Goal: Task Accomplishment & Management: Manage account settings

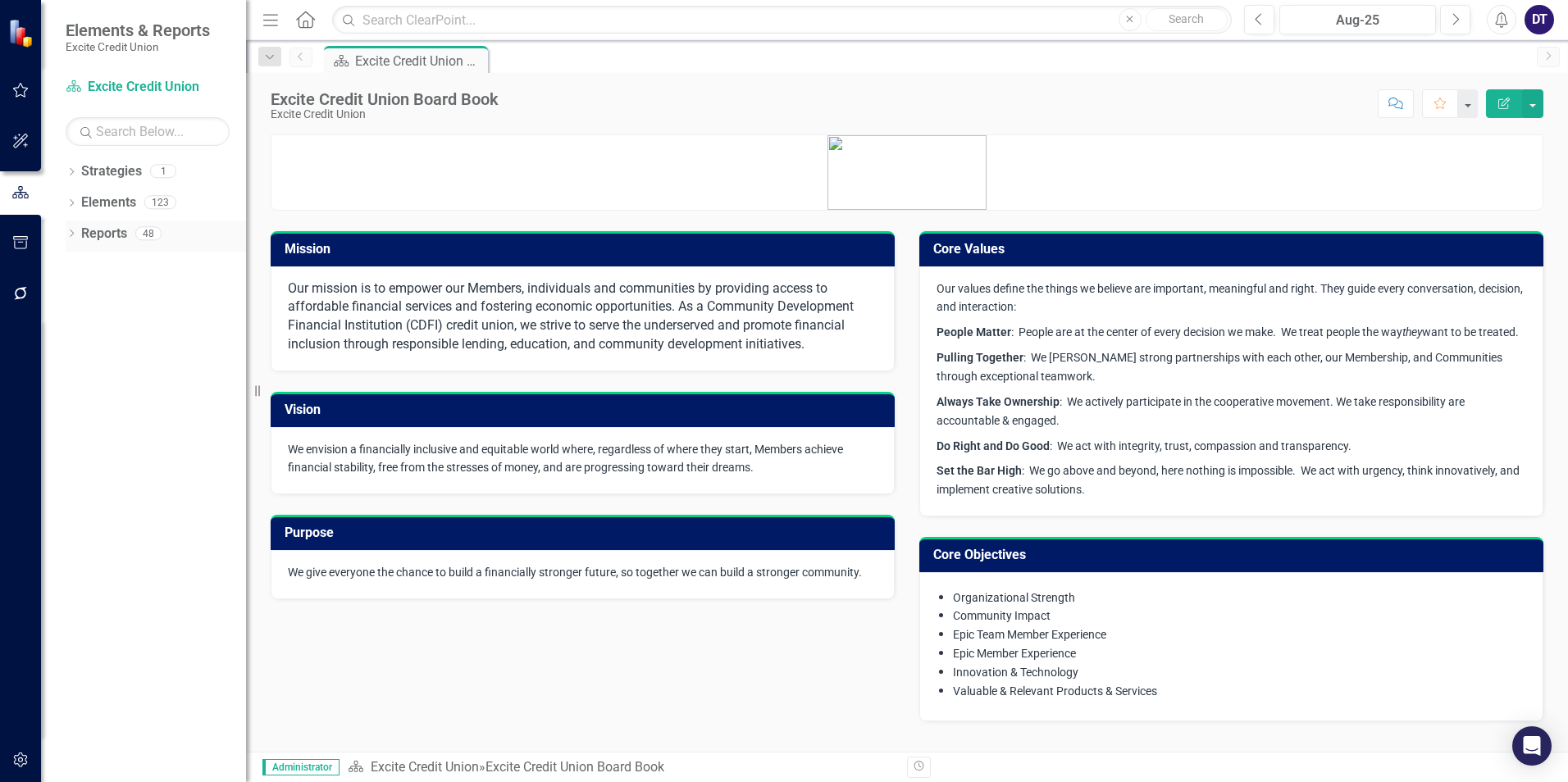
click at [103, 231] on link "Reports" at bounding box center [104, 234] width 46 height 18
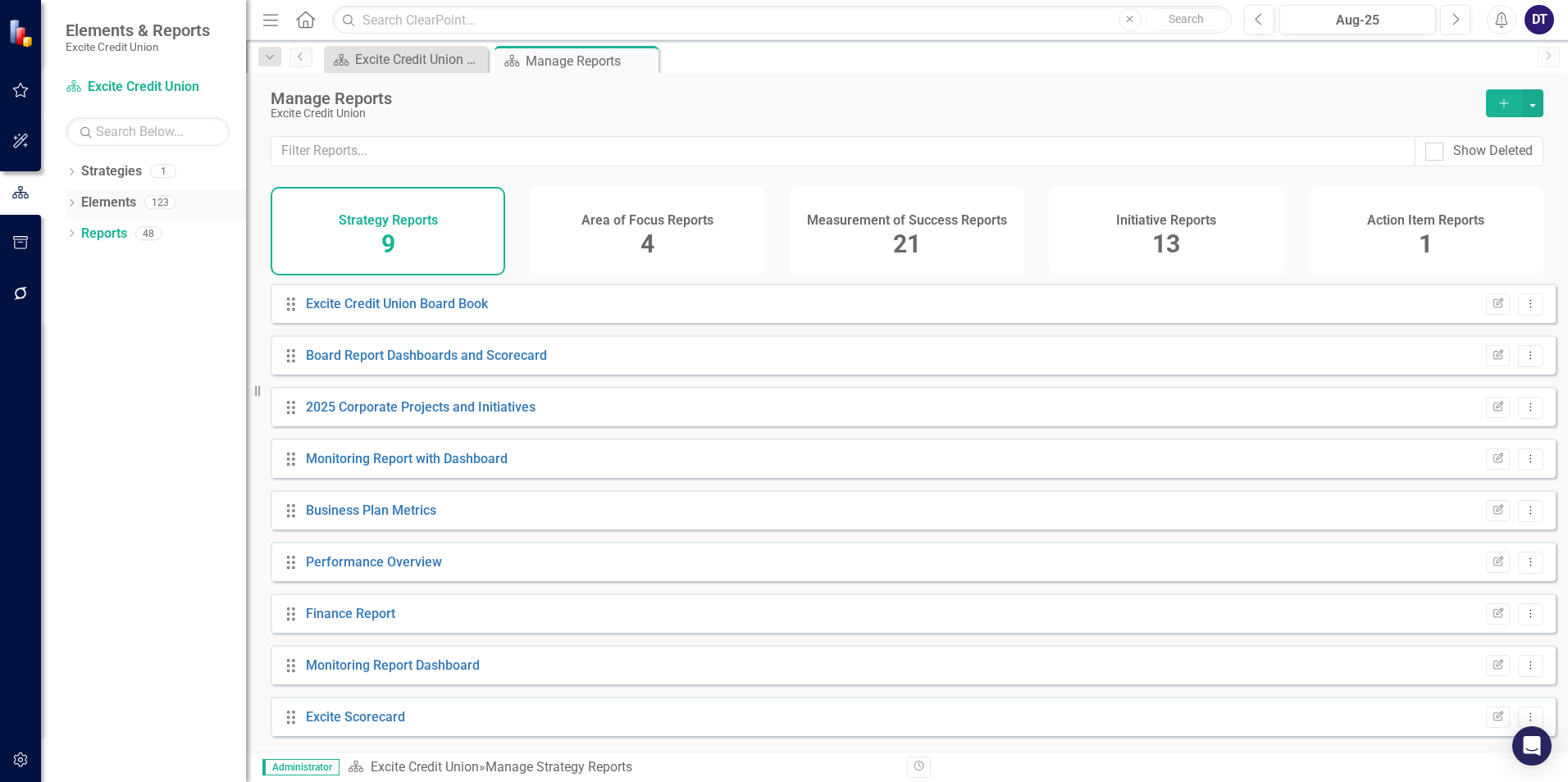
click at [115, 204] on link "Elements" at bounding box center [109, 203] width 55 height 18
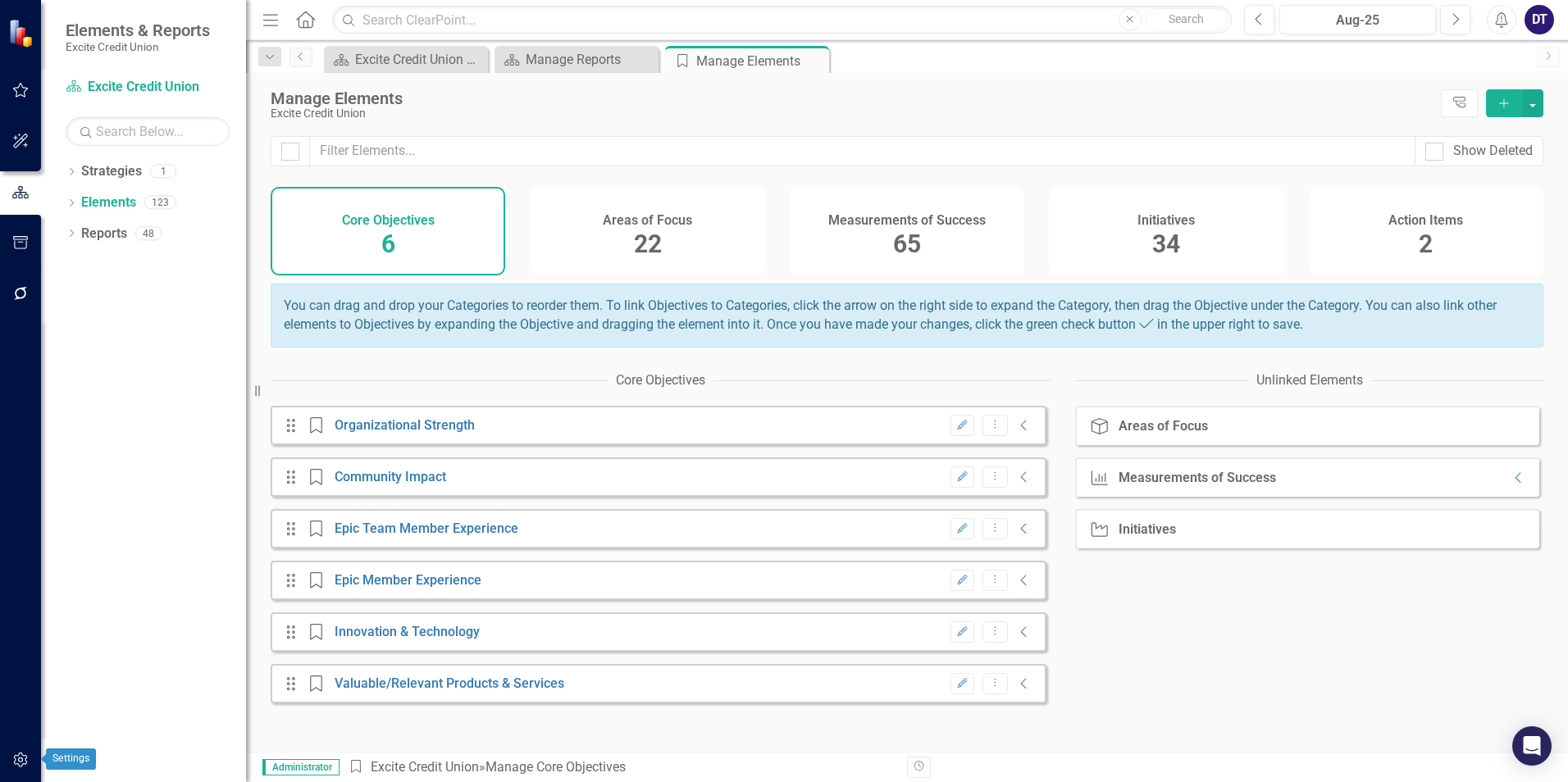
click at [16, 764] on icon "button" at bounding box center [20, 760] width 18 height 13
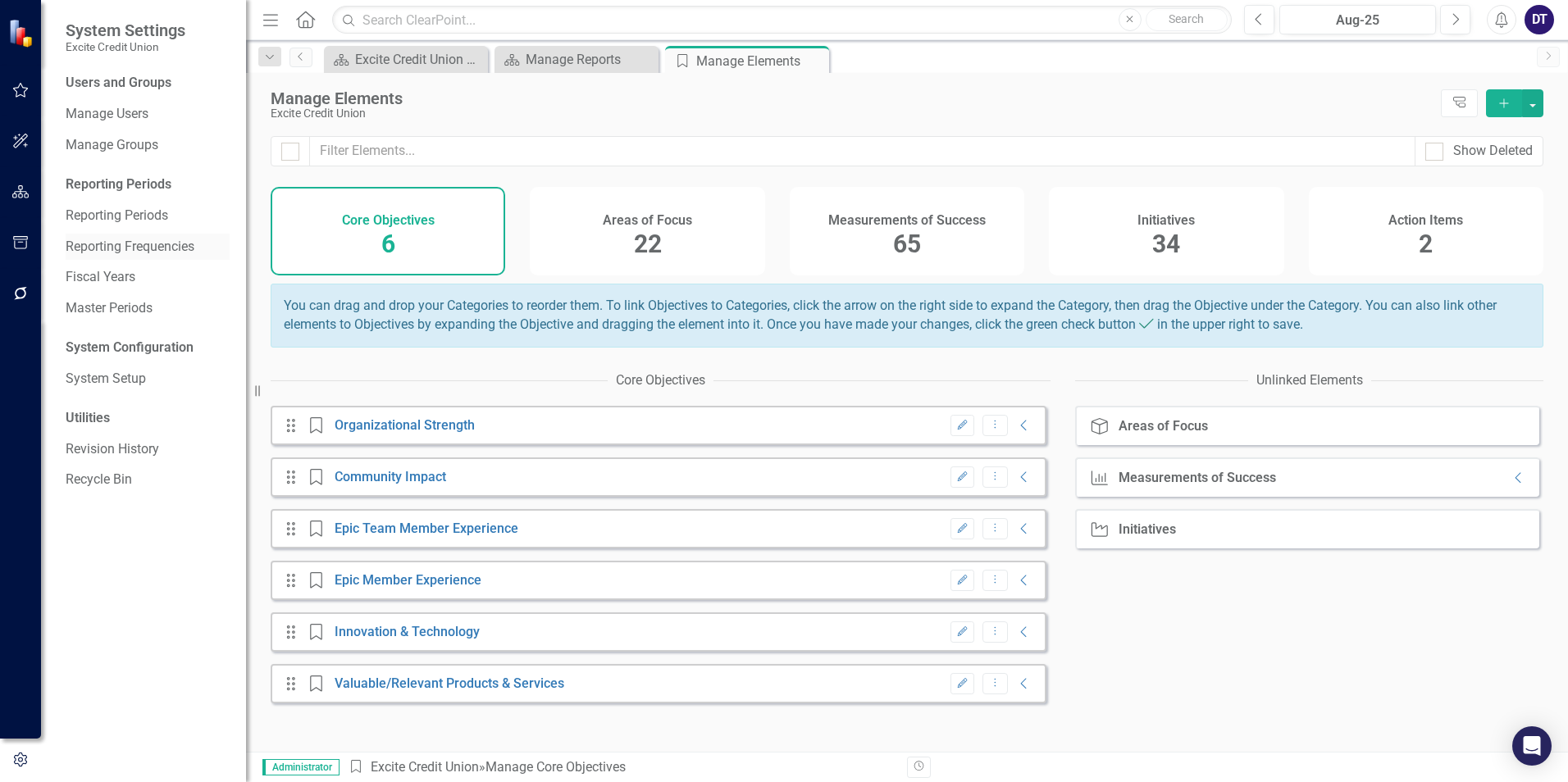
click at [147, 249] on link "Reporting Frequencies" at bounding box center [148, 247] width 164 height 18
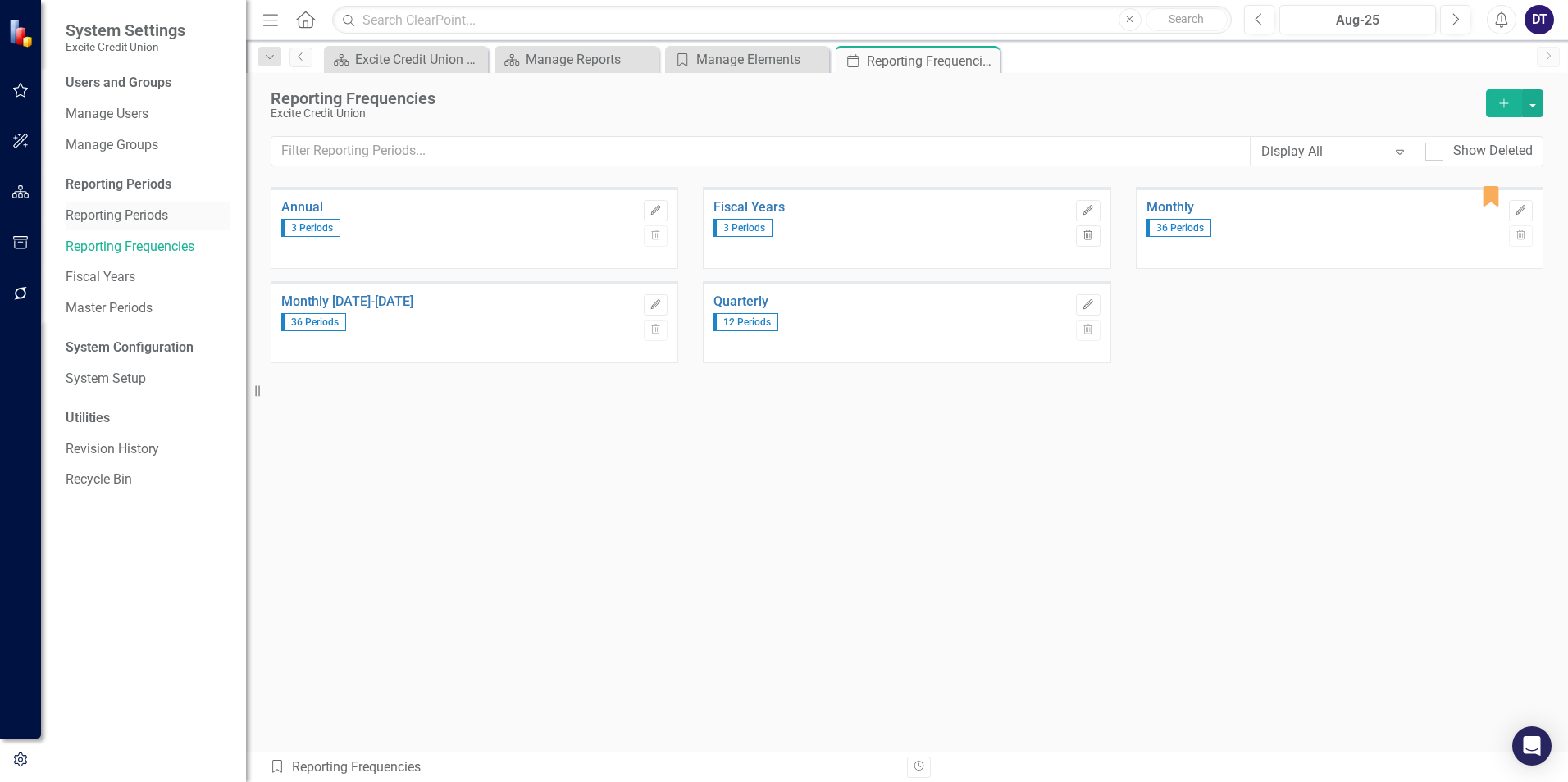
click at [147, 211] on link "Reporting Periods" at bounding box center [148, 216] width 164 height 18
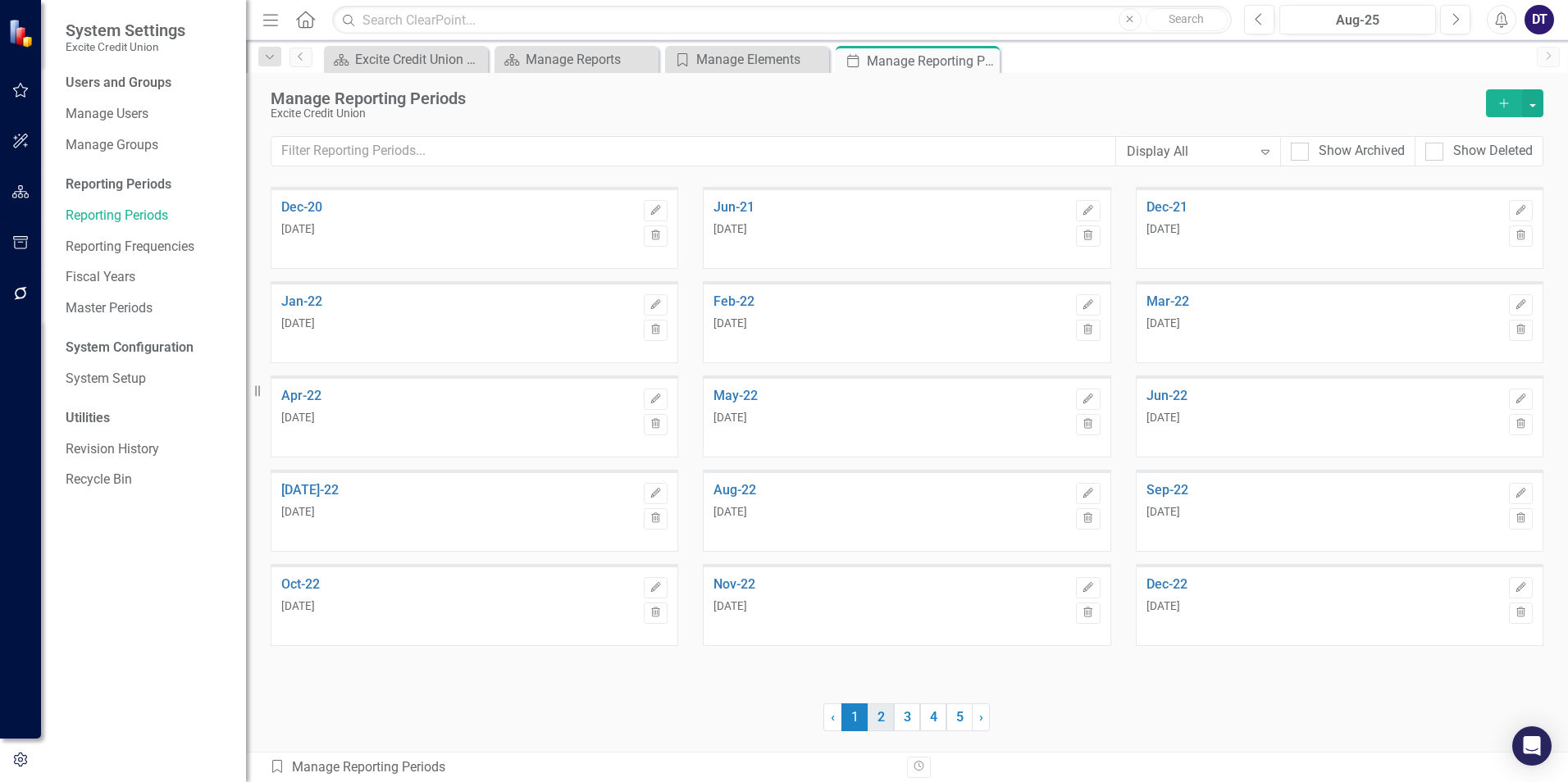
click at [887, 716] on link "2" at bounding box center [881, 717] width 26 height 28
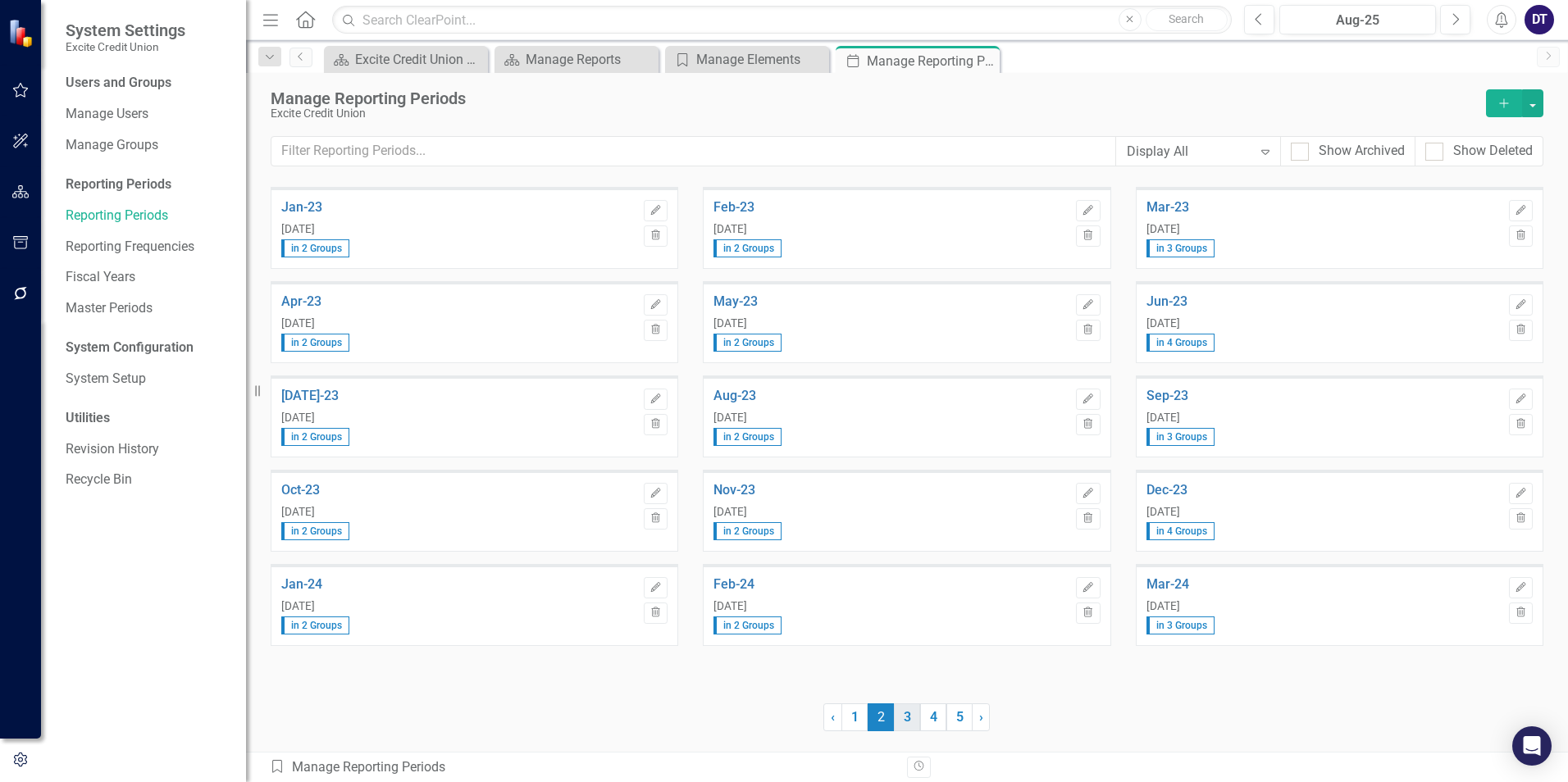
click at [908, 721] on link "3" at bounding box center [907, 717] width 26 height 28
click at [558, 226] on div "[DATE]" at bounding box center [459, 230] width 355 height 13
click at [329, 210] on link "Apr-24" at bounding box center [459, 208] width 355 height 15
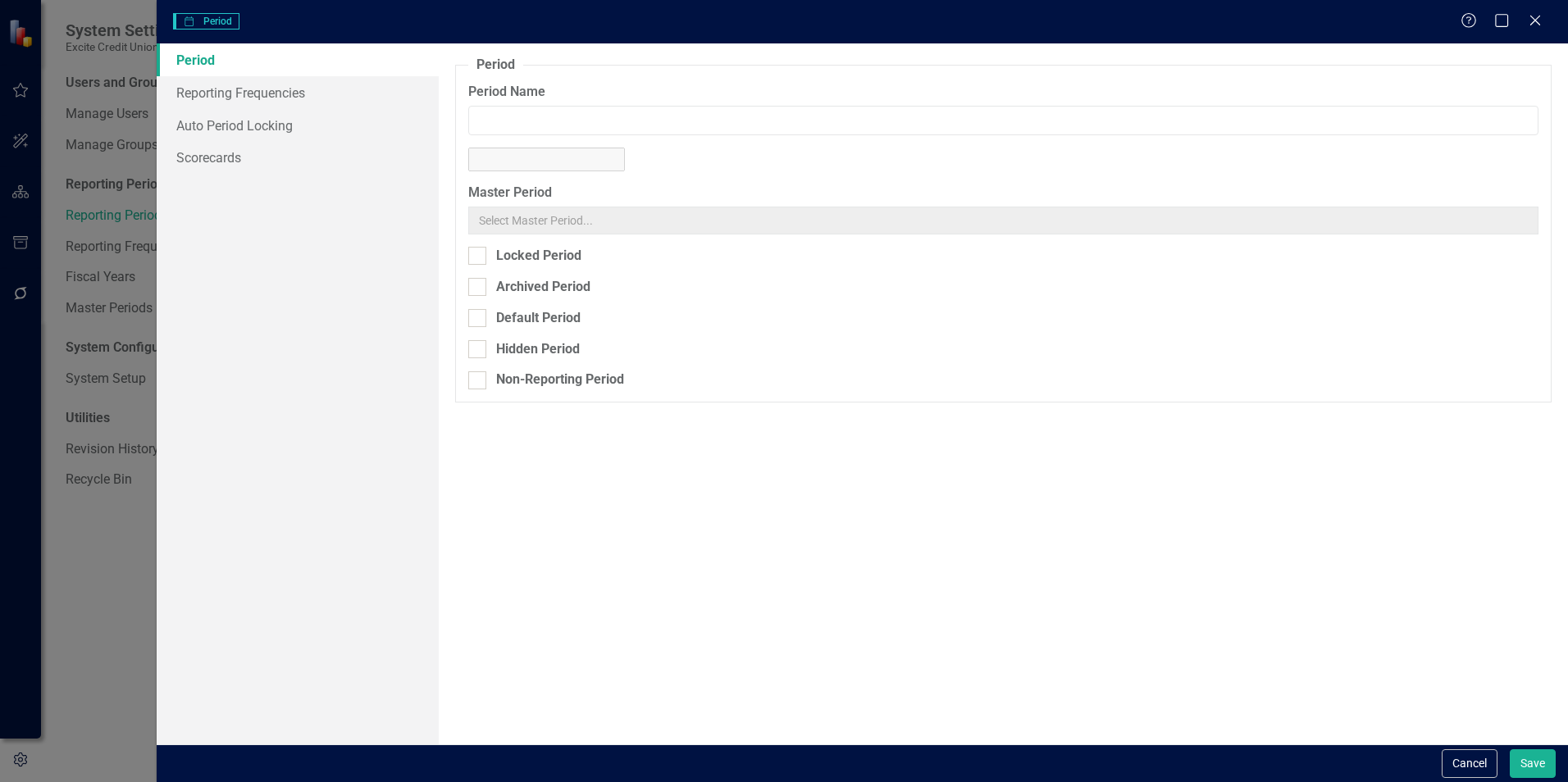
type input "Apr-24"
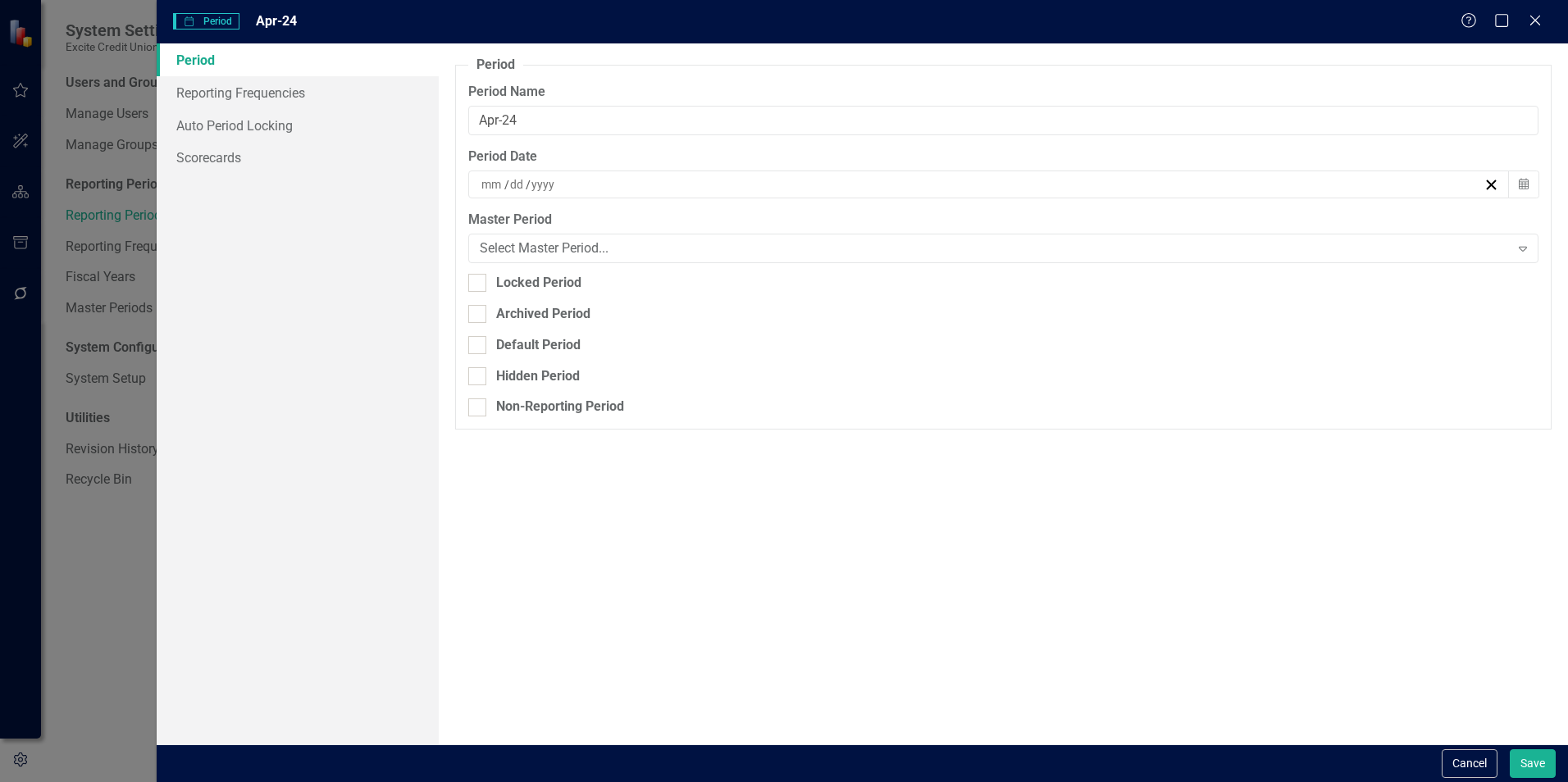
type input "4"
type input "30"
type input "2024"
click at [1540, 18] on icon "Close" at bounding box center [1535, 19] width 20 height 16
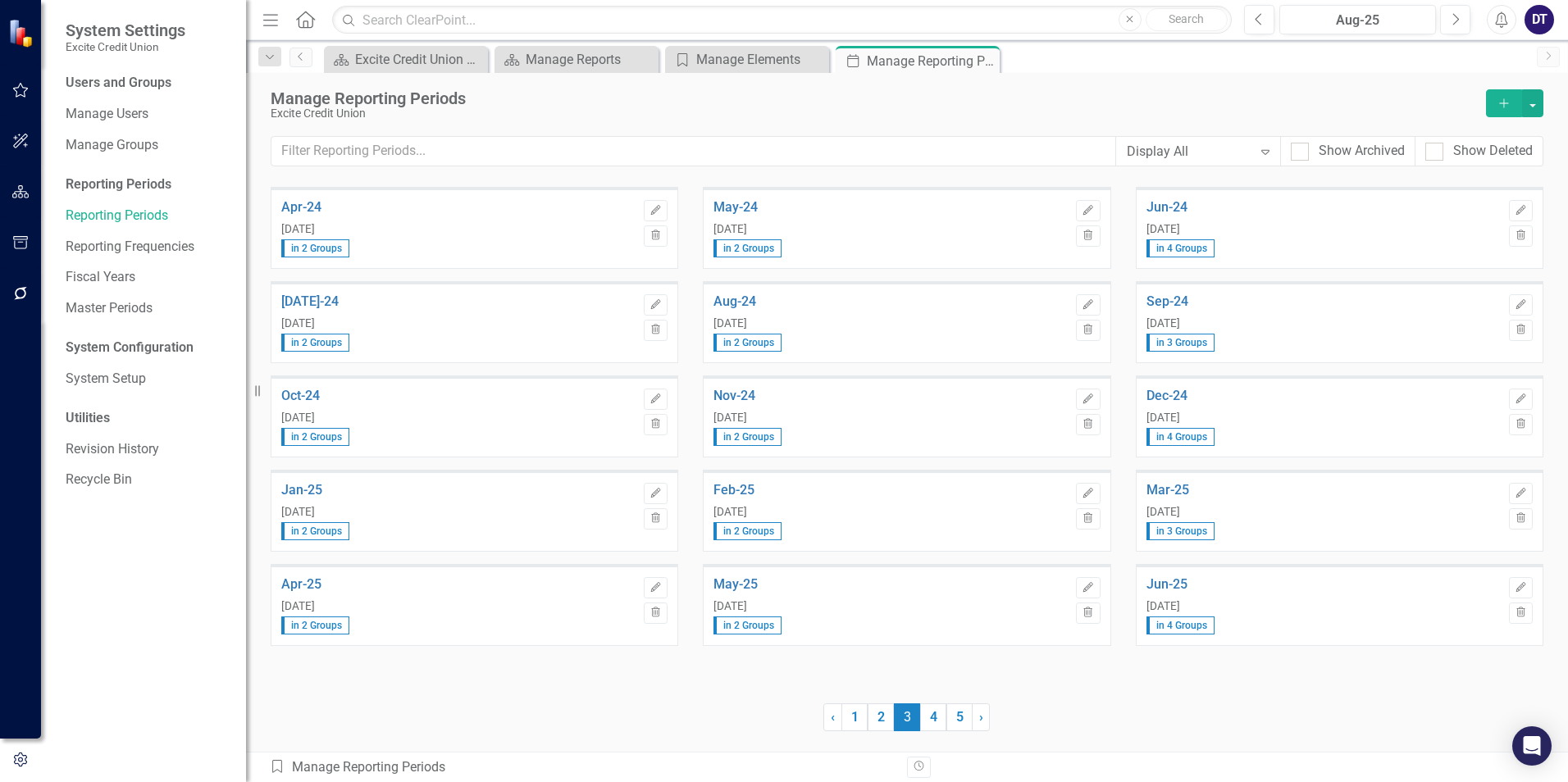
click at [1235, 151] on div "Display All" at bounding box center [1189, 151] width 126 height 18
click at [1201, 290] on div "Monthly [DATE]-[DATE]" at bounding box center [1200, 289] width 138 height 18
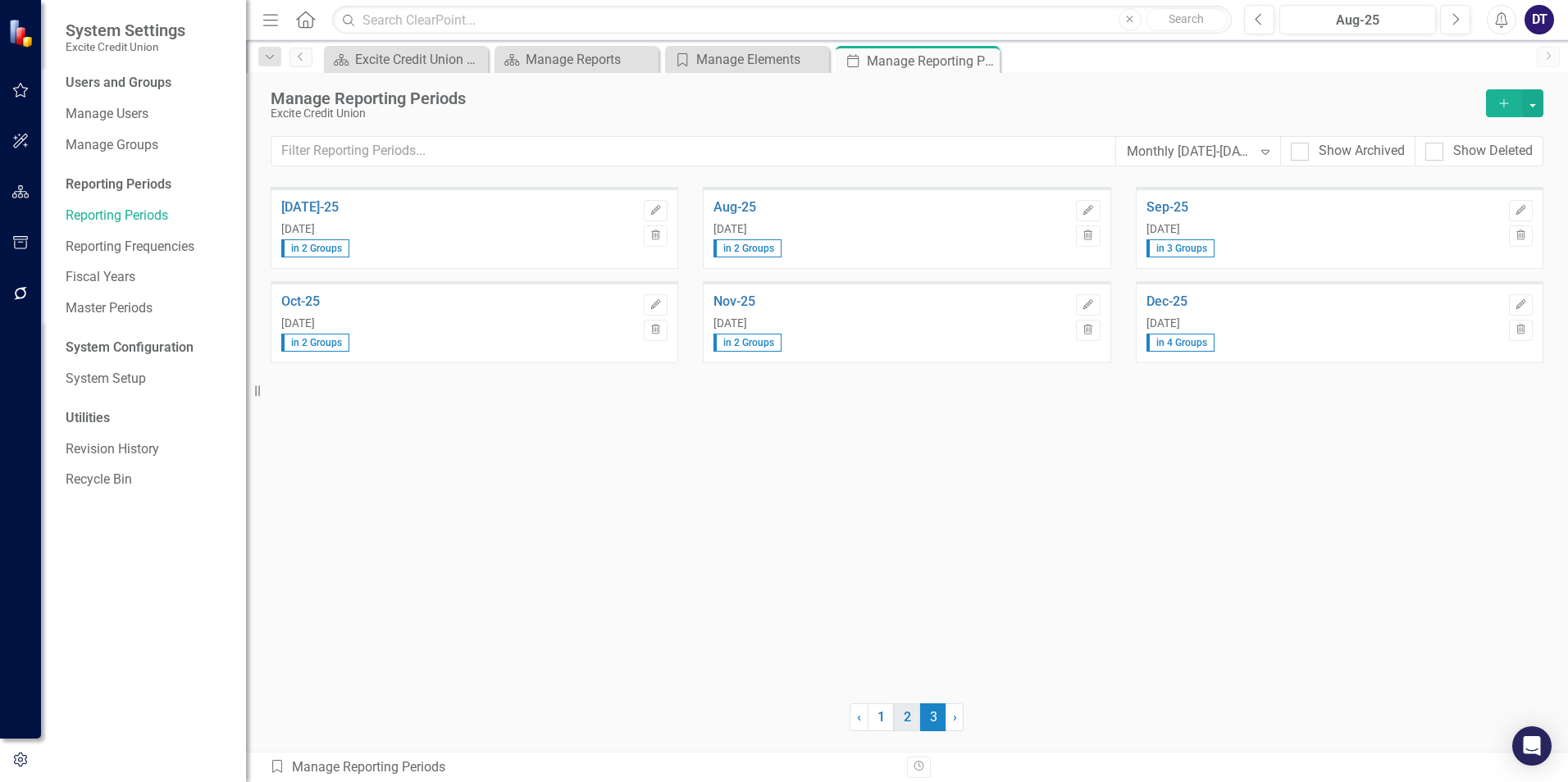
click at [907, 714] on link "2" at bounding box center [907, 717] width 26 height 28
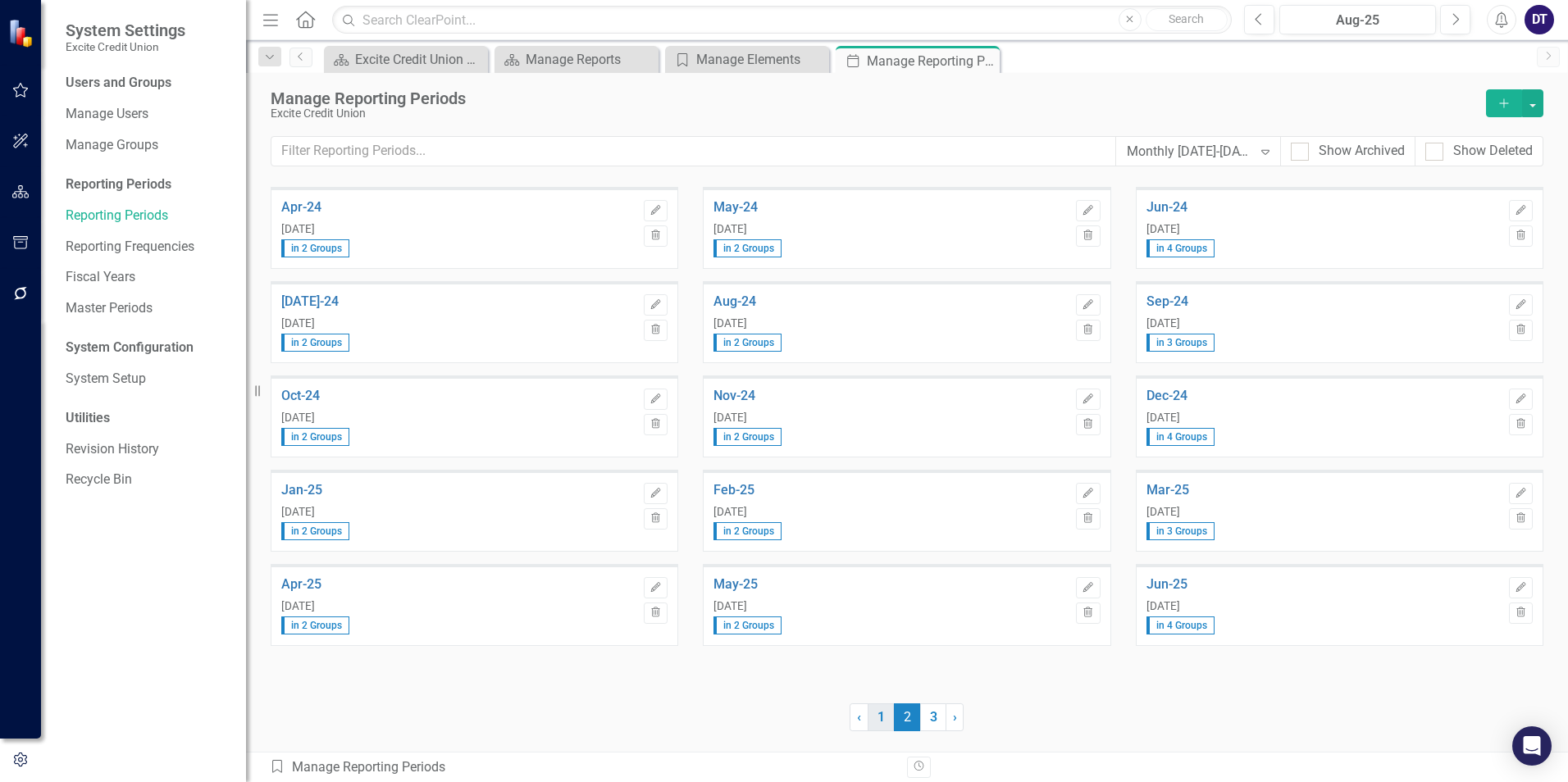
click at [883, 716] on link "1" at bounding box center [881, 717] width 26 height 28
click at [400, 221] on div "Jan-23 [DATE] in 2 Groups" at bounding box center [459, 229] width 355 height 57
click at [1538, 101] on button "button" at bounding box center [1533, 103] width 21 height 28
click at [1434, 159] on link "Add Multiple Add Multiple" at bounding box center [1462, 163] width 162 height 30
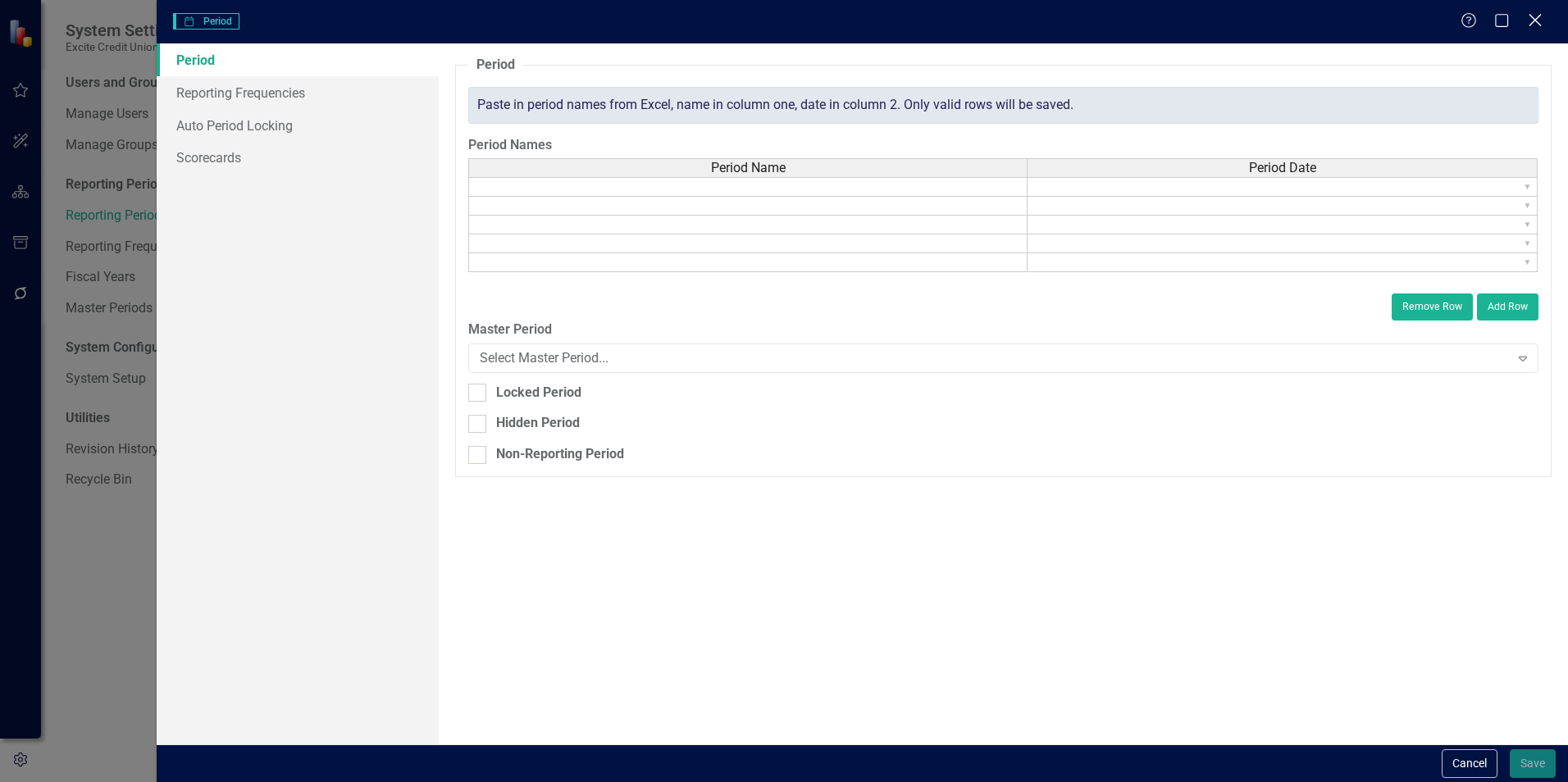
click at [1543, 25] on icon "Close" at bounding box center [1535, 19] width 20 height 16
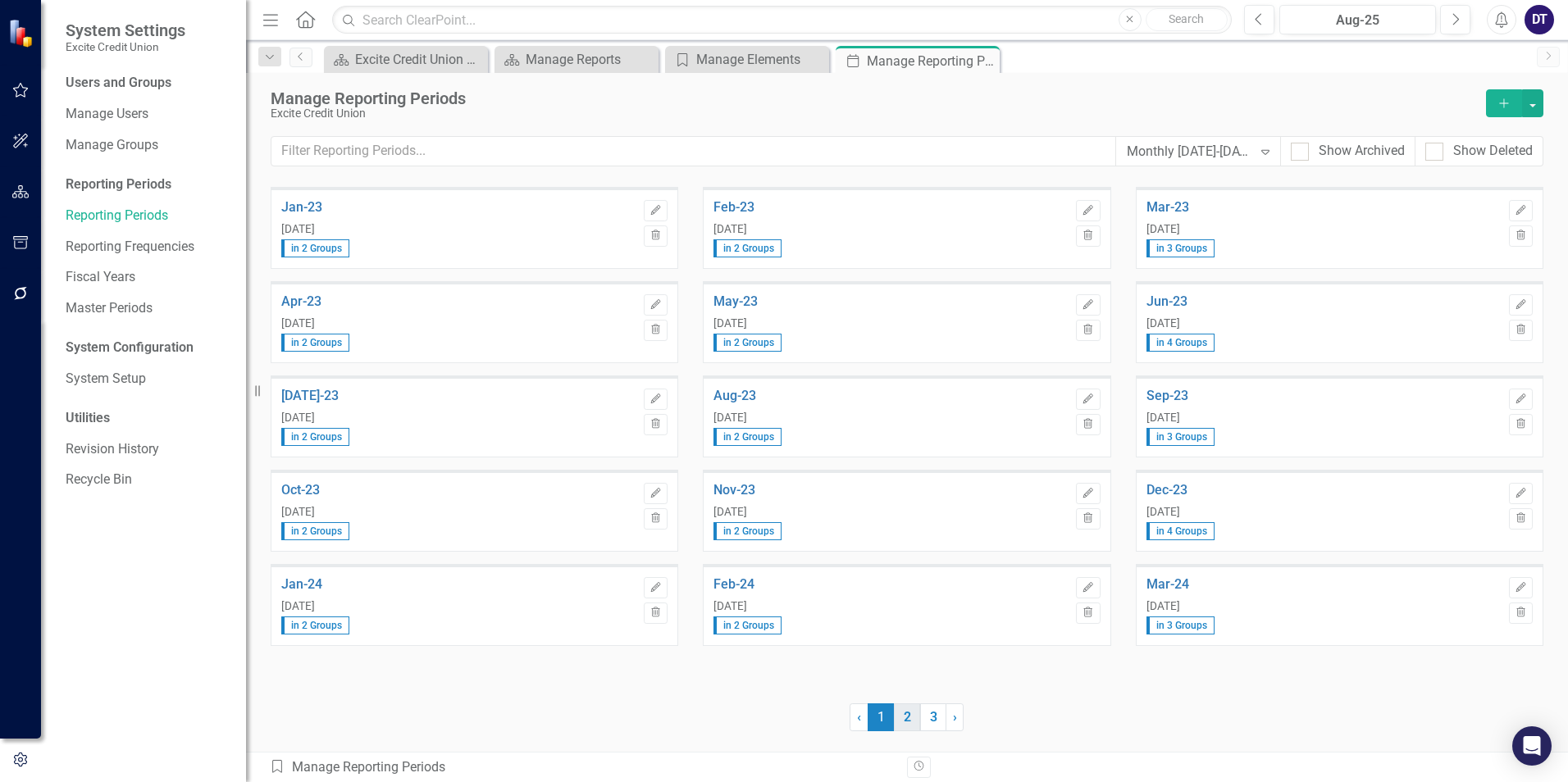
click at [913, 717] on link "2" at bounding box center [907, 717] width 26 height 28
click at [935, 716] on link "3" at bounding box center [934, 717] width 26 height 28
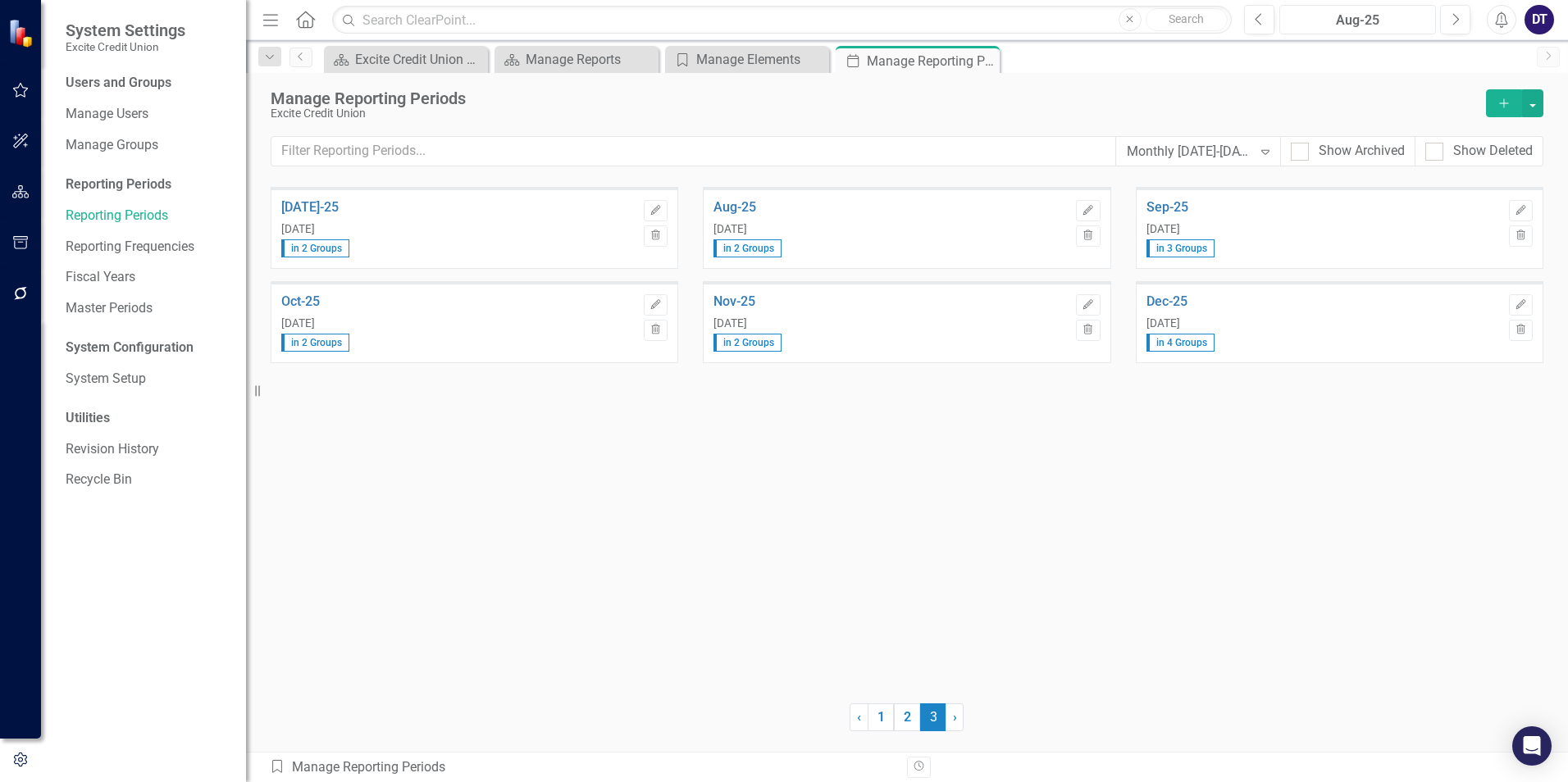
click at [1405, 18] on div "Aug-25" at bounding box center [1357, 20] width 145 height 19
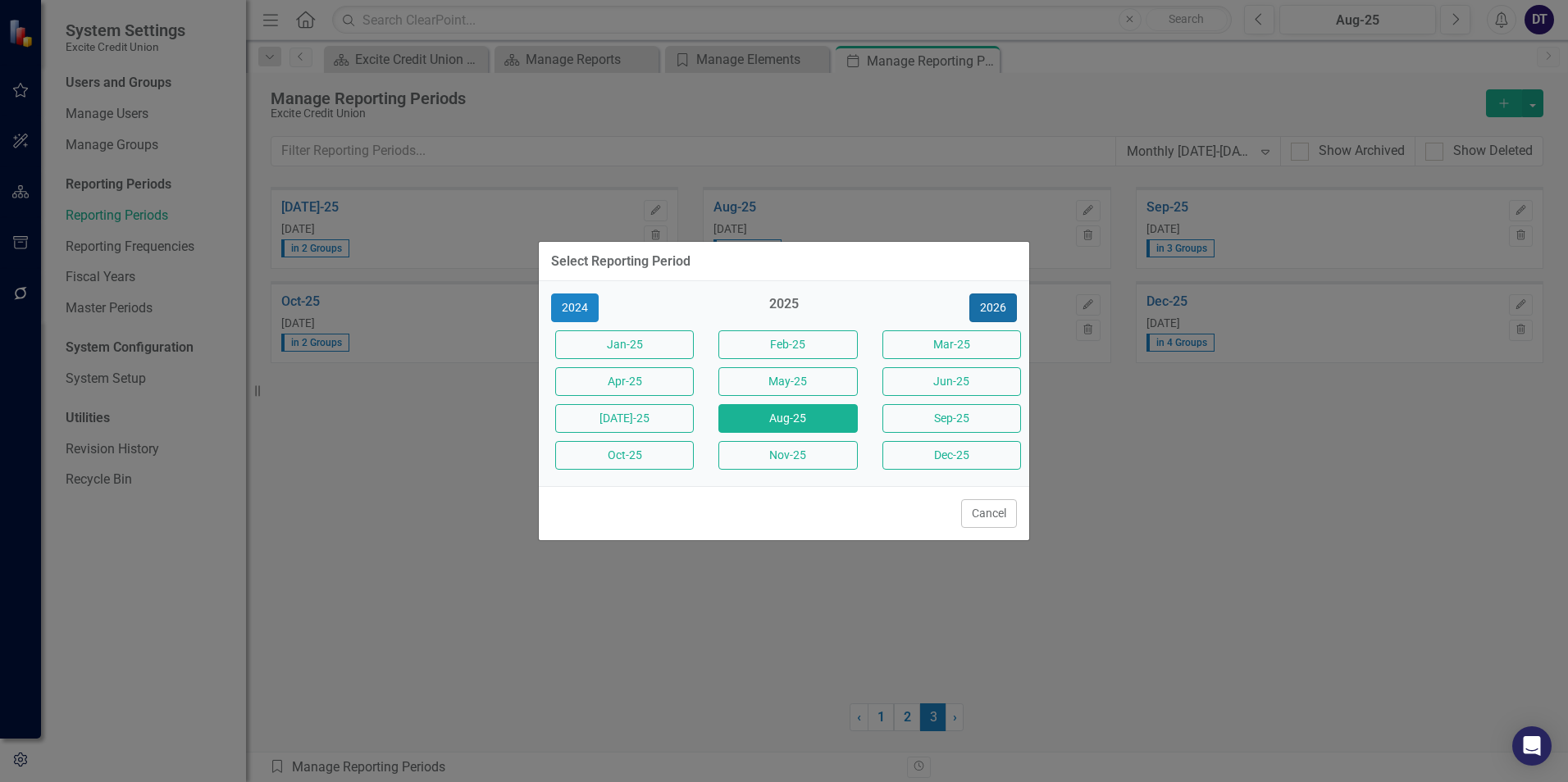
click at [1005, 308] on button "2026" at bounding box center [994, 307] width 48 height 29
click at [656, 341] on button "Jan-26" at bounding box center [624, 344] width 139 height 29
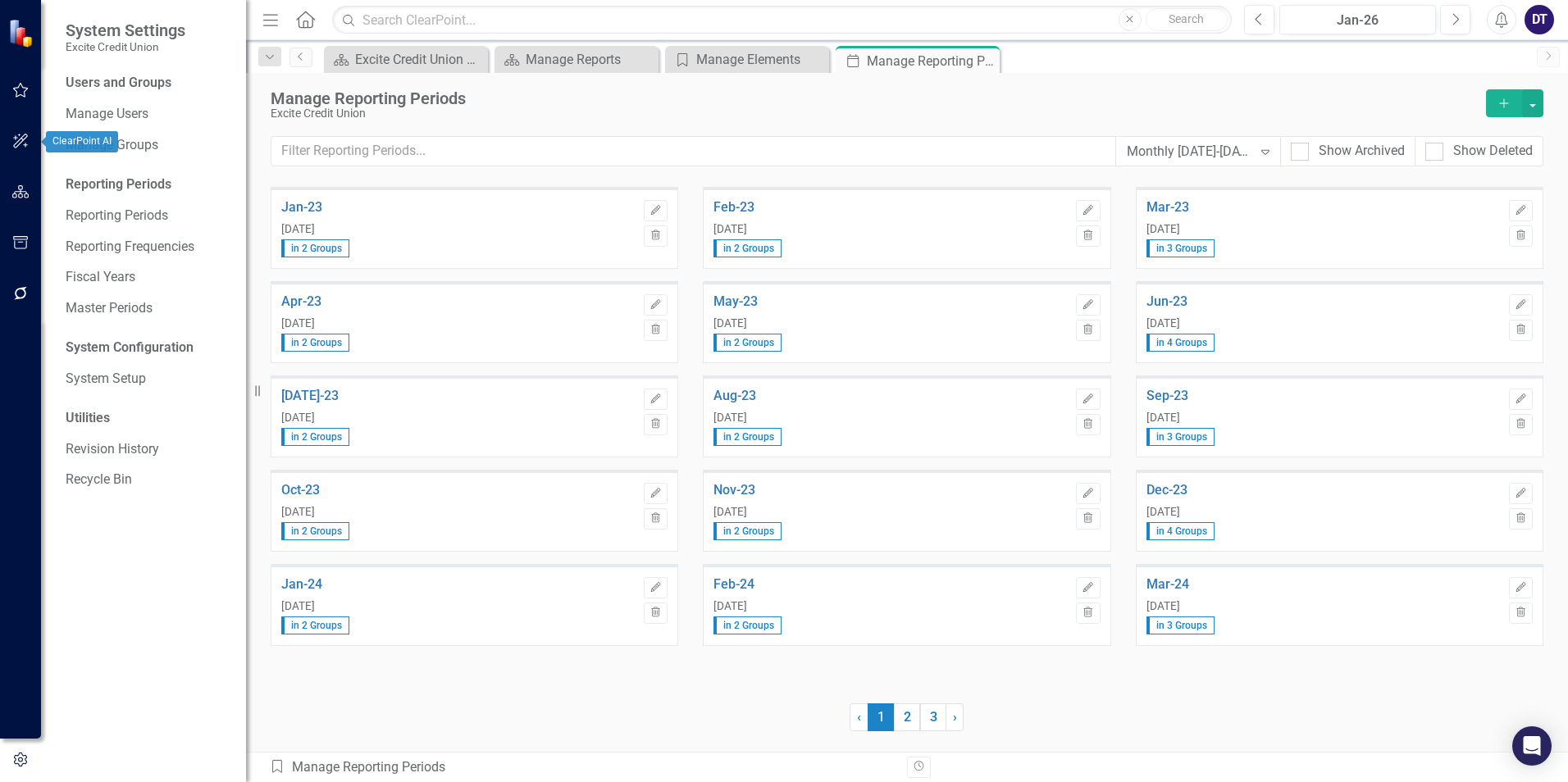
click at [25, 140] on icon "button" at bounding box center [20, 141] width 18 height 13
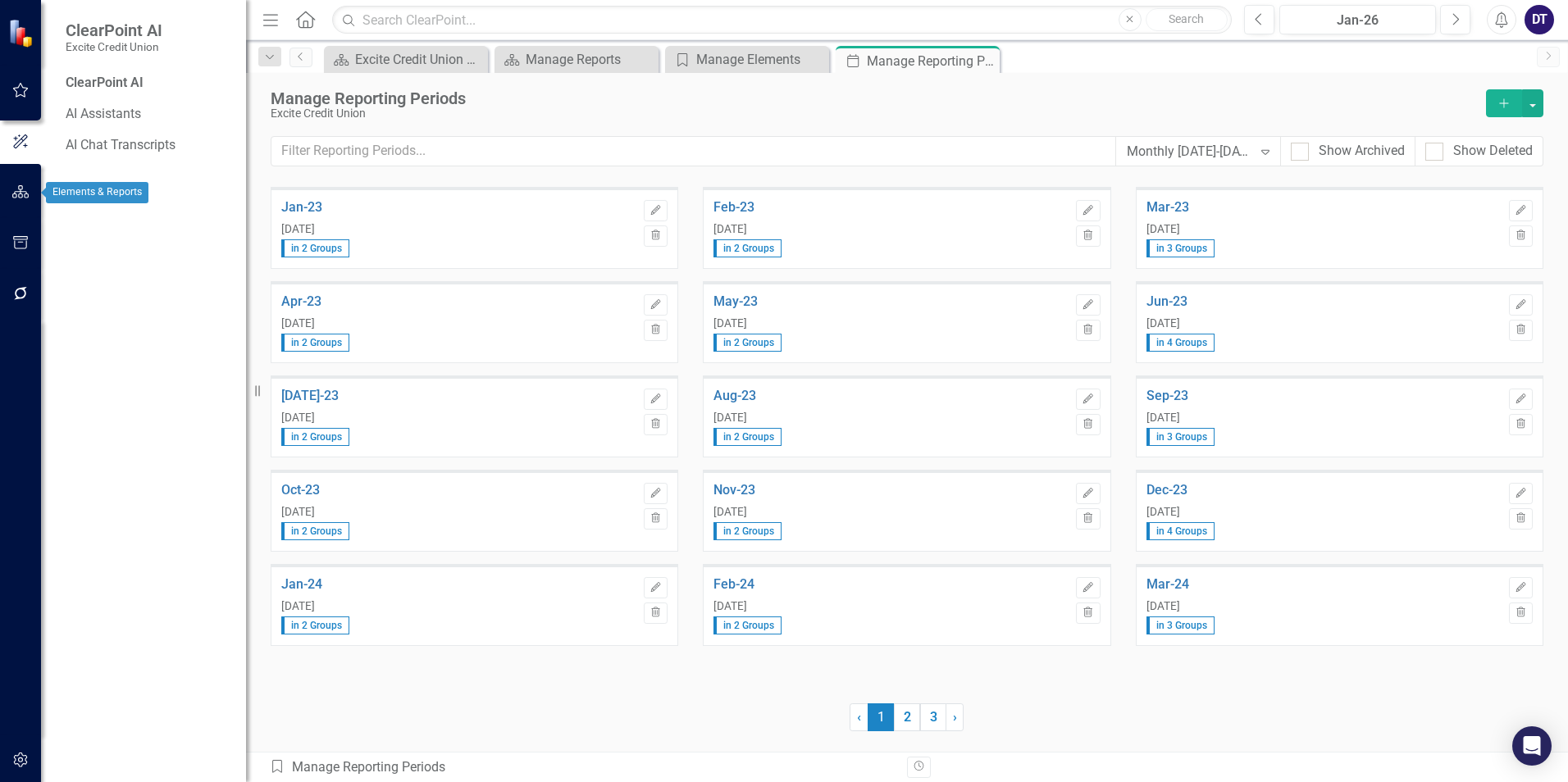
click at [30, 179] on button "button" at bounding box center [21, 192] width 37 height 34
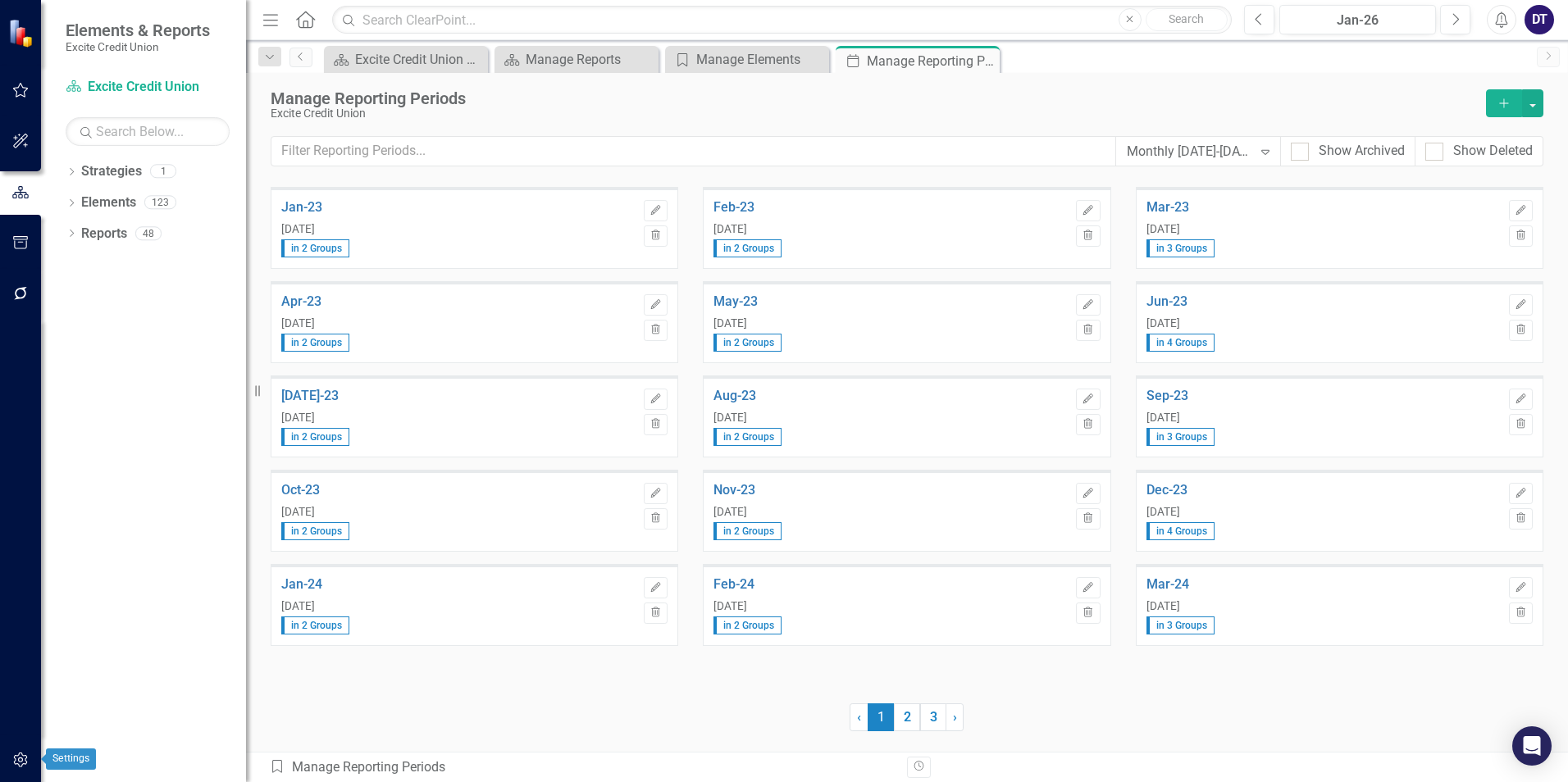
click at [18, 760] on icon "button" at bounding box center [19, 760] width 14 height 15
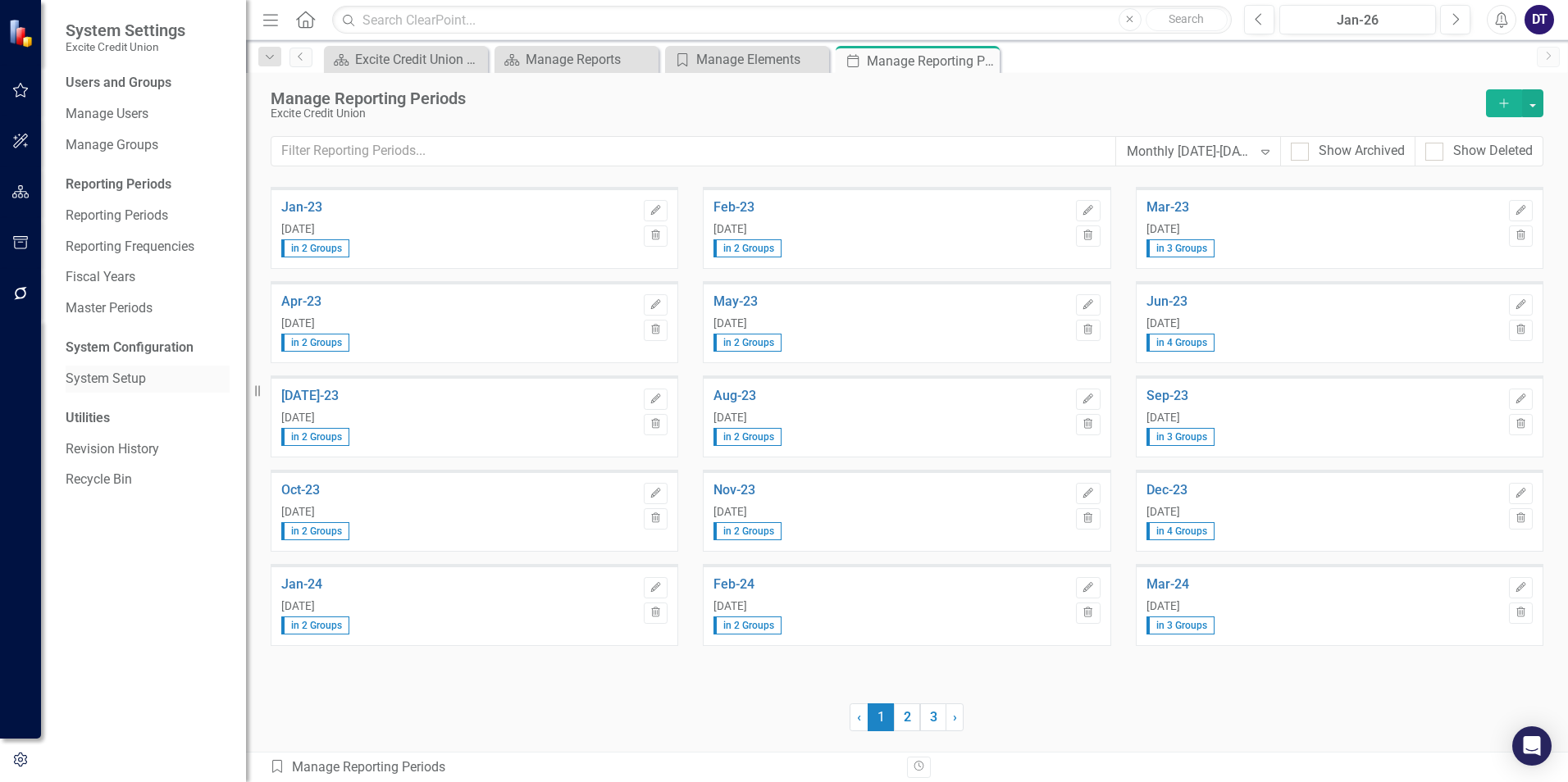
click at [121, 370] on link "System Setup" at bounding box center [148, 379] width 164 height 18
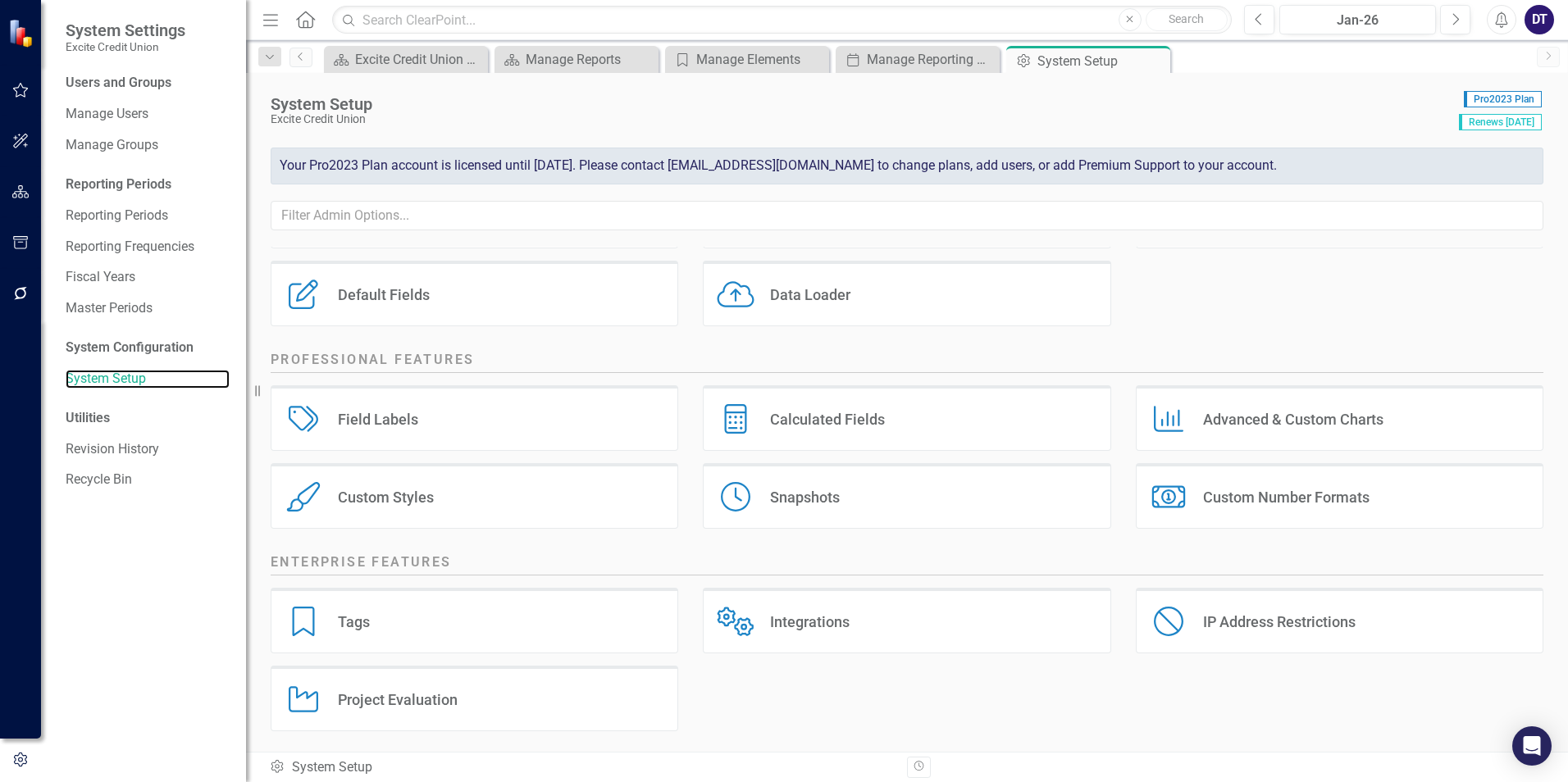
scroll to position [187, 0]
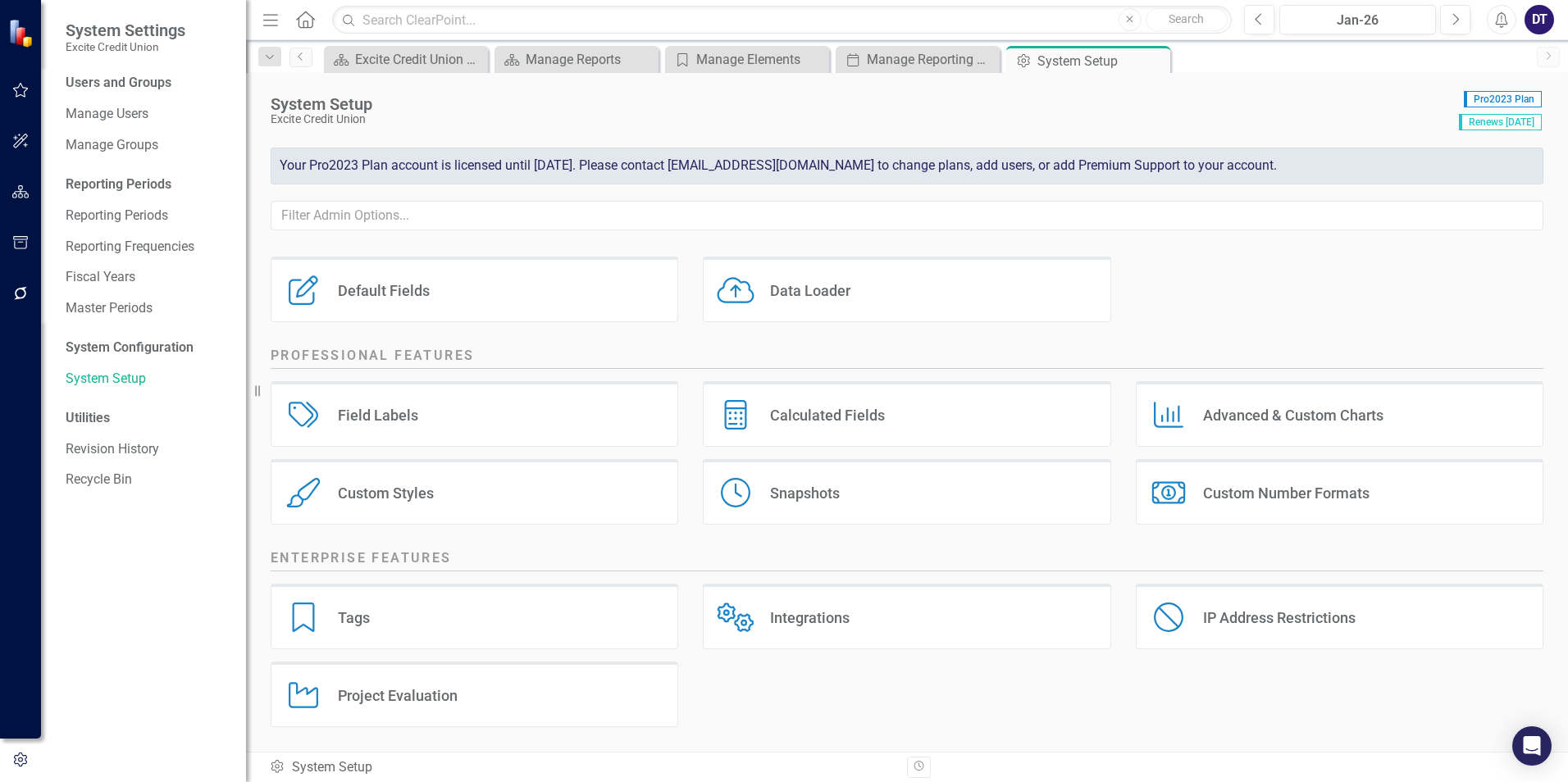
click at [864, 500] on div "Snapshots Snapshots" at bounding box center [906, 491] width 407 height 66
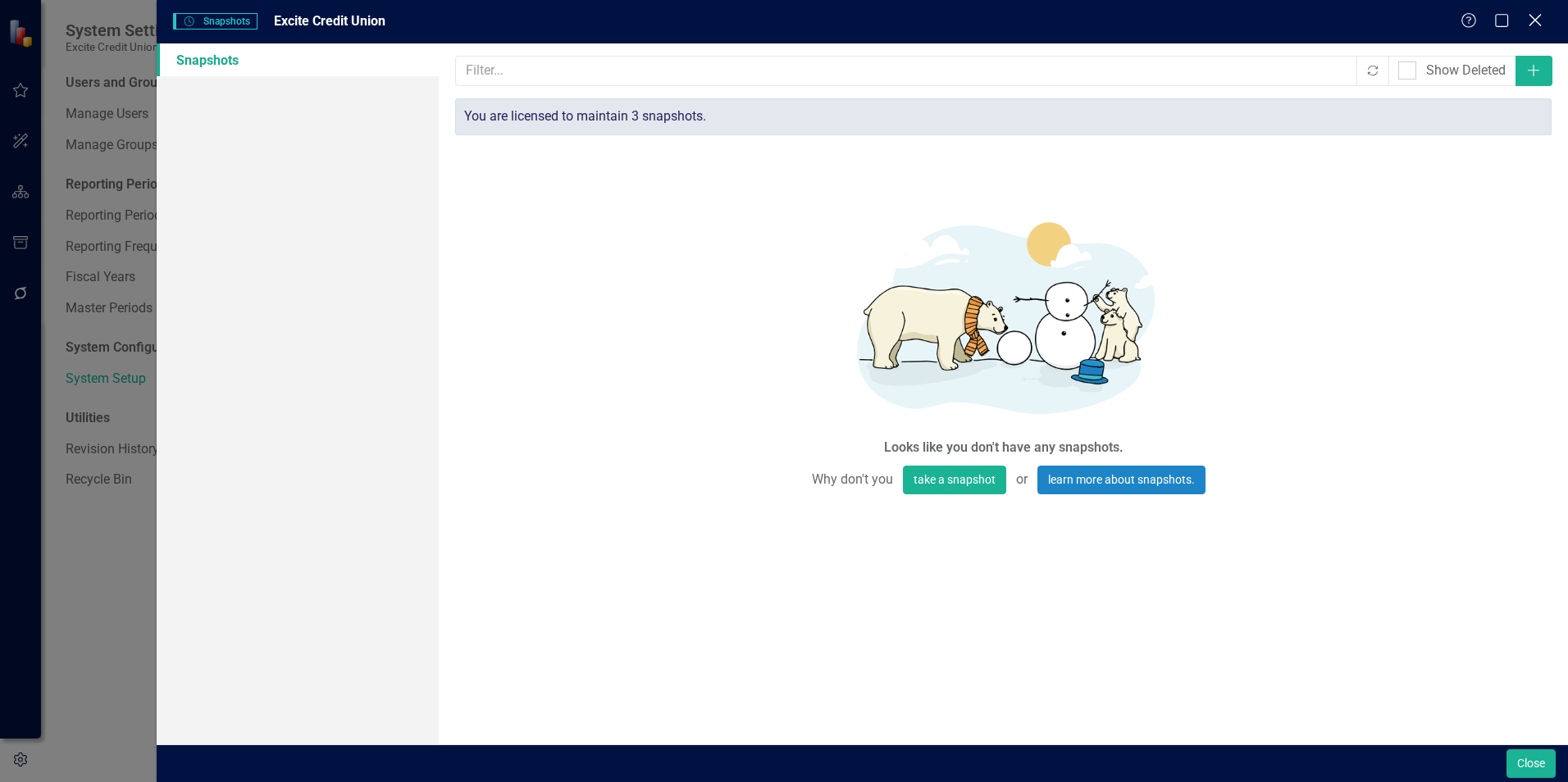
click at [1532, 16] on icon "Close" at bounding box center [1535, 19] width 20 height 16
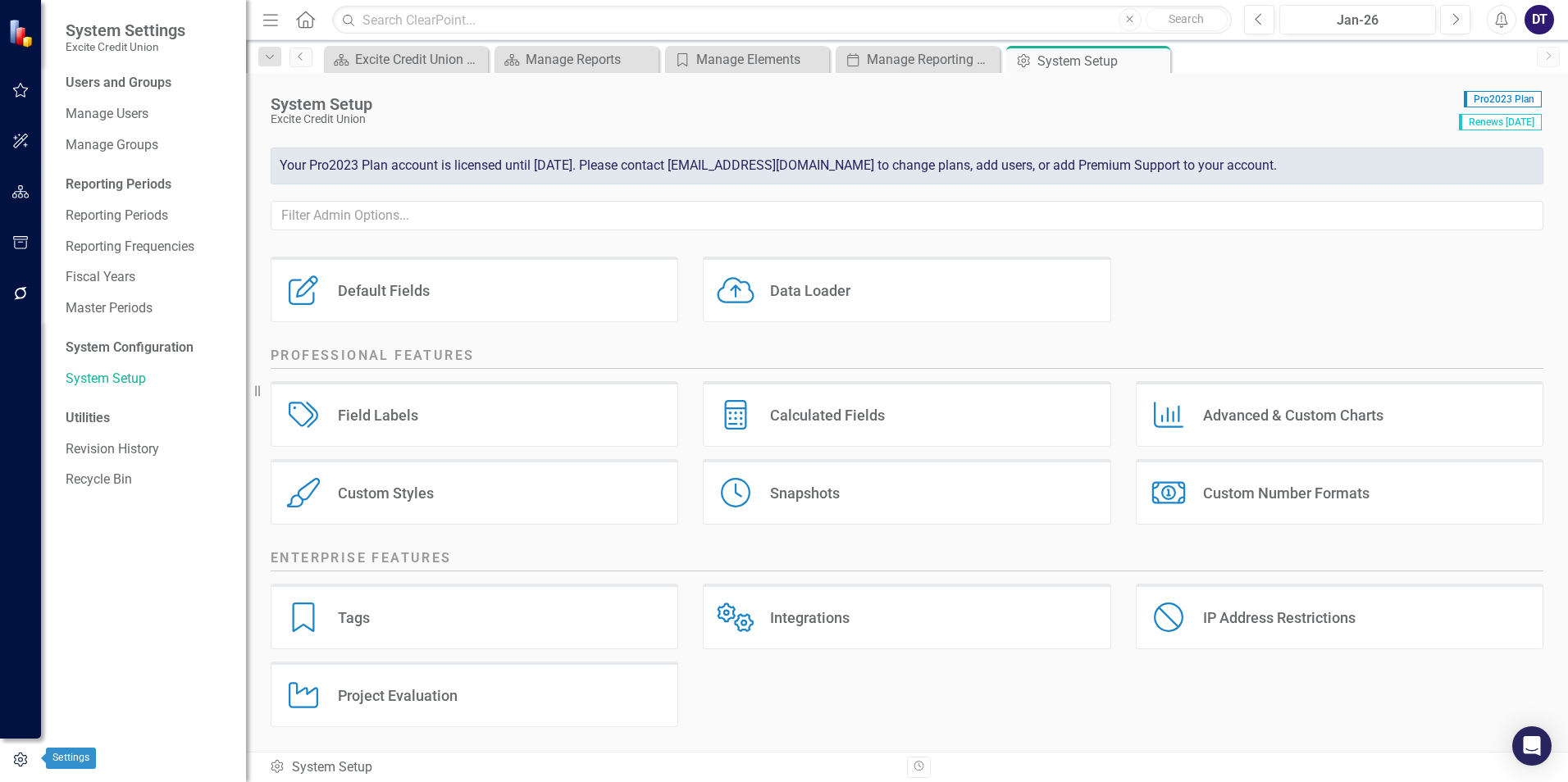
click at [18, 757] on icon "button" at bounding box center [20, 760] width 18 height 15
click at [21, 191] on icon "button" at bounding box center [20, 192] width 18 height 13
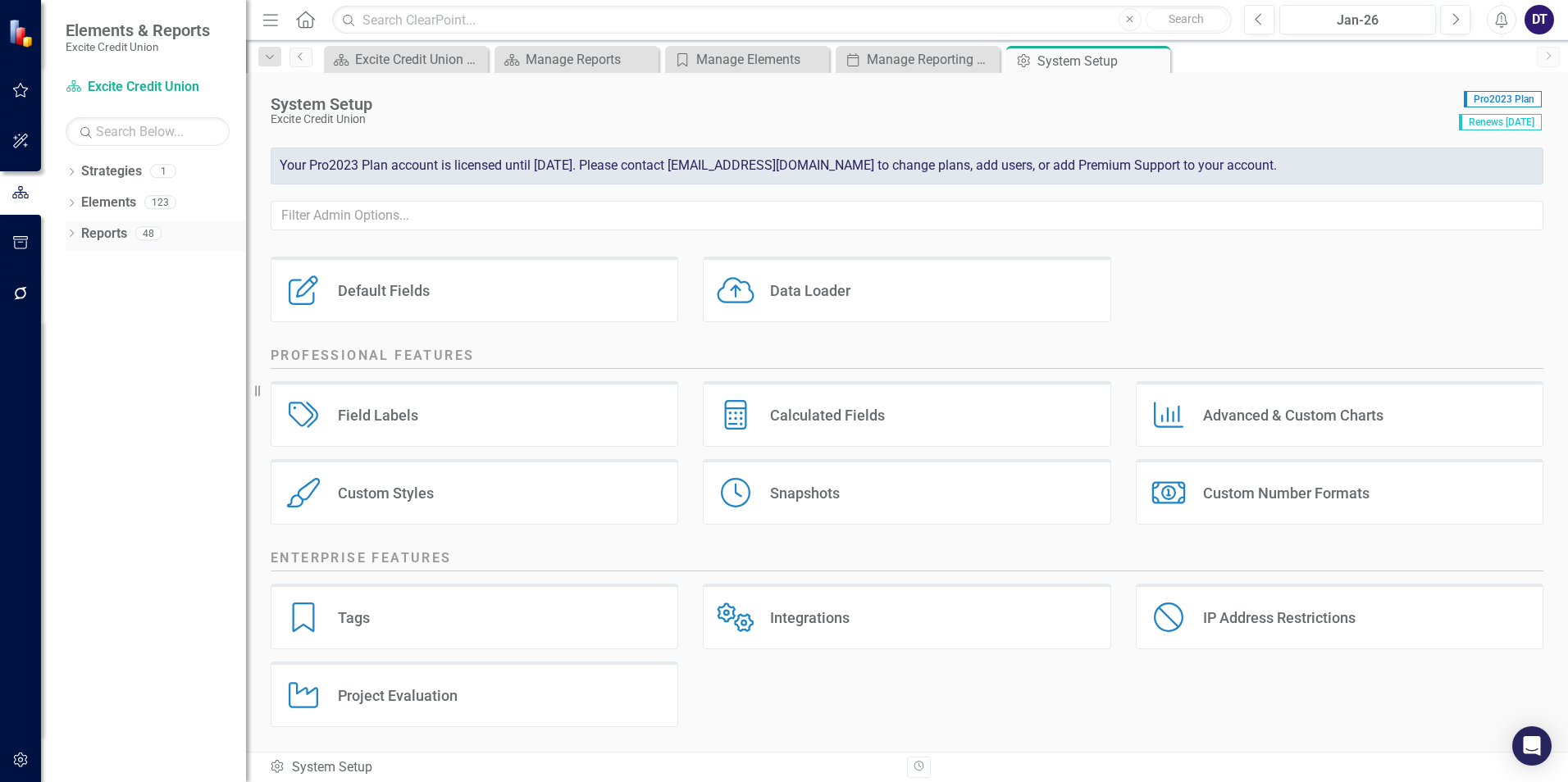
click at [106, 228] on link "Reports" at bounding box center [104, 234] width 46 height 18
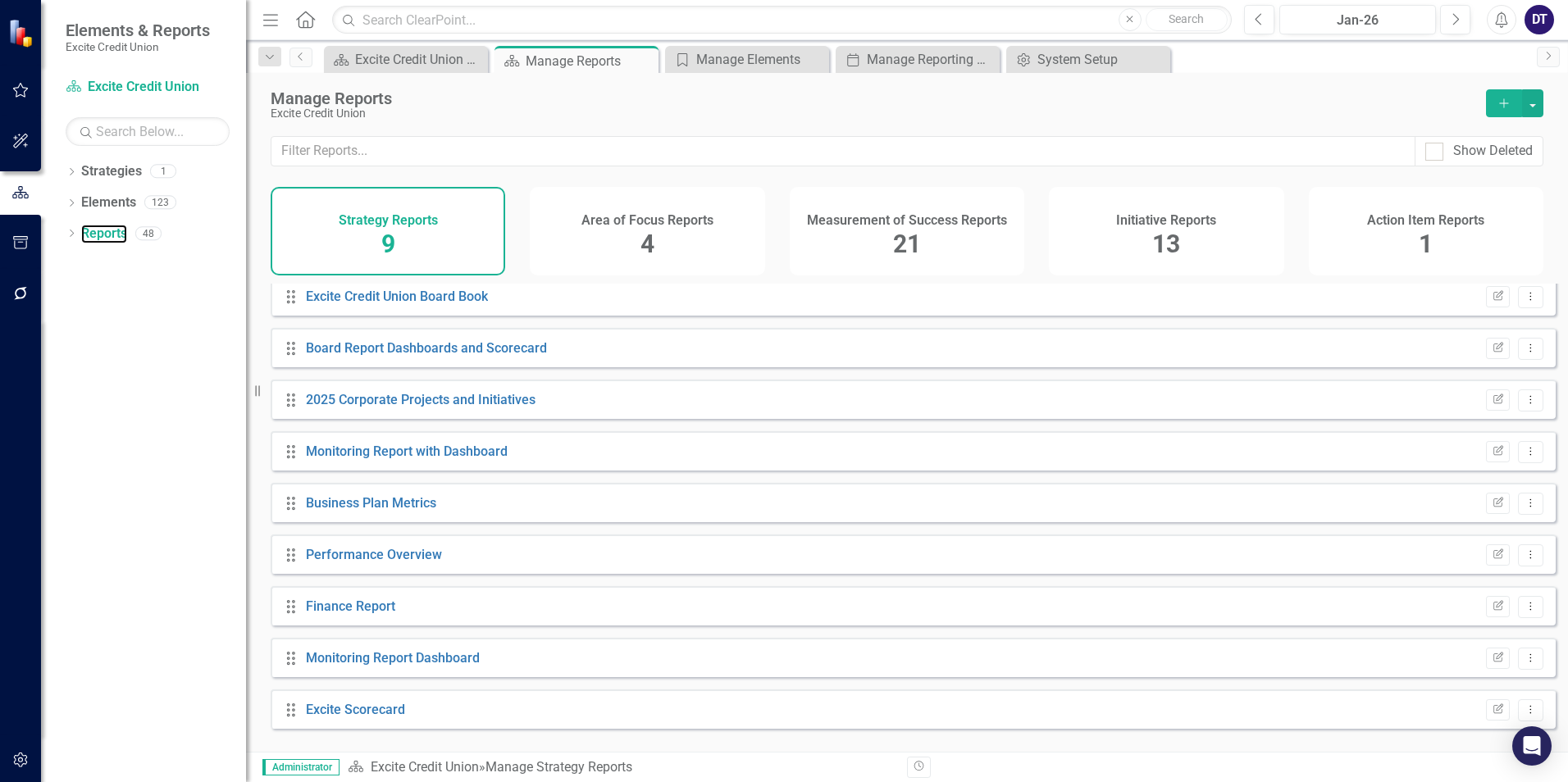
scroll to position [9, 0]
click at [107, 165] on link "Strategies" at bounding box center [112, 172] width 61 height 18
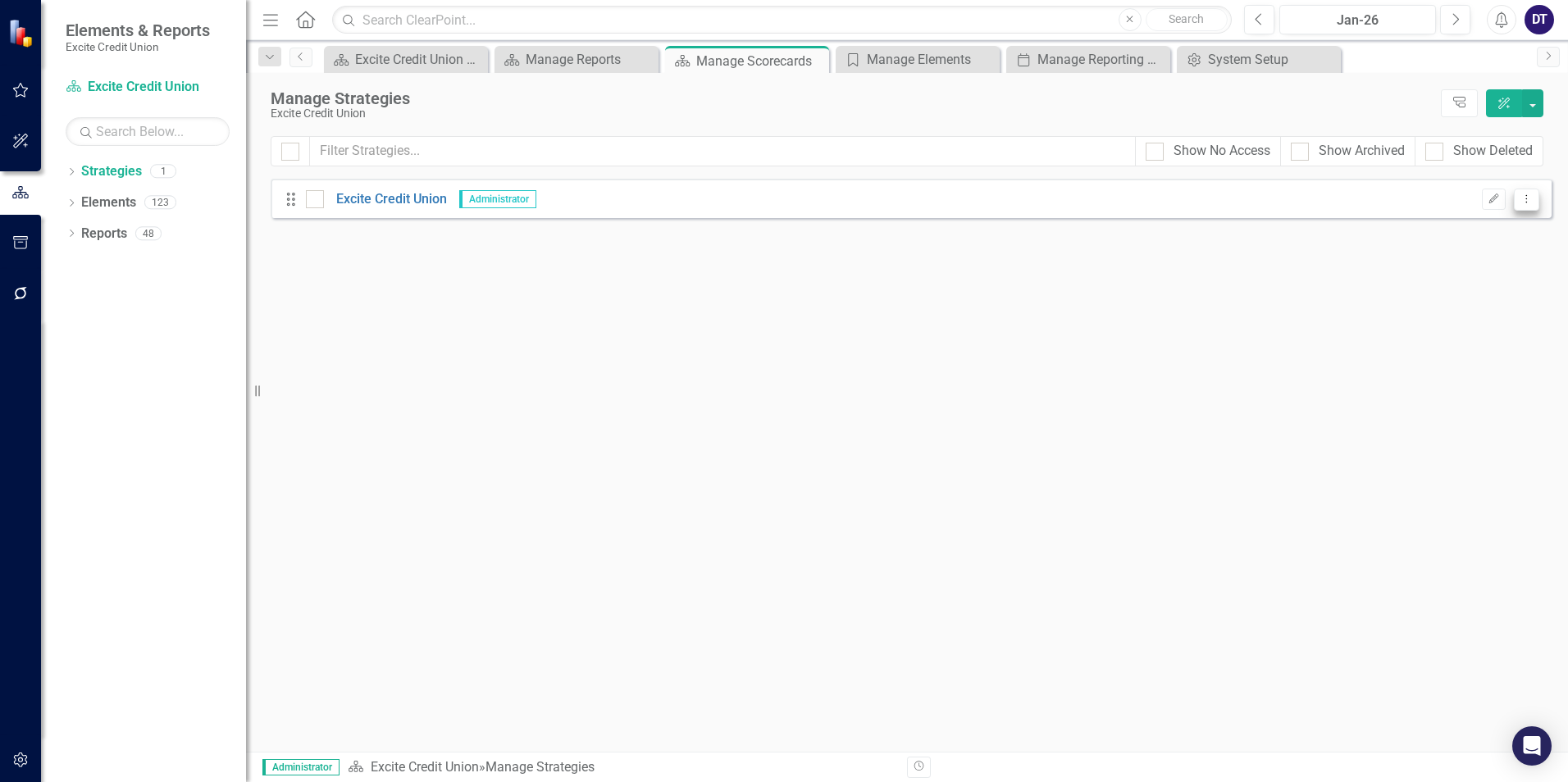
click at [1523, 199] on icon "Dropdown Menu" at bounding box center [1526, 199] width 14 height 11
click at [1503, 258] on link "Copy Duplicate Strategy" at bounding box center [1453, 257] width 172 height 30
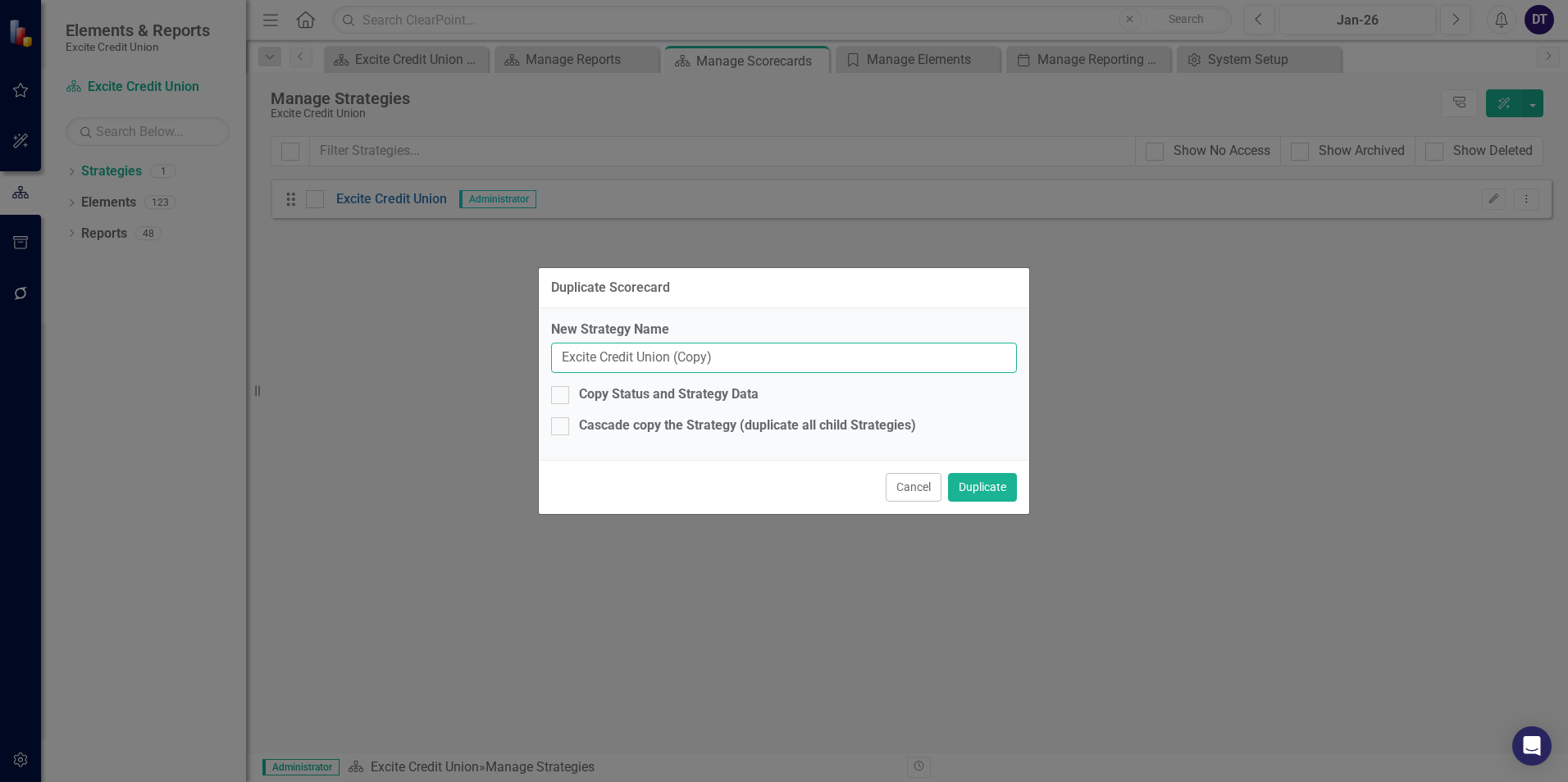
click at [720, 358] on input "Excite Credit Union (Copy)" at bounding box center [784, 357] width 466 height 30
type input "Excite Credit Union 2026"
click at [562, 429] on div at bounding box center [561, 427] width 18 height 18
click at [561, 428] on input "Cascade copy the Strategy (duplicate all child Strategies)" at bounding box center [557, 423] width 11 height 11
checkbox input "true"
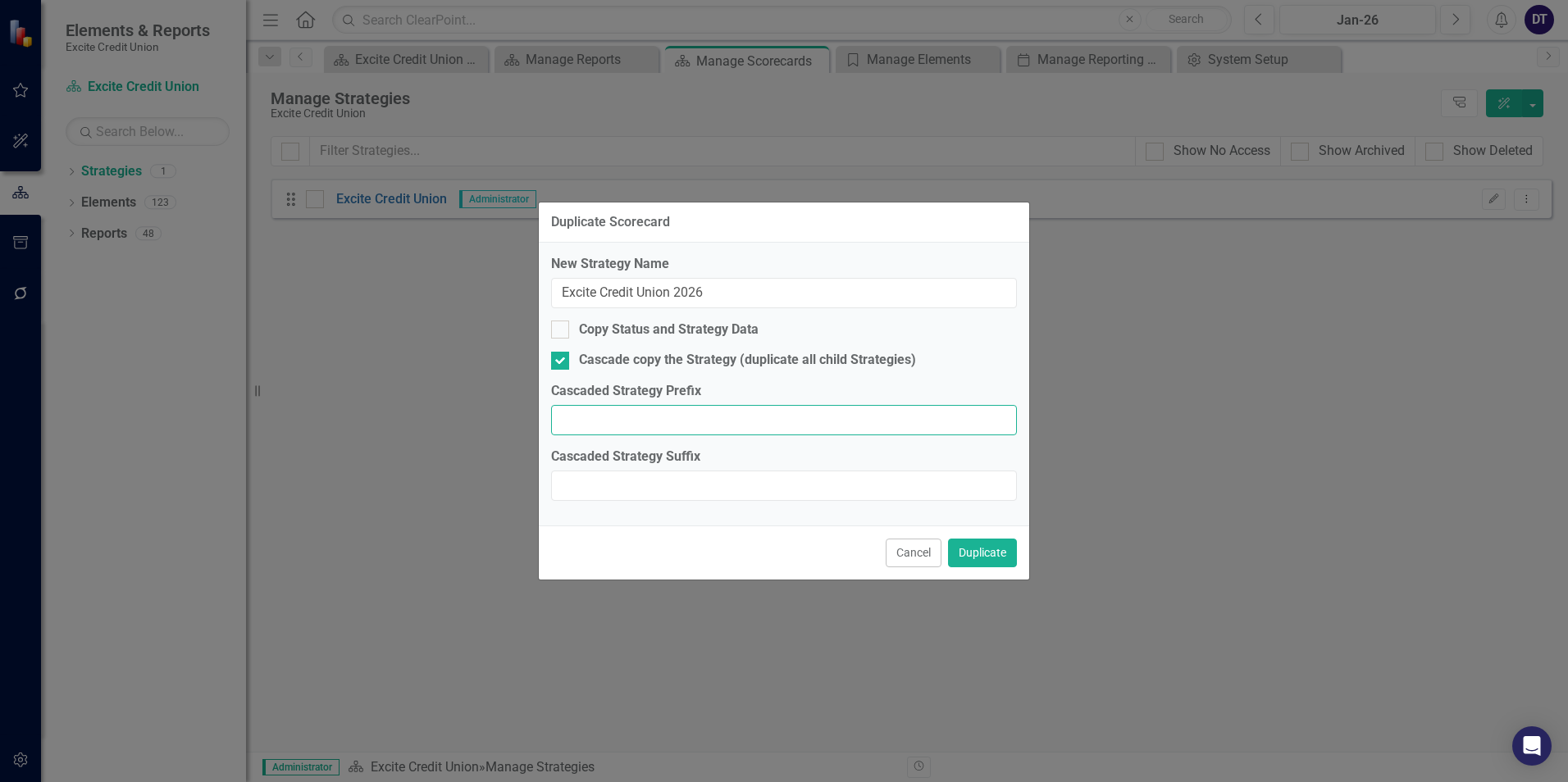
click at [664, 416] on input "Cascaded Strategy Prefix" at bounding box center [784, 420] width 466 height 30
type input "2026"
click at [985, 552] on button "Duplicate" at bounding box center [983, 553] width 69 height 29
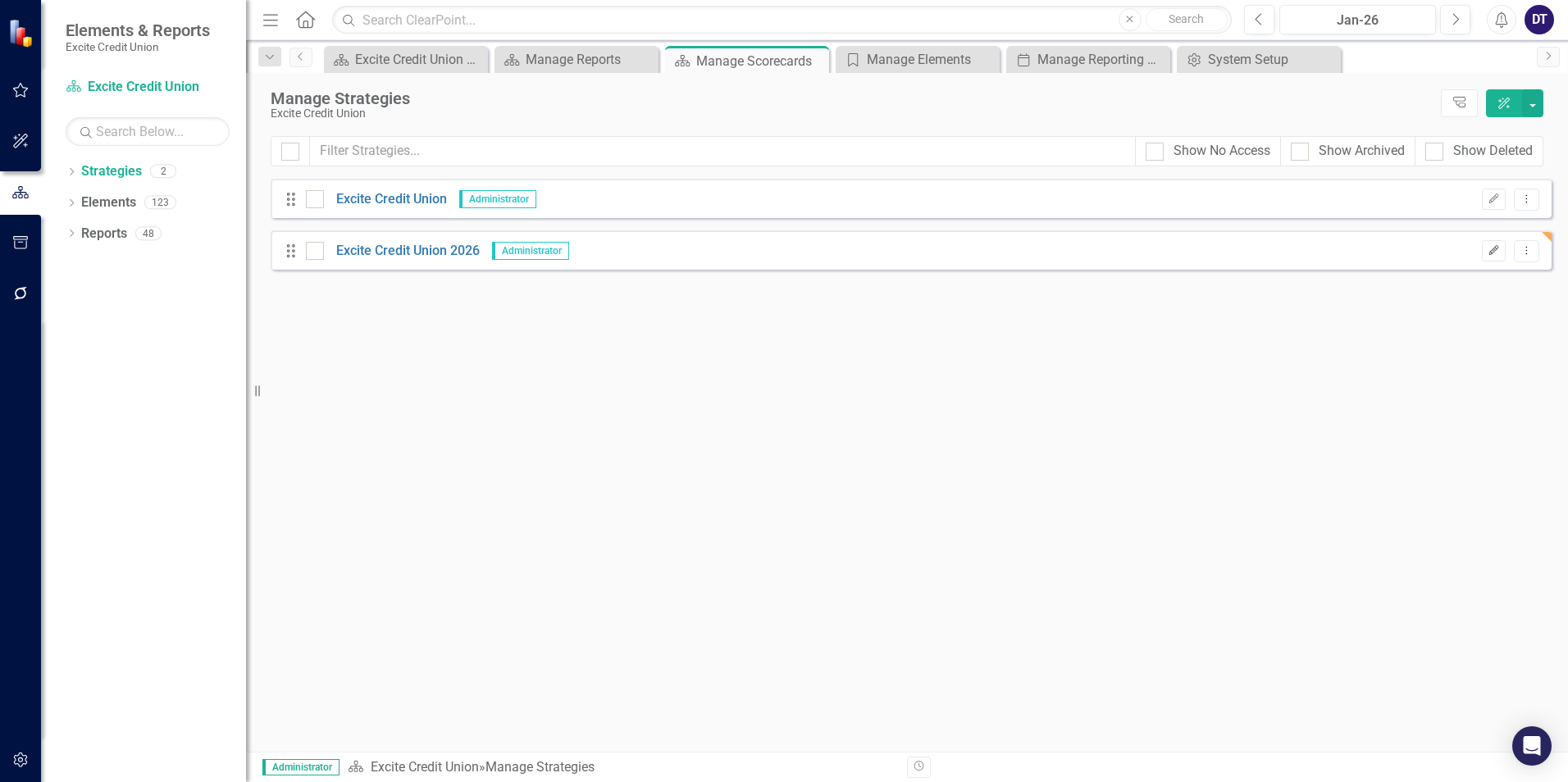
click at [1494, 244] on button "Edit" at bounding box center [1494, 250] width 24 height 21
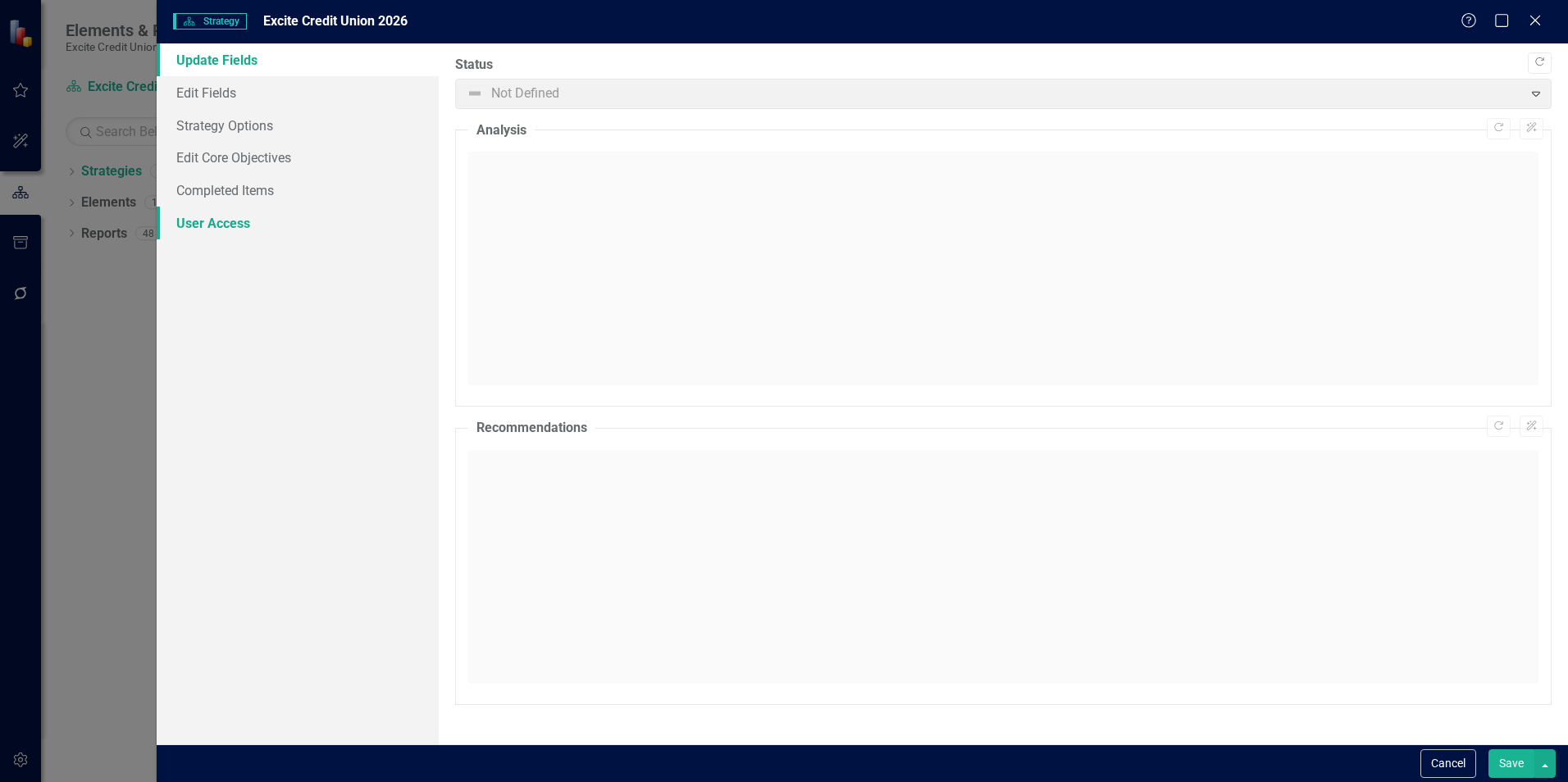
click at [221, 220] on link "User Access" at bounding box center [298, 223] width 283 height 33
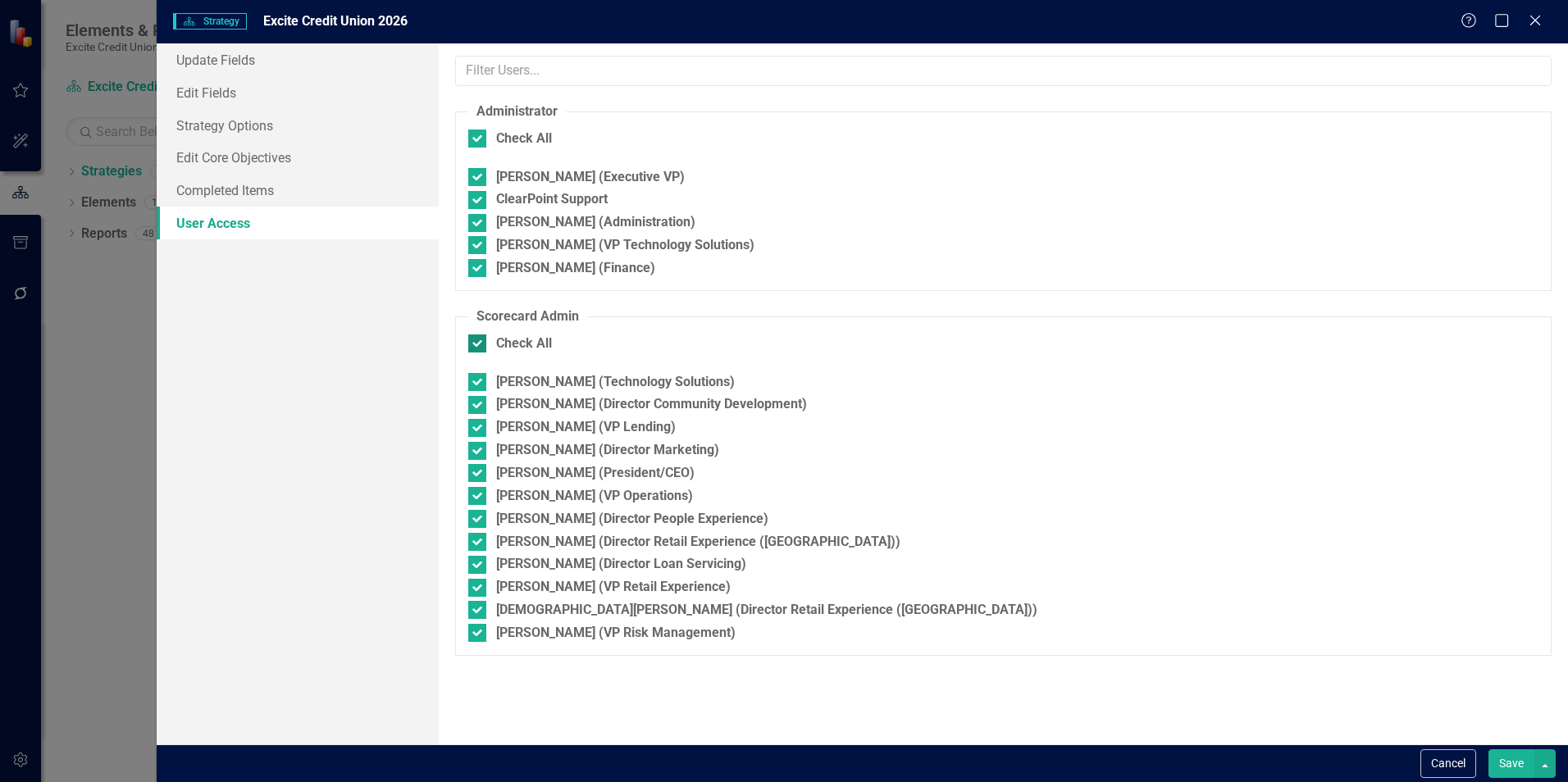
click at [476, 342] on input "Check All" at bounding box center [474, 340] width 11 height 11
checkbox input "false"
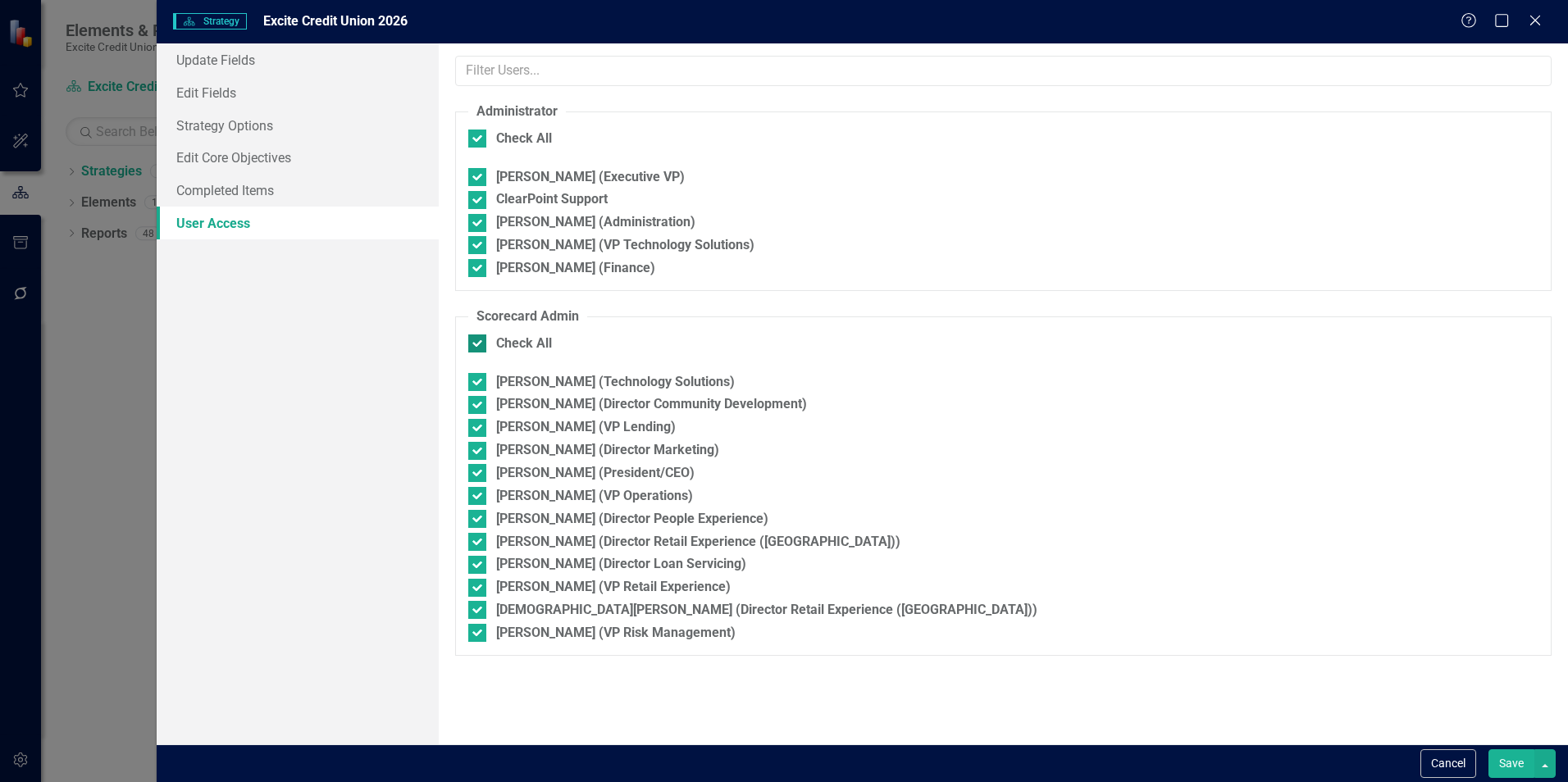
checkbox input "false"
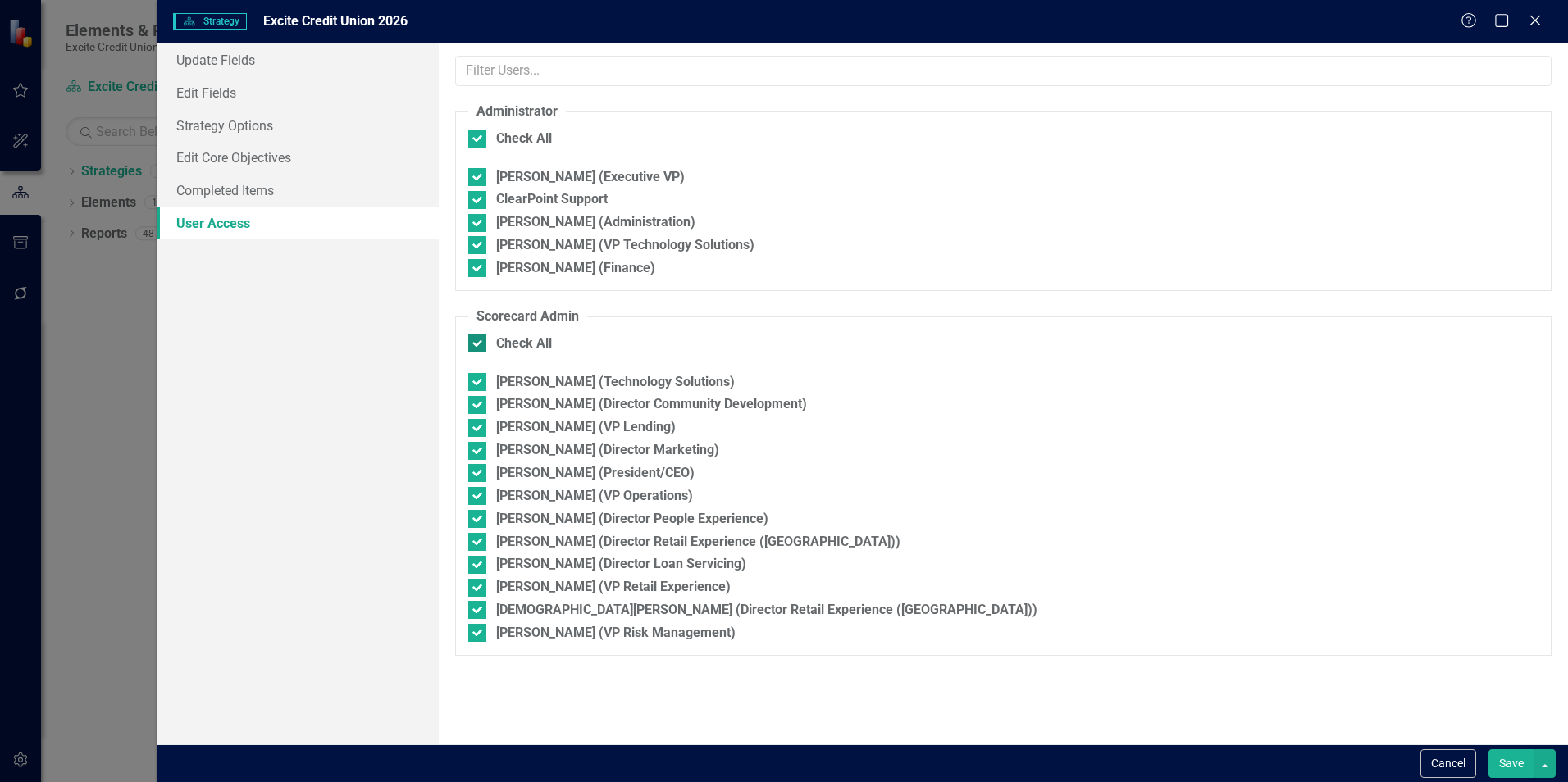
checkbox input "false"
click at [476, 136] on input "Check All" at bounding box center [474, 135] width 11 height 11
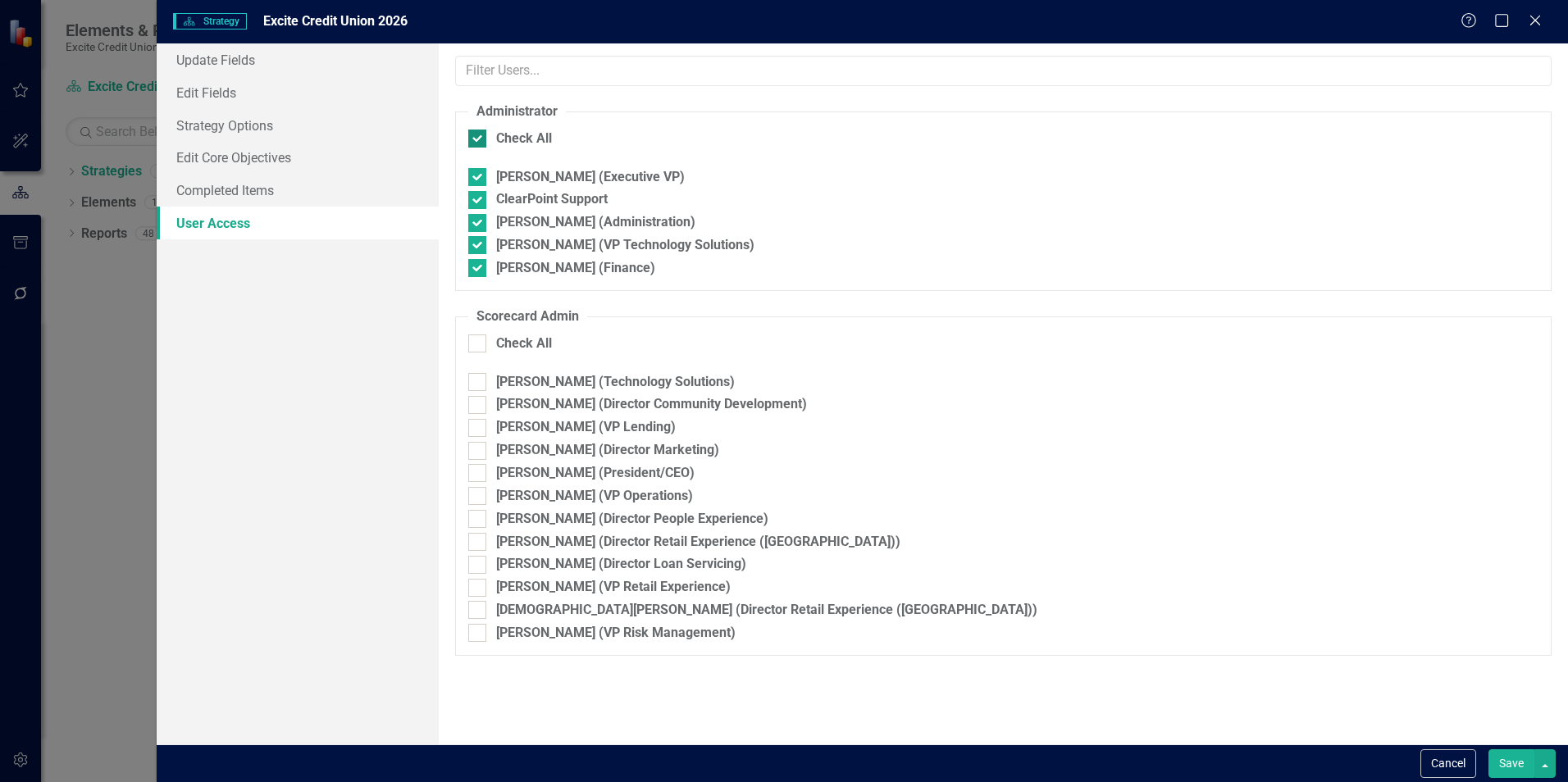
checkbox input "false"
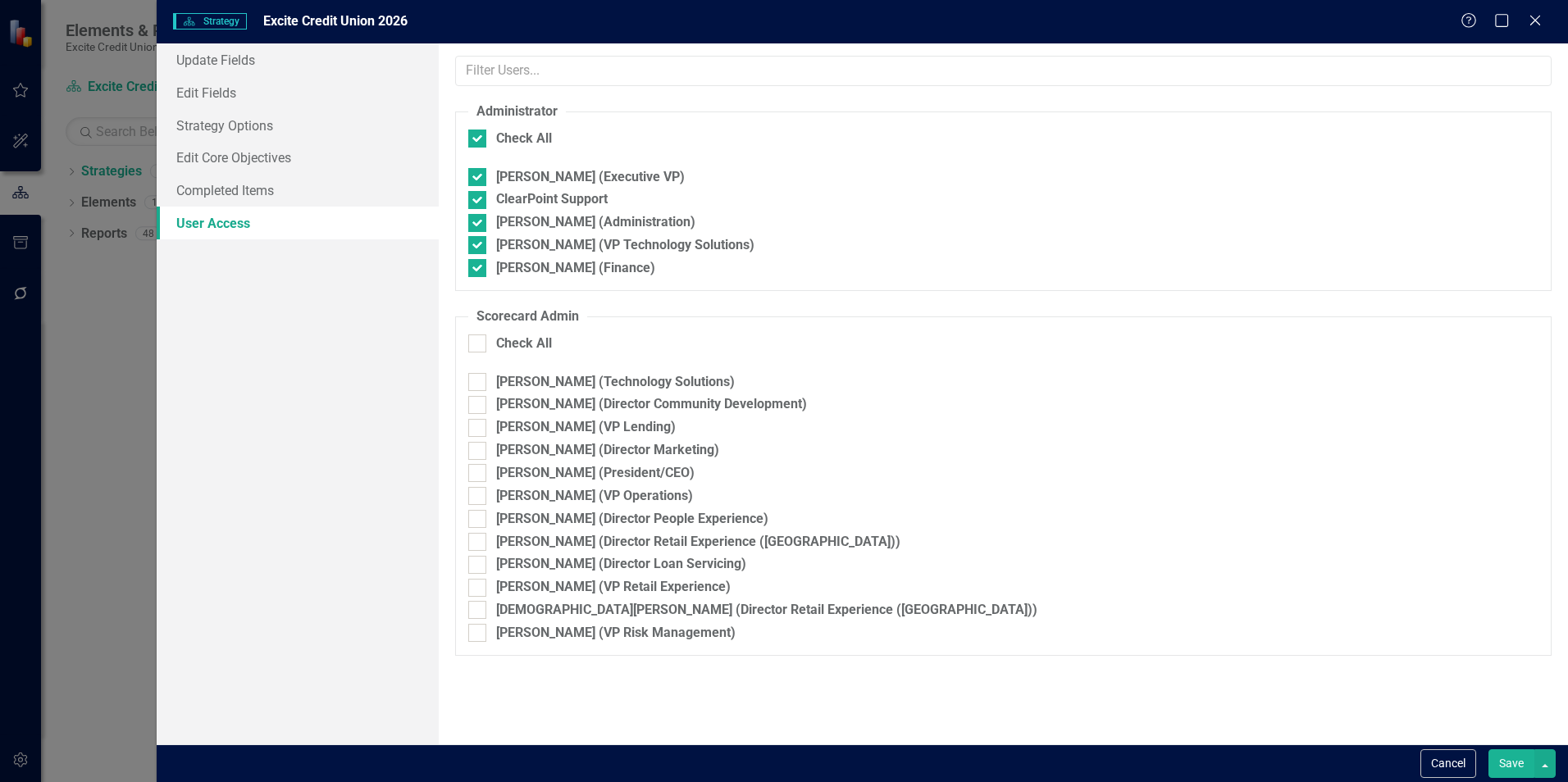
checkbox input "false"
click at [476, 176] on input "[PERSON_NAME] (Executive VP)" at bounding box center [474, 174] width 11 height 11
checkbox input "true"
click at [481, 223] on div at bounding box center [477, 223] width 18 height 18
click at [479, 223] on input "[PERSON_NAME] (Administration)" at bounding box center [474, 220] width 11 height 11
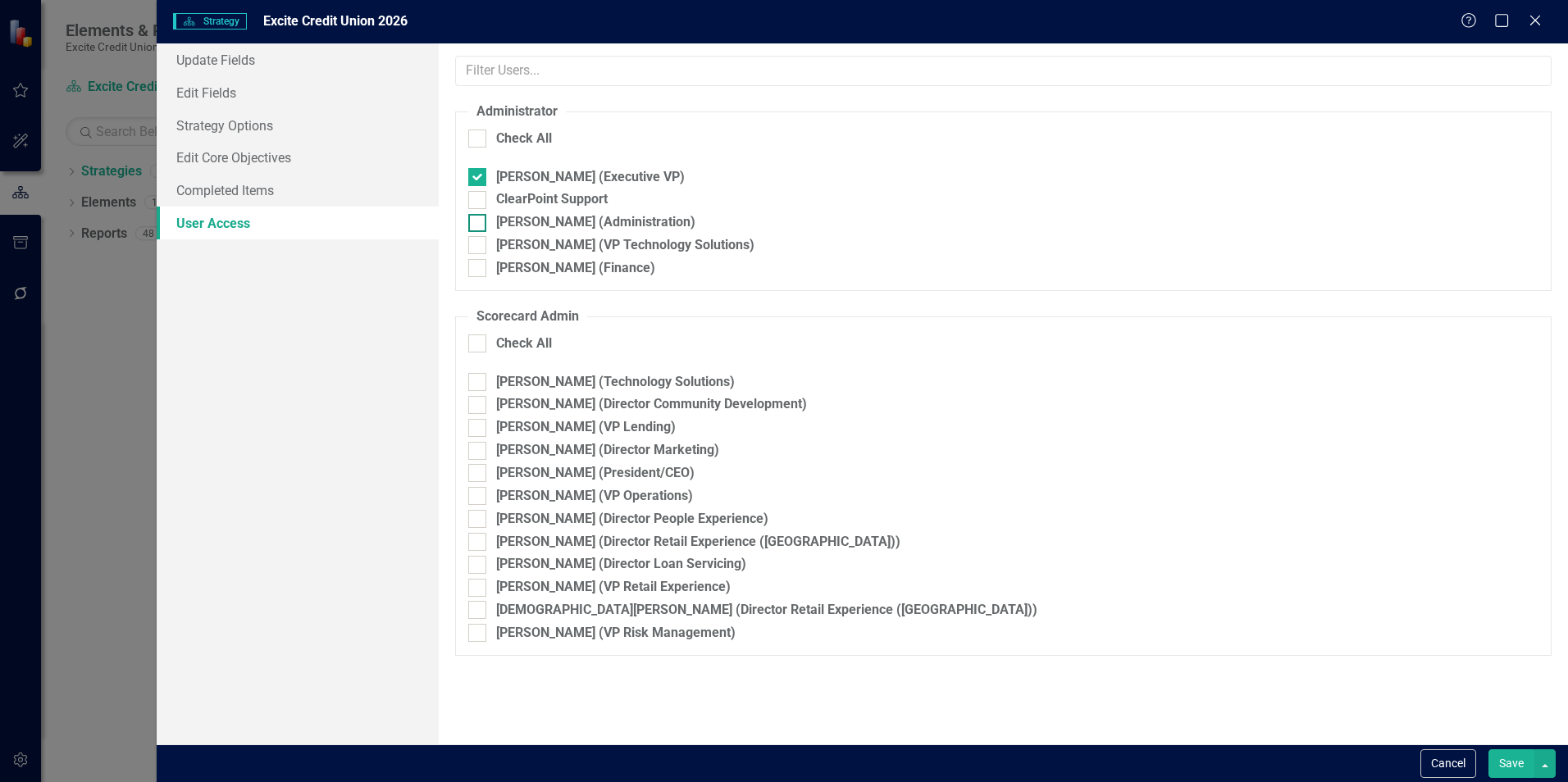
checkbox input "true"
click at [1512, 763] on button "Save" at bounding box center [1512, 764] width 46 height 29
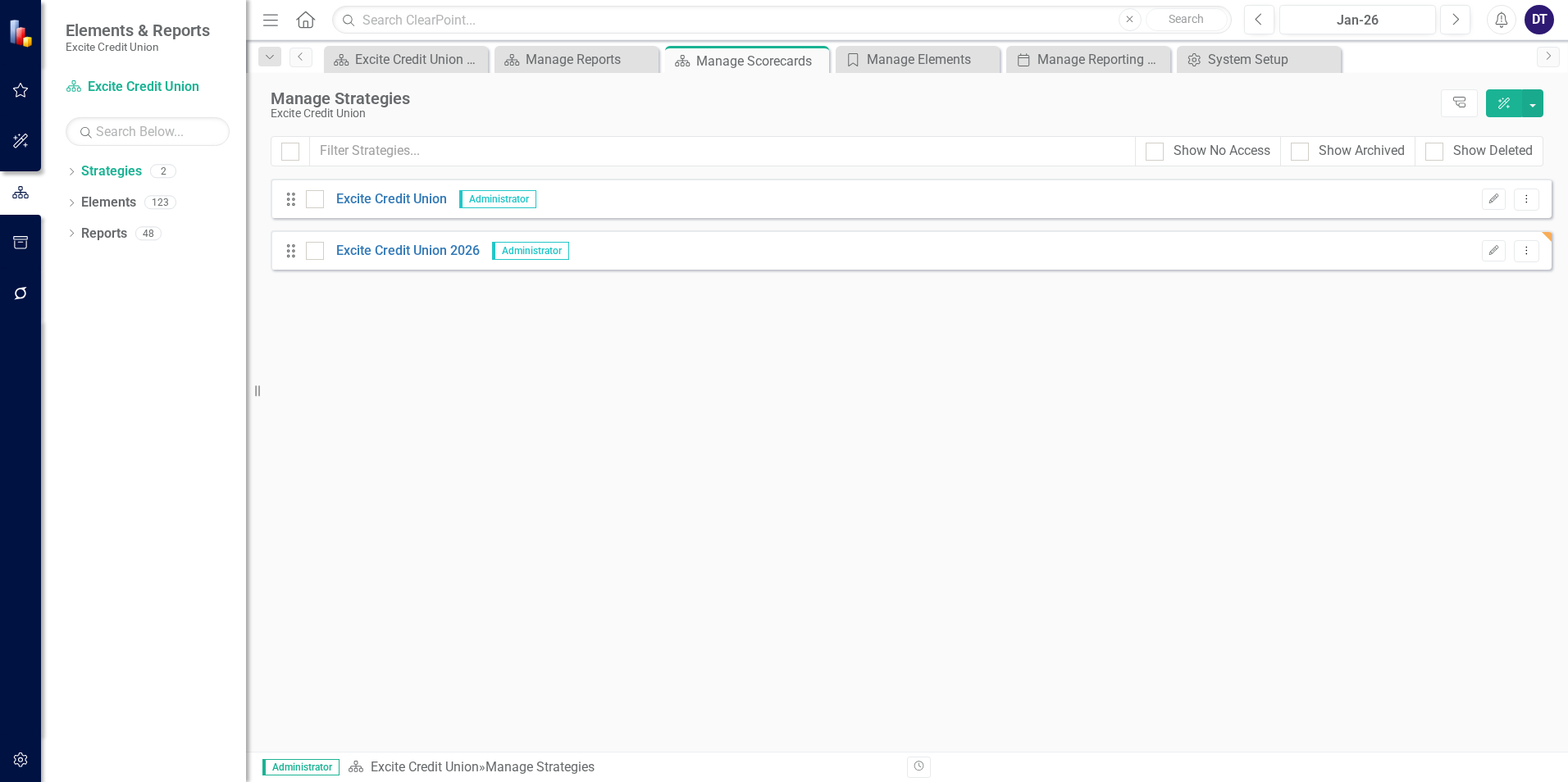
click at [127, 399] on div "Dropdown Strategies 2 Excite Credit Union Excite Credit Union 2026 Dropdown Ele…" at bounding box center [143, 470] width 205 height 624
click at [1524, 247] on icon "Dropdown Menu" at bounding box center [1526, 251] width 14 height 11
click at [1420, 281] on link "Edit Edit Strategy" at bounding box center [1453, 278] width 172 height 30
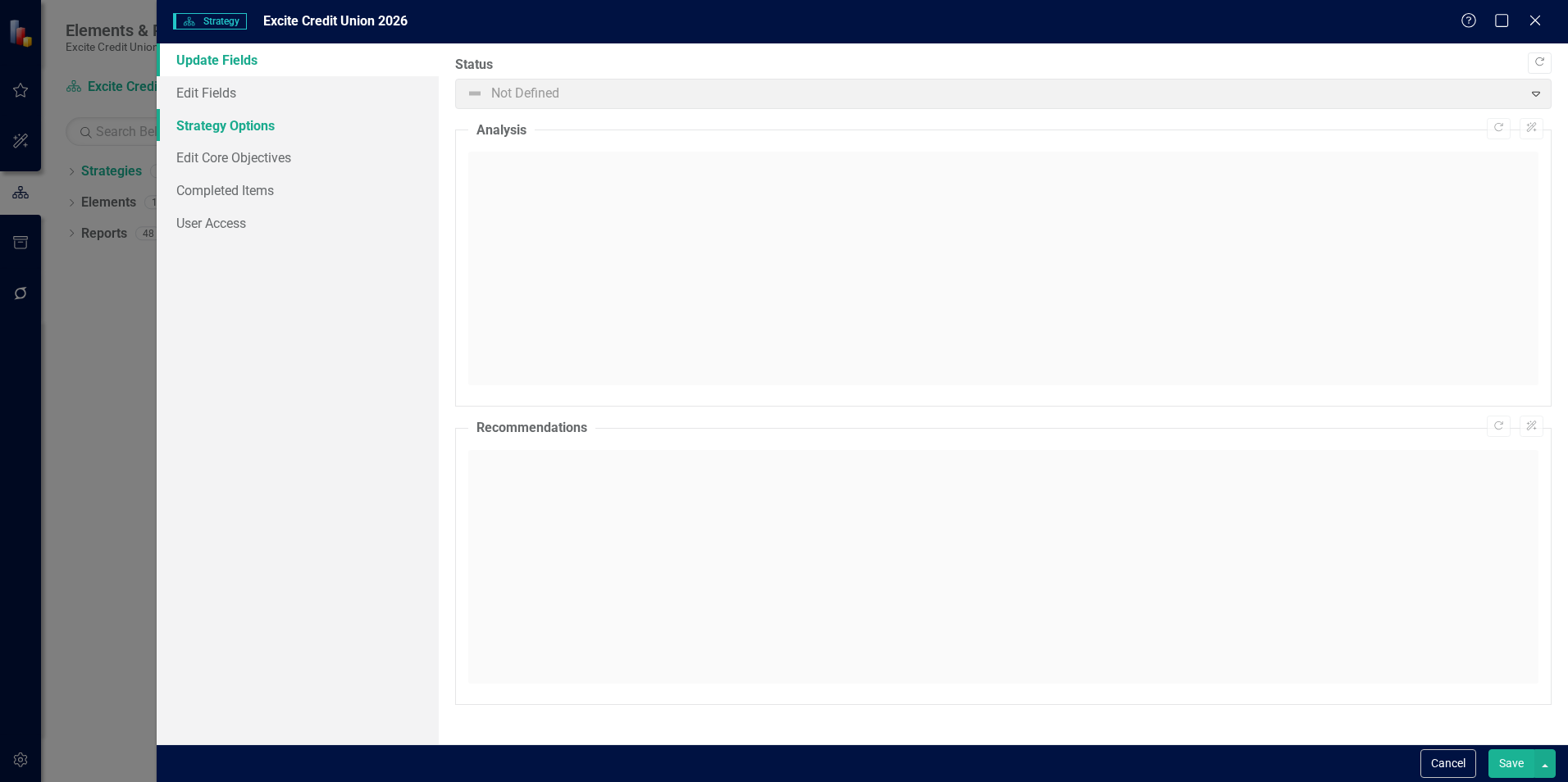
click at [211, 119] on link "Strategy Options" at bounding box center [298, 126] width 283 height 33
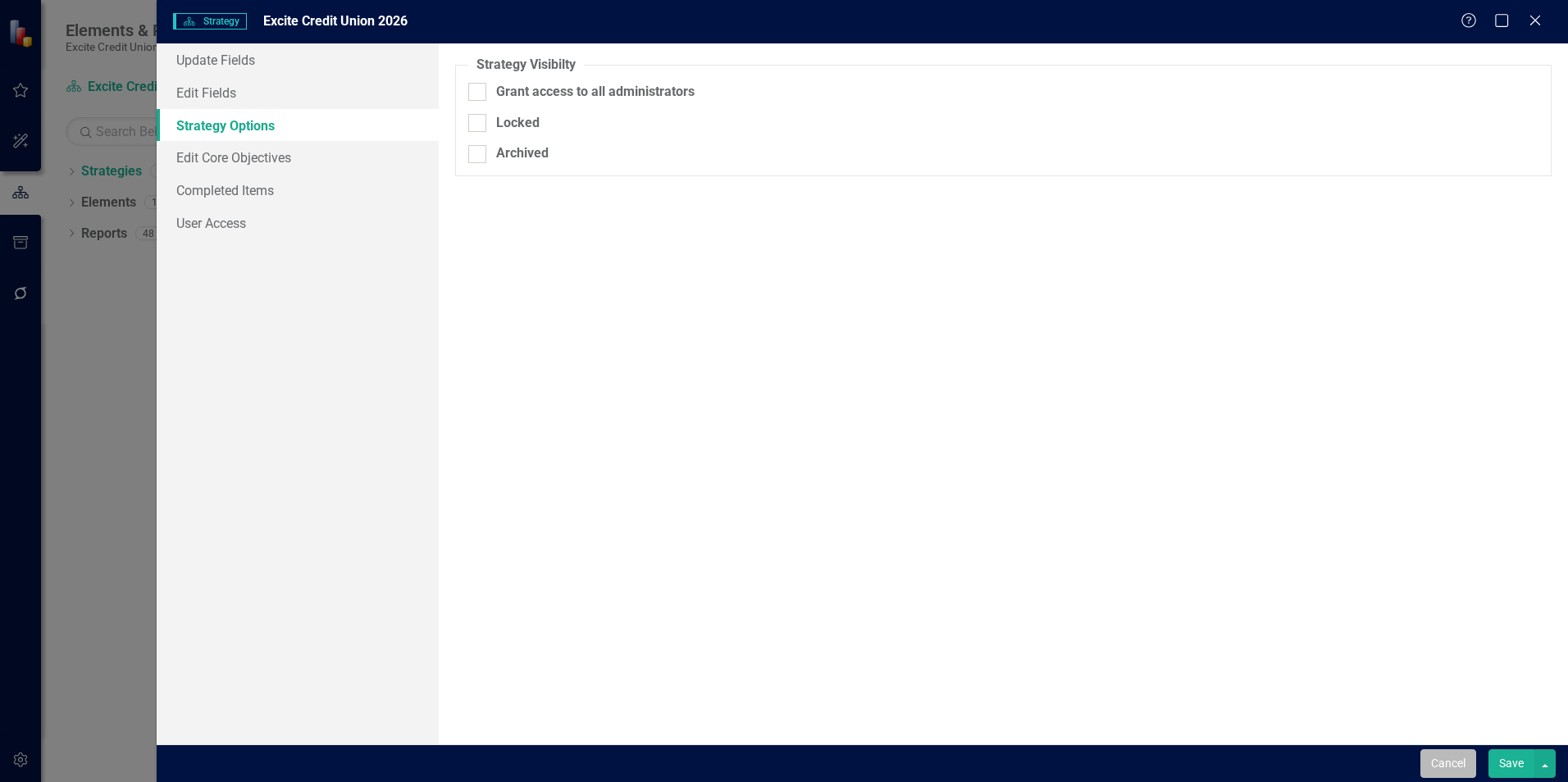
click at [1436, 765] on button "Cancel" at bounding box center [1448, 764] width 55 height 29
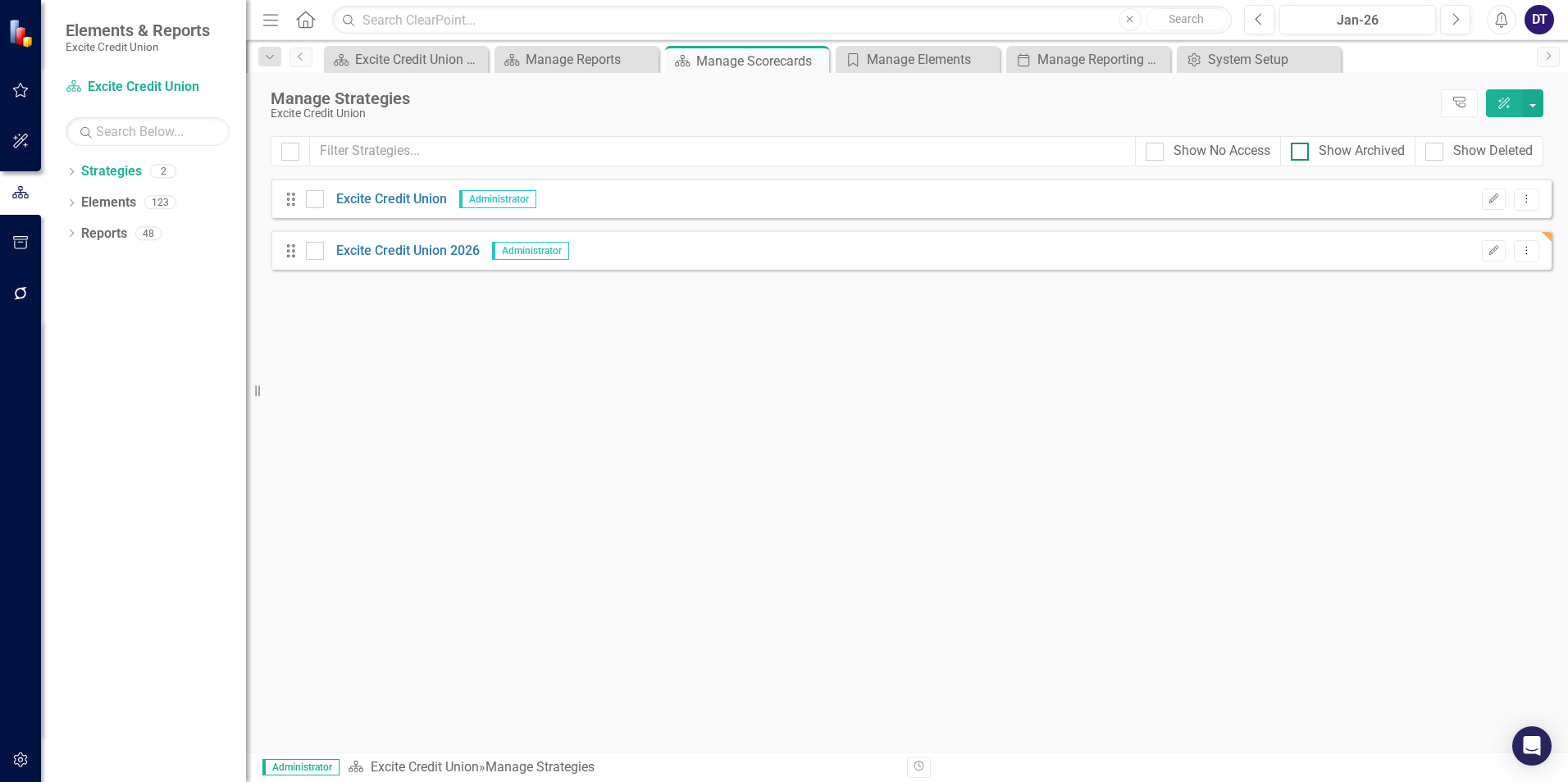
click at [1300, 149] on input "Show Archived" at bounding box center [1297, 149] width 11 height 11
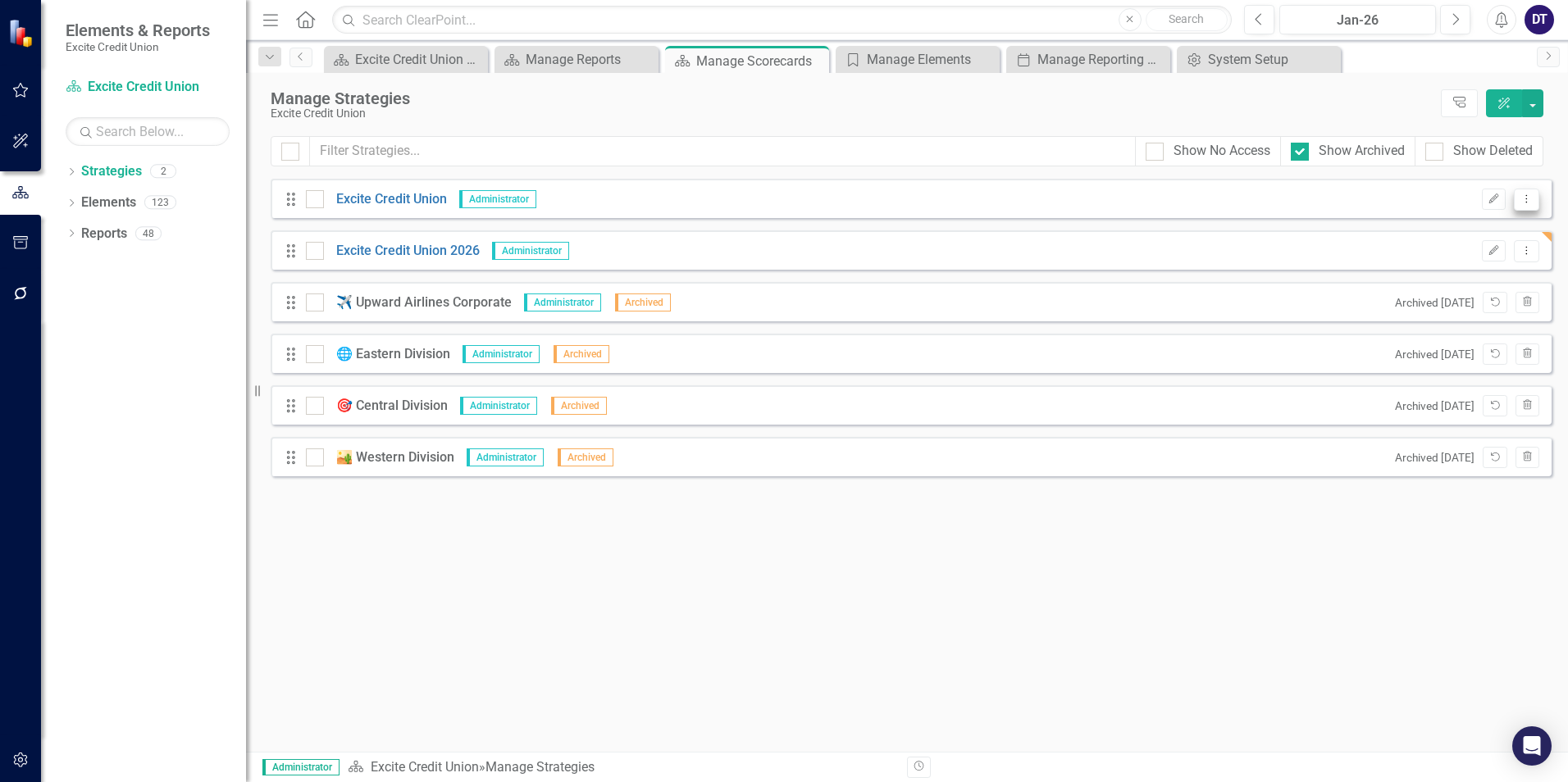
click at [1525, 199] on icon "Dropdown Menu" at bounding box center [1526, 199] width 14 height 11
click at [1438, 227] on link "Edit Edit Strategy" at bounding box center [1453, 226] width 172 height 30
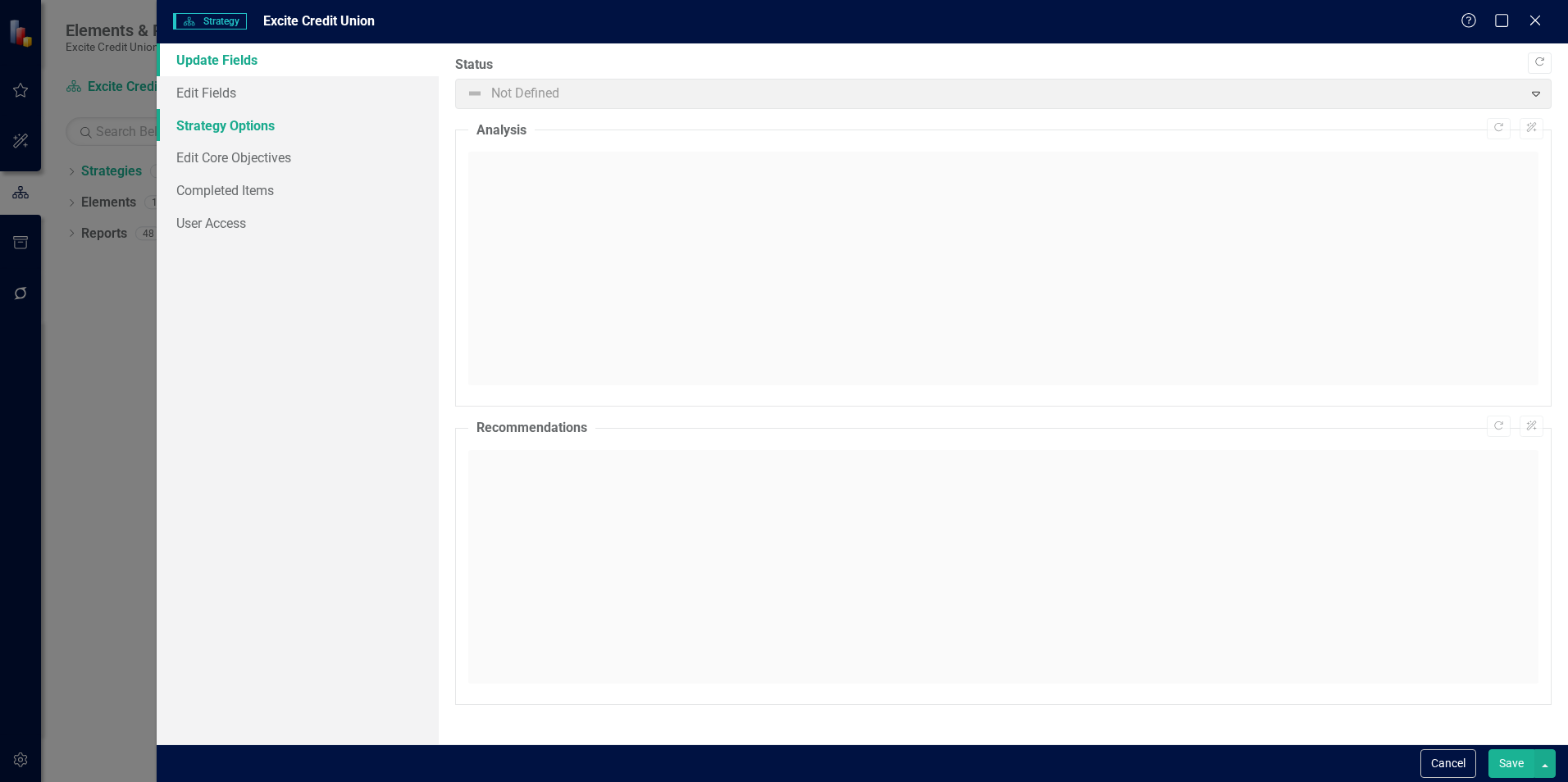
click at [216, 126] on link "Strategy Options" at bounding box center [298, 126] width 283 height 33
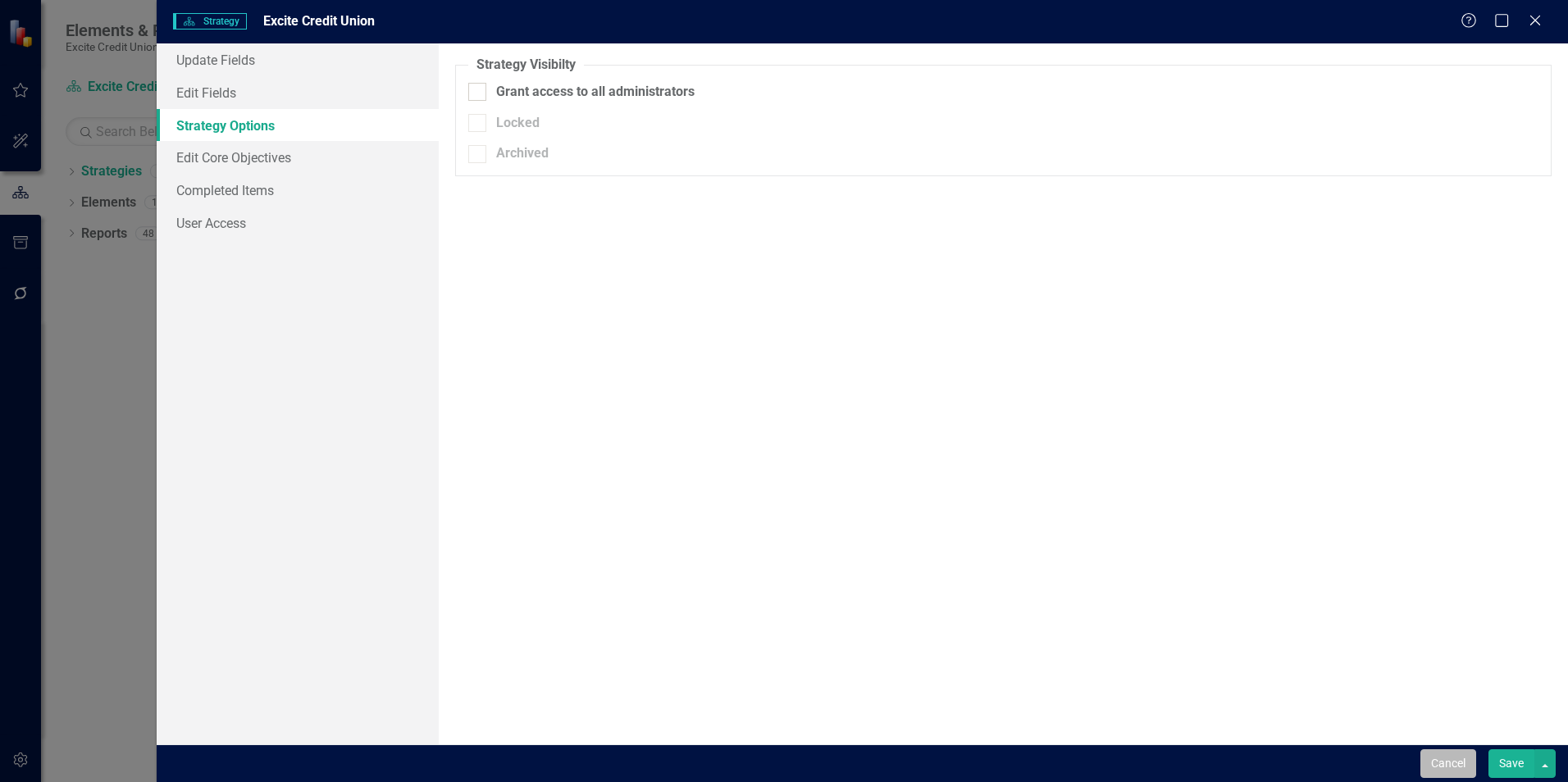
click at [1426, 759] on button "Cancel" at bounding box center [1448, 764] width 55 height 29
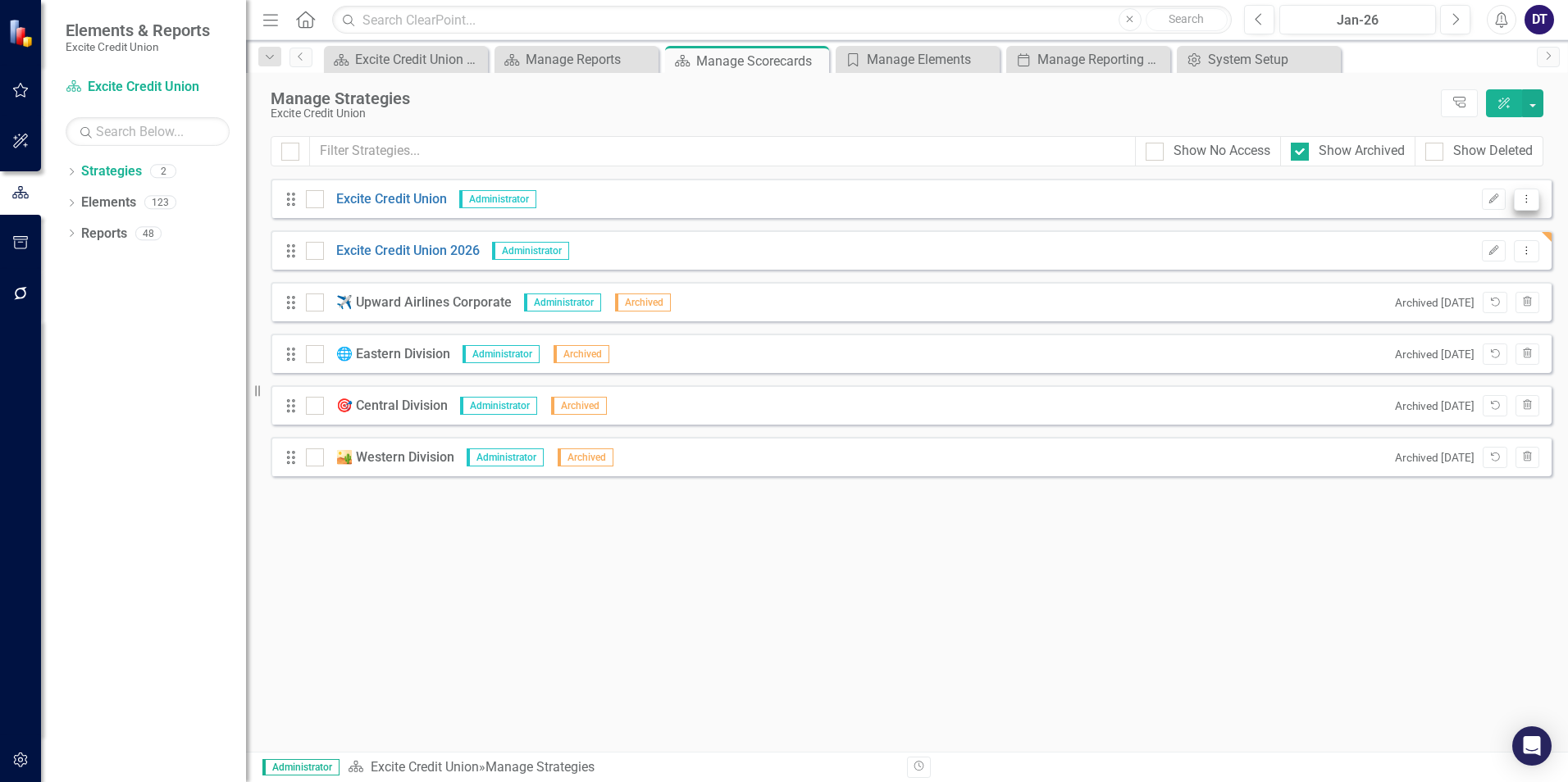
click at [1522, 198] on icon "Dropdown Menu" at bounding box center [1526, 199] width 14 height 11
click at [1439, 228] on link "Edit Edit Strategy" at bounding box center [1453, 226] width 172 height 30
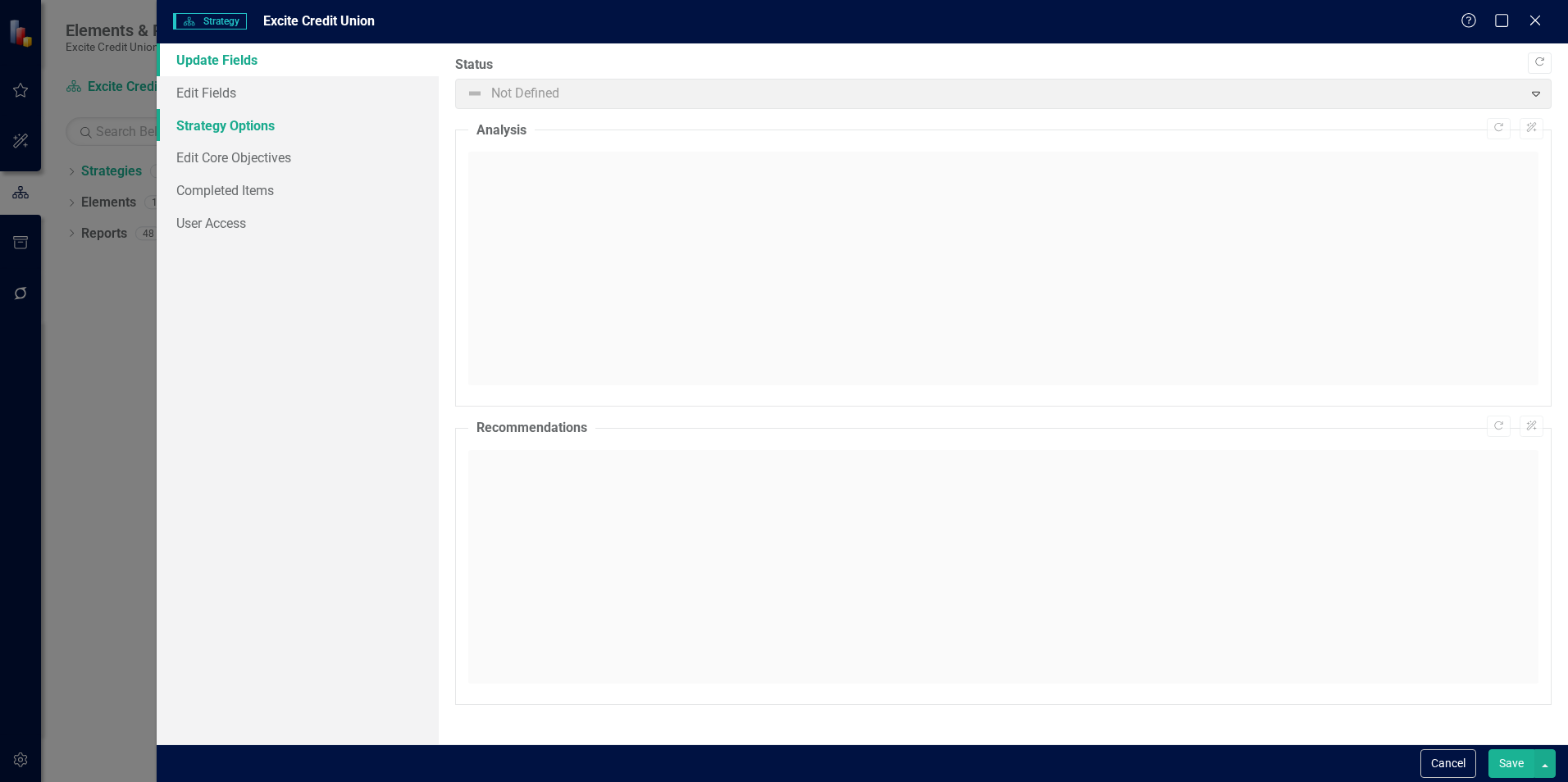
click at [250, 124] on link "Strategy Options" at bounding box center [298, 126] width 283 height 33
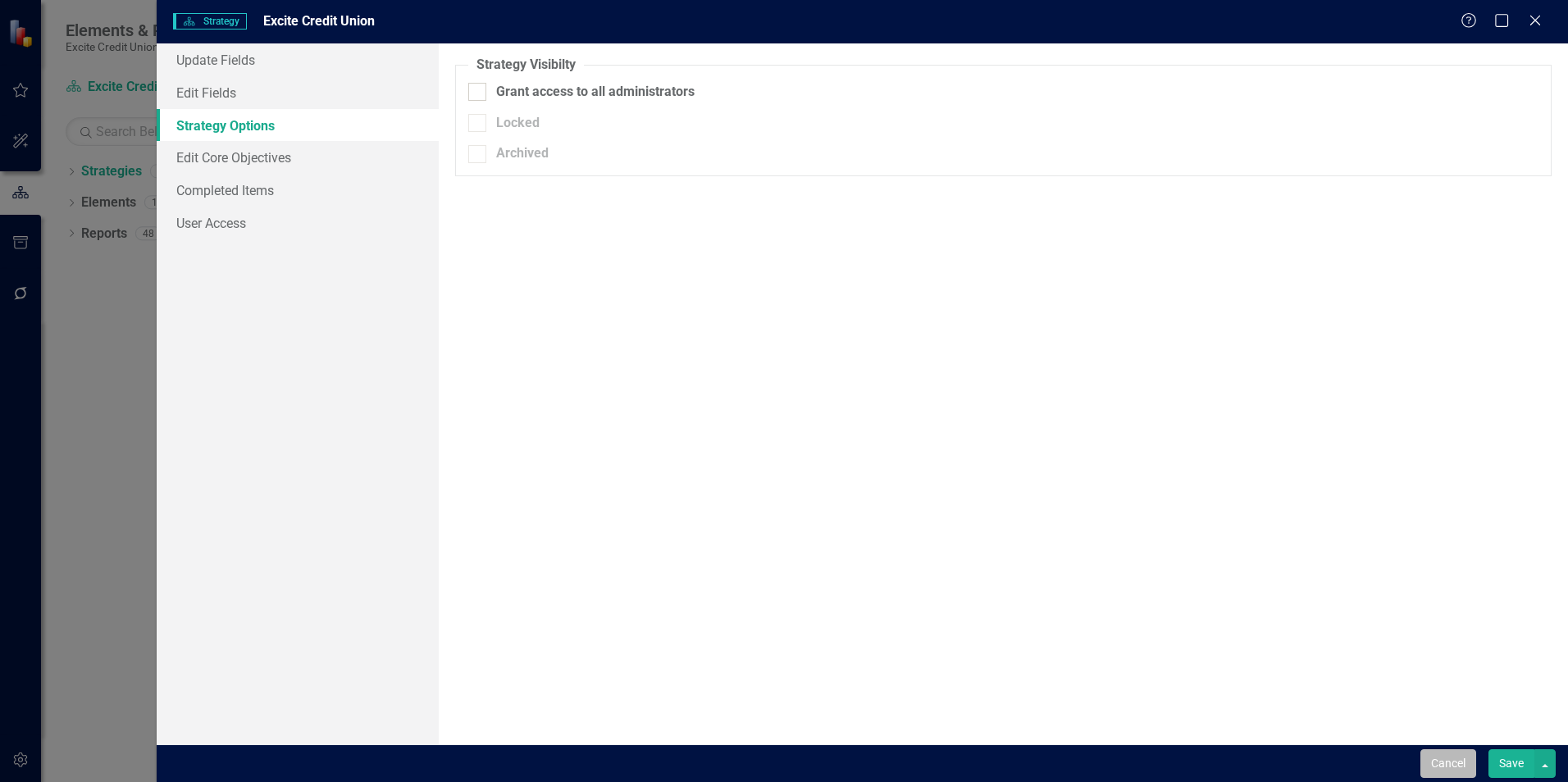
click at [1433, 762] on button "Cancel" at bounding box center [1448, 764] width 55 height 29
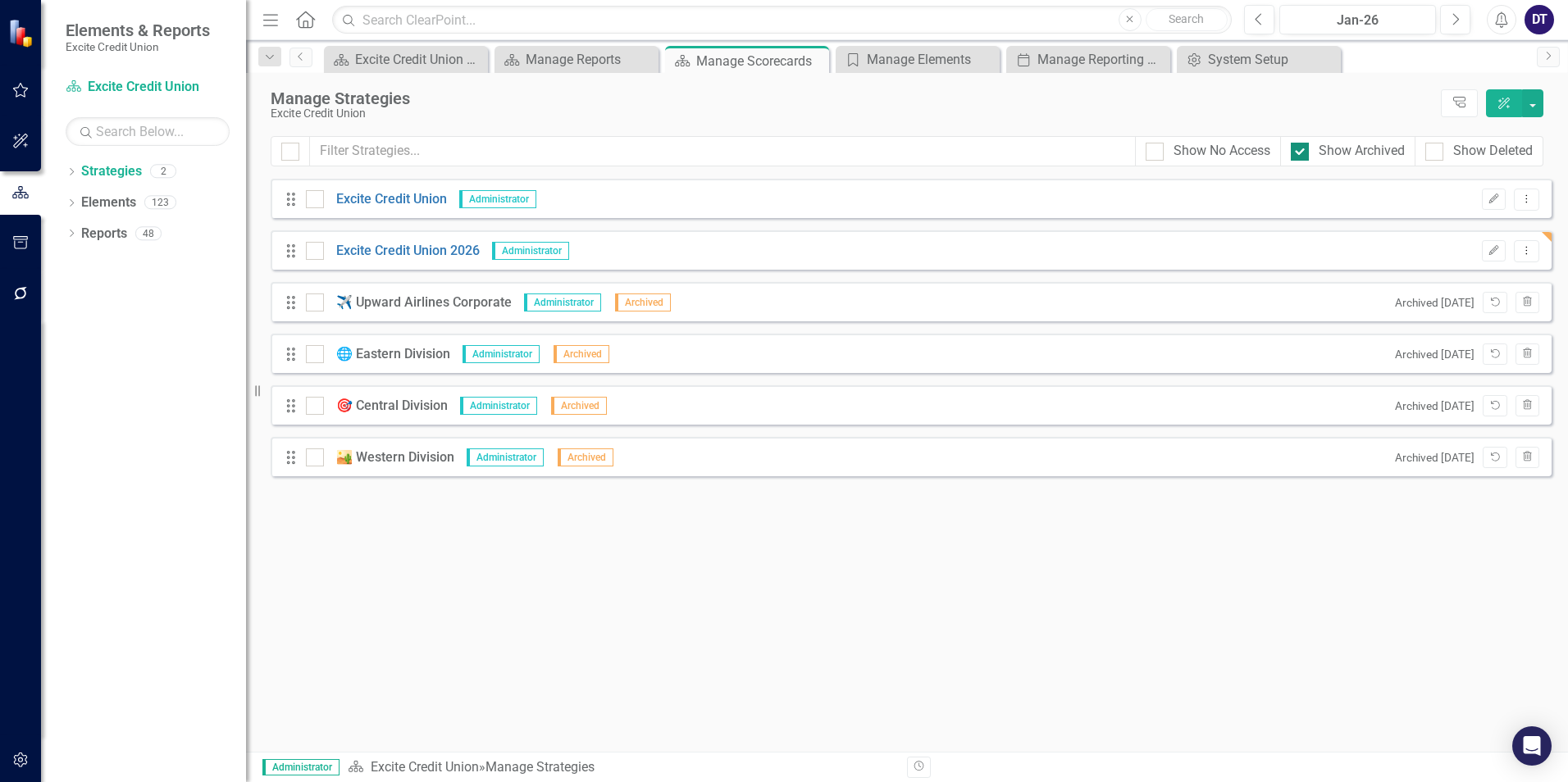
click at [1297, 158] on div at bounding box center [1300, 152] width 18 height 18
click at [1297, 153] on input "Show Archived" at bounding box center [1297, 149] width 11 height 11
checkbox input "false"
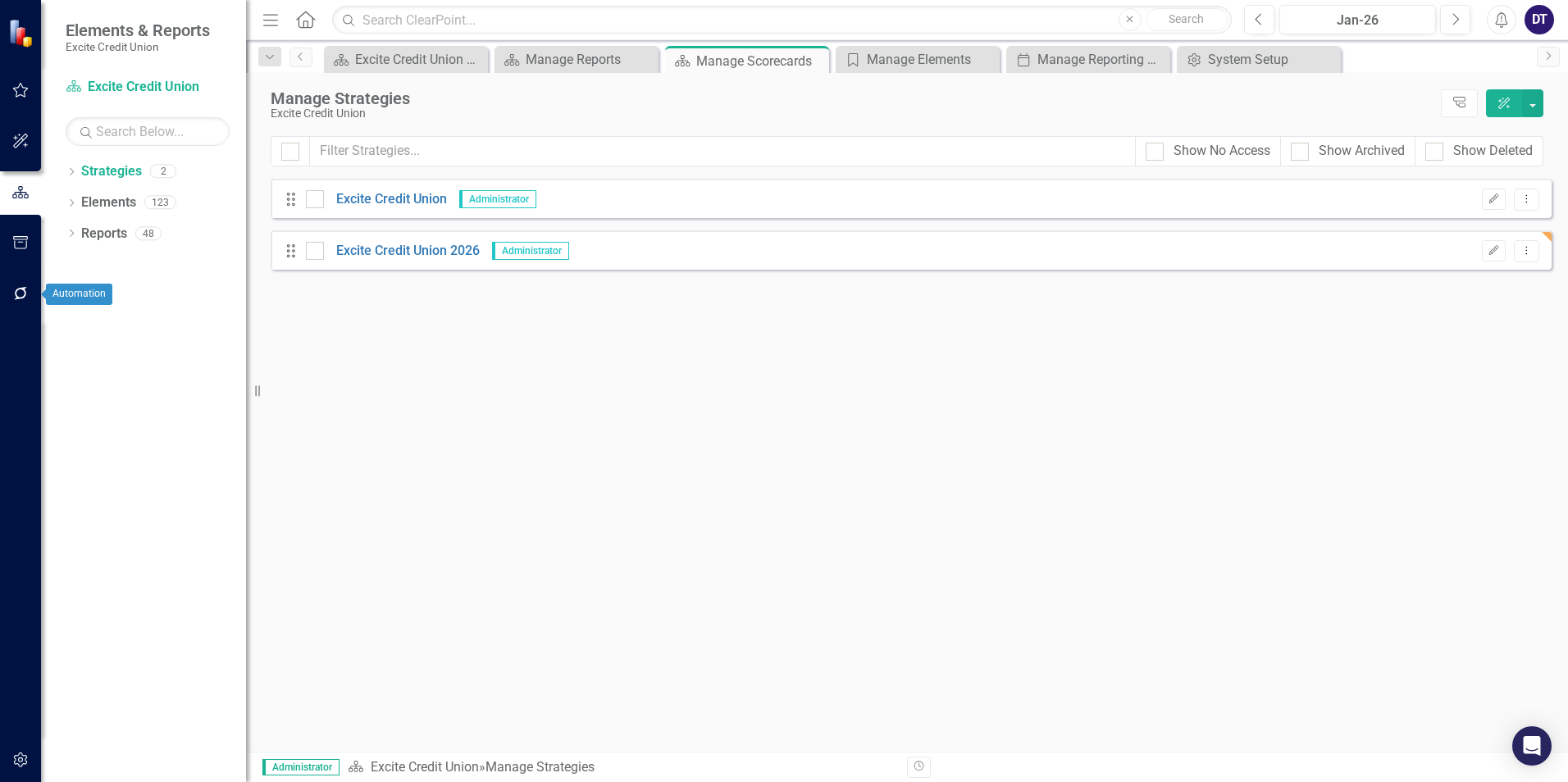
click at [11, 292] on button "button" at bounding box center [21, 294] width 37 height 34
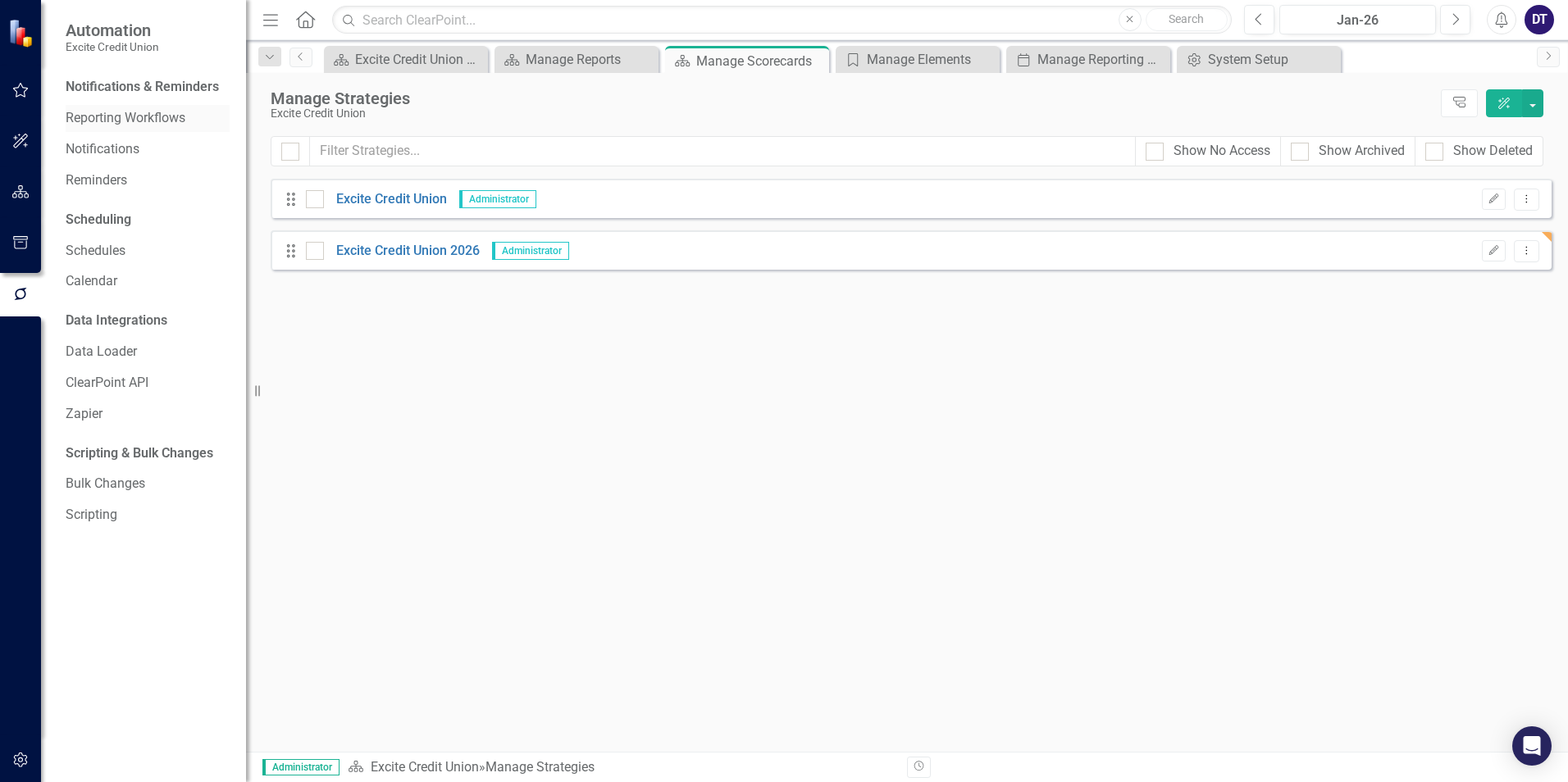
click at [162, 116] on link "Reporting Workflows" at bounding box center [148, 118] width 164 height 18
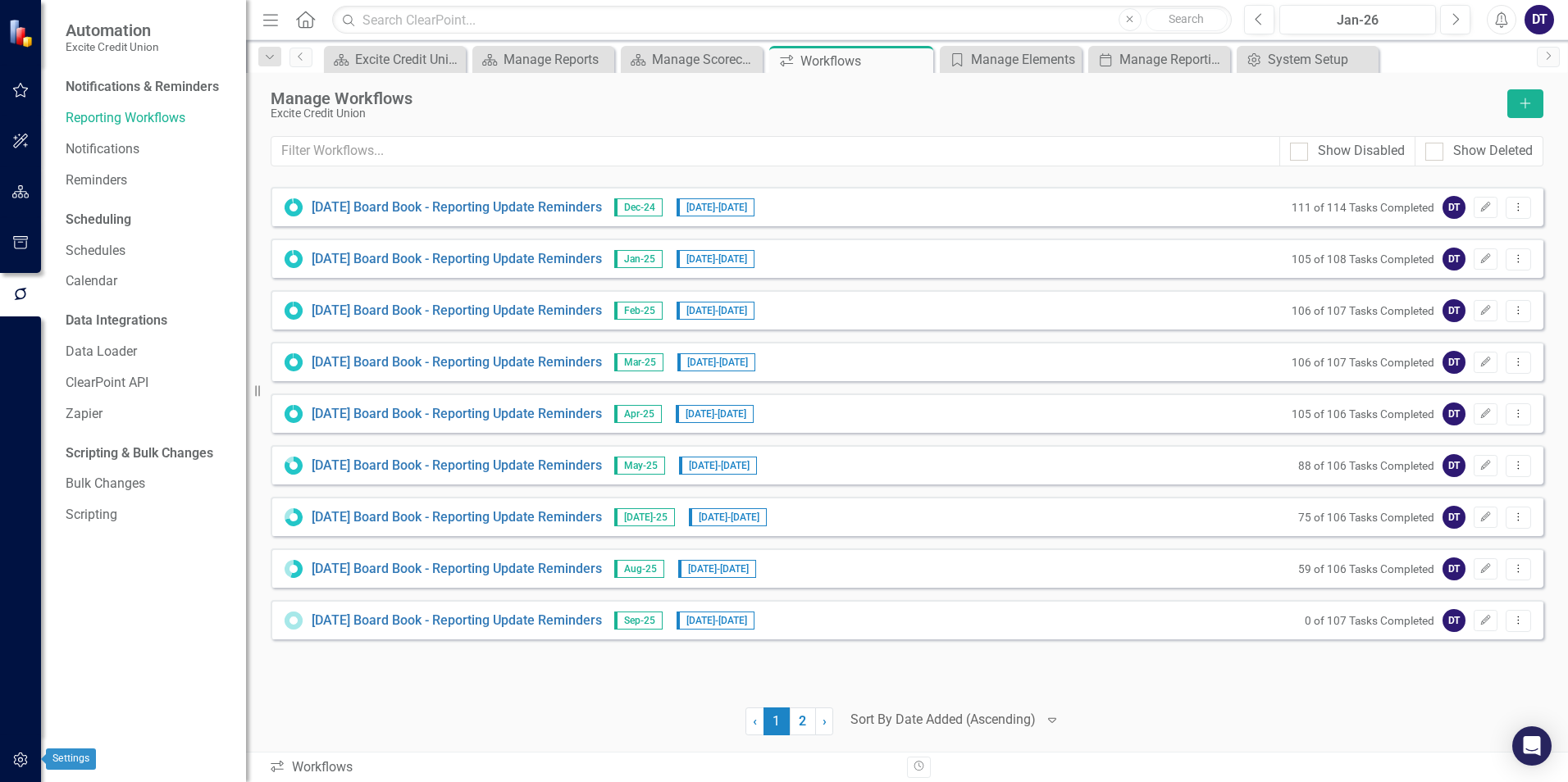
click at [30, 760] on button "button" at bounding box center [21, 761] width 37 height 34
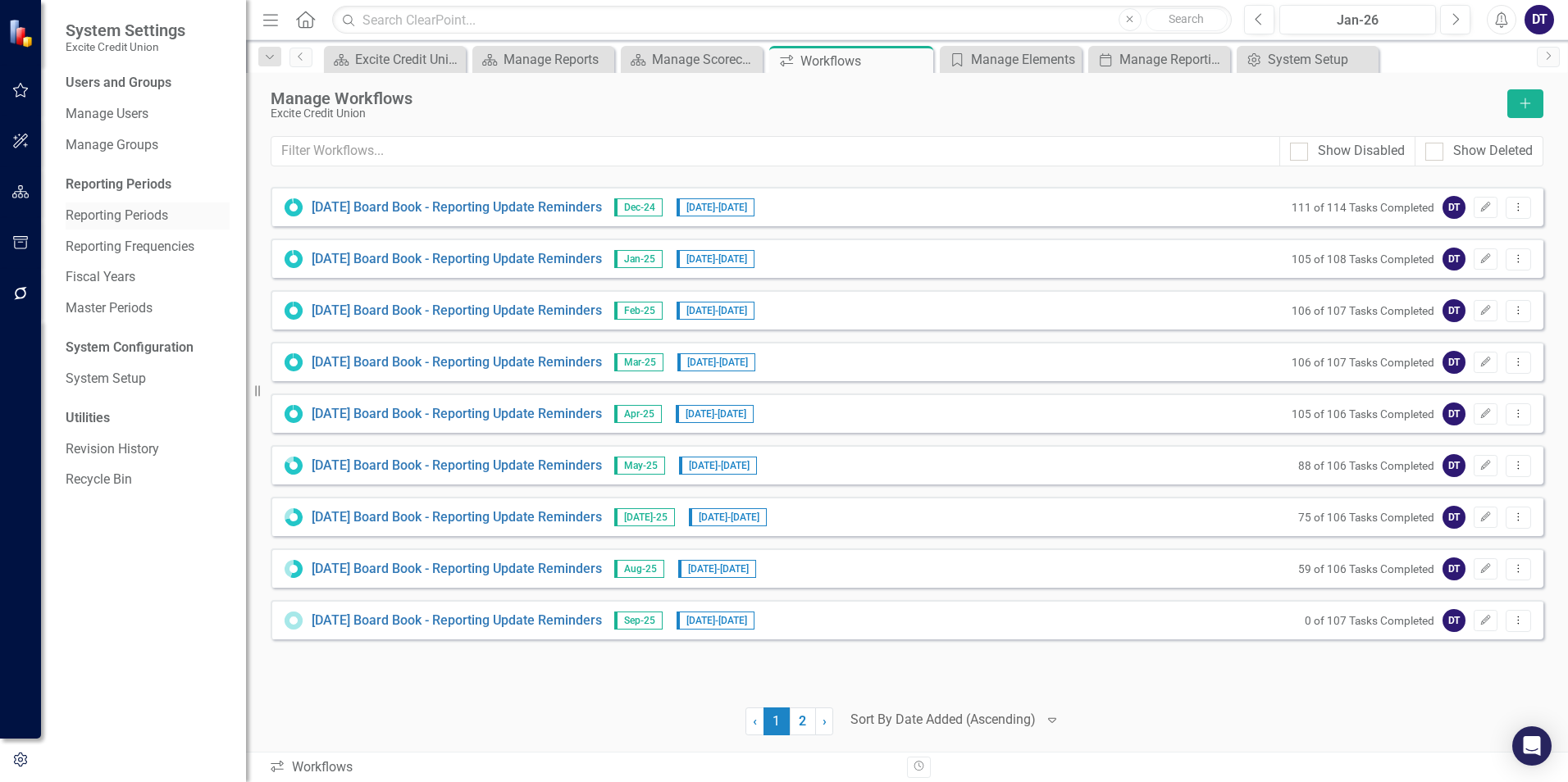
click at [122, 212] on link "Reporting Periods" at bounding box center [148, 216] width 164 height 18
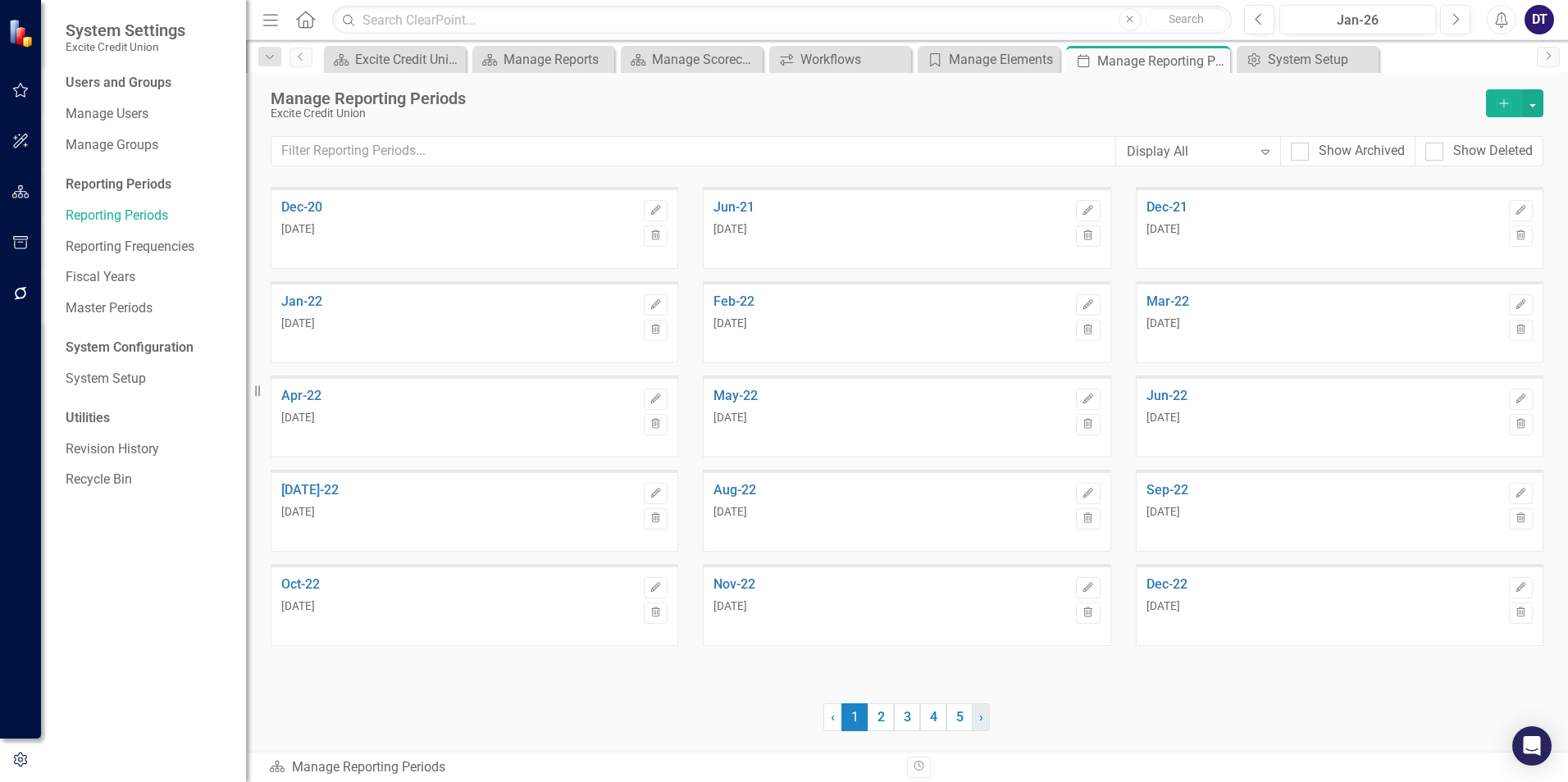
click at [980, 718] on span "›" at bounding box center [982, 716] width 4 height 16
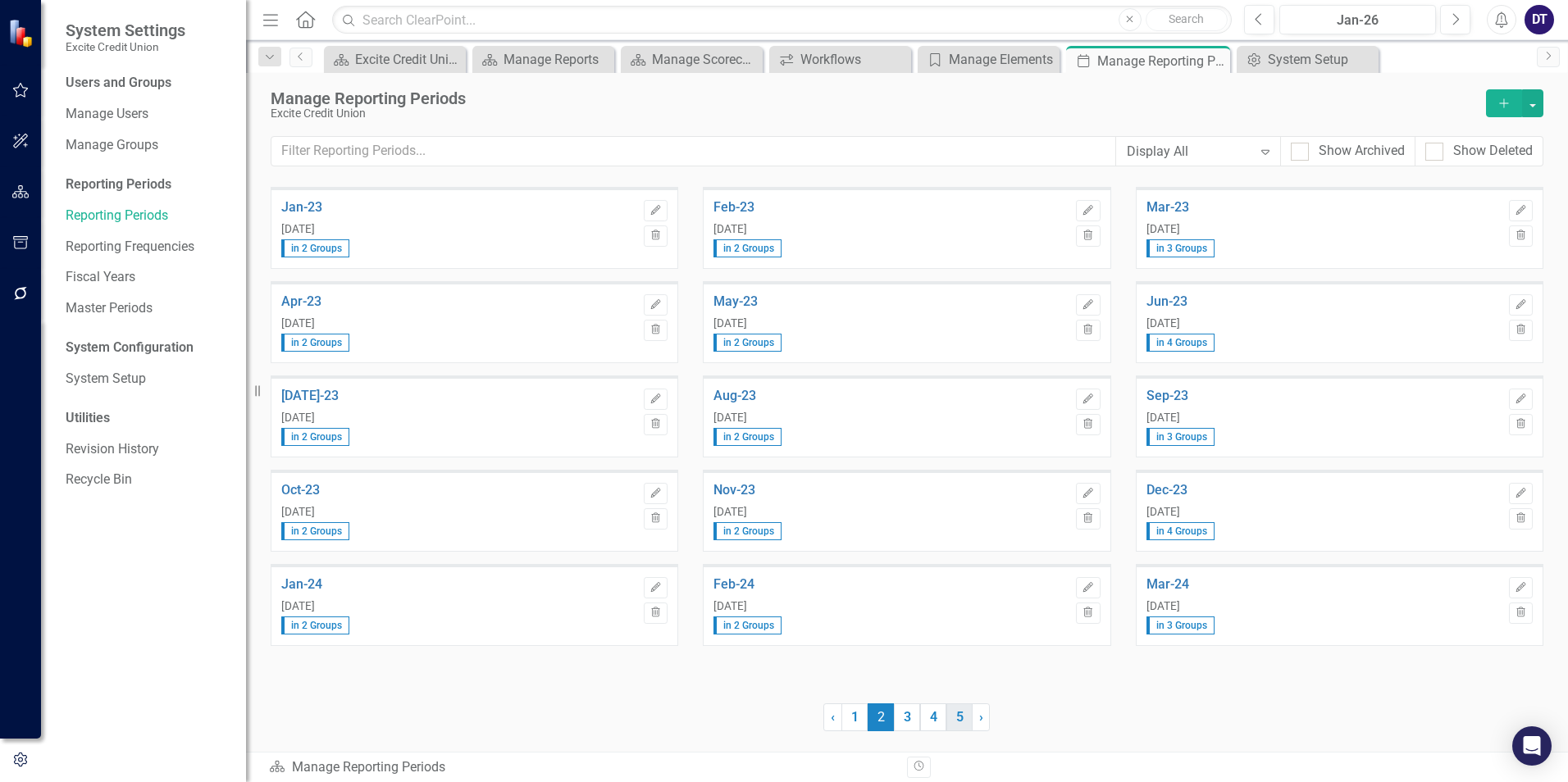
click at [963, 711] on link "5" at bounding box center [959, 717] width 26 height 28
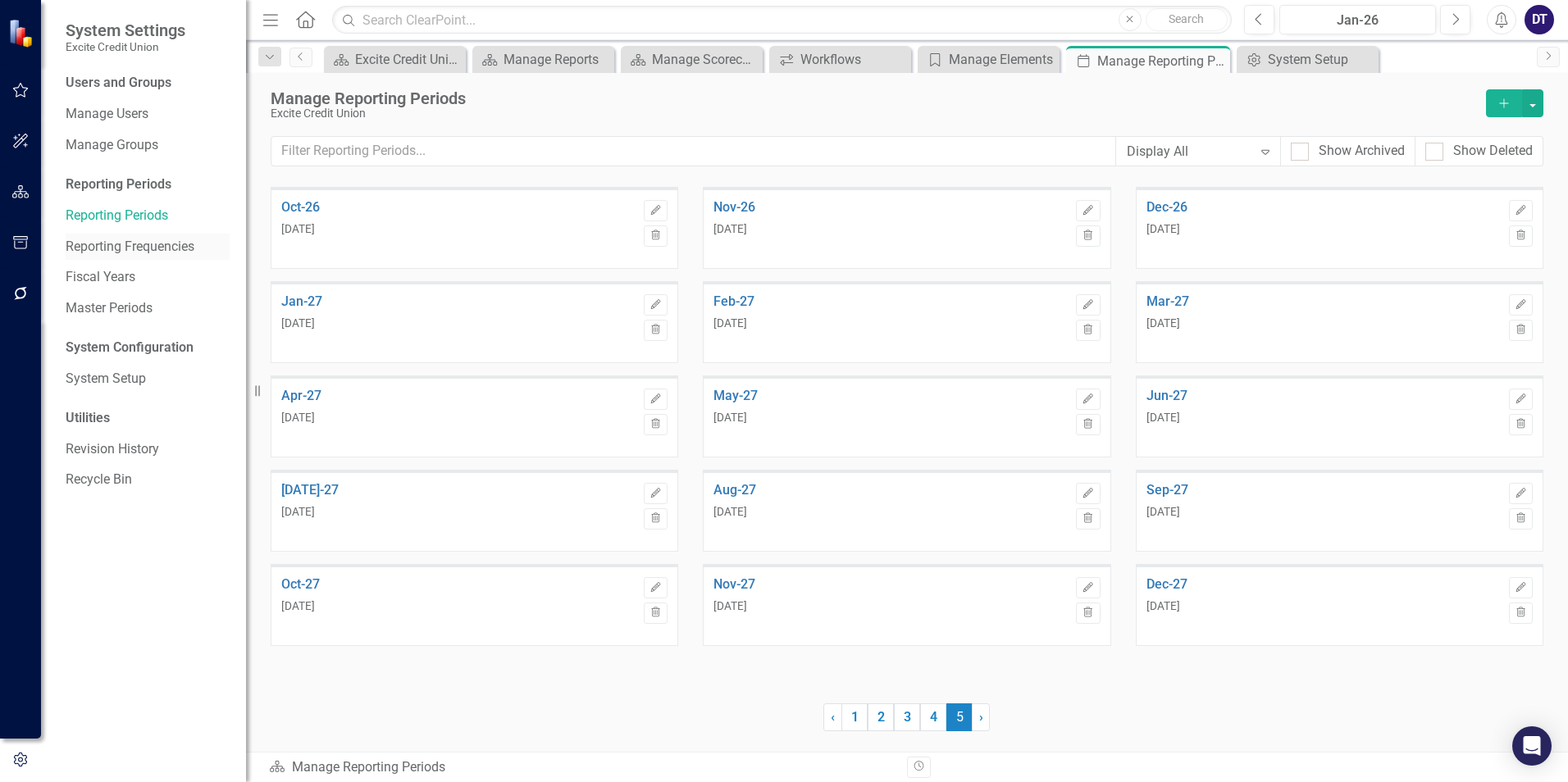
click at [112, 246] on link "Reporting Frequencies" at bounding box center [148, 247] width 164 height 18
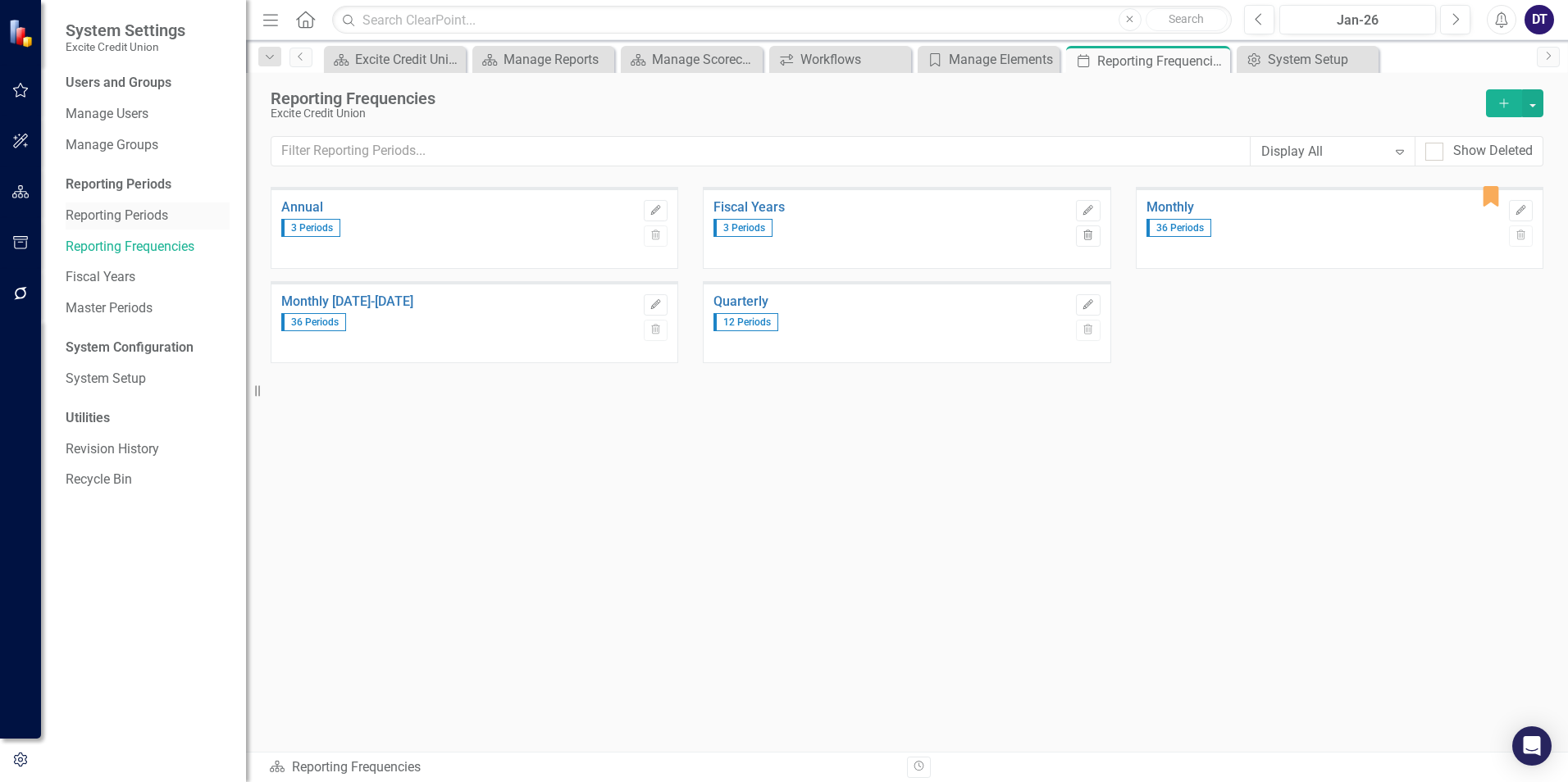
click at [155, 211] on link "Reporting Periods" at bounding box center [148, 216] width 164 height 18
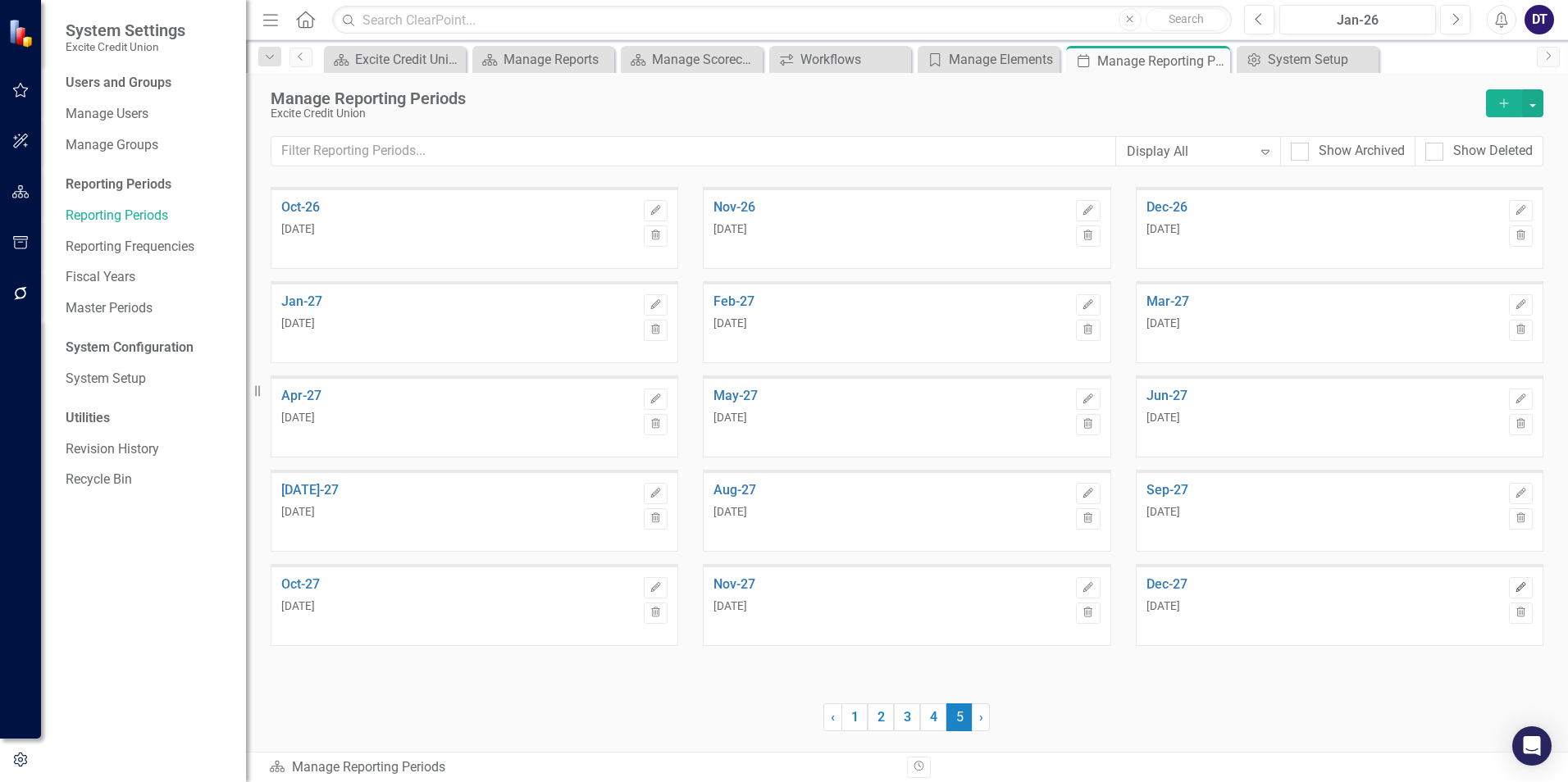
click at [1526, 586] on icon "Edit" at bounding box center [1521, 588] width 12 height 10
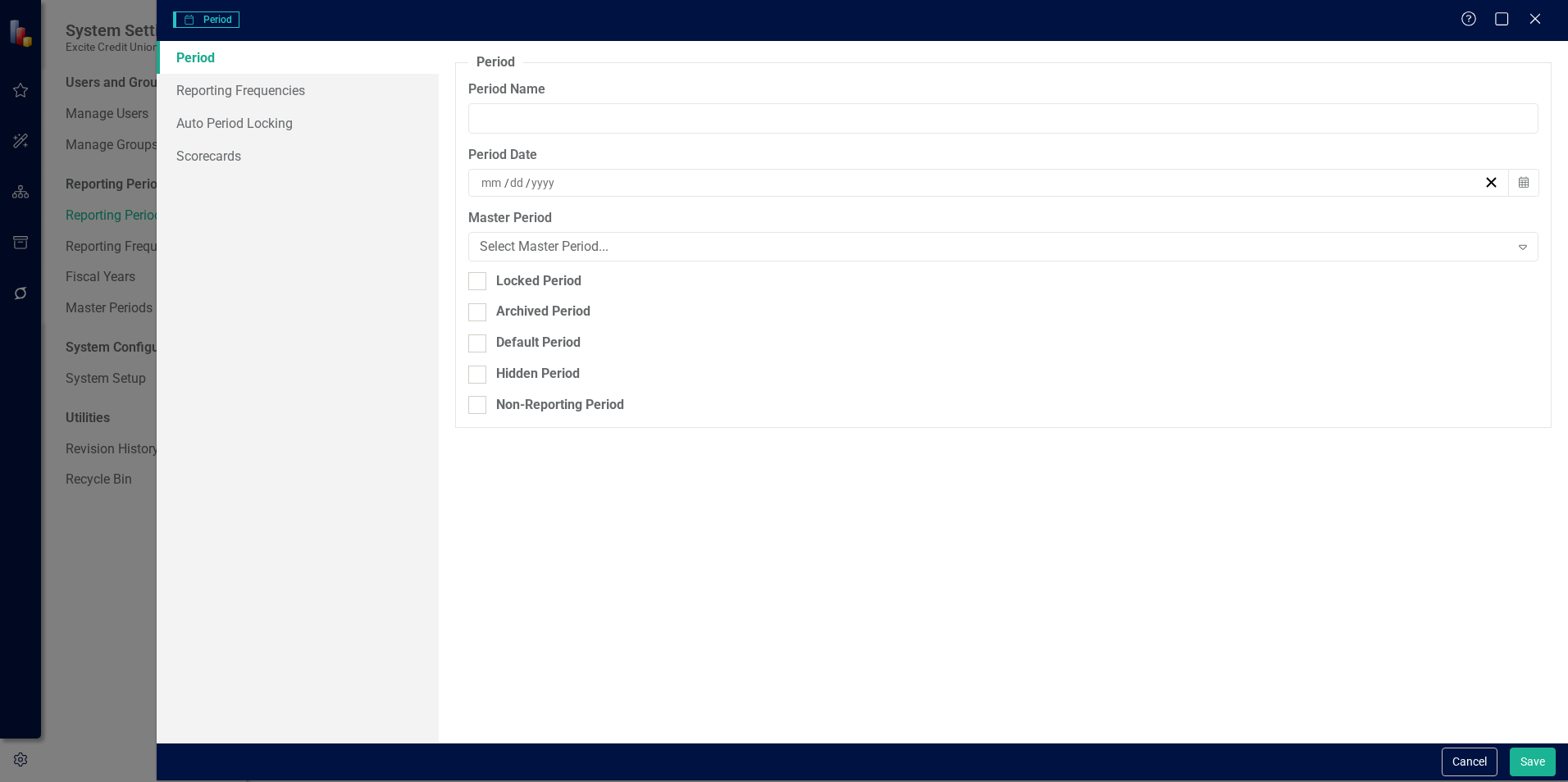
type input "Dec-27"
type input "12"
type input "31"
type input "2027"
click at [245, 98] on link "Reporting Frequencies" at bounding box center [298, 90] width 283 height 33
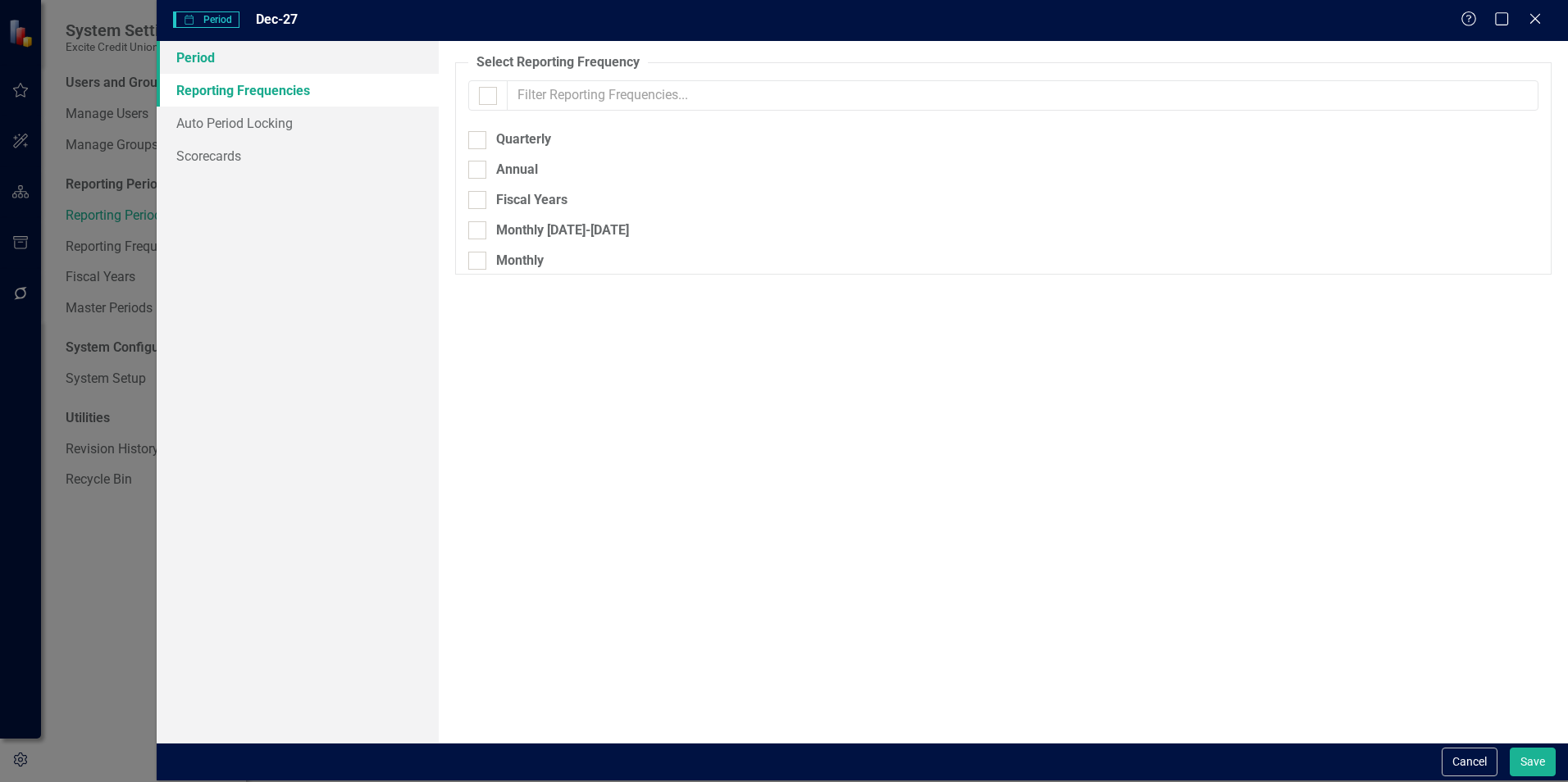
click at [211, 60] on link "Period" at bounding box center [298, 57] width 283 height 33
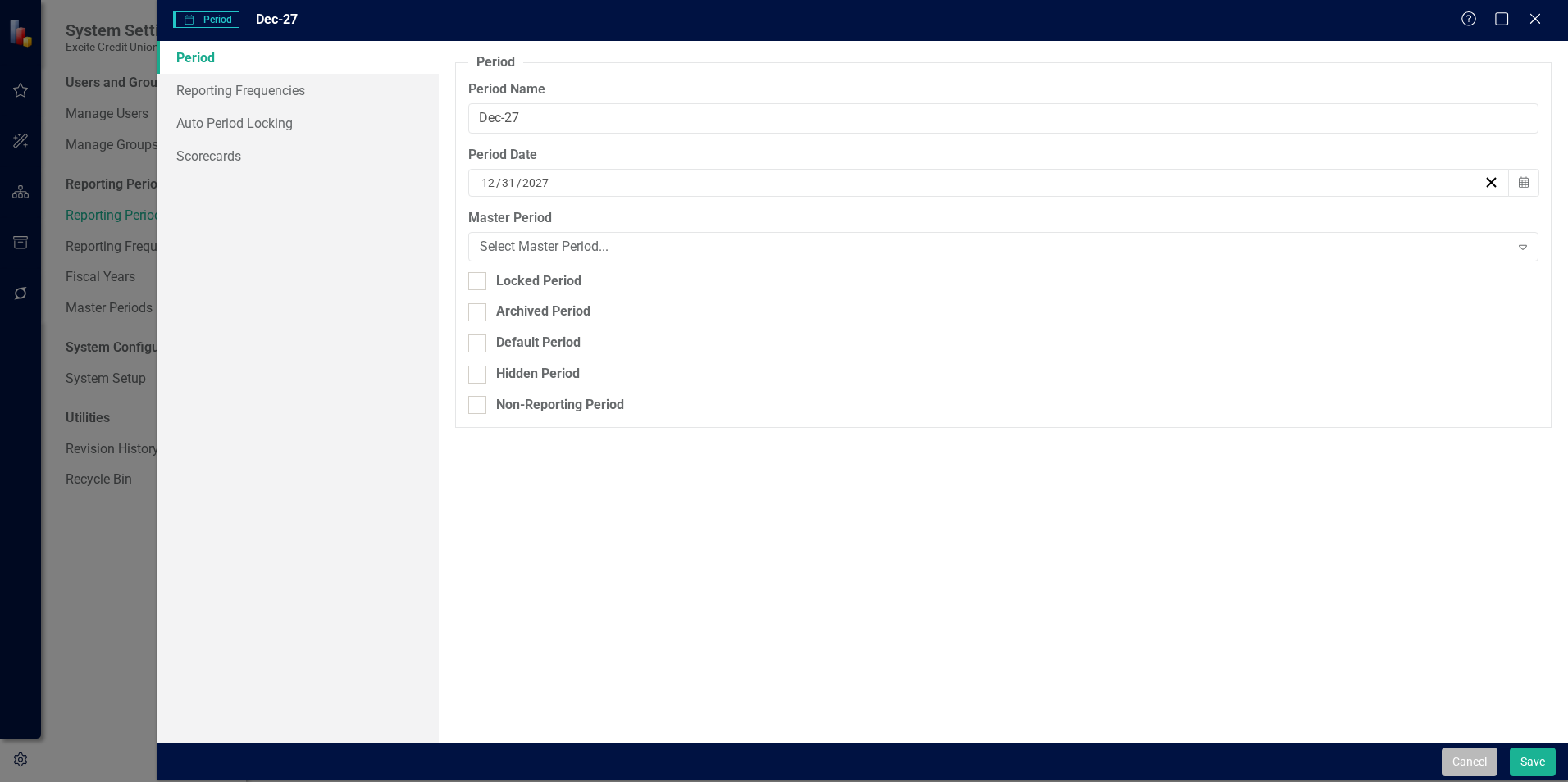
click at [1478, 759] on button "Cancel" at bounding box center [1470, 762] width 55 height 29
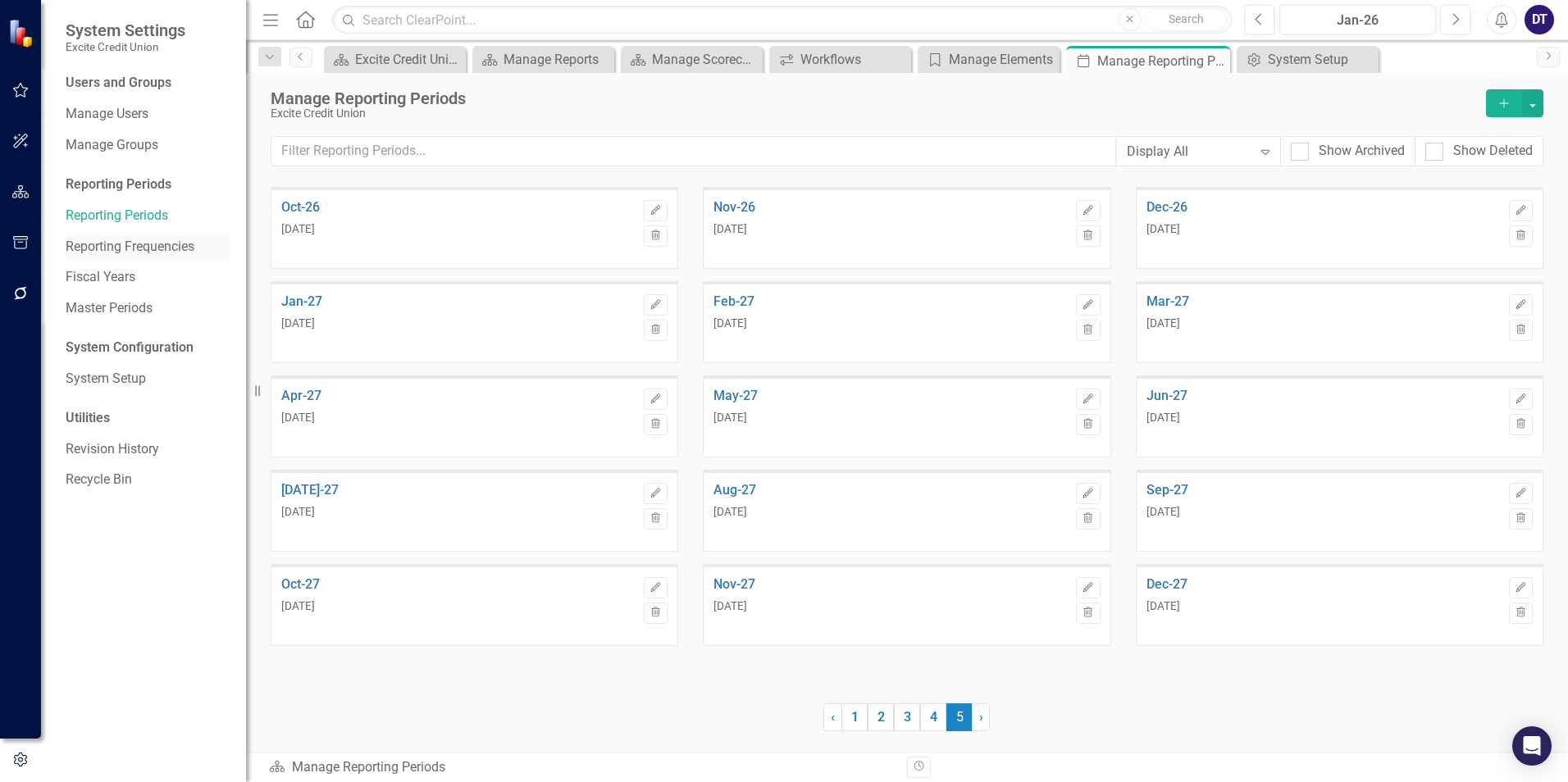
click at [108, 246] on link "Reporting Frequencies" at bounding box center [148, 247] width 164 height 18
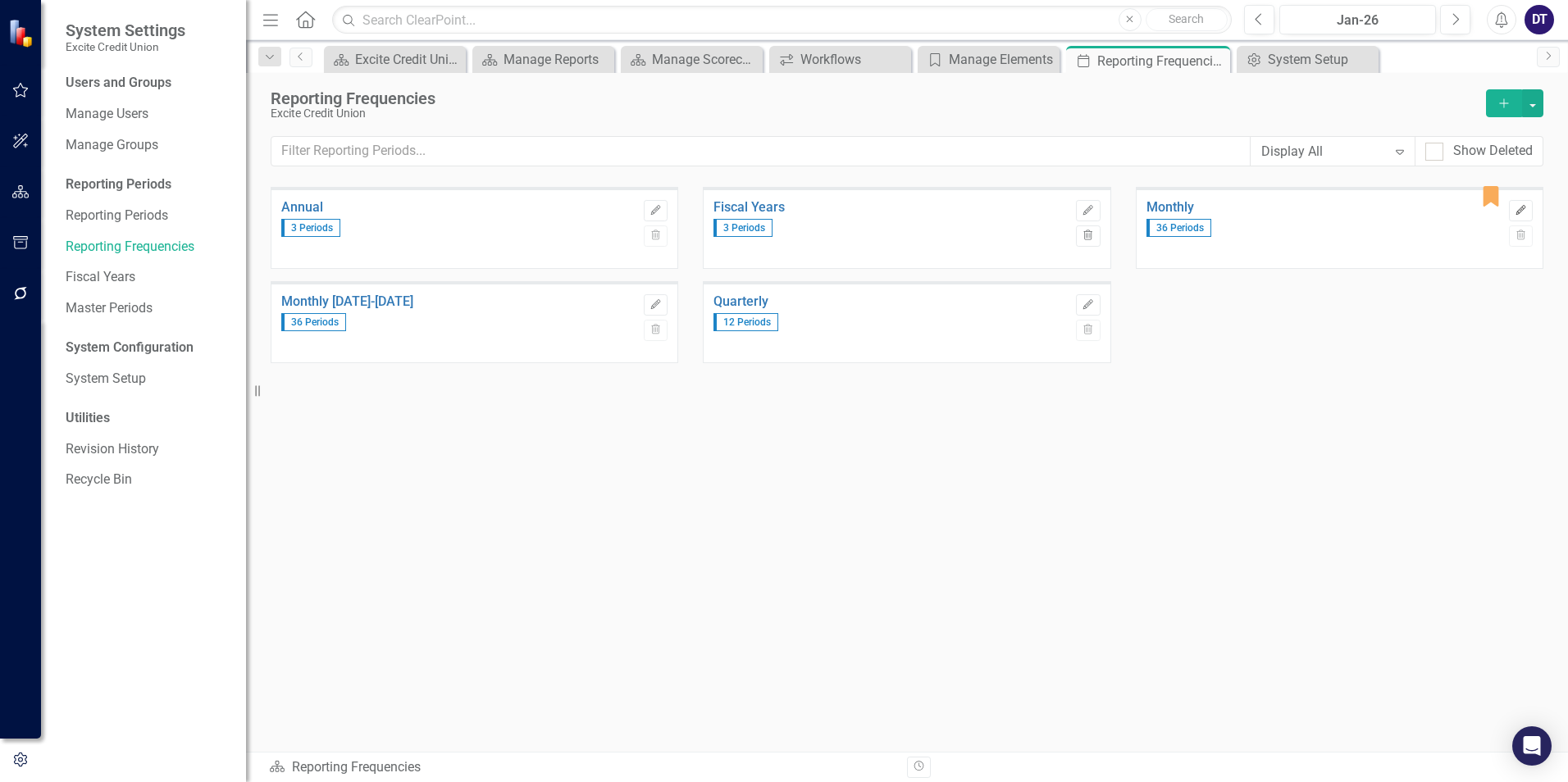
click at [1520, 208] on icon "Edit" at bounding box center [1521, 211] width 12 height 10
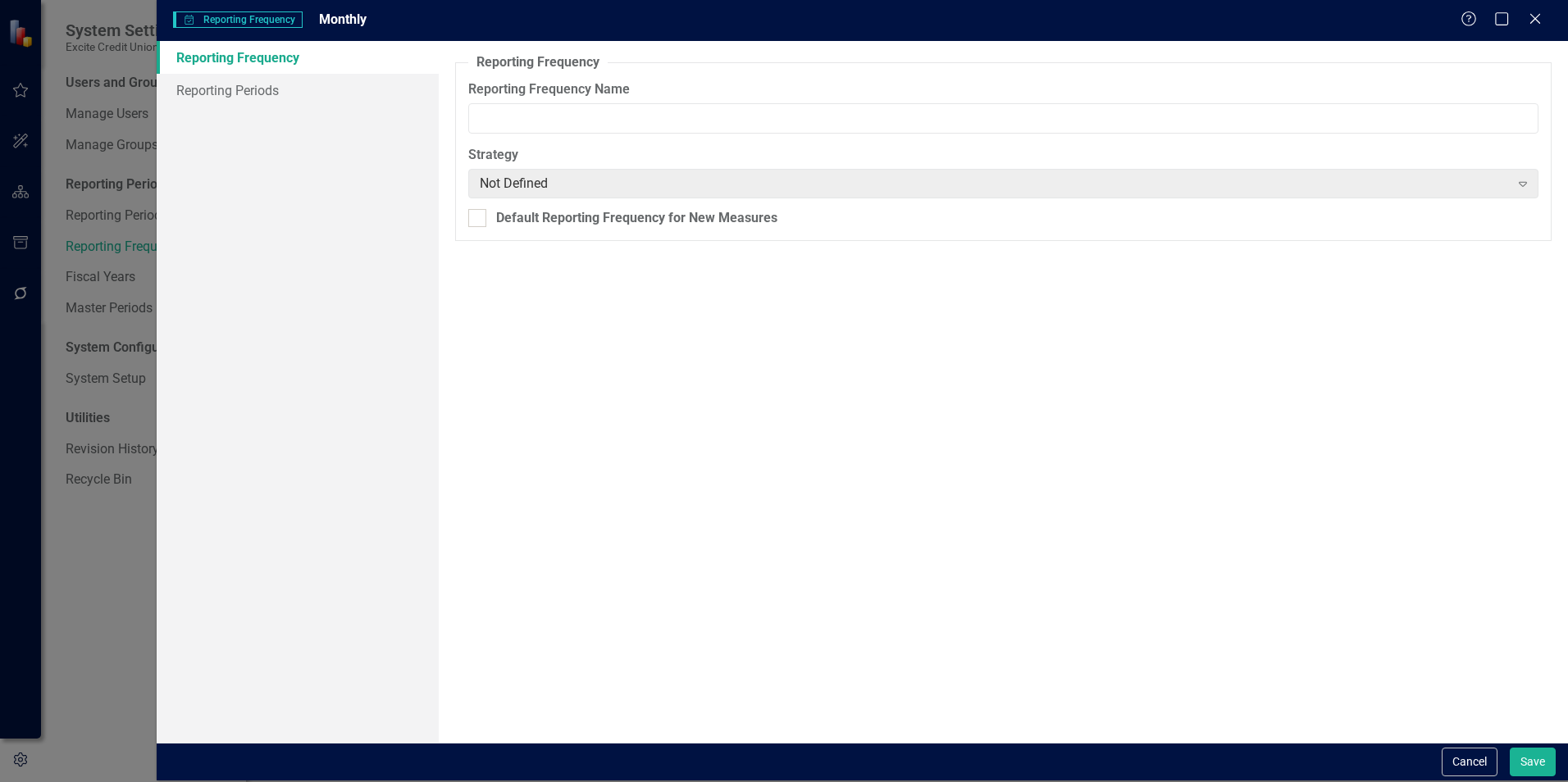
type input "Monthly"
checkbox input "true"
click at [273, 87] on link "Reporting Periods" at bounding box center [298, 90] width 283 height 33
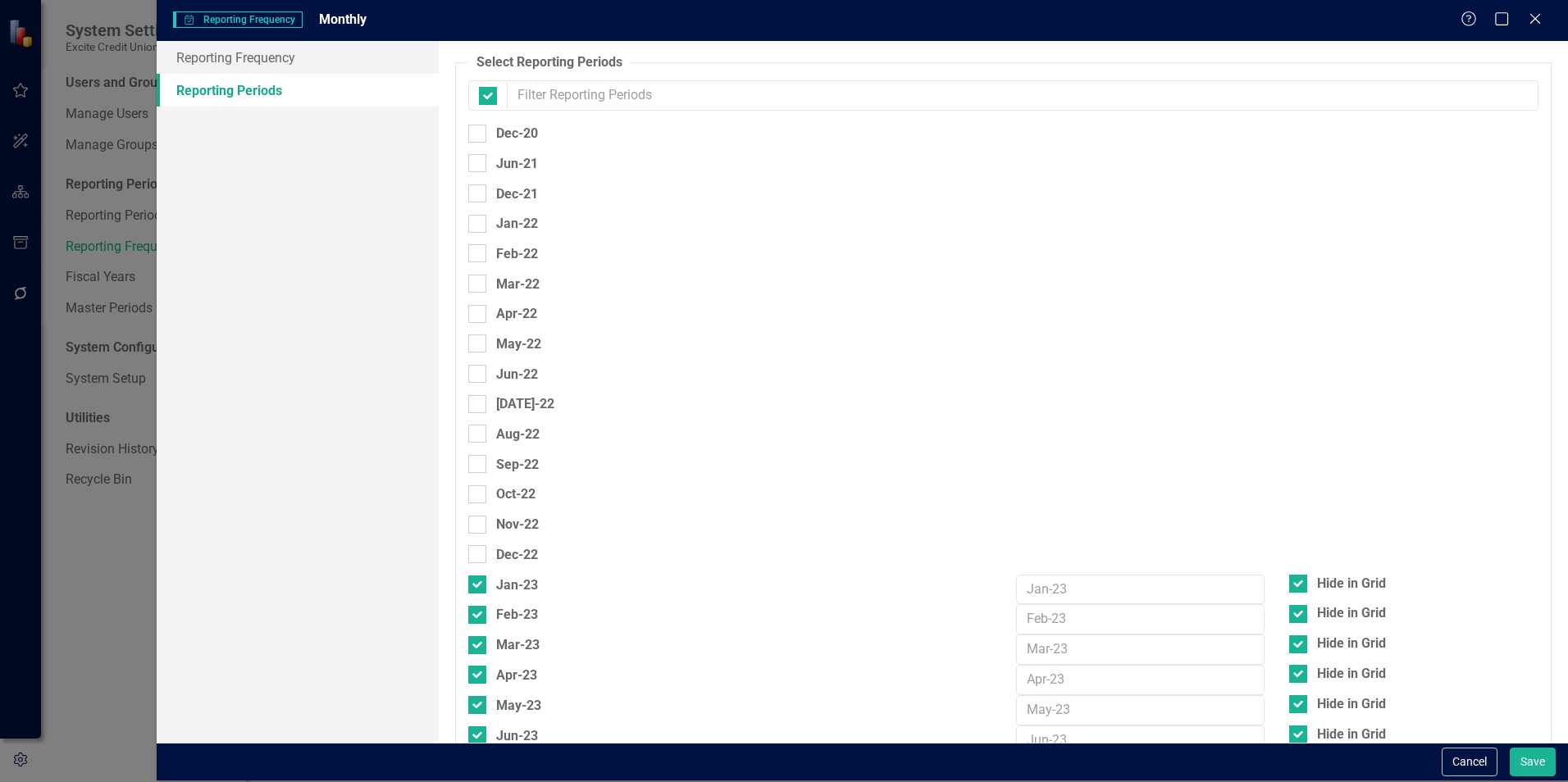
checkbox input "false"
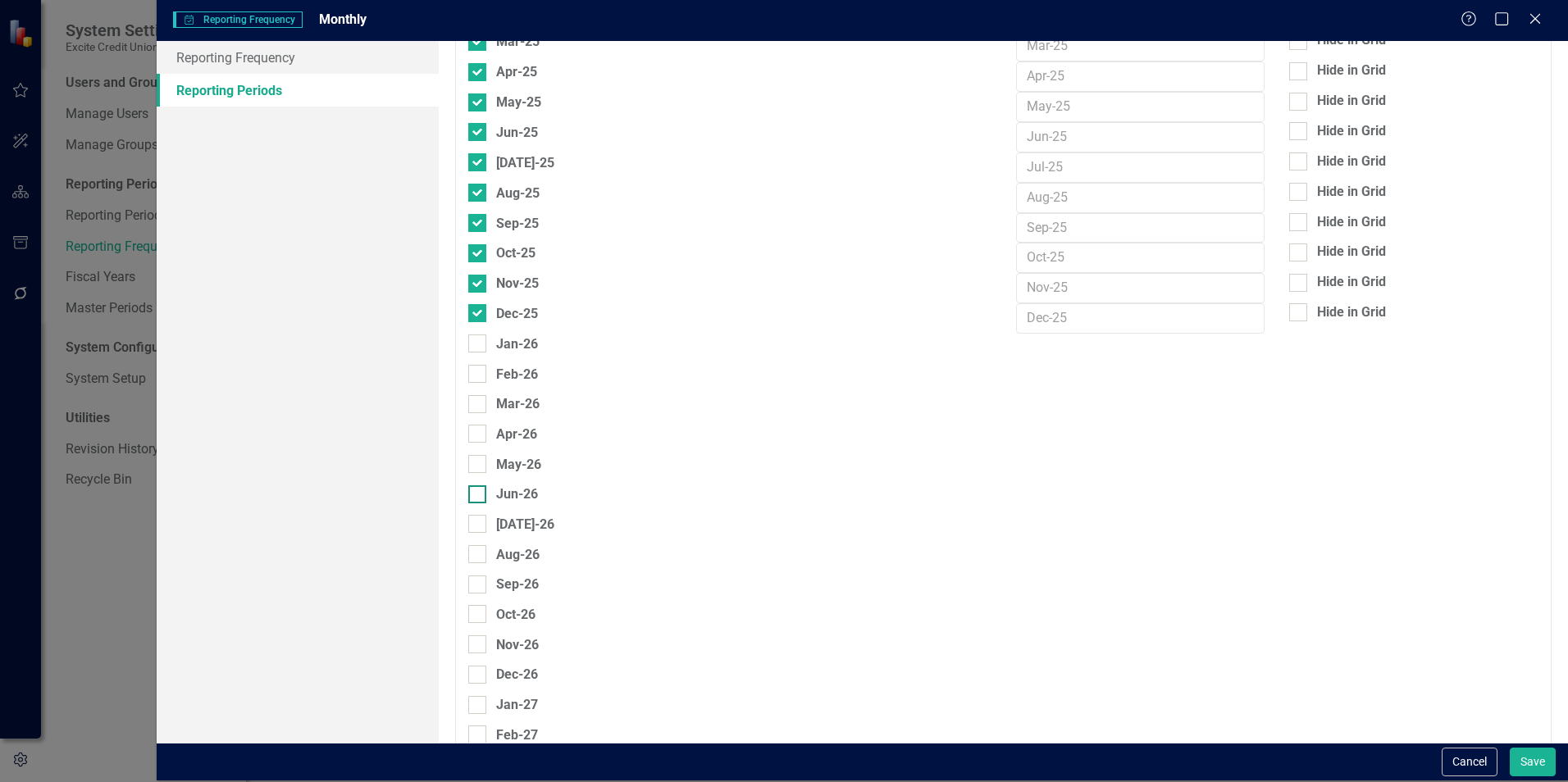
scroll to position [1394, 0]
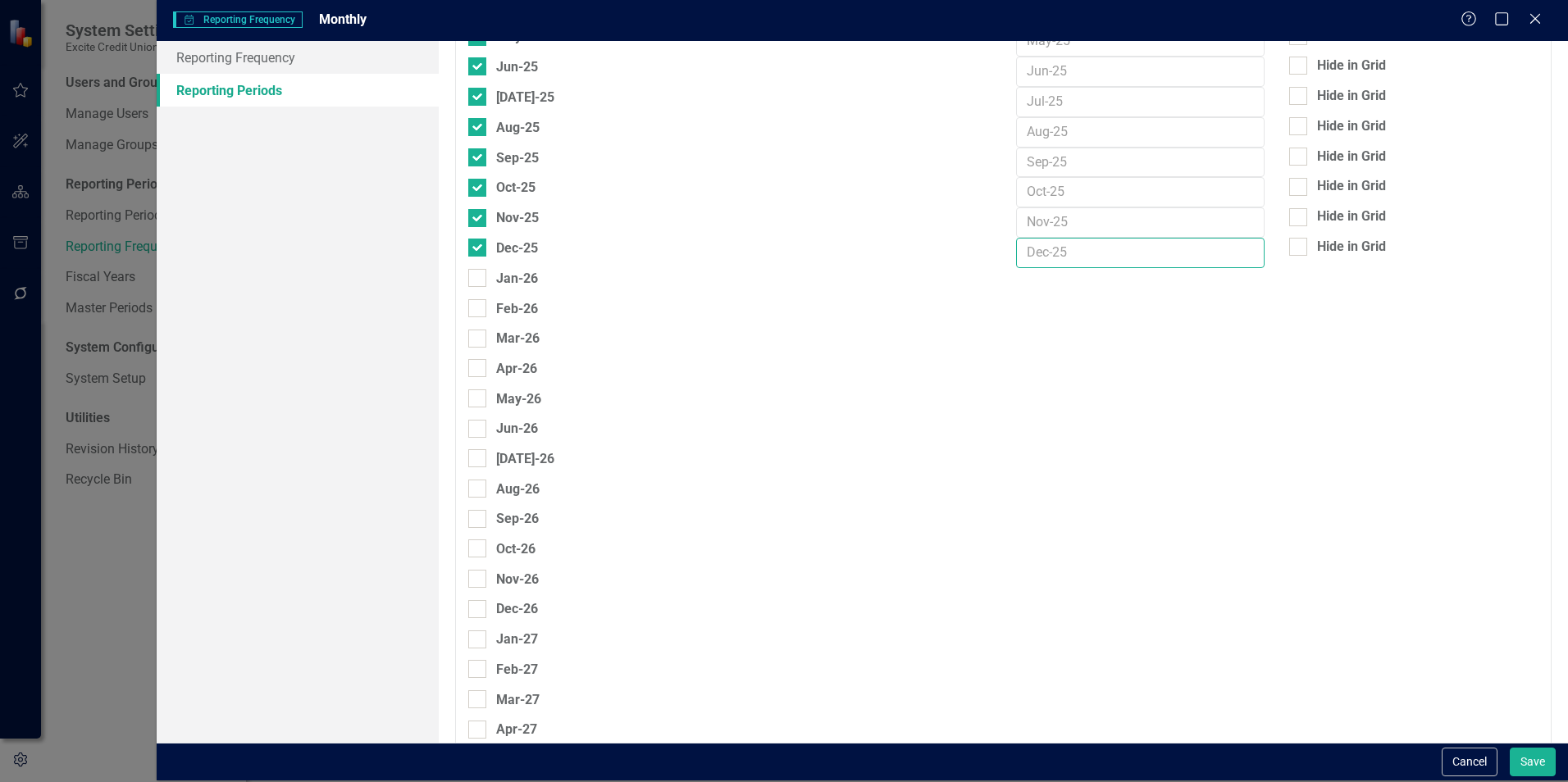
click at [1060, 252] on input "text" at bounding box center [1141, 253] width 249 height 30
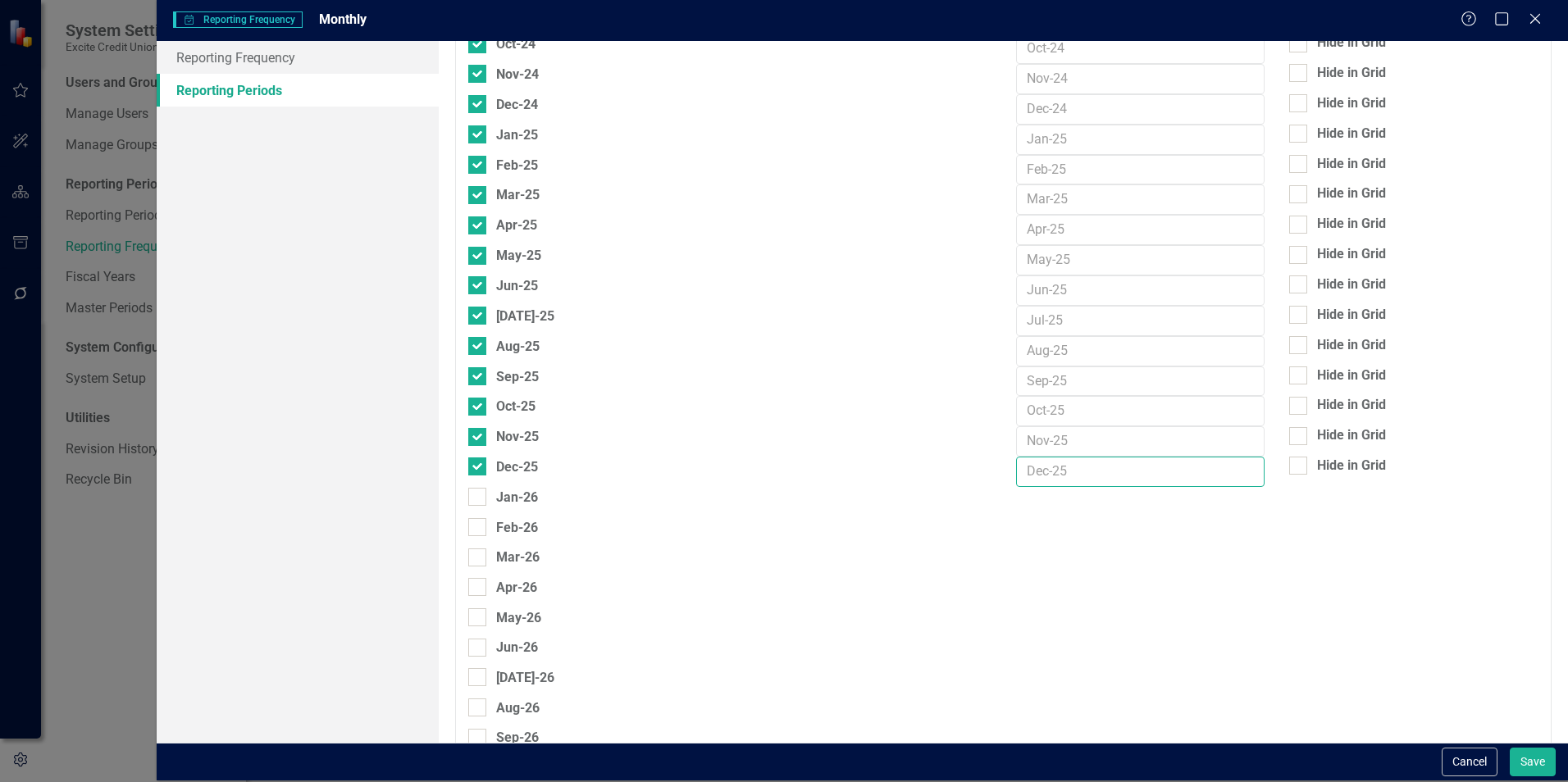
scroll to position [1312, 0]
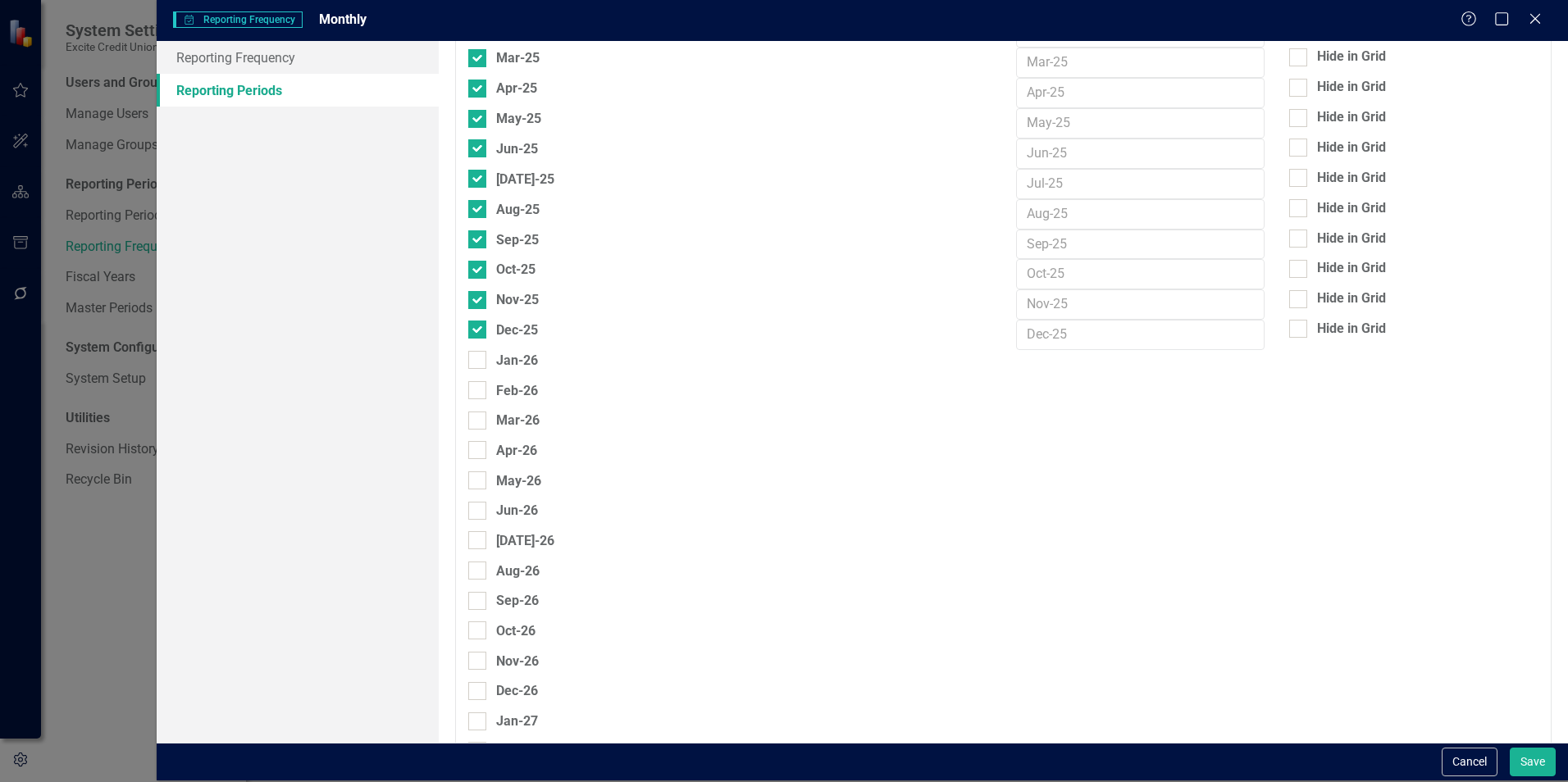
click at [1038, 356] on div "Jan-26" at bounding box center [1004, 365] width 1095 height 30
click at [1033, 365] on div "Jan-26" at bounding box center [1004, 365] width 1095 height 30
click at [478, 359] on input "Jan-26" at bounding box center [474, 356] width 11 height 11
checkbox input "false"
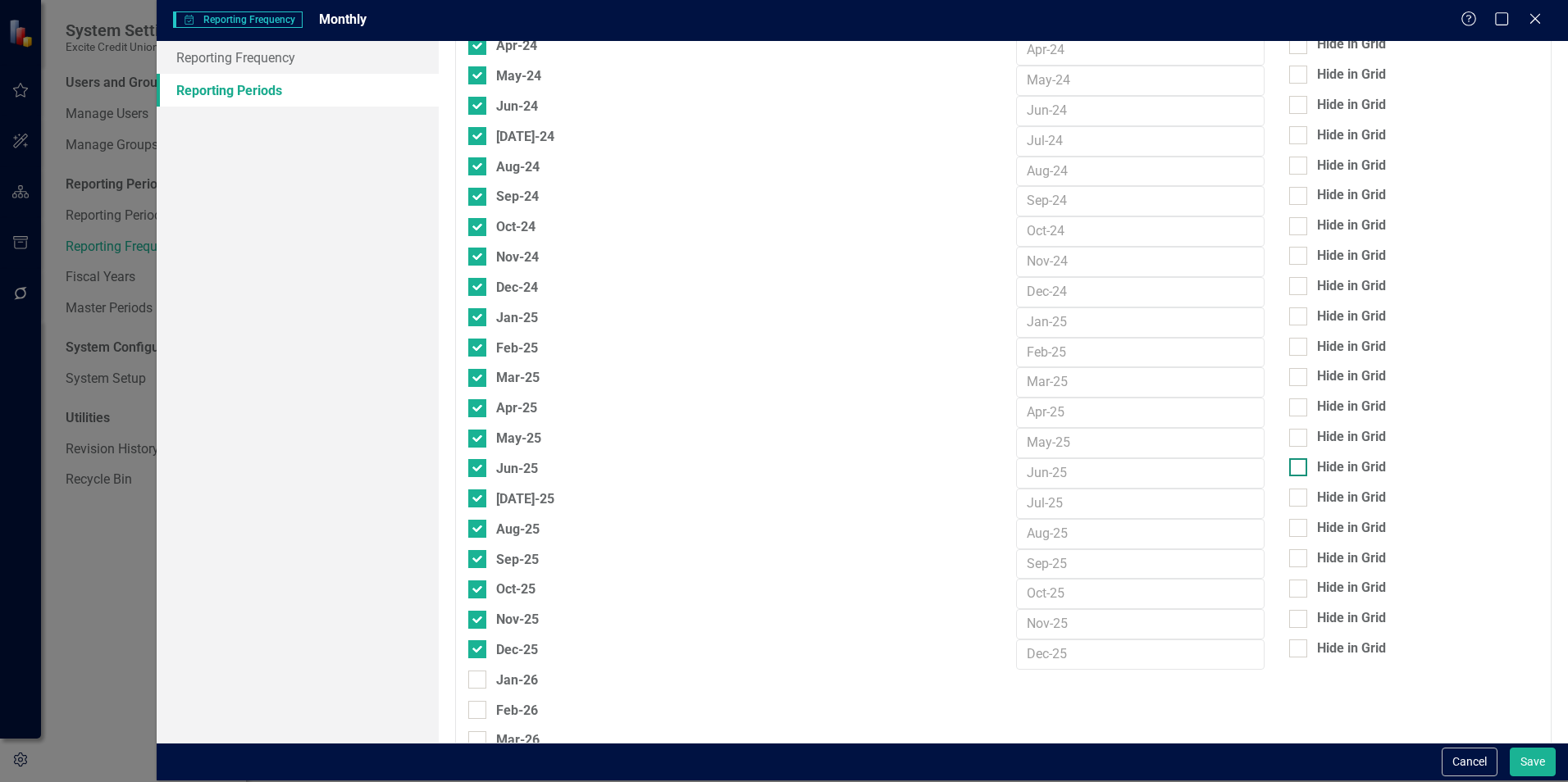
scroll to position [1066, 0]
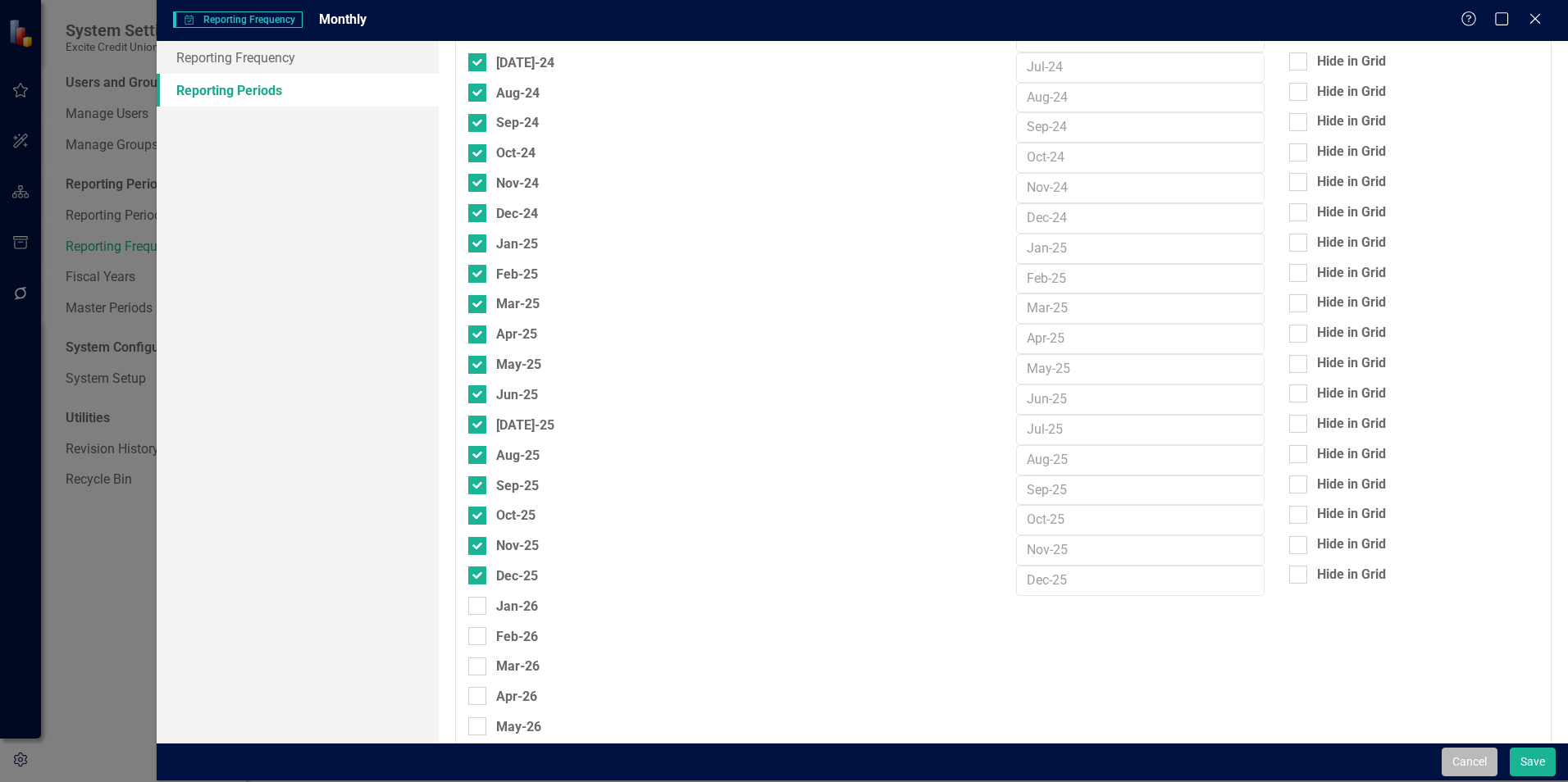
click at [1475, 759] on button "Cancel" at bounding box center [1470, 762] width 55 height 29
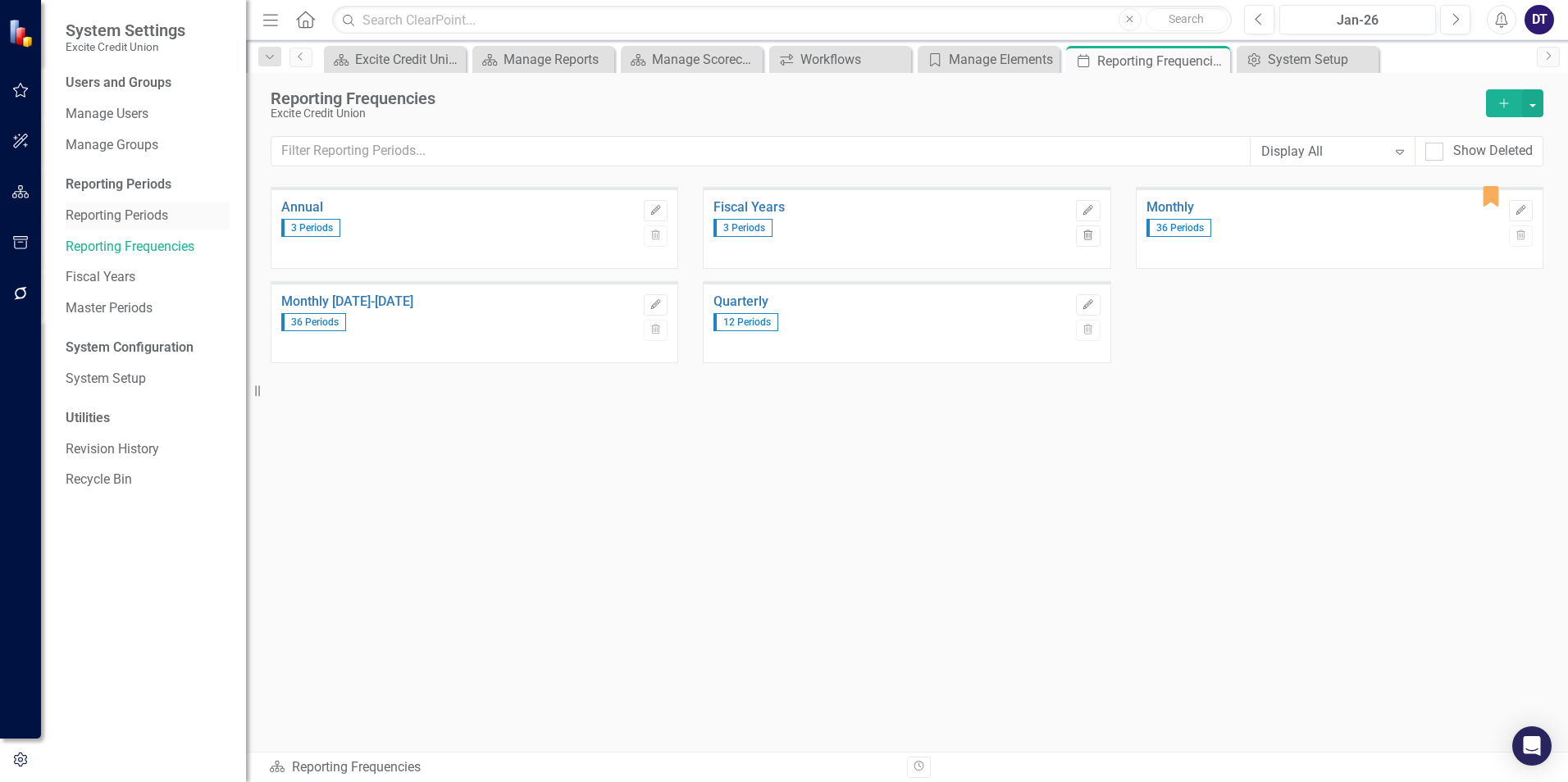
click at [118, 215] on link "Reporting Periods" at bounding box center [148, 216] width 164 height 18
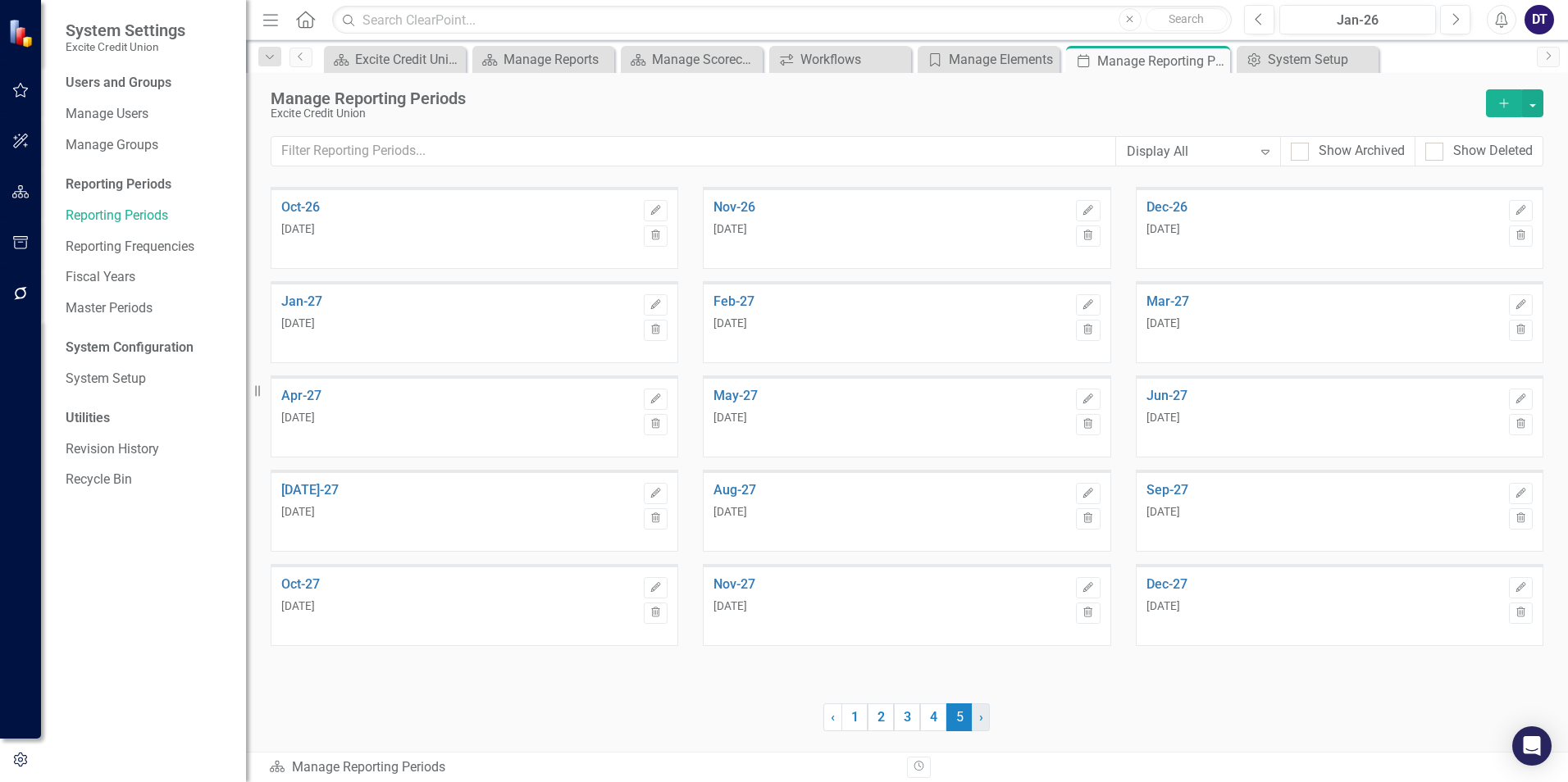
click at [986, 723] on link "› Next" at bounding box center [982, 717] width 18 height 28
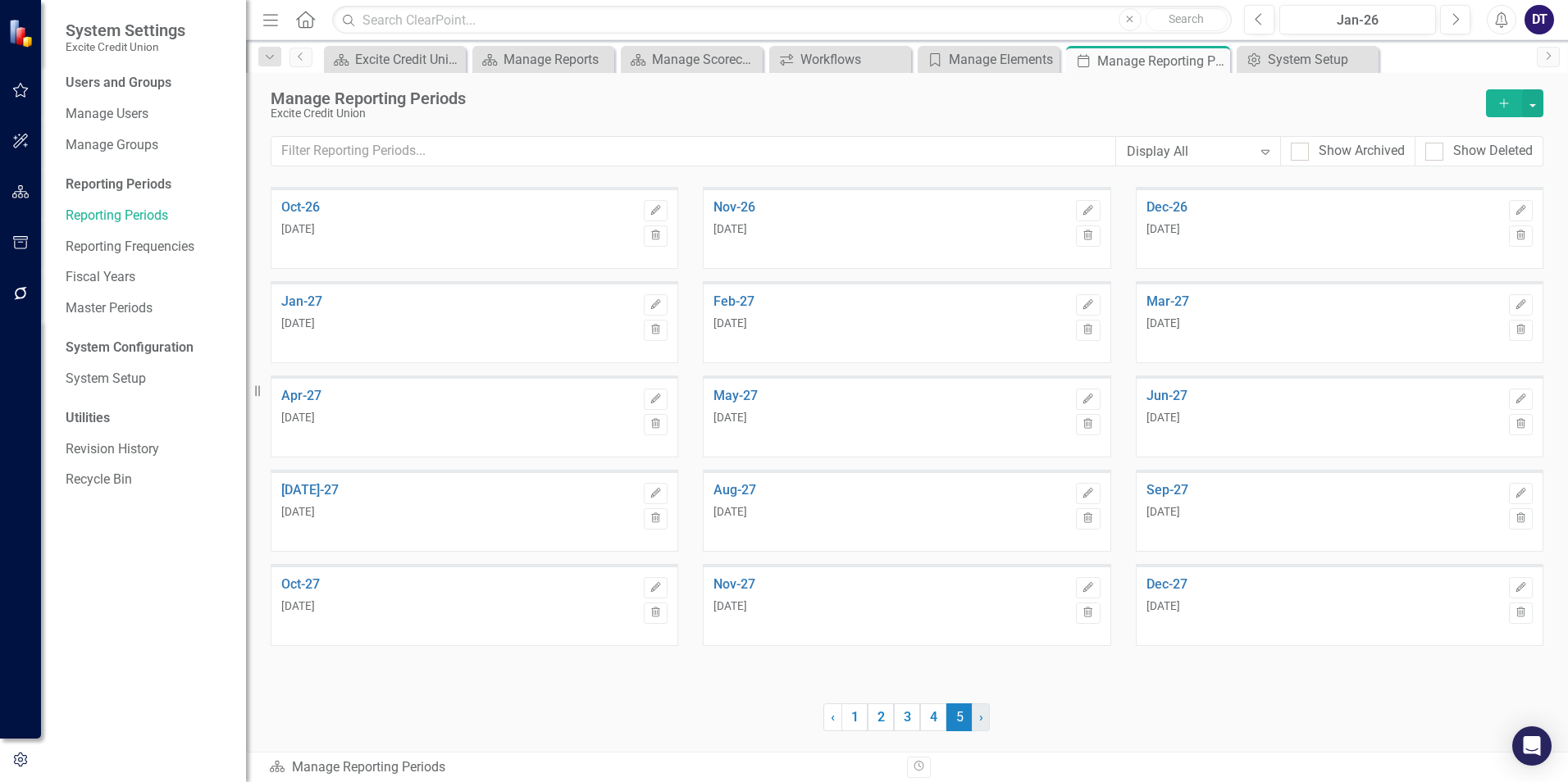
click at [978, 715] on link "› Next" at bounding box center [982, 717] width 18 height 28
click at [977, 715] on link "› Next" at bounding box center [982, 717] width 18 height 28
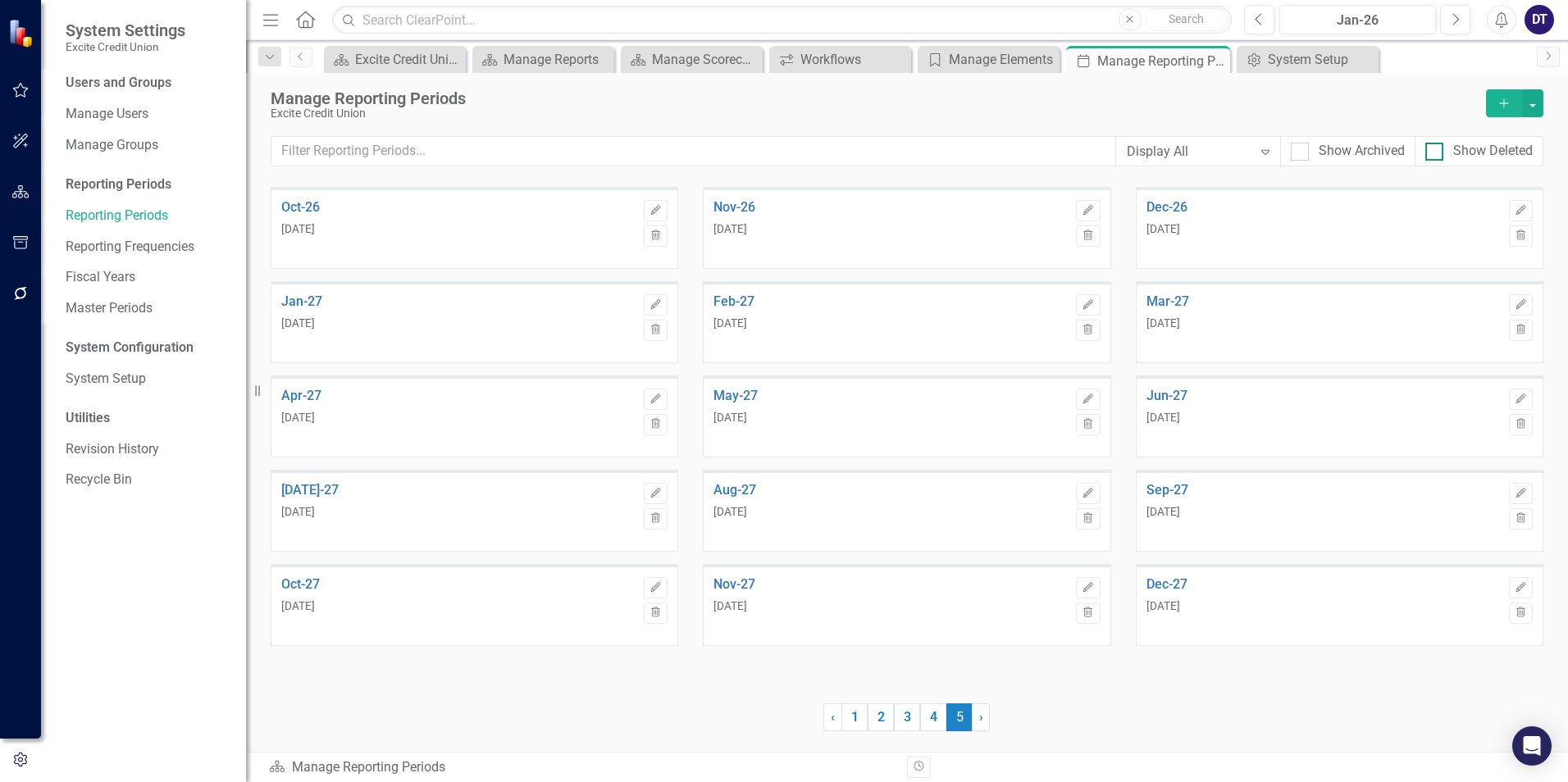
click at [1435, 147] on input "Show Deleted" at bounding box center [1431, 149] width 11 height 11
checkbox input "false"
click at [1298, 150] on input "Show Archived" at bounding box center [1297, 149] width 11 height 11
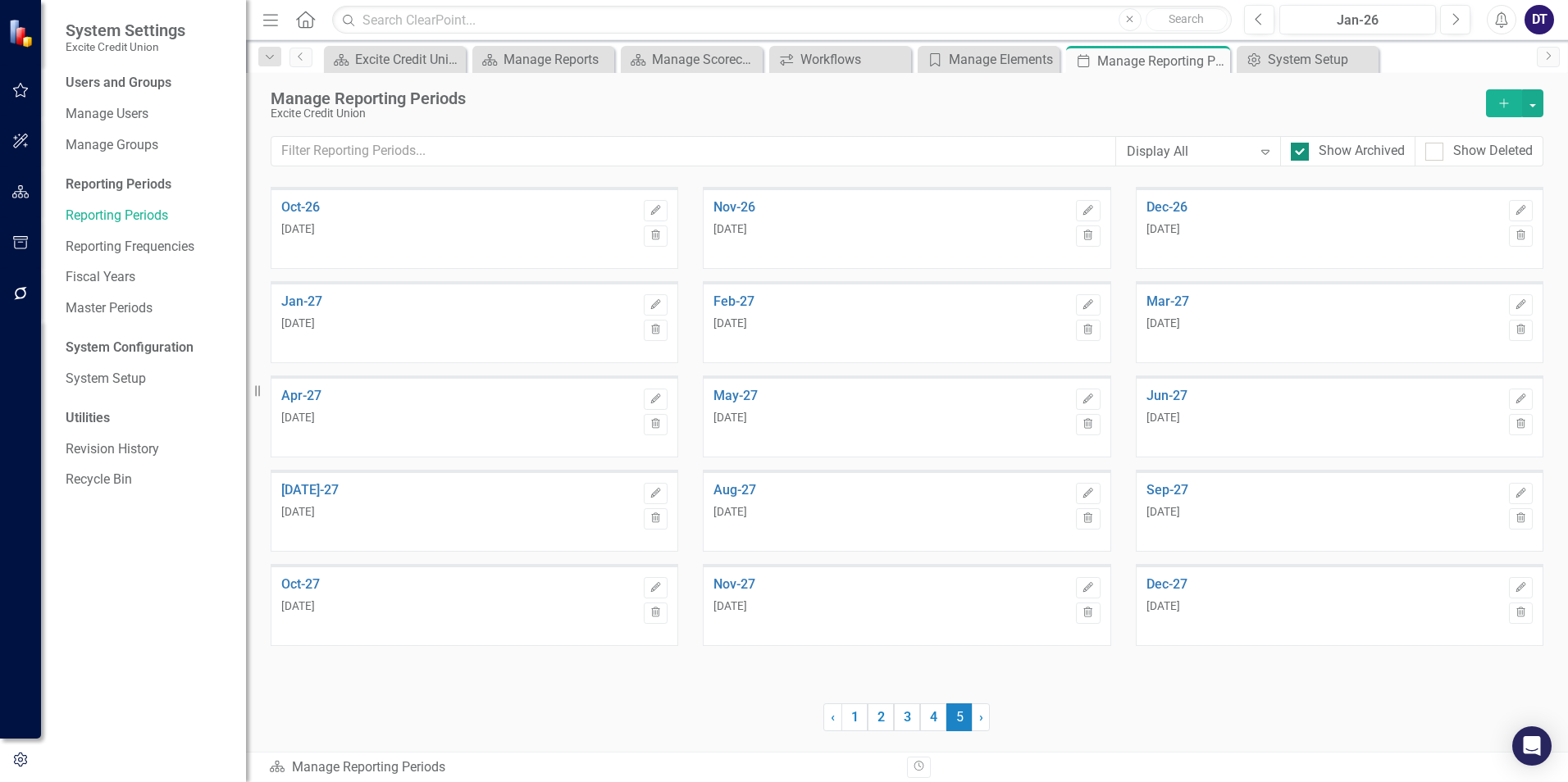
checkbox input "false"
click at [986, 712] on link "› Next" at bounding box center [982, 717] width 18 height 28
click at [26, 186] on icon "button" at bounding box center [20, 192] width 18 height 13
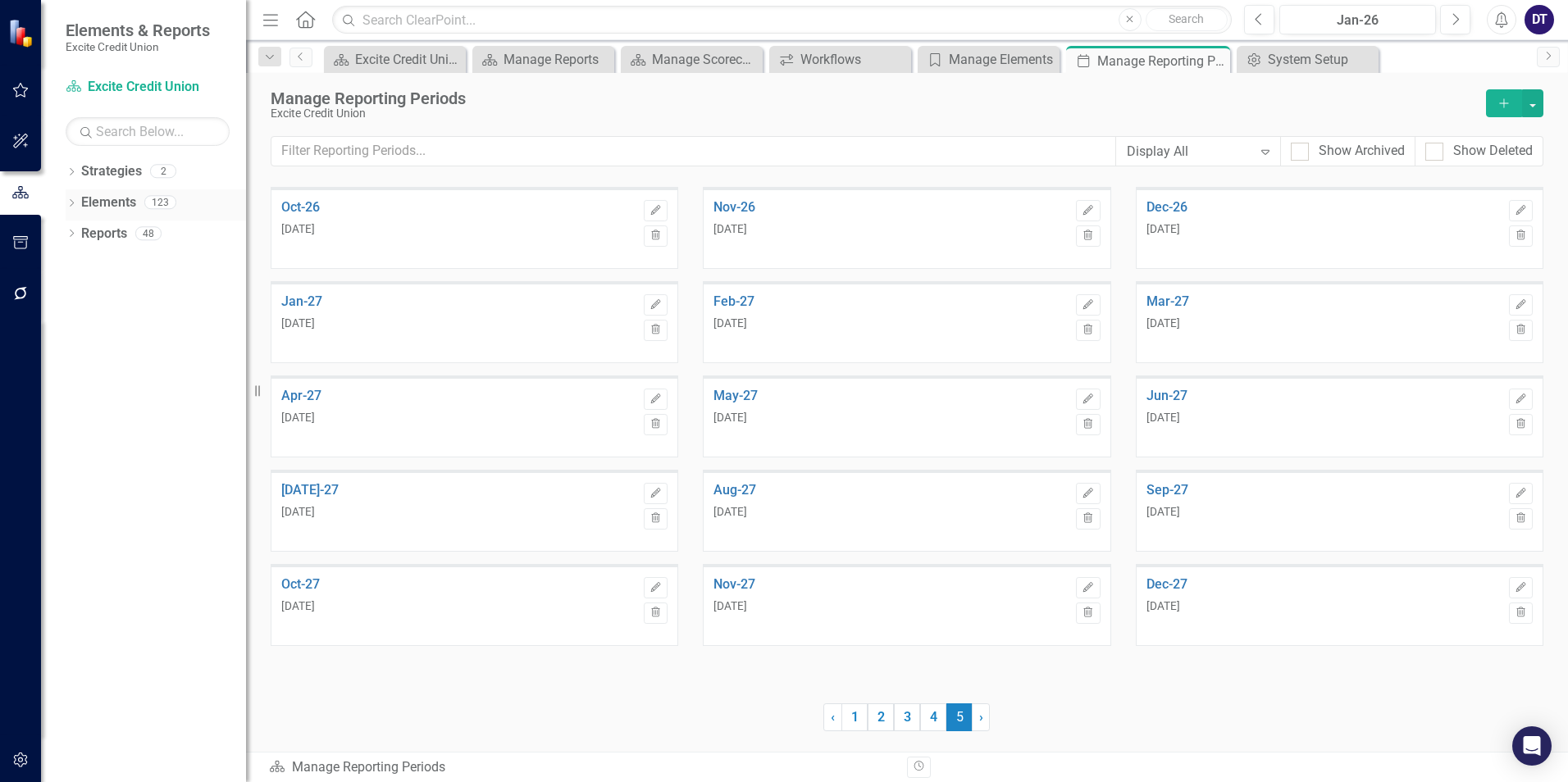
click at [104, 205] on link "Elements" at bounding box center [109, 203] width 55 height 18
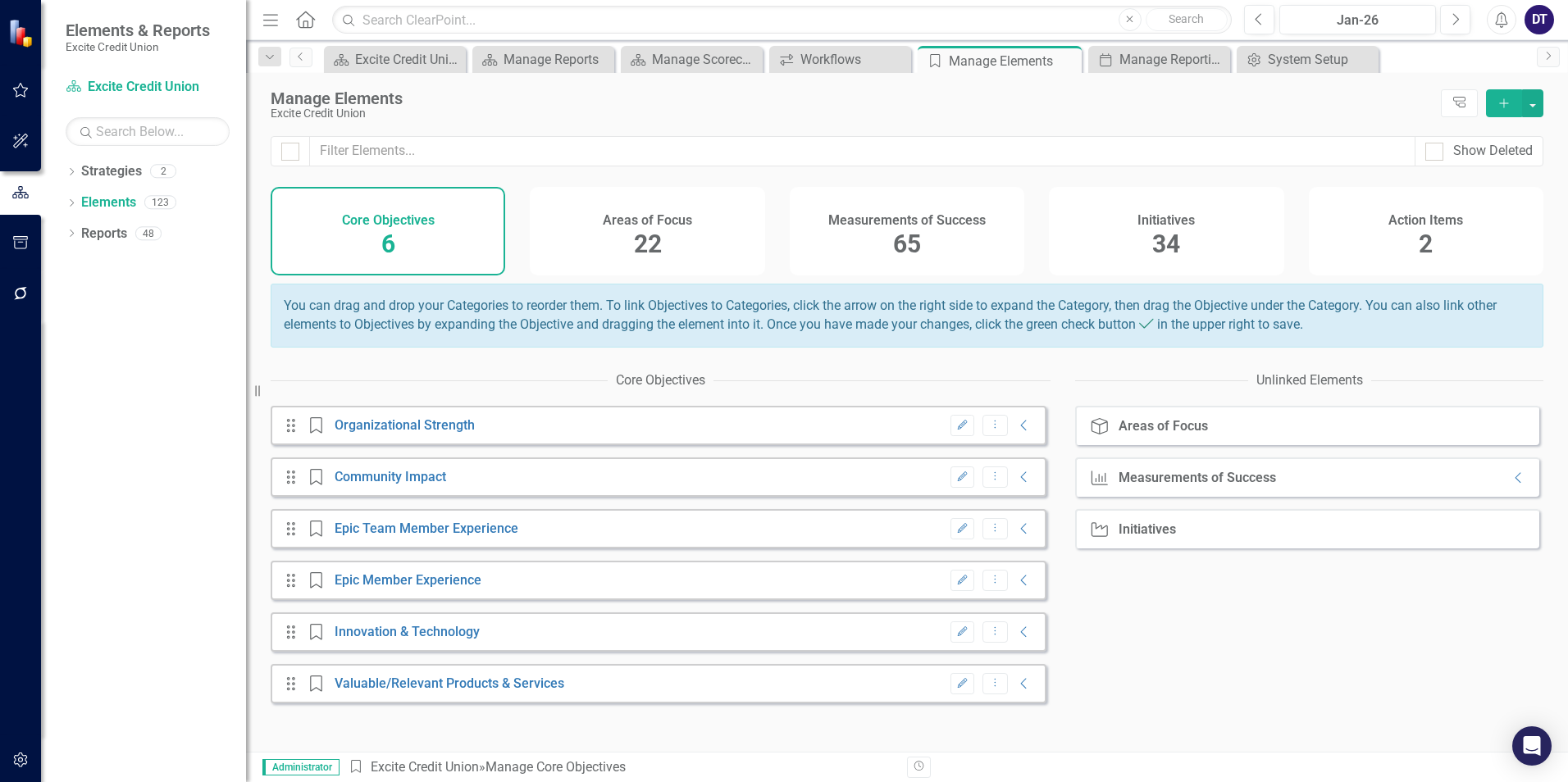
click at [870, 248] on div "Measurements of Success 65" at bounding box center [907, 232] width 235 height 89
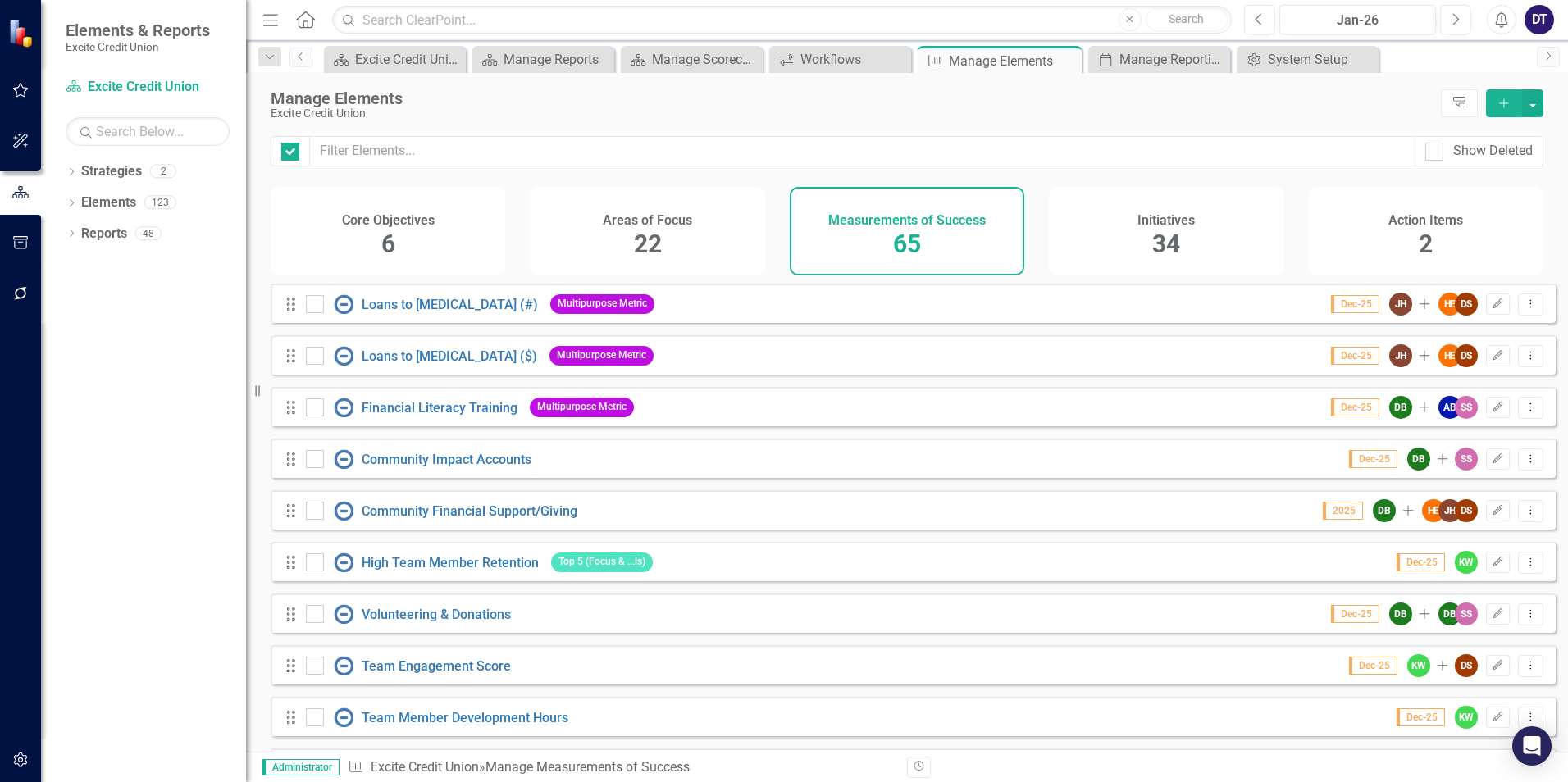
checkbox input "false"
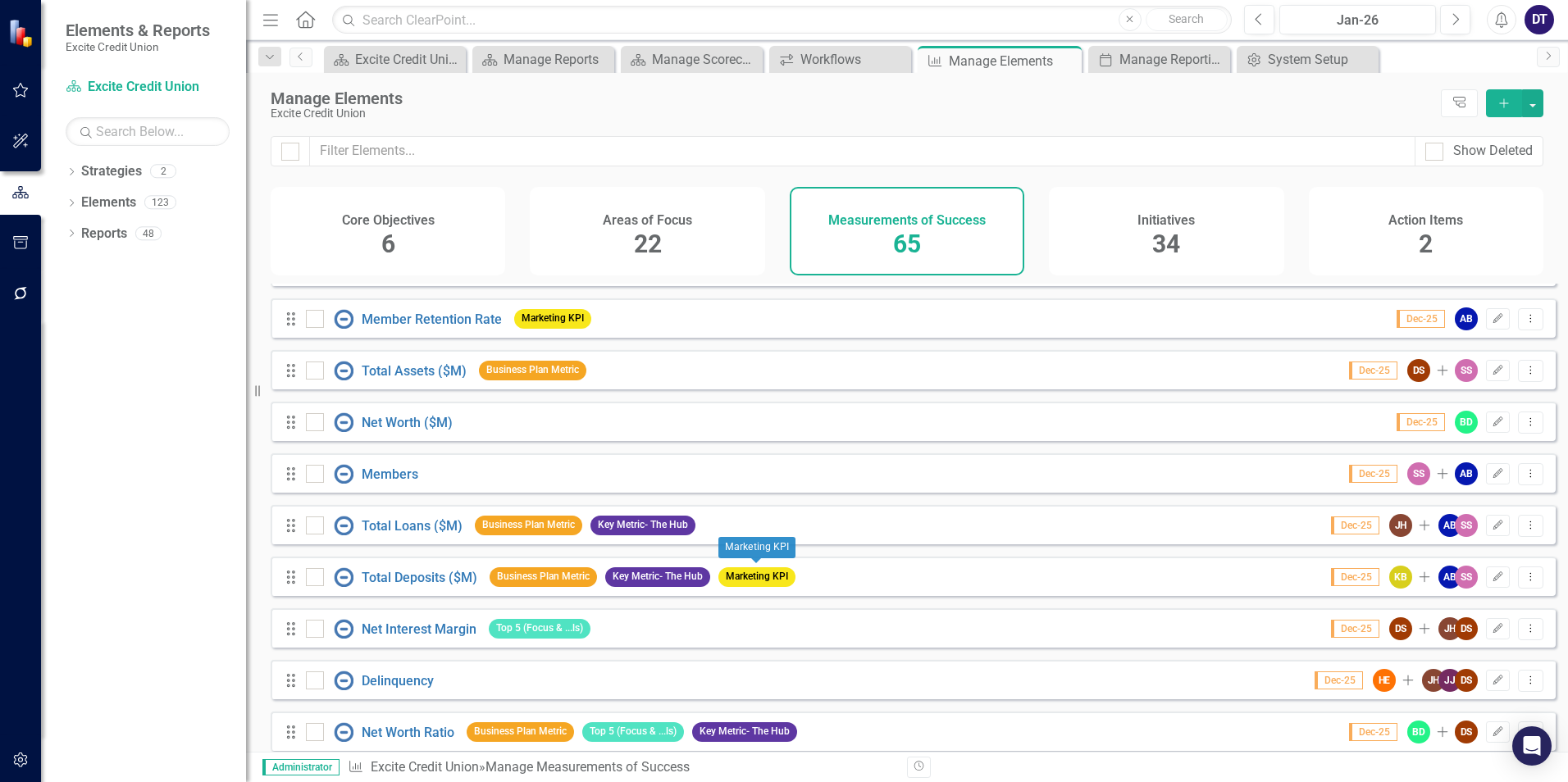
scroll to position [1149, 0]
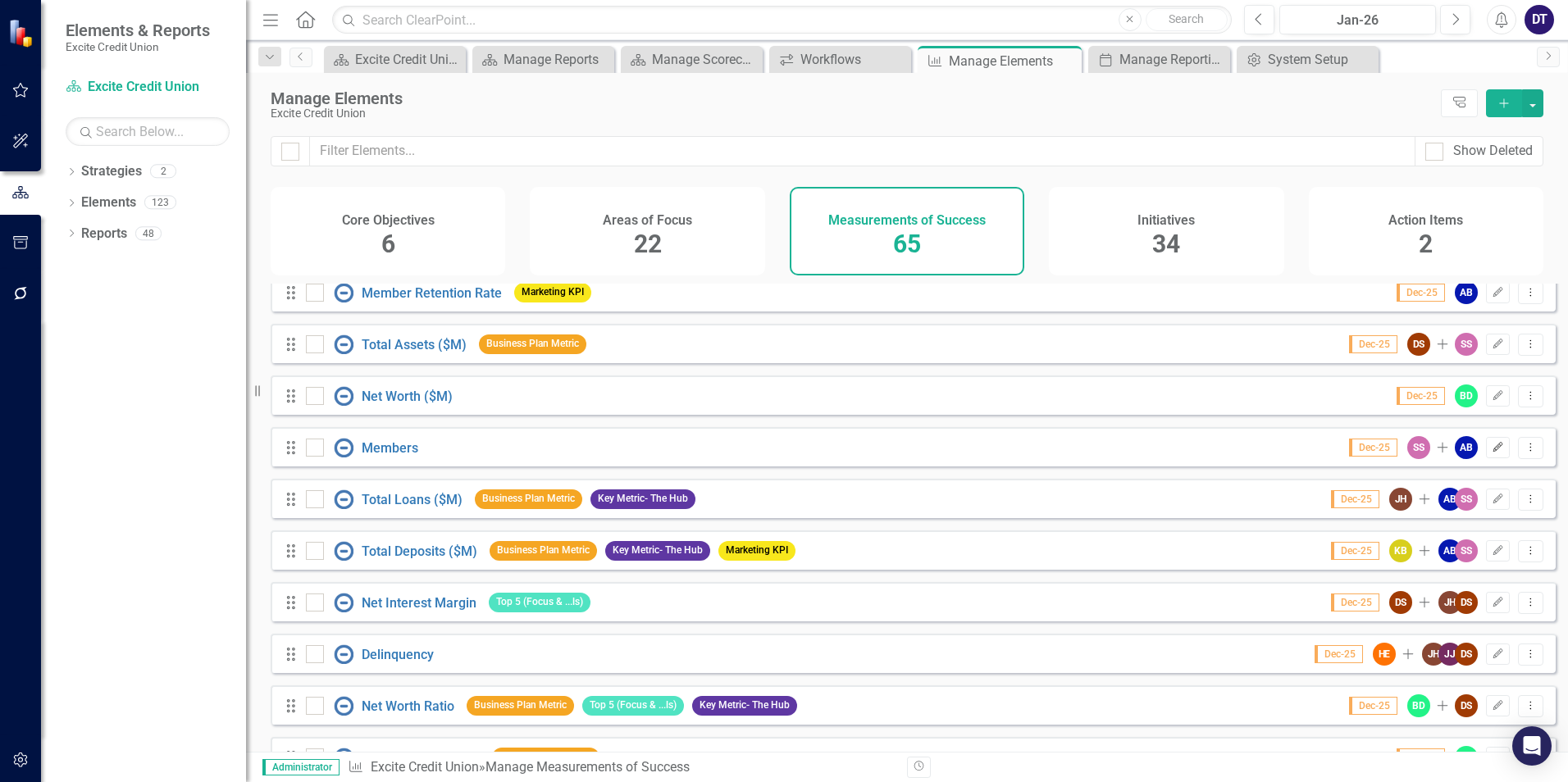
click at [1492, 452] on icon "Edit" at bounding box center [1498, 448] width 12 height 10
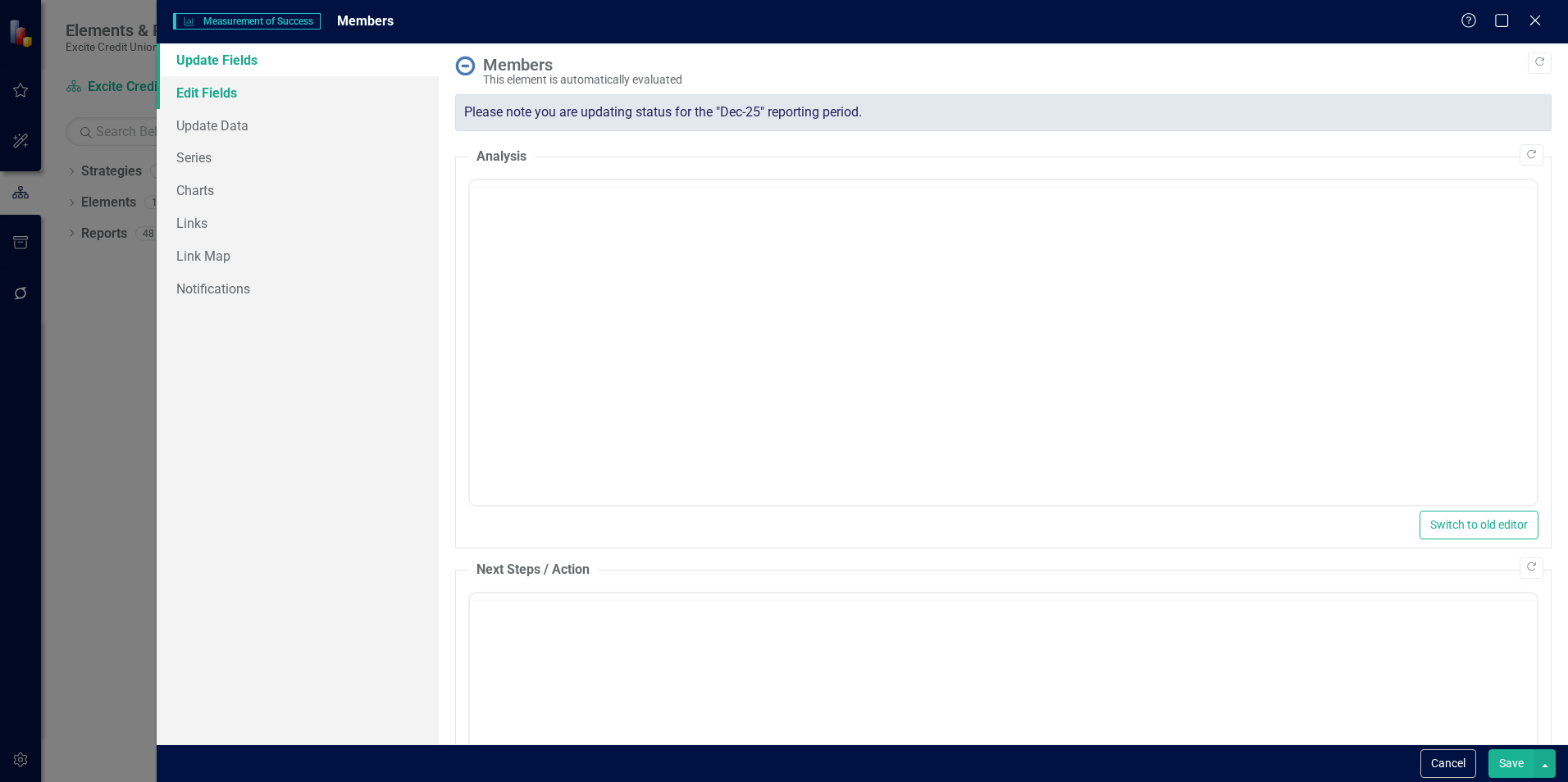
scroll to position [0, 0]
click at [218, 94] on link "Edit Fields" at bounding box center [298, 93] width 283 height 33
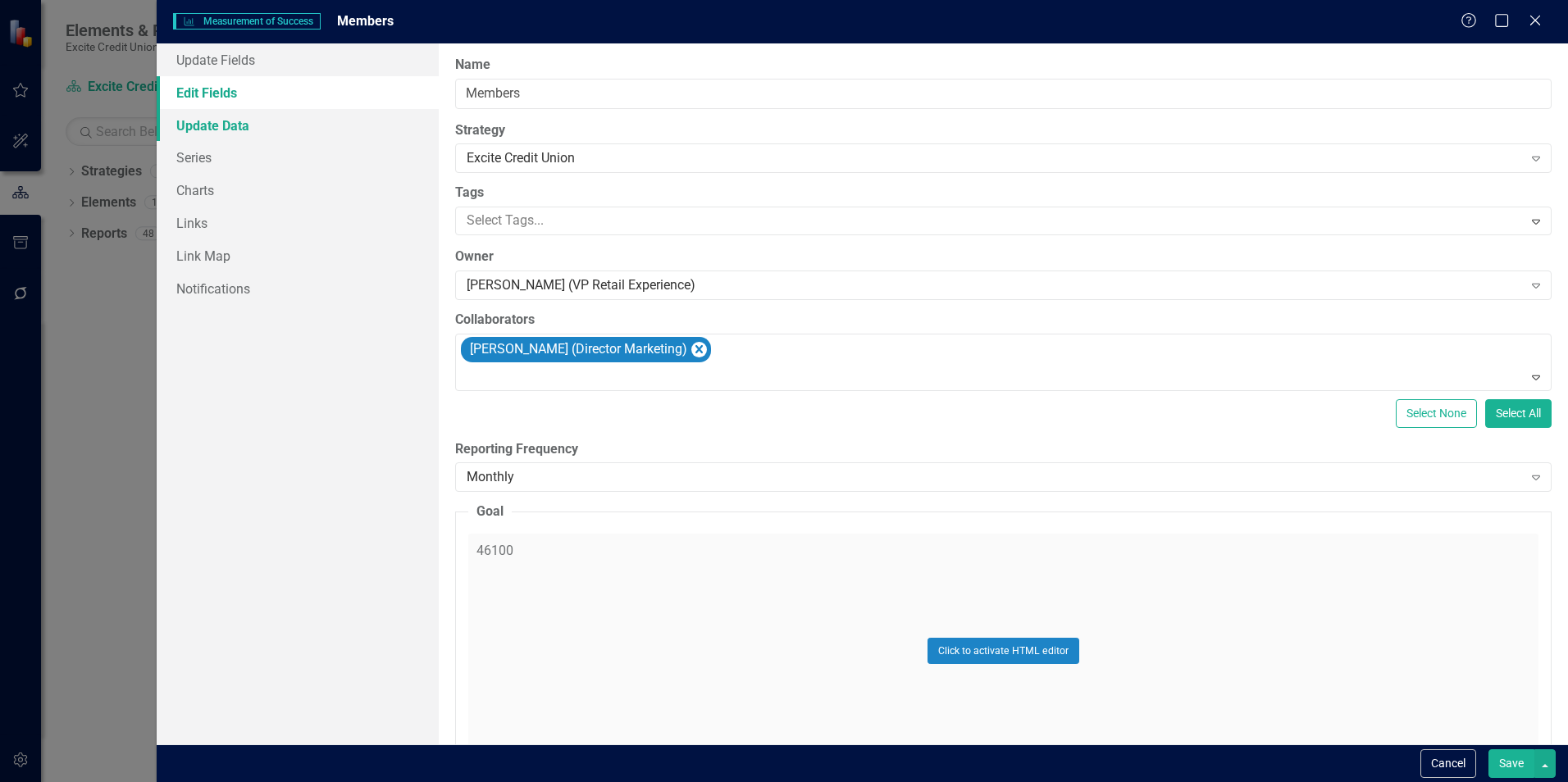
click at [223, 126] on link "Update Data" at bounding box center [298, 126] width 283 height 33
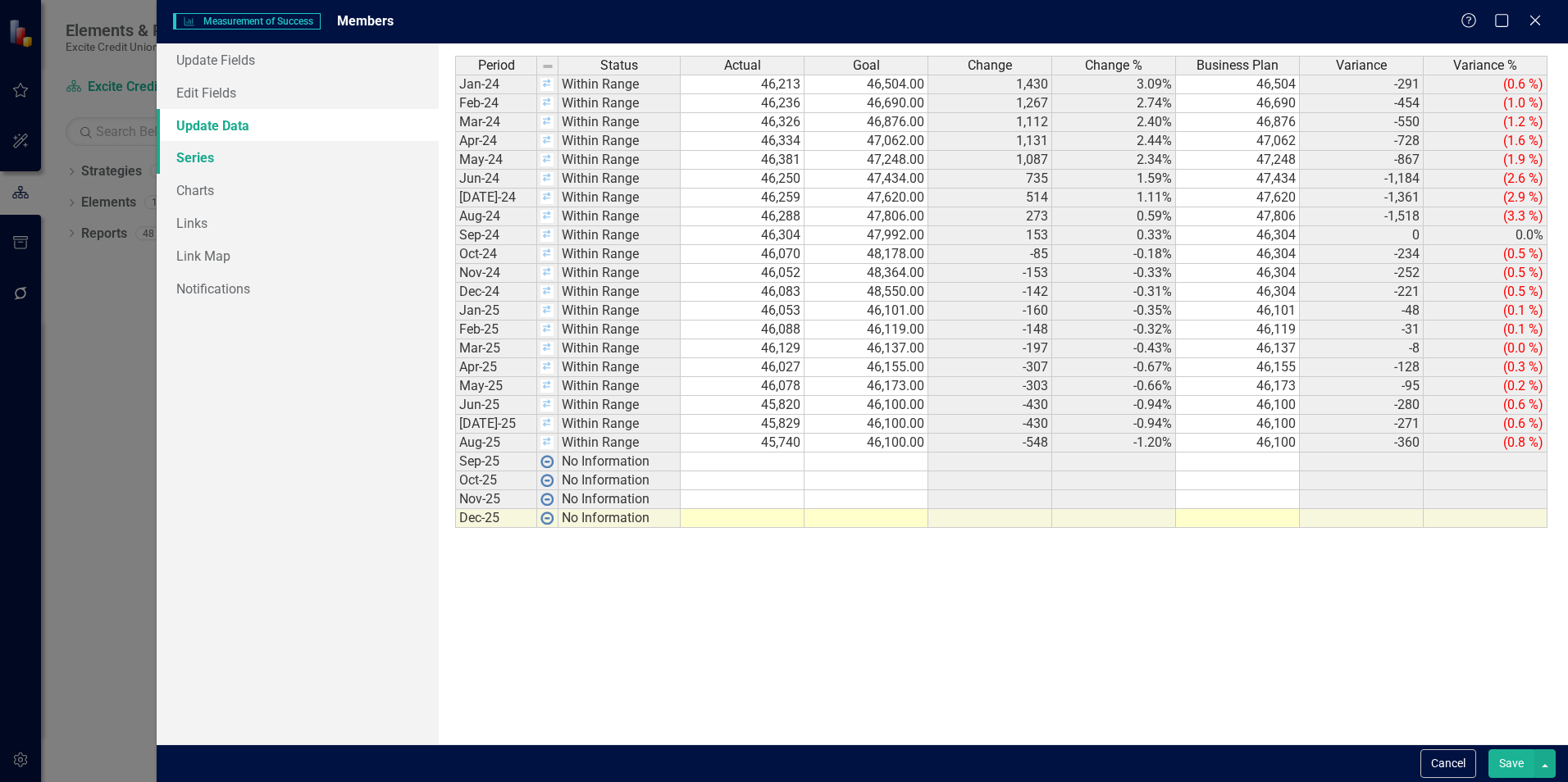
click at [204, 157] on link "Series" at bounding box center [298, 158] width 283 height 33
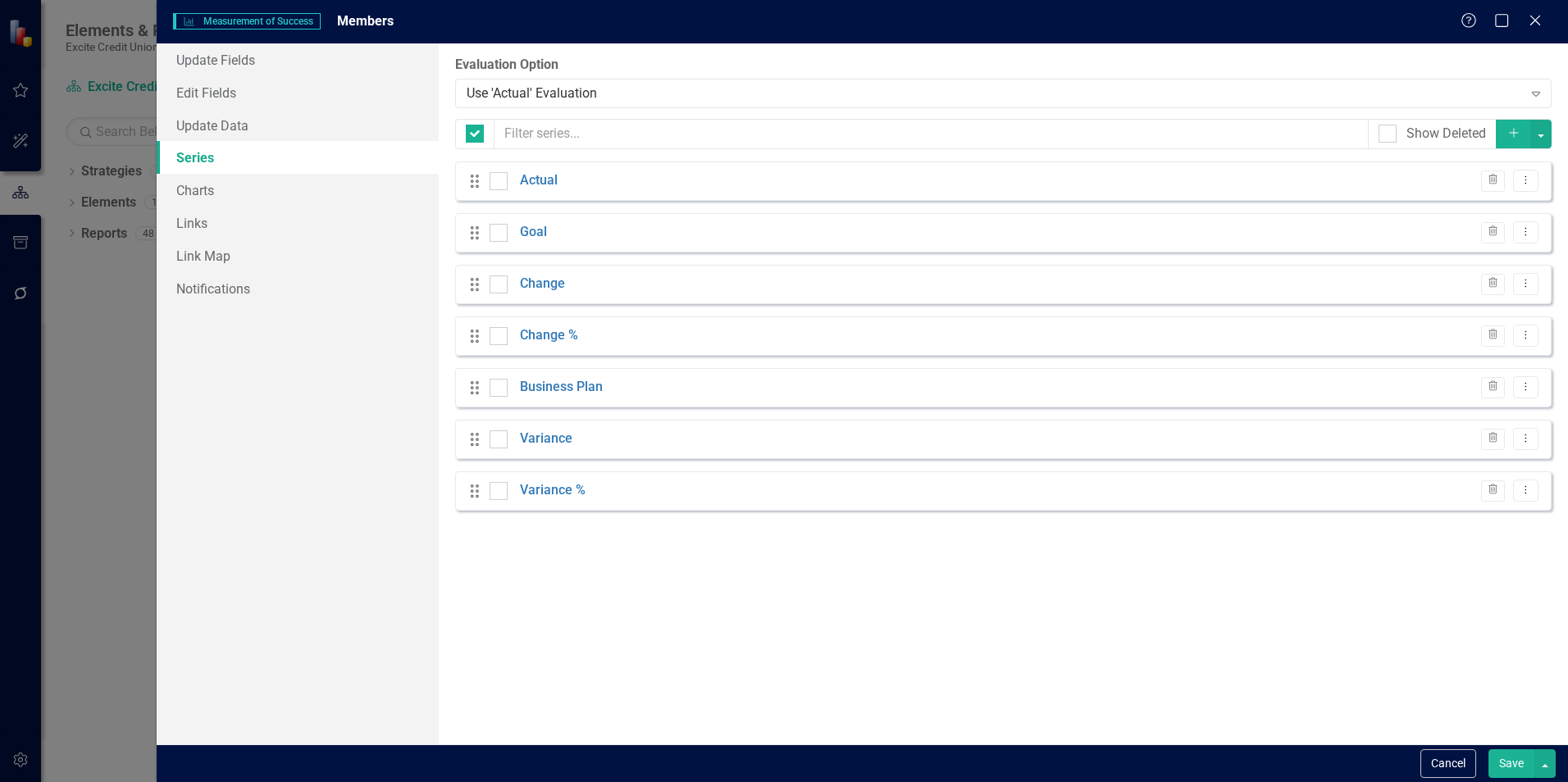
checkbox input "false"
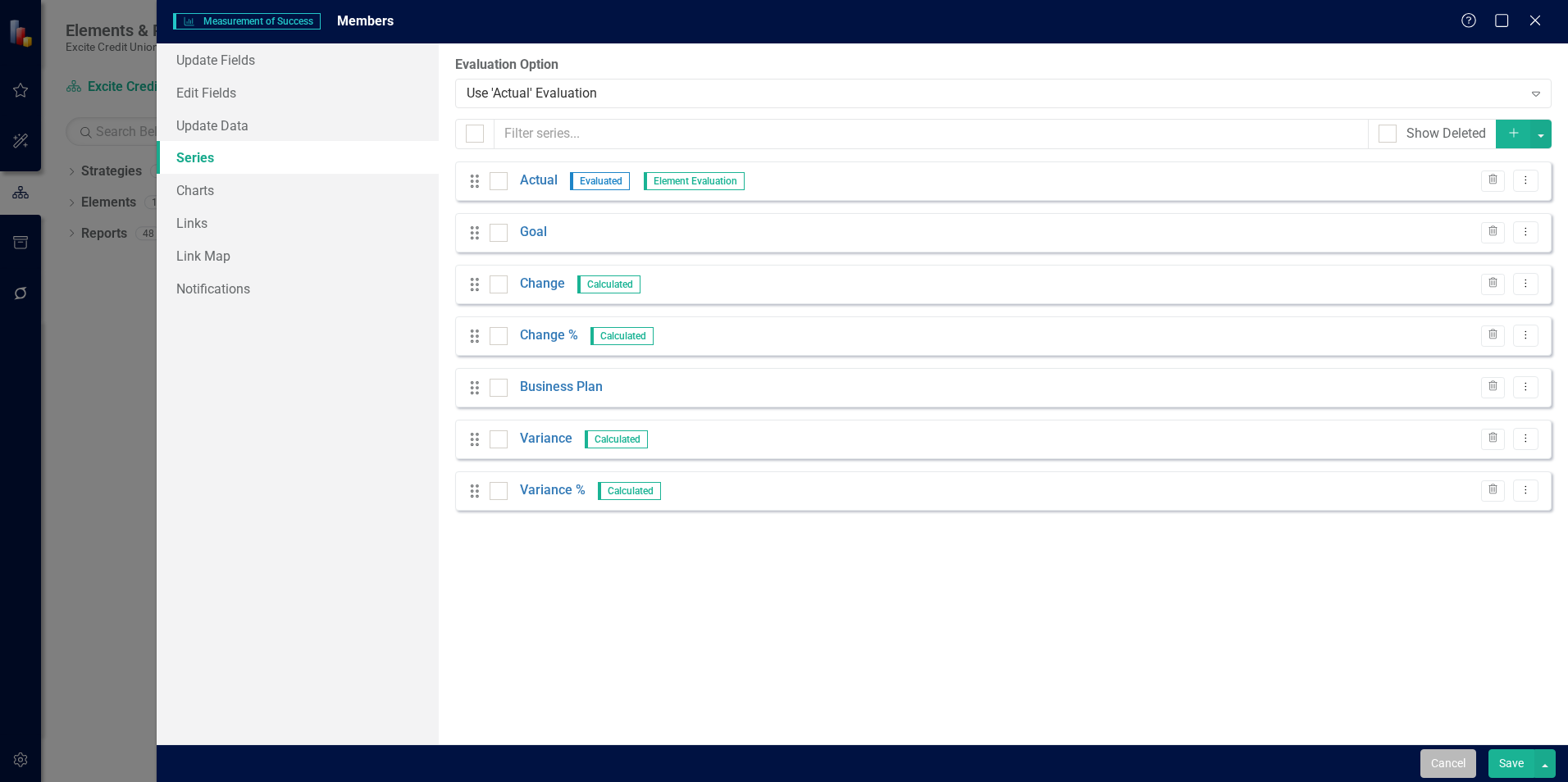
click at [1441, 759] on button "Cancel" at bounding box center [1448, 764] width 55 height 29
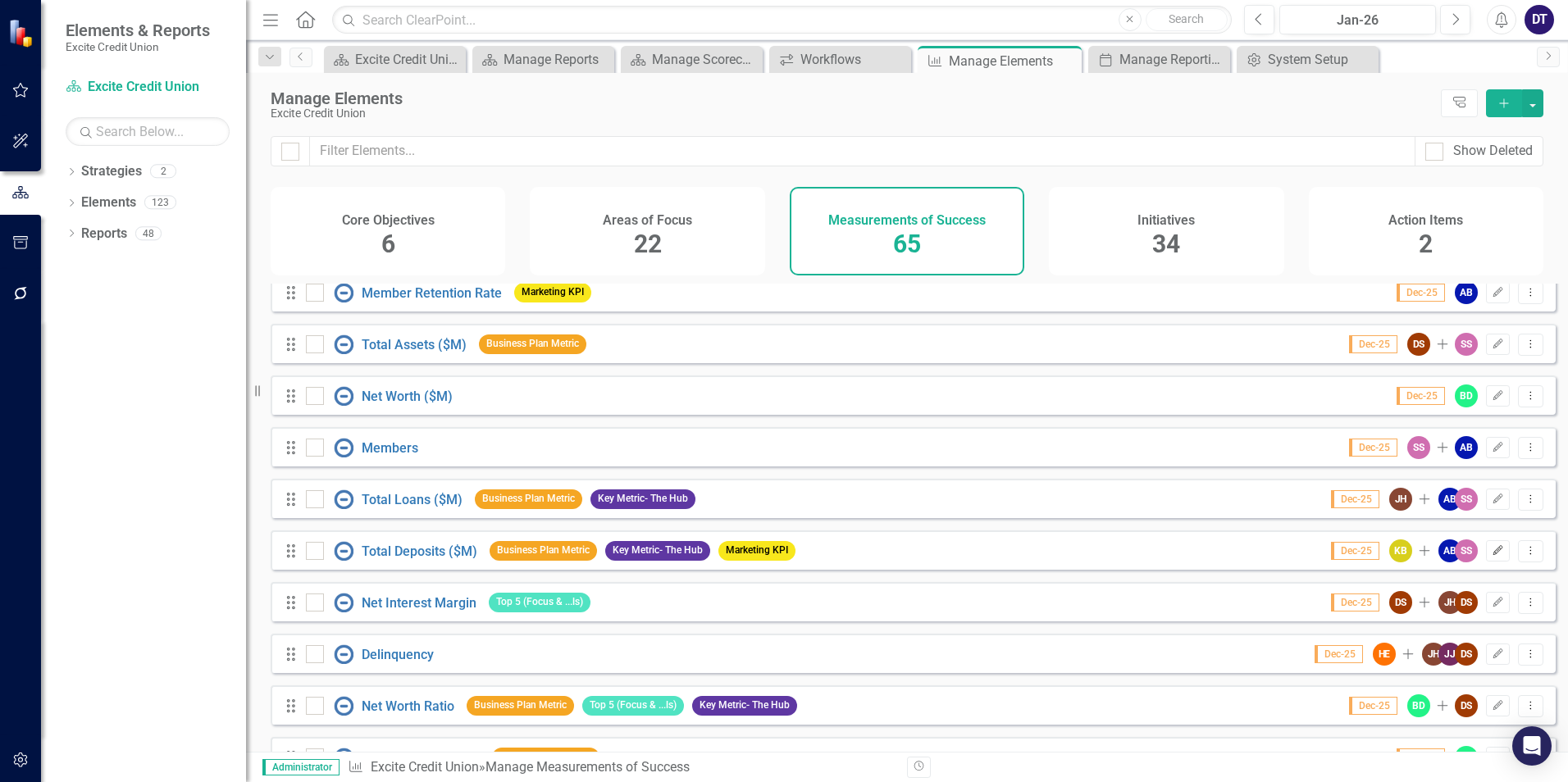
click at [1493, 555] on icon "button" at bounding box center [1498, 550] width 10 height 10
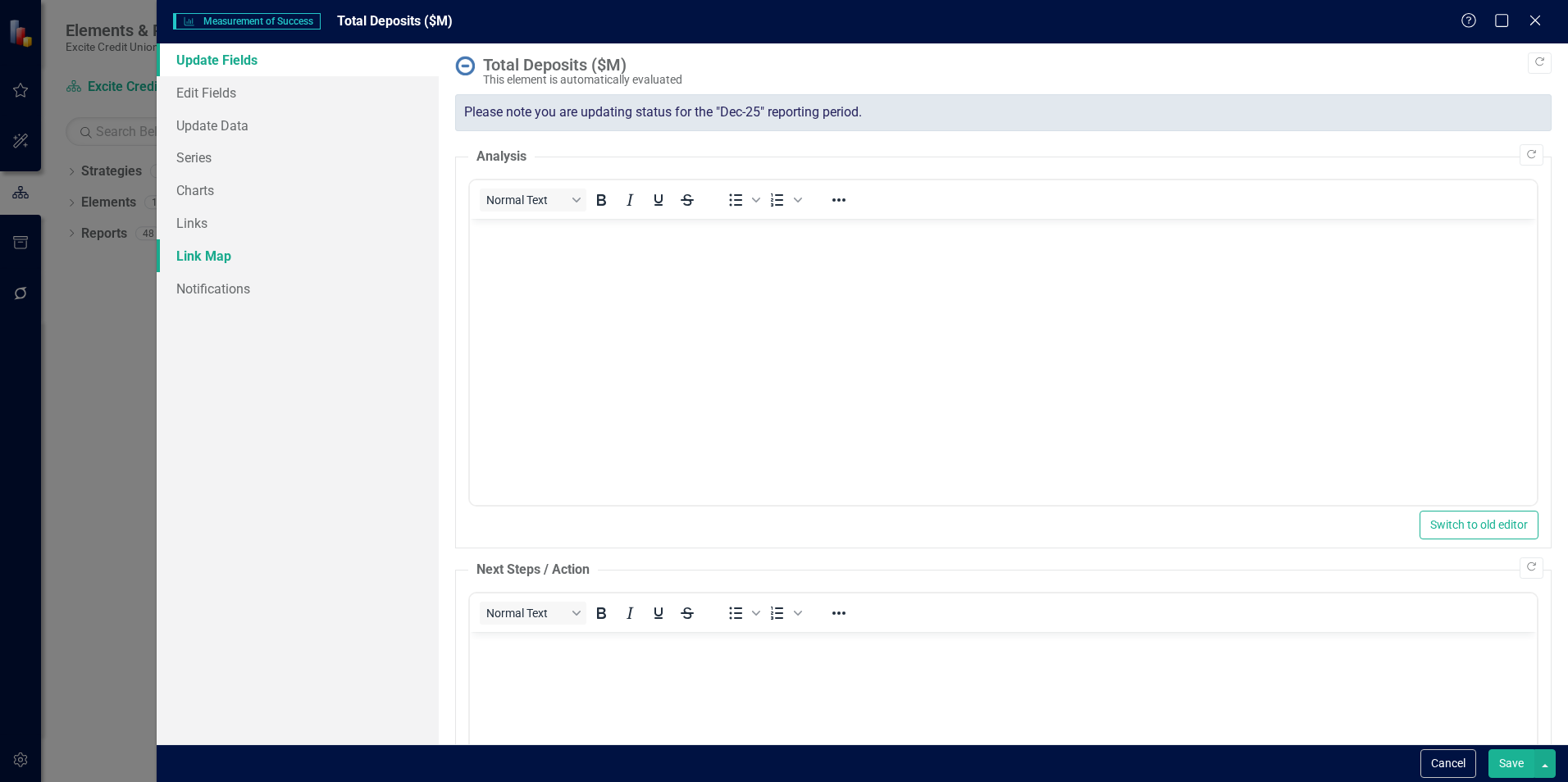
click at [207, 252] on link "Link Map" at bounding box center [298, 256] width 283 height 33
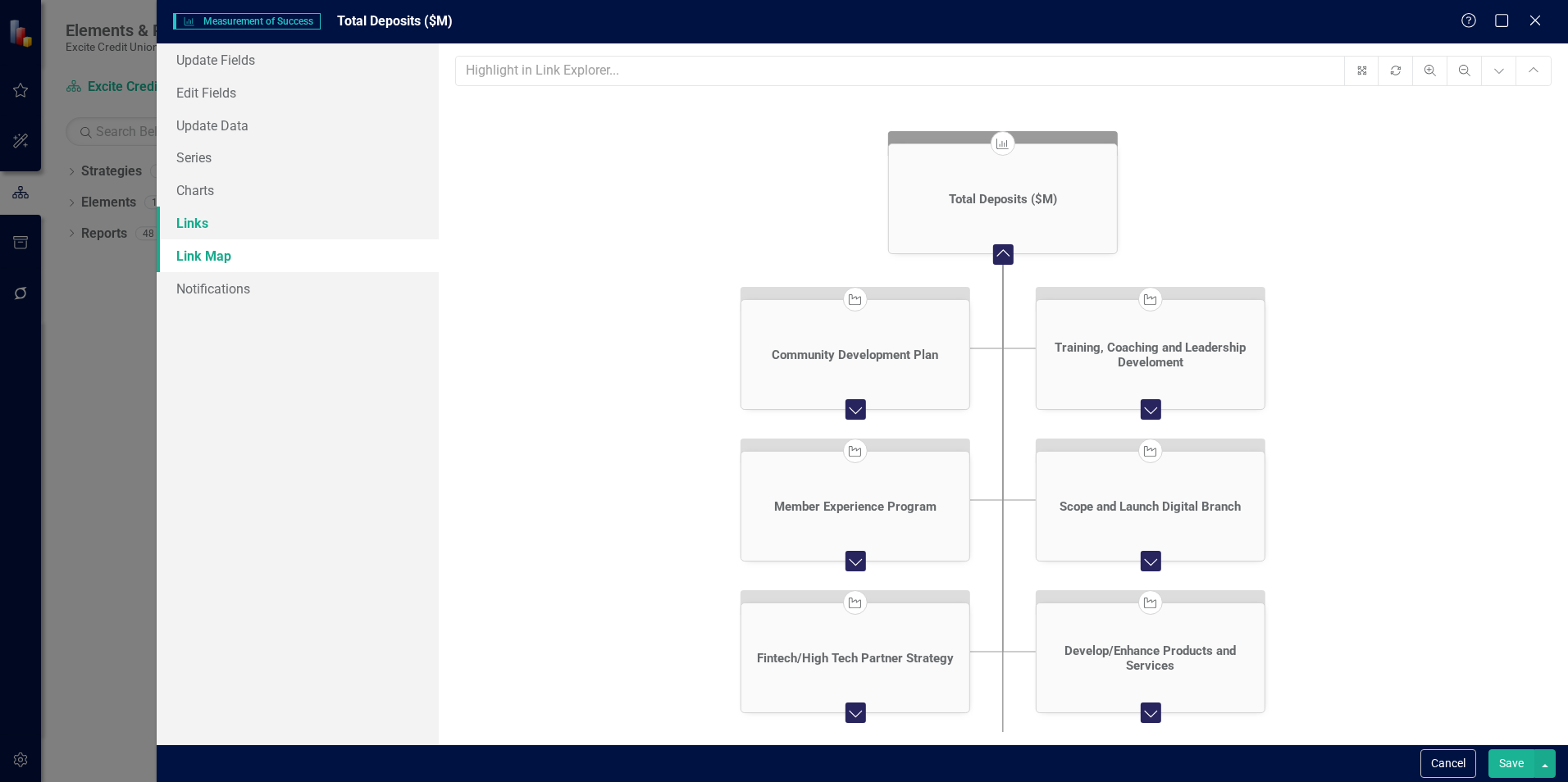
click at [199, 223] on link "Links" at bounding box center [298, 223] width 283 height 33
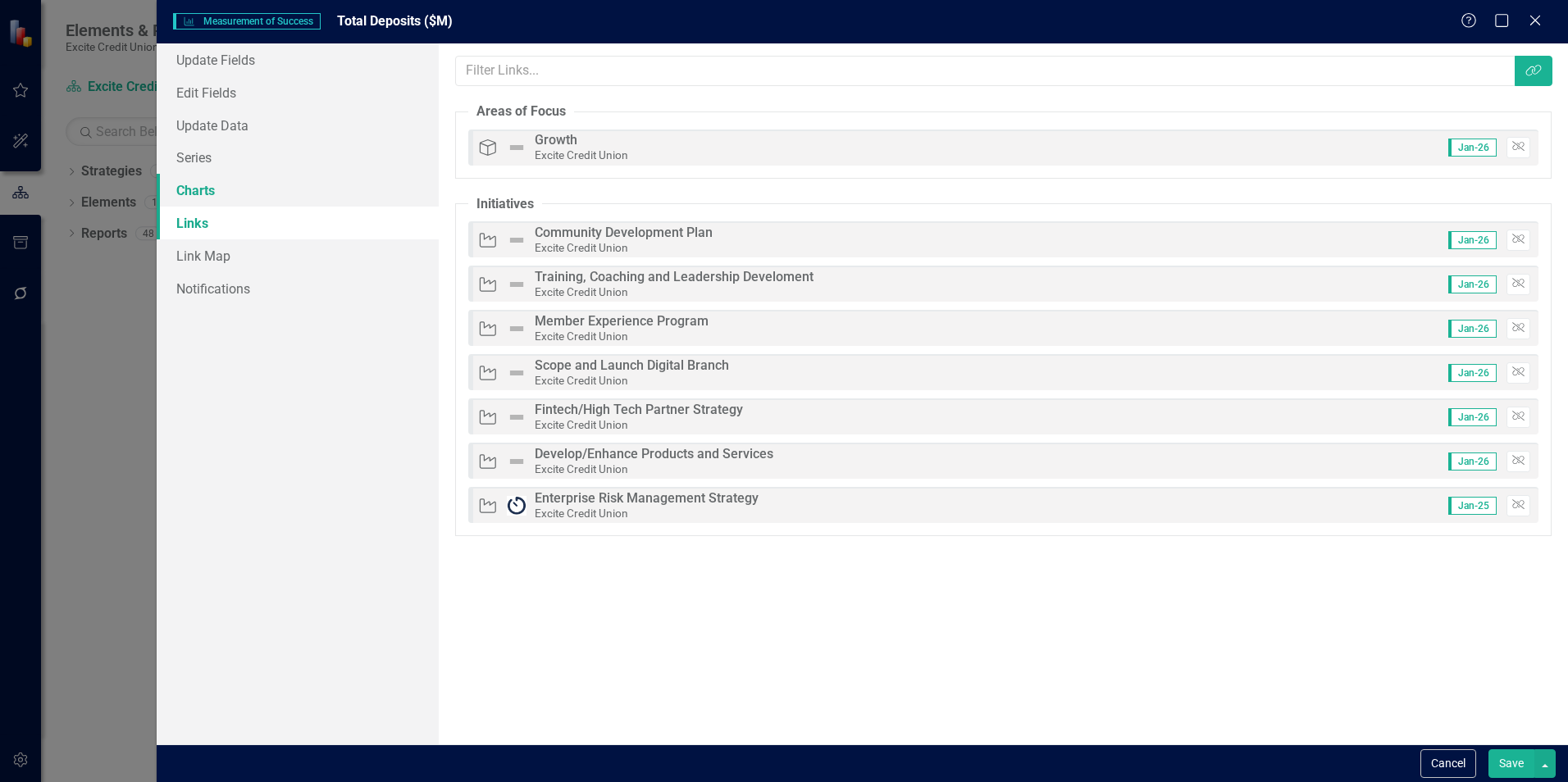
click at [200, 187] on link "Charts" at bounding box center [298, 190] width 283 height 33
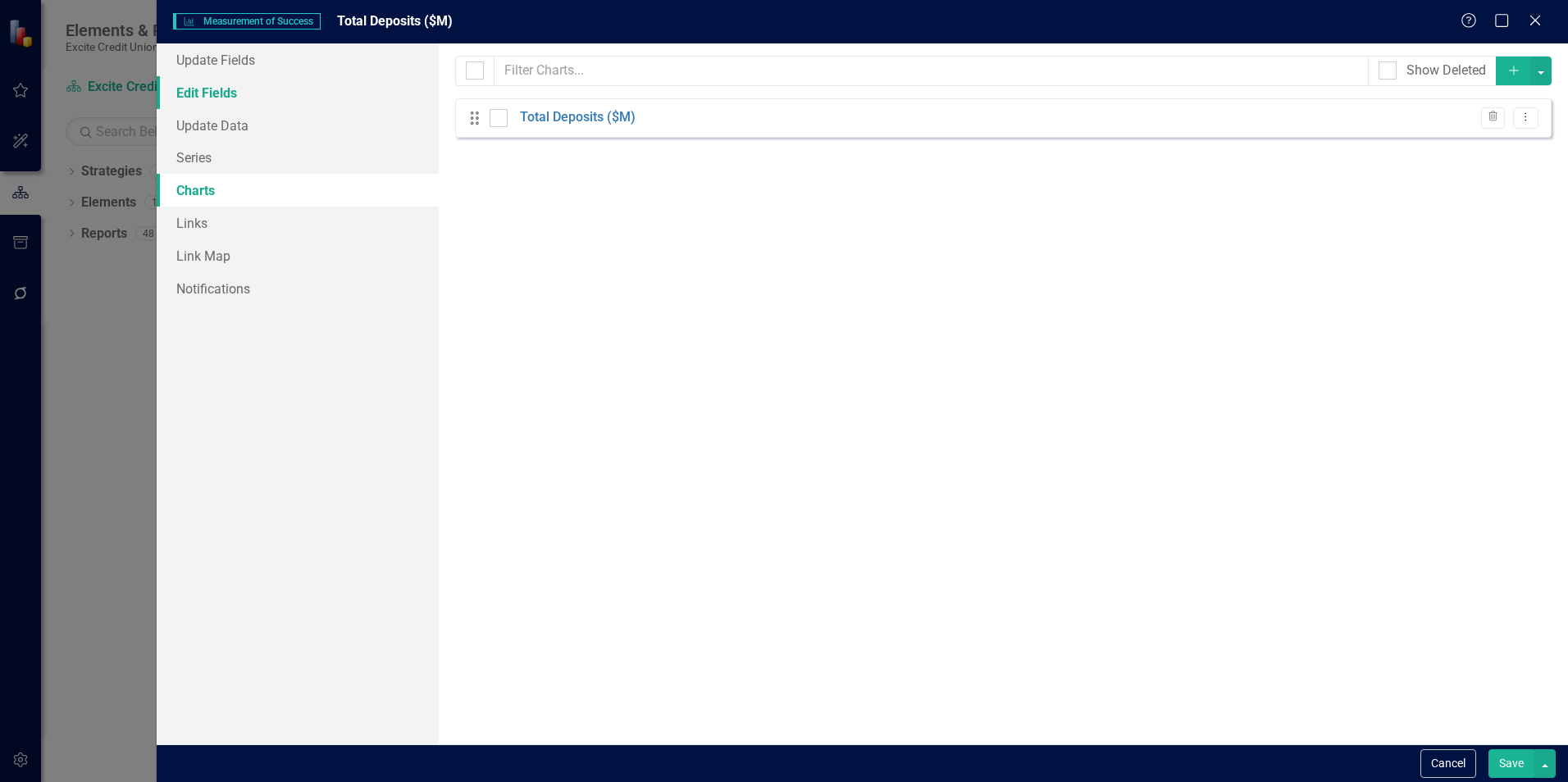
click at [209, 90] on link "Edit Fields" at bounding box center [298, 93] width 283 height 33
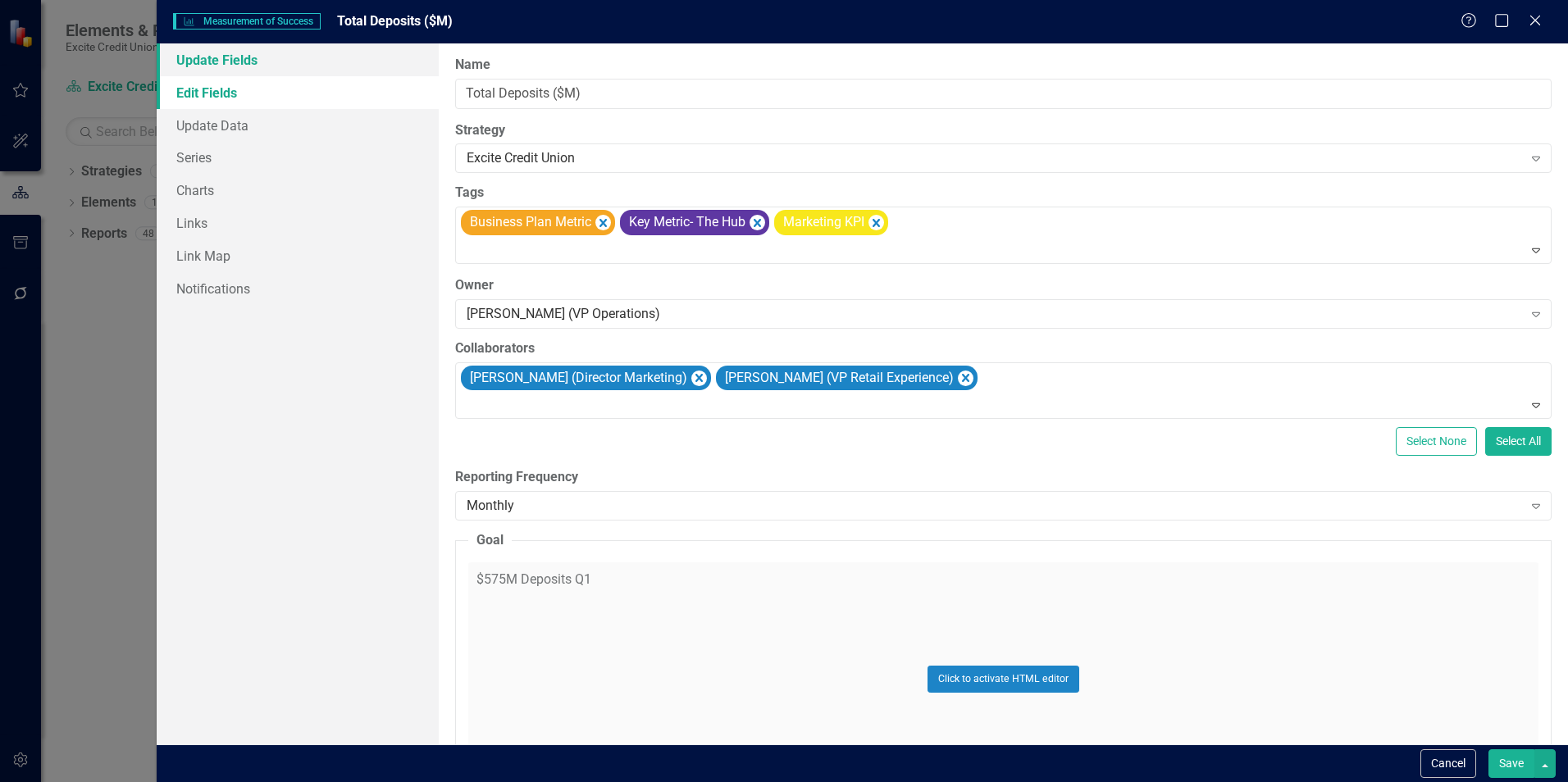
click at [211, 63] on link "Update Fields" at bounding box center [298, 60] width 283 height 33
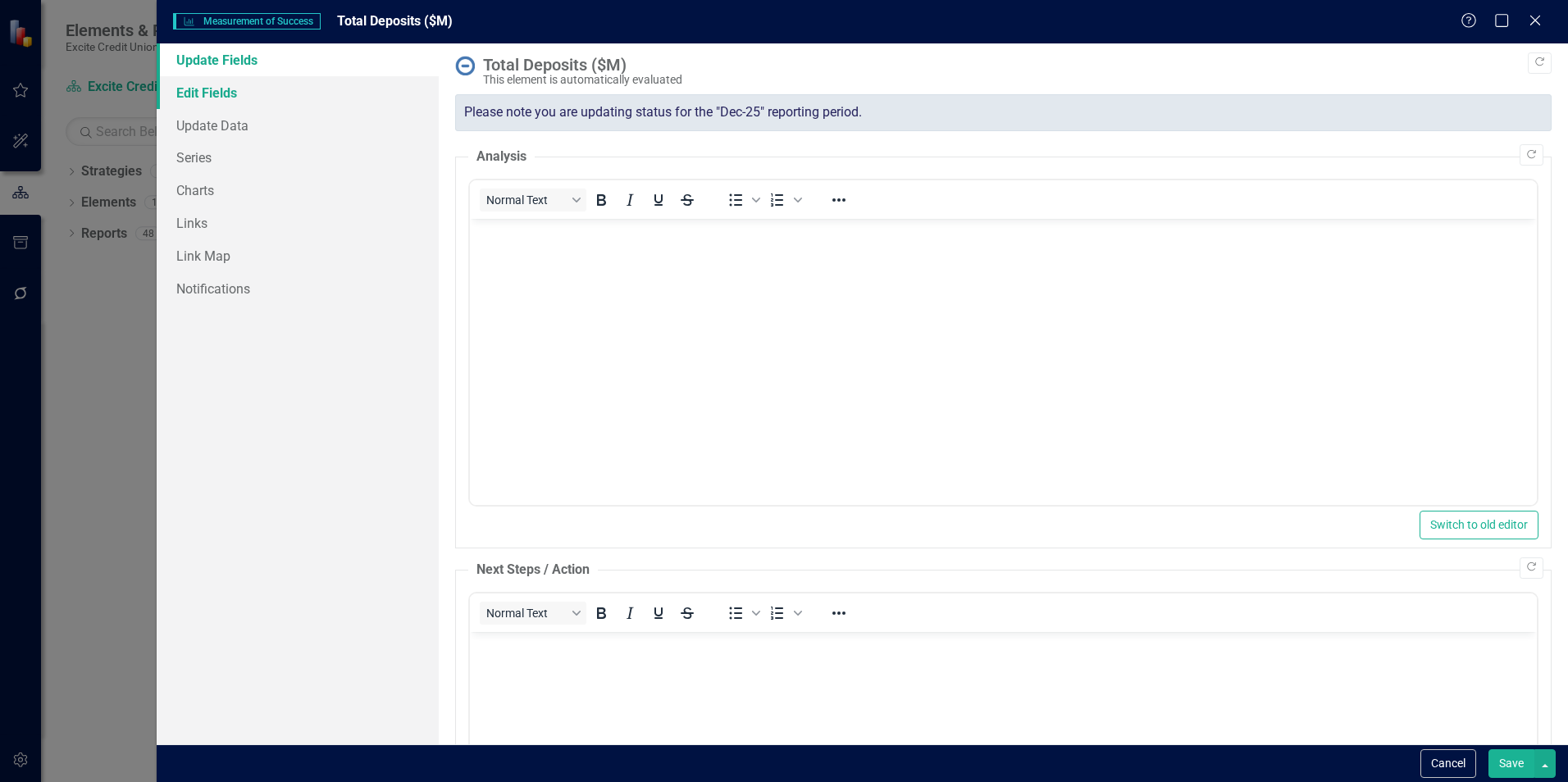
click at [209, 88] on link "Edit Fields" at bounding box center [298, 93] width 283 height 33
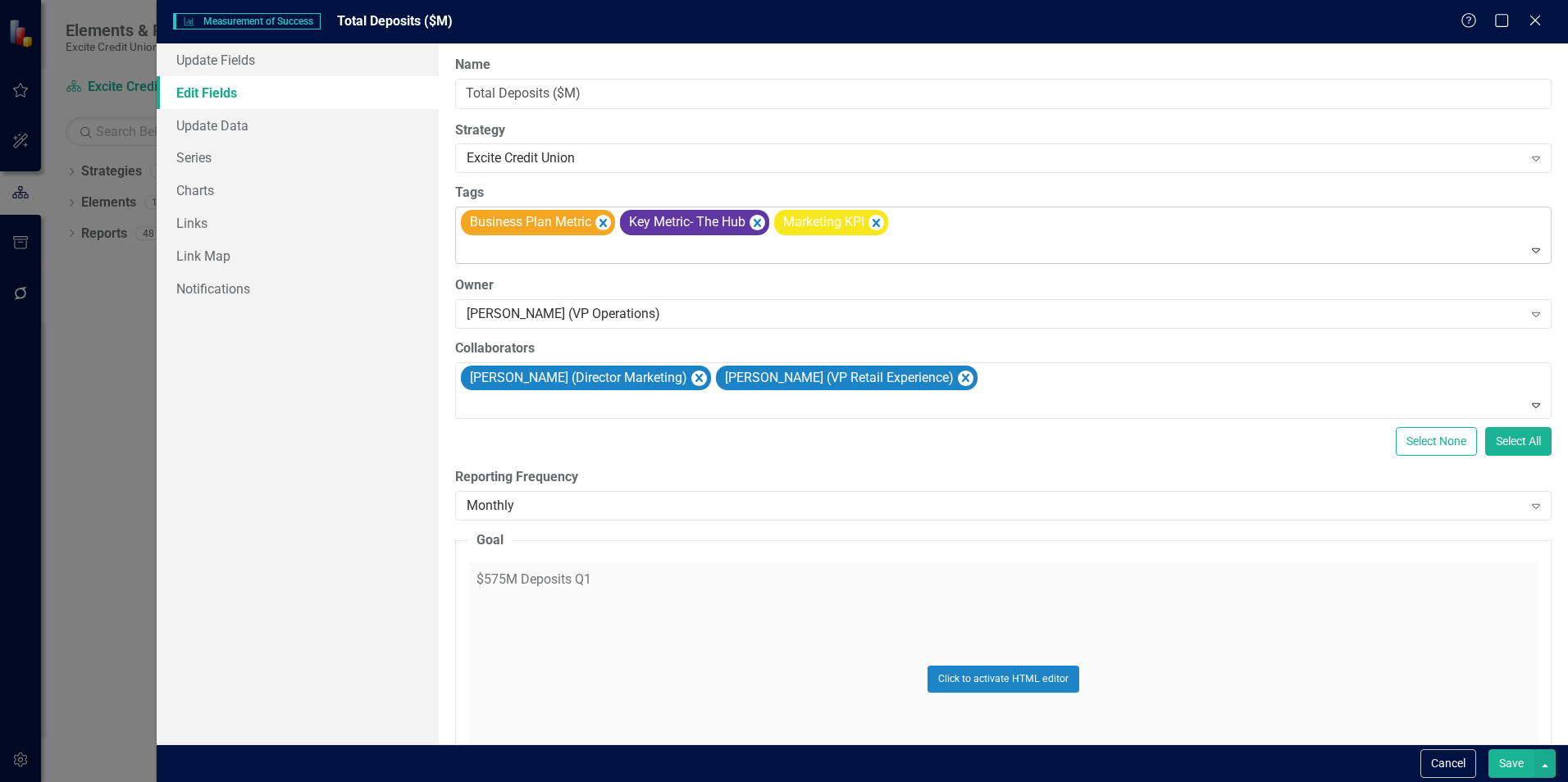
click at [1532, 248] on icon at bounding box center [1536, 250] width 8 height 5
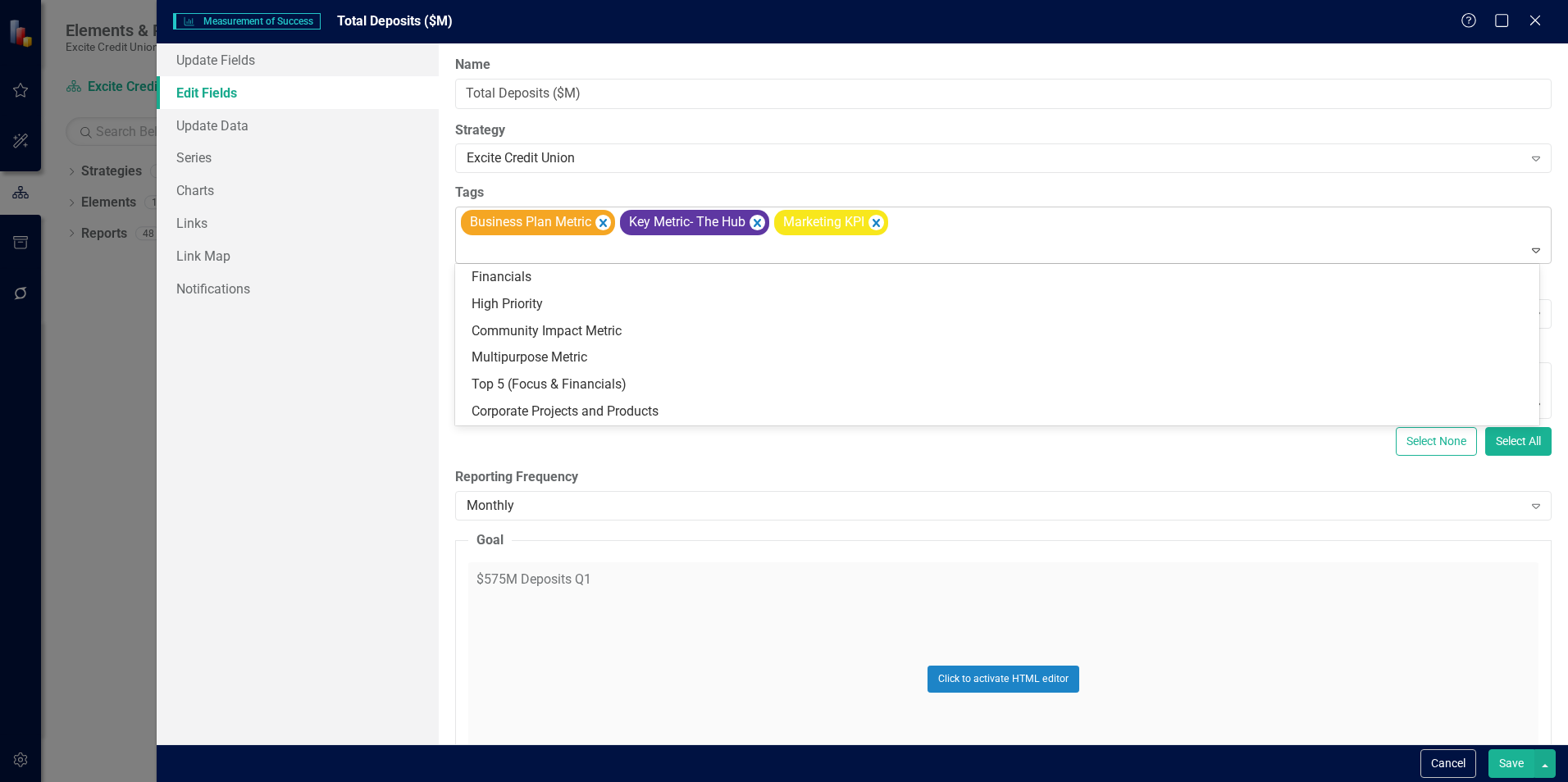
click at [1532, 248] on icon at bounding box center [1536, 250] width 8 height 5
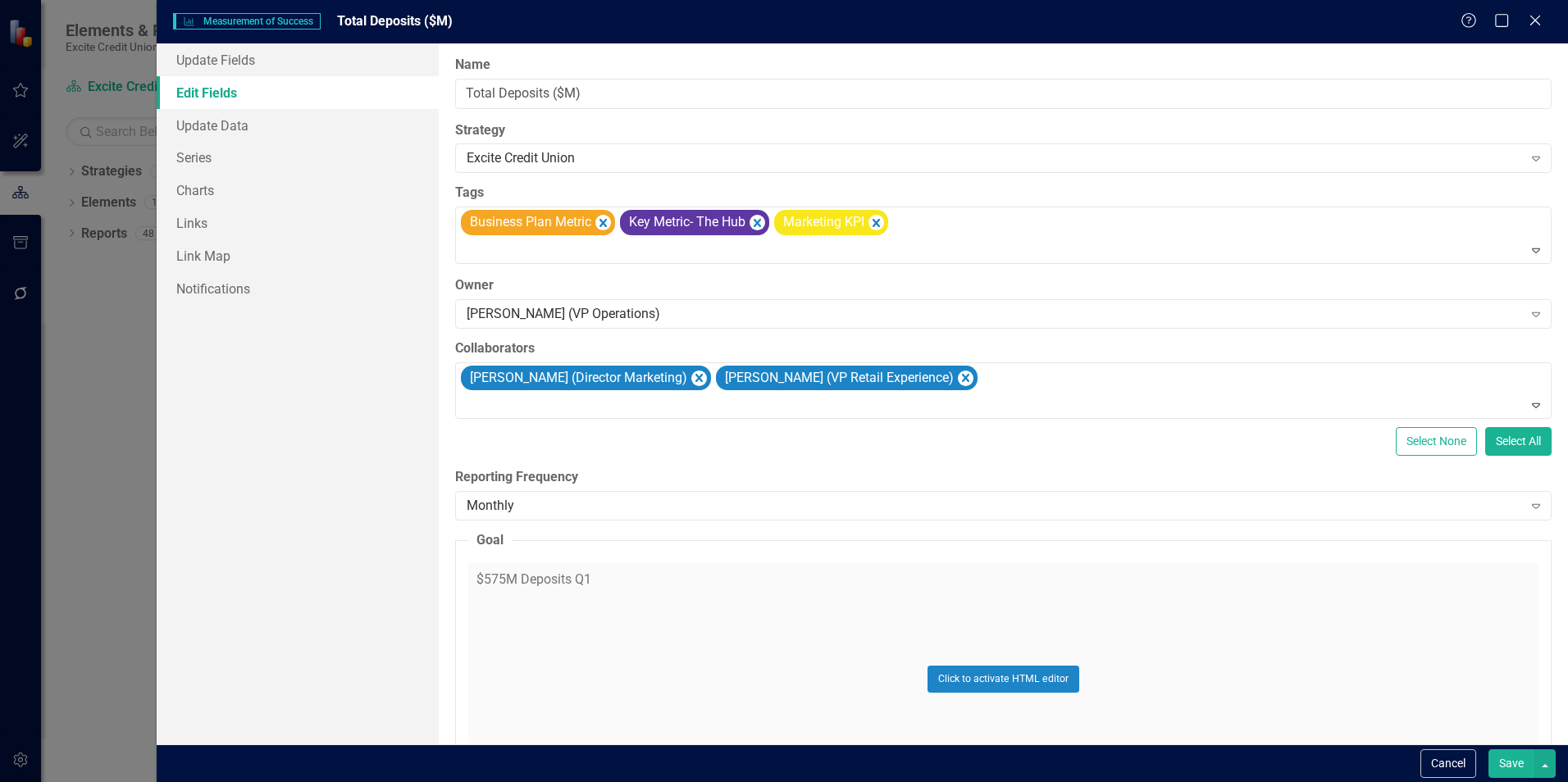
click at [320, 475] on div "Update Fields Edit Fields Update Data Series Charts Links Link Map Notifications" at bounding box center [298, 393] width 283 height 701
click at [1455, 760] on button "Cancel" at bounding box center [1448, 764] width 55 height 29
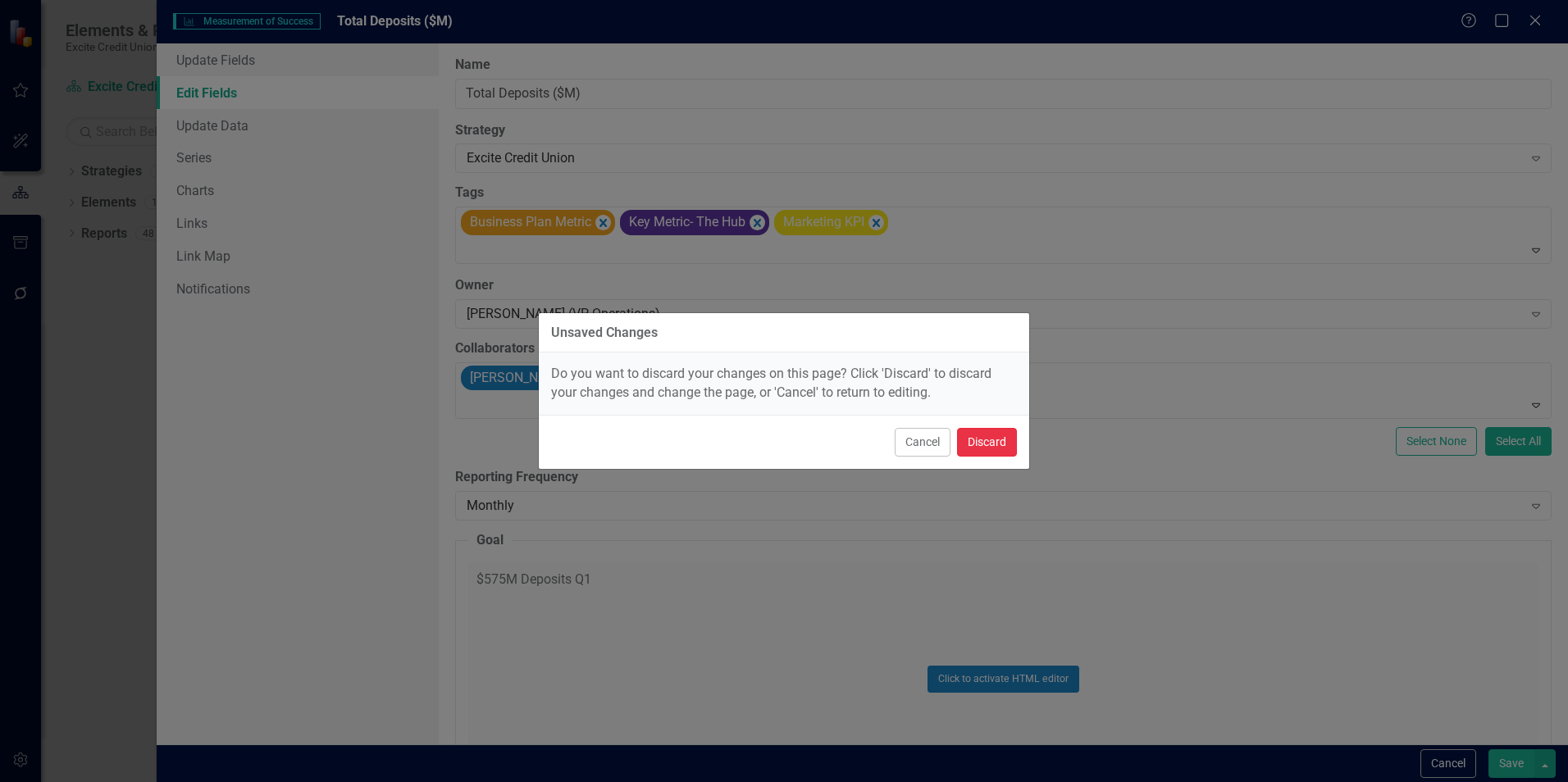
click at [996, 434] on button "Discard" at bounding box center [987, 442] width 60 height 29
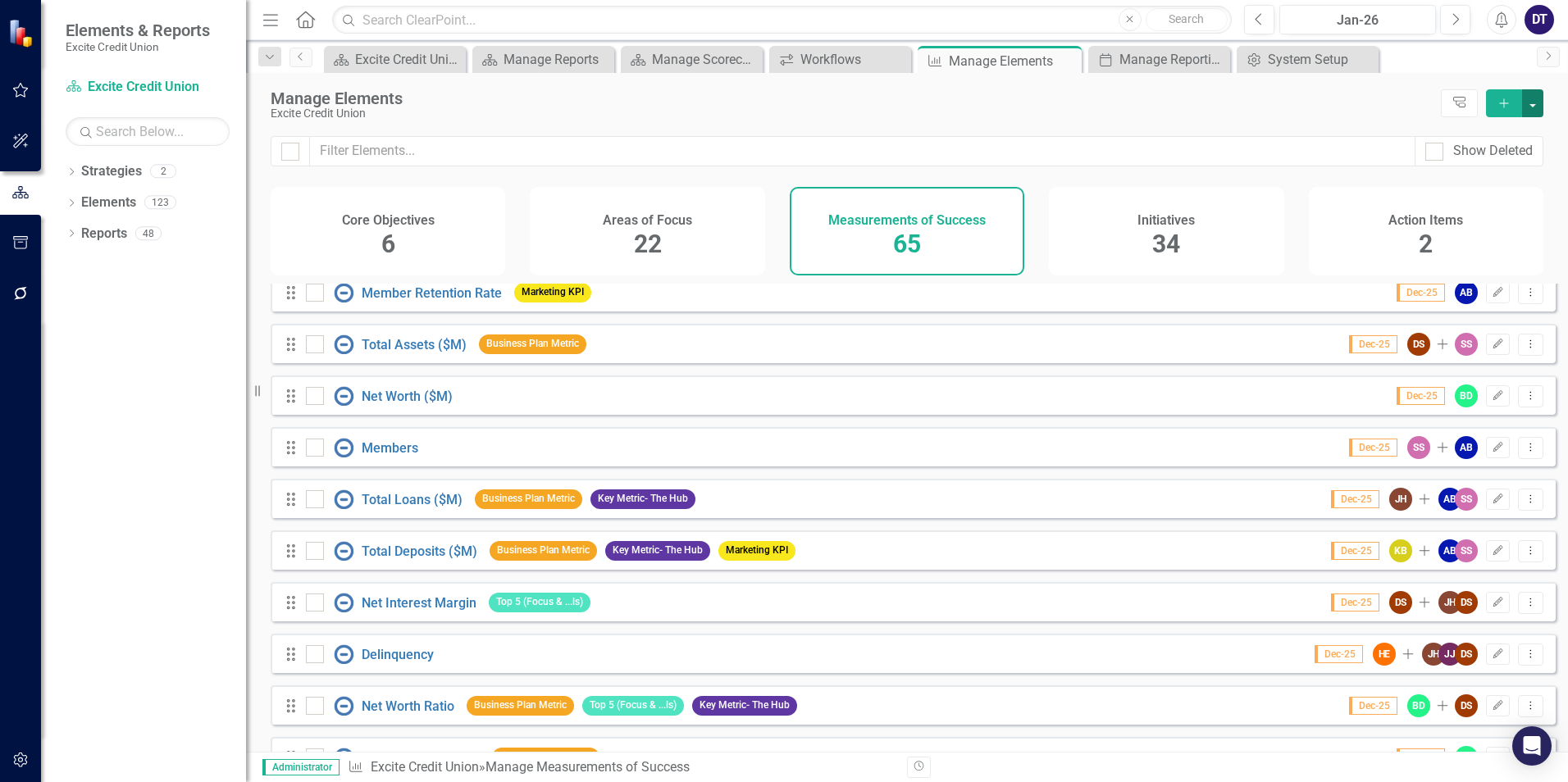
click at [1538, 99] on button "button" at bounding box center [1533, 103] width 21 height 28
click at [1322, 97] on div "Manage Elements" at bounding box center [851, 99] width 1163 height 18
click at [1055, 512] on div "Drag Total Loans ($M) Business Plan Metric Key Metric- The Hub Dec-25 JH Add AB…" at bounding box center [913, 499] width 1285 height 40
click at [401, 508] on link "Total Loans ($M)" at bounding box center [412, 499] width 101 height 16
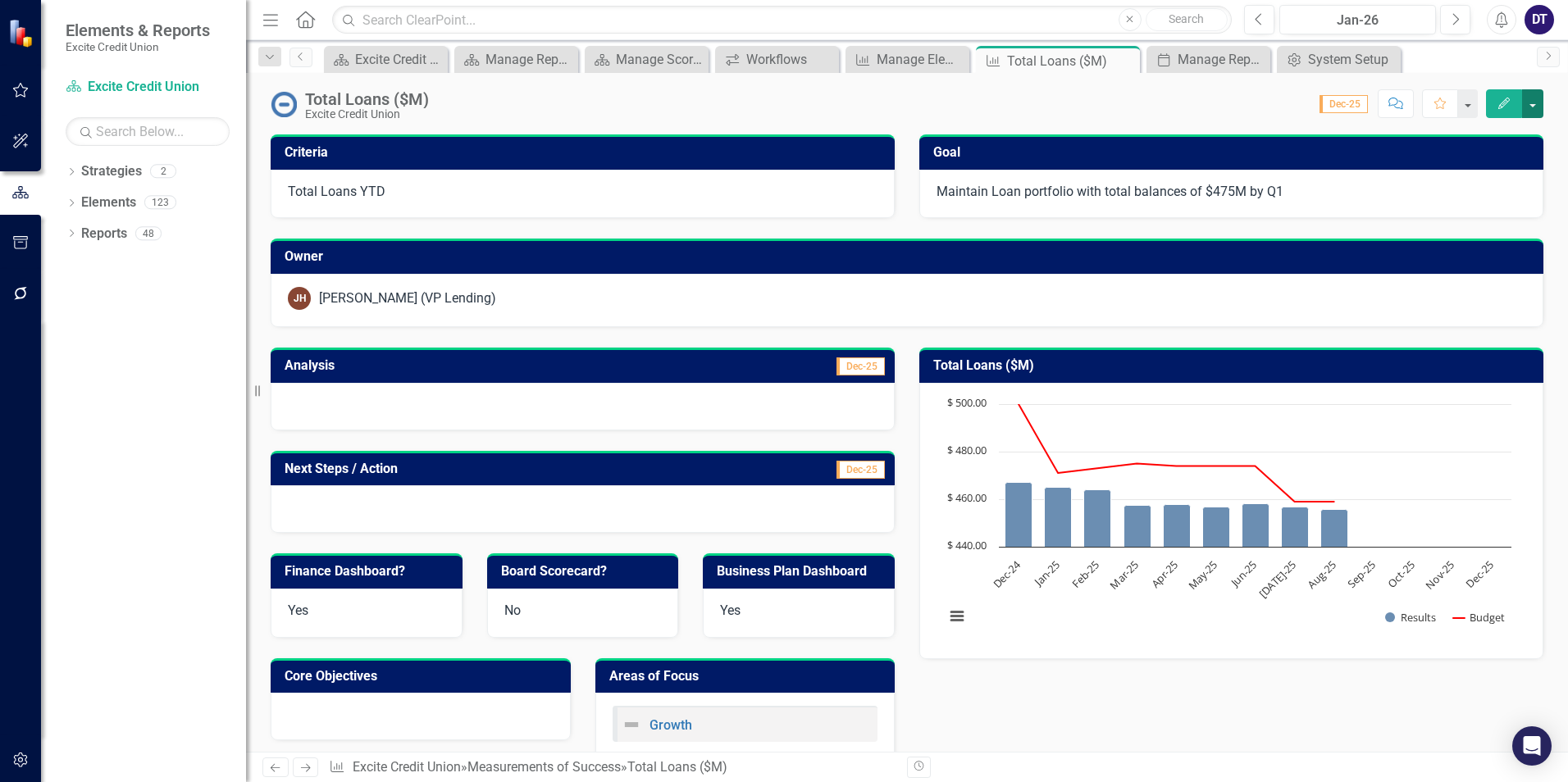
click at [1529, 102] on button "button" at bounding box center [1533, 103] width 21 height 29
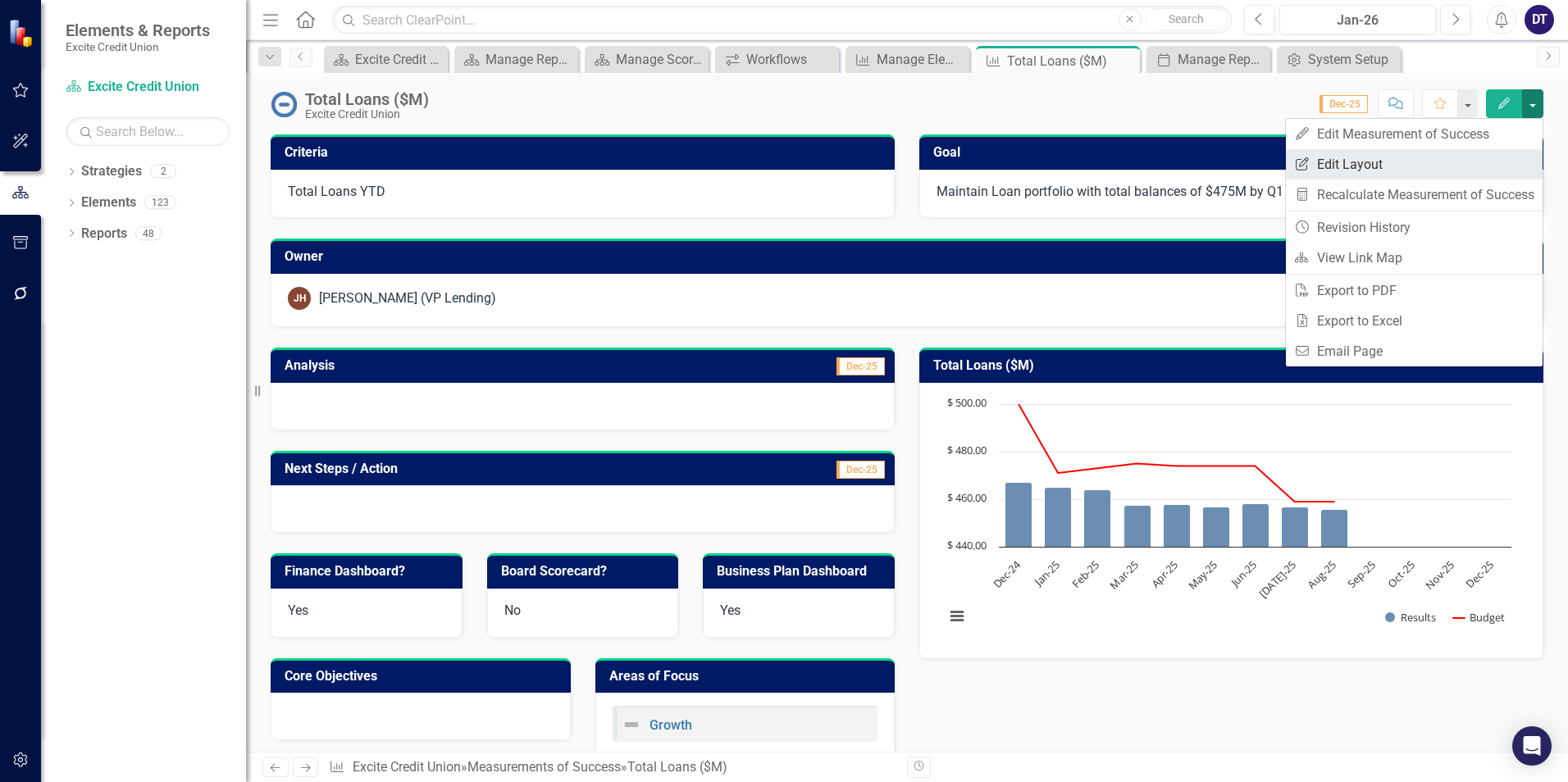
click at [1493, 159] on link "Edit Report Edit Layout" at bounding box center [1415, 164] width 257 height 30
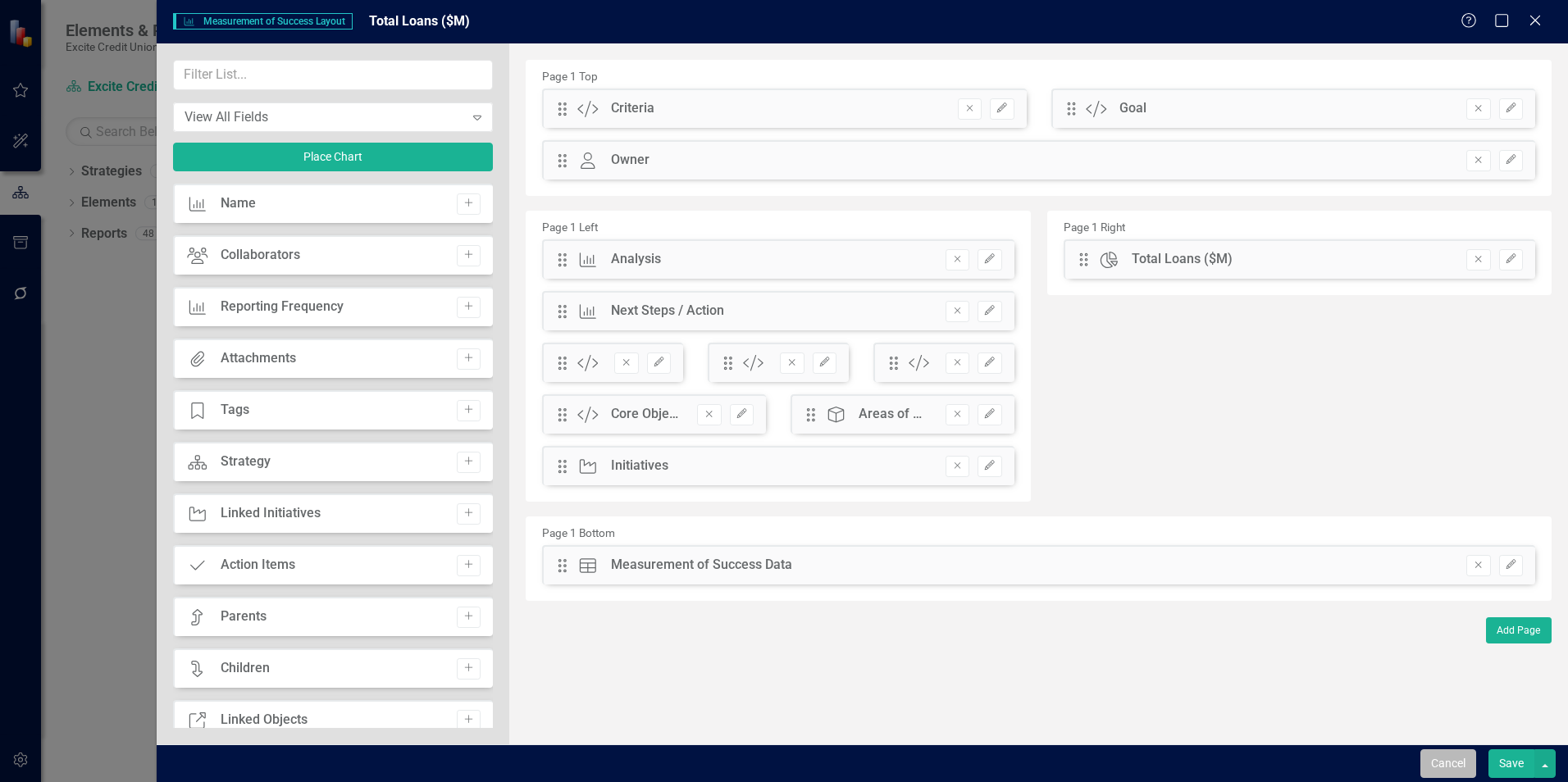
click at [1438, 757] on button "Cancel" at bounding box center [1448, 764] width 55 height 29
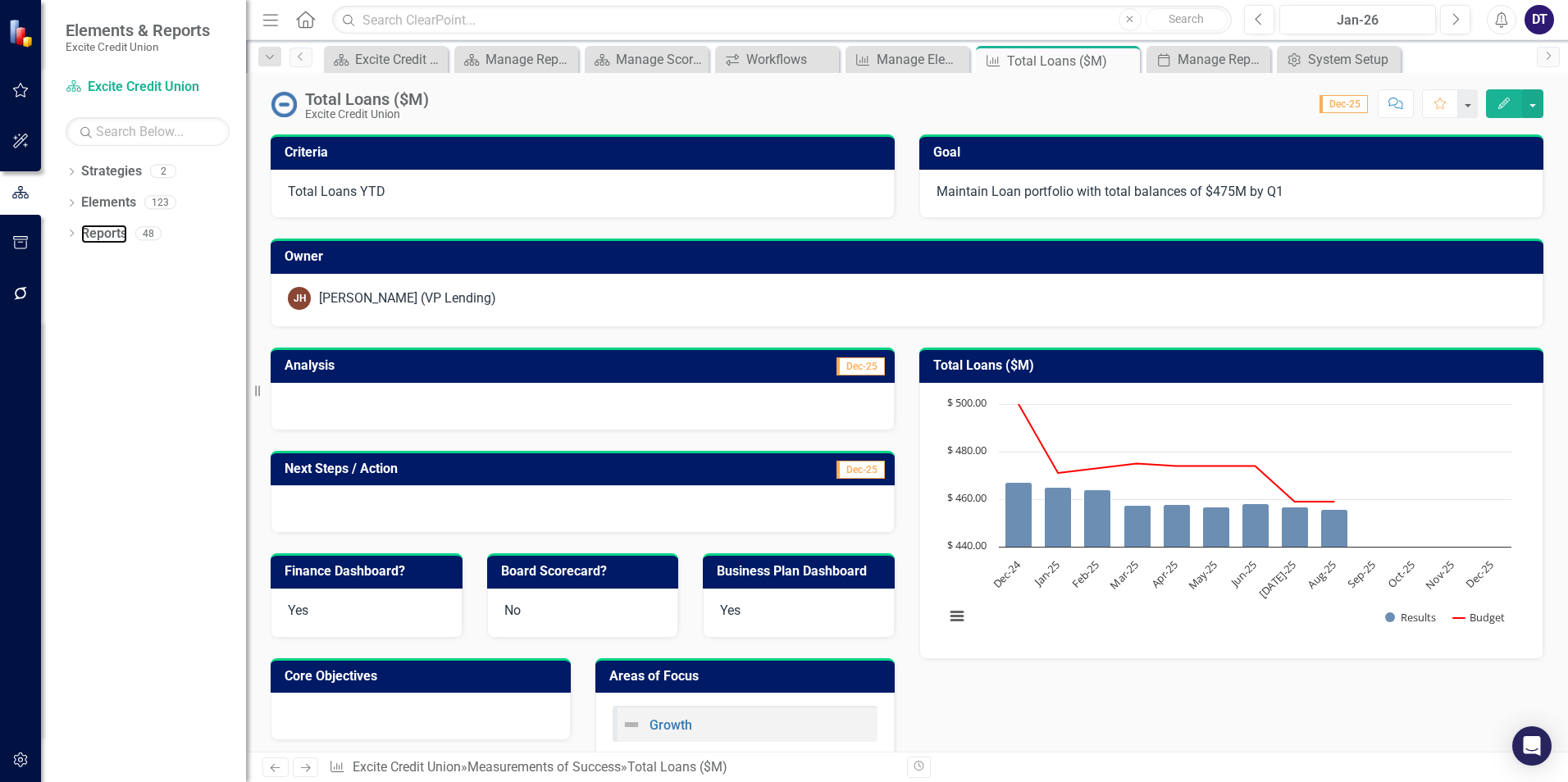
drag, startPoint x: 95, startPoint y: 241, endPoint x: 203, endPoint y: 262, distance: 110.0
click at [95, 241] on link "Reports" at bounding box center [104, 234] width 46 height 18
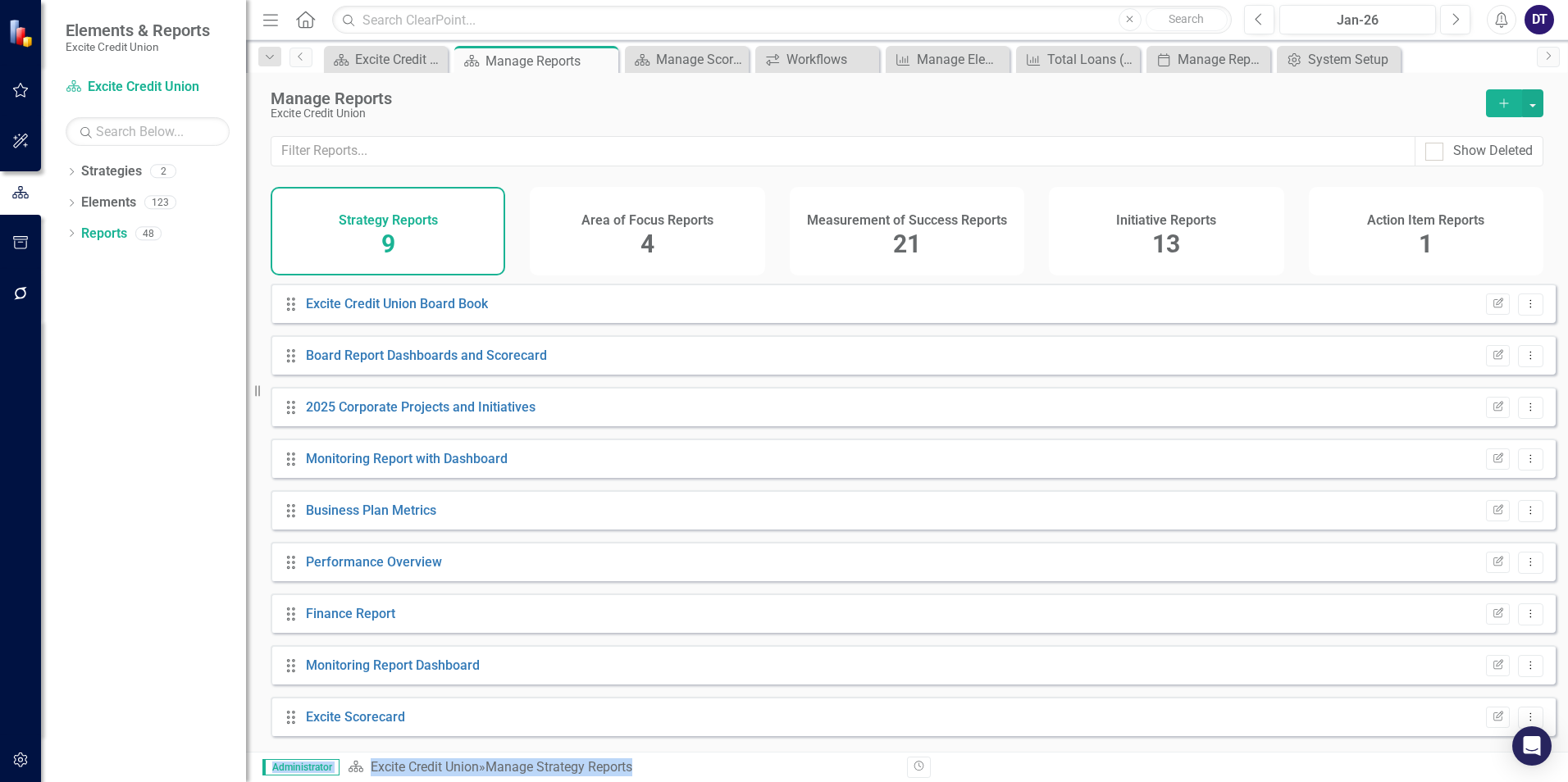
drag, startPoint x: 1538, startPoint y: 742, endPoint x: 1330, endPoint y: 656, distance: 225.1
click at [1330, 656] on body "Elements & Reports Excite Credit Union Strategy Excite Credit Union Search Drop…" at bounding box center [784, 391] width 1568 height 782
click at [140, 716] on div "Dropdown Strategies 2 Excite Credit Union Excite Credit Union 2026 Dropdown Ele…" at bounding box center [143, 470] width 205 height 624
click at [1493, 721] on icon "button" at bounding box center [1498, 716] width 10 height 10
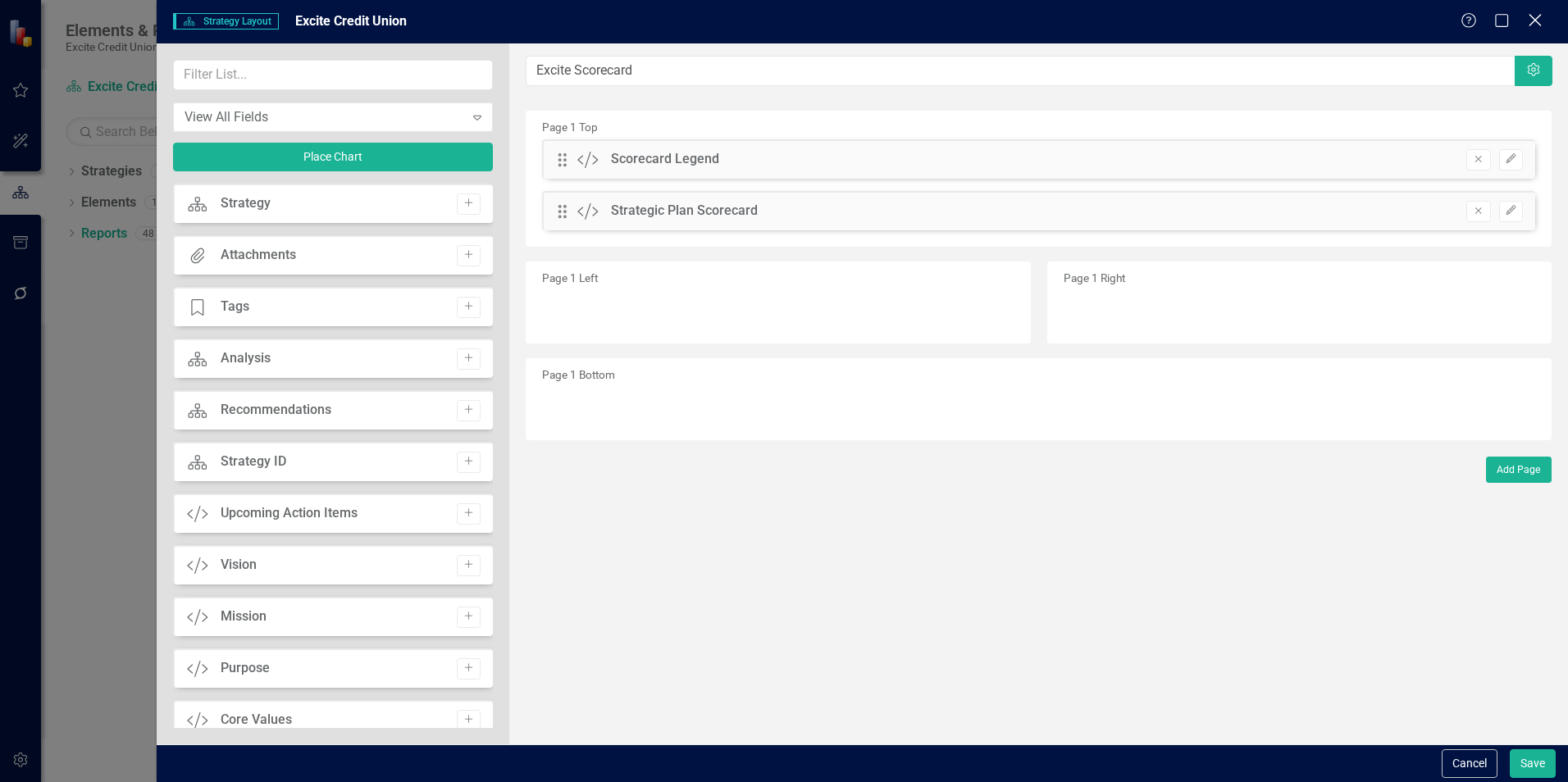
click at [1530, 26] on icon at bounding box center [1535, 19] width 12 height 12
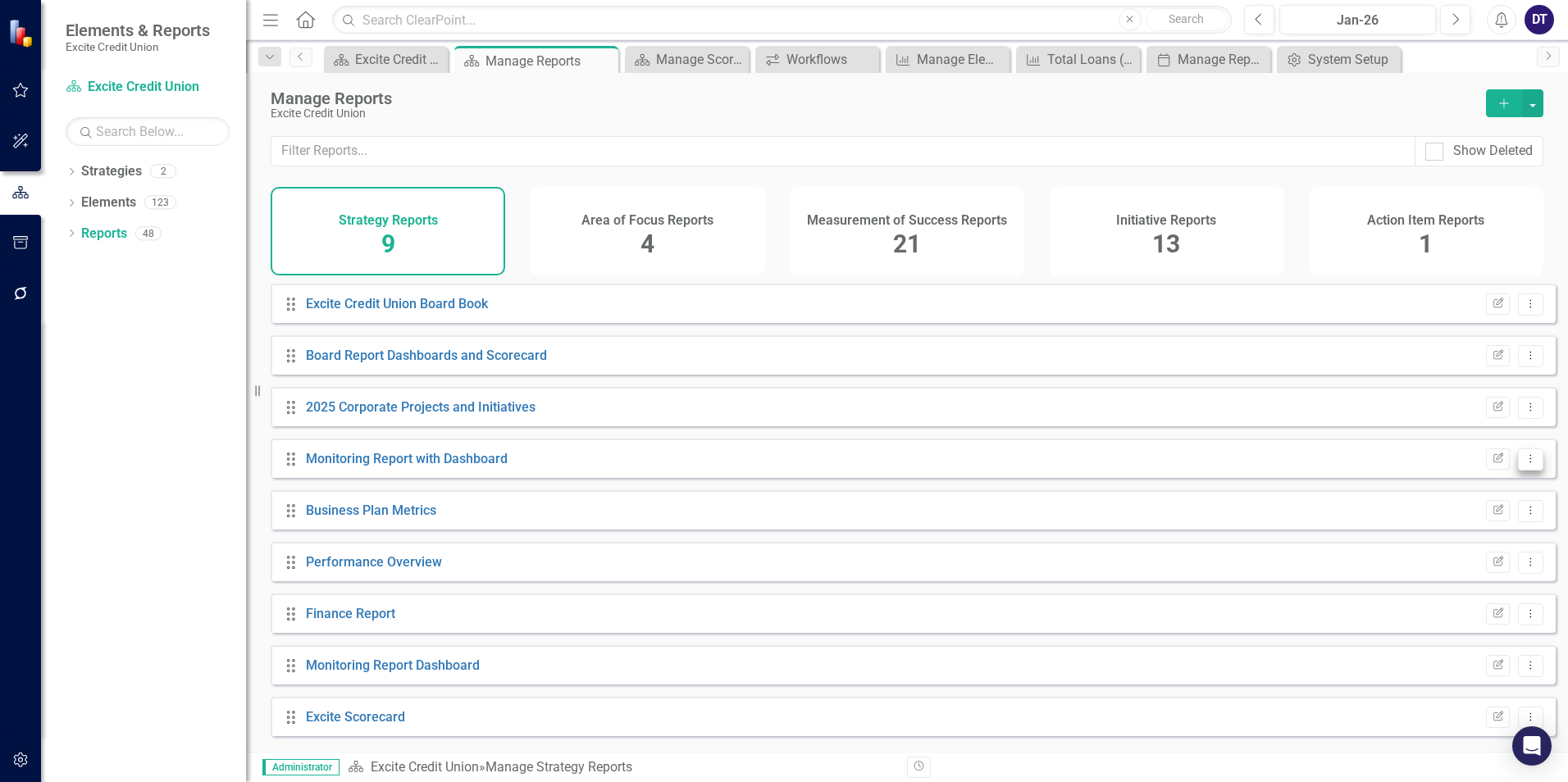
click at [1524, 464] on icon "Dropdown Menu" at bounding box center [1530, 459] width 14 height 11
click at [1524, 413] on icon "Dropdown Menu" at bounding box center [1530, 407] width 14 height 11
click at [1492, 413] on icon "Edit Report" at bounding box center [1498, 407] width 12 height 10
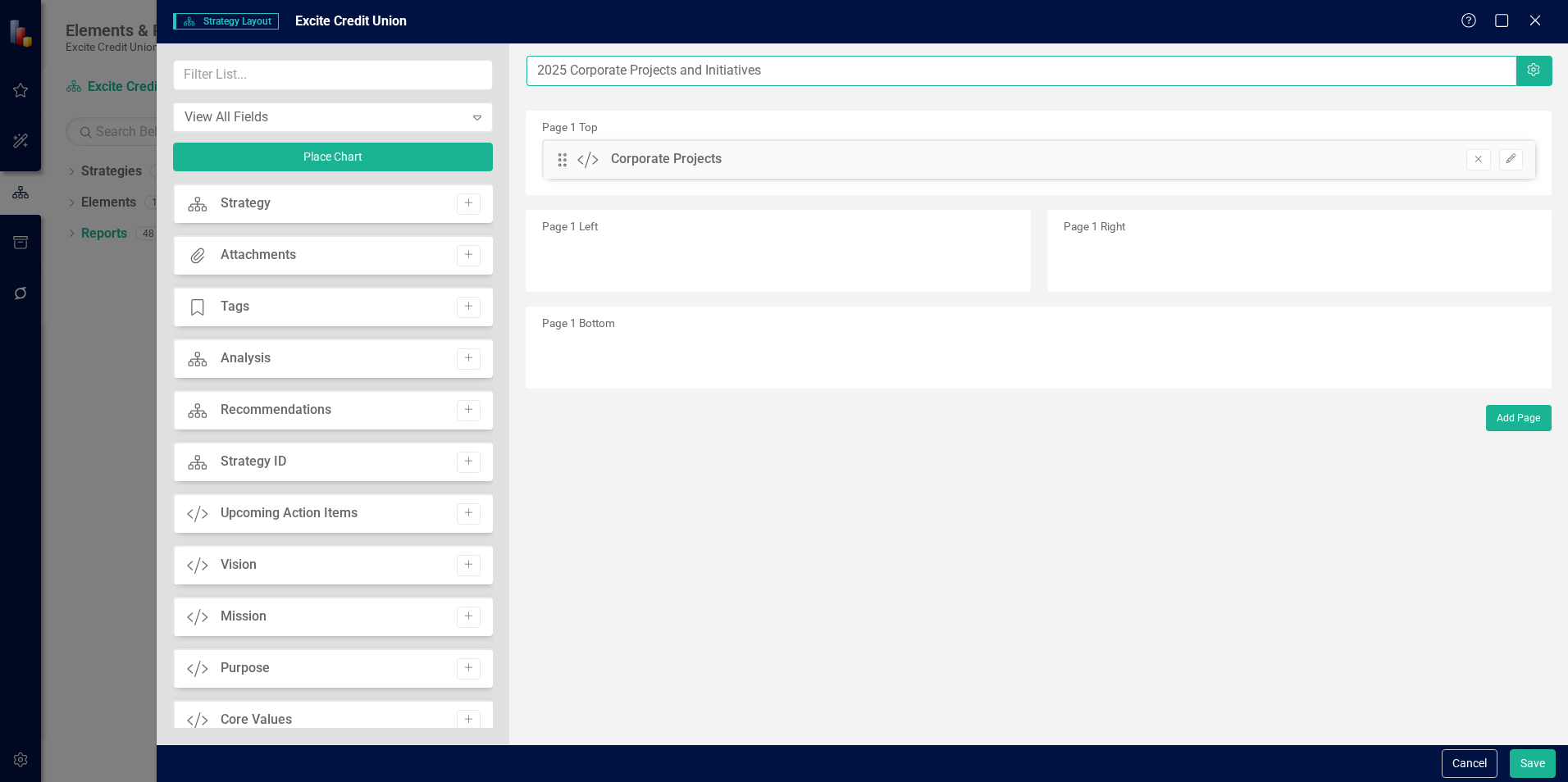
click at [564, 68] on input "2025 Corporate Projects and Initiatives" at bounding box center [1020, 70] width 989 height 30
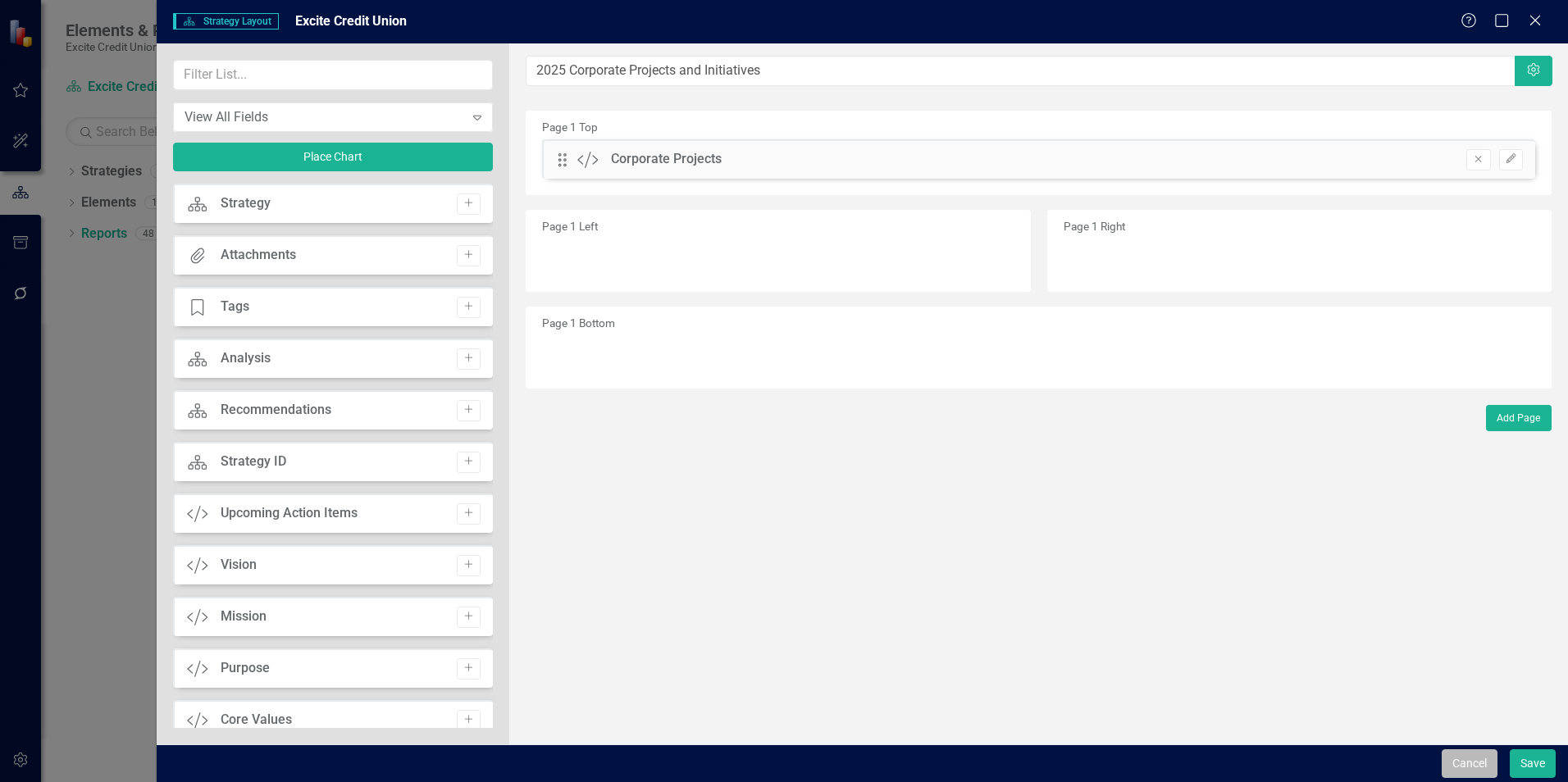
click at [1457, 760] on button "Cancel" at bounding box center [1470, 764] width 55 height 29
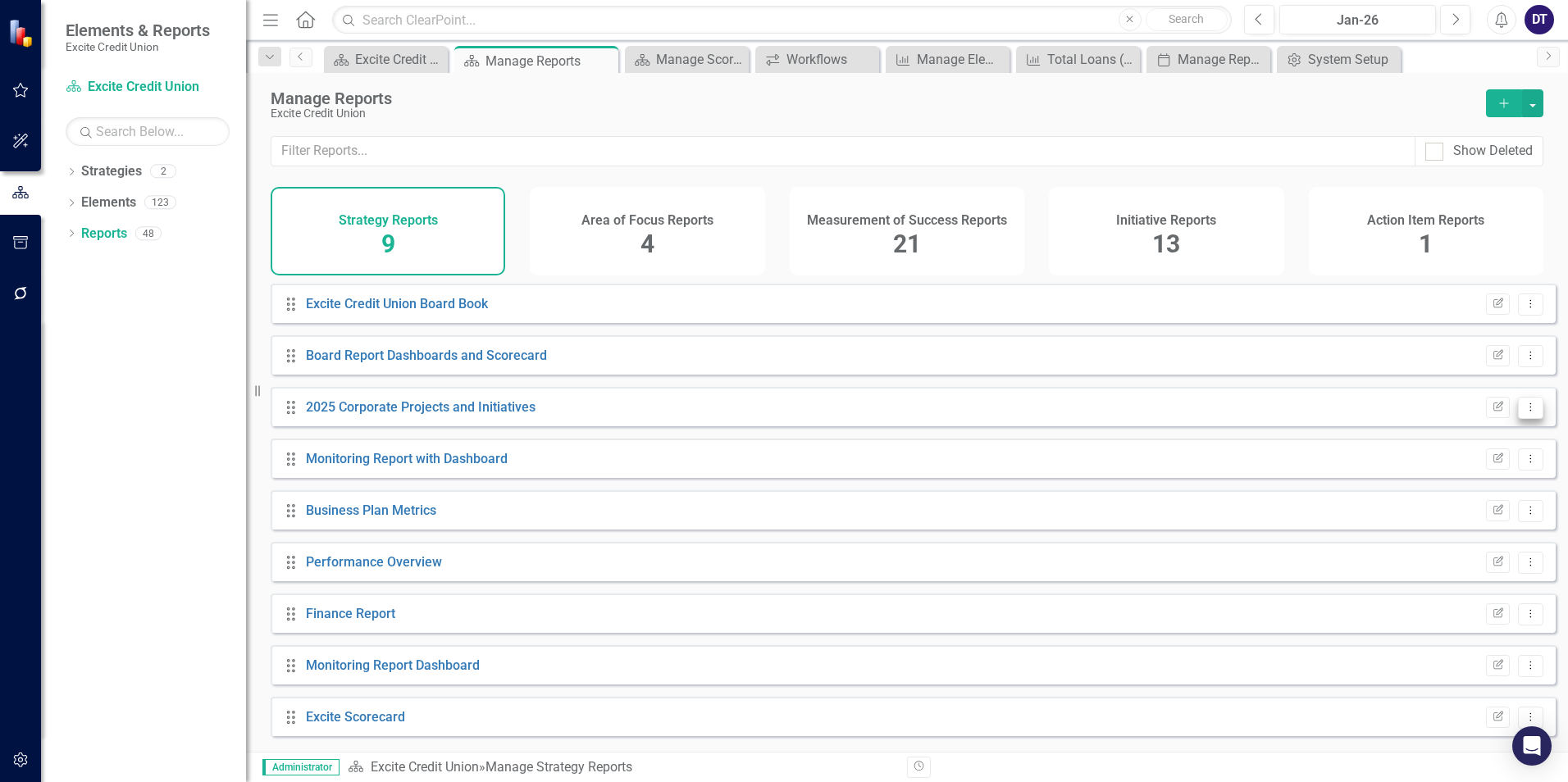
click at [1524, 413] on icon "Dropdown Menu" at bounding box center [1530, 407] width 14 height 11
click at [1388, 420] on div "Drag 2025 Corporate Projects and Initiatives Edit Report Dropdown Menu" at bounding box center [913, 406] width 1285 height 40
click at [1492, 723] on icon "Edit Report" at bounding box center [1498, 717] width 12 height 10
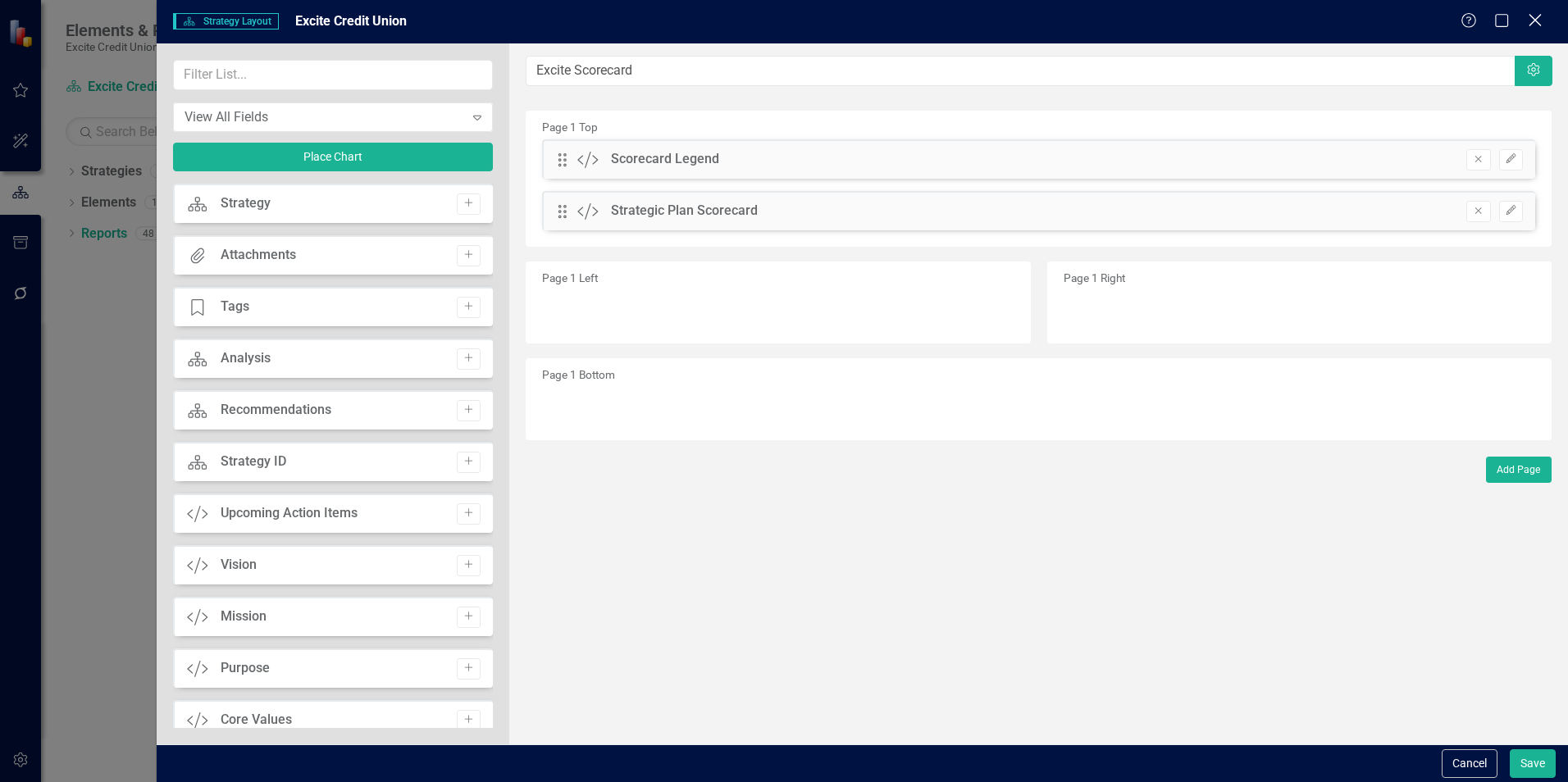
click at [1533, 18] on icon at bounding box center [1535, 19] width 12 height 12
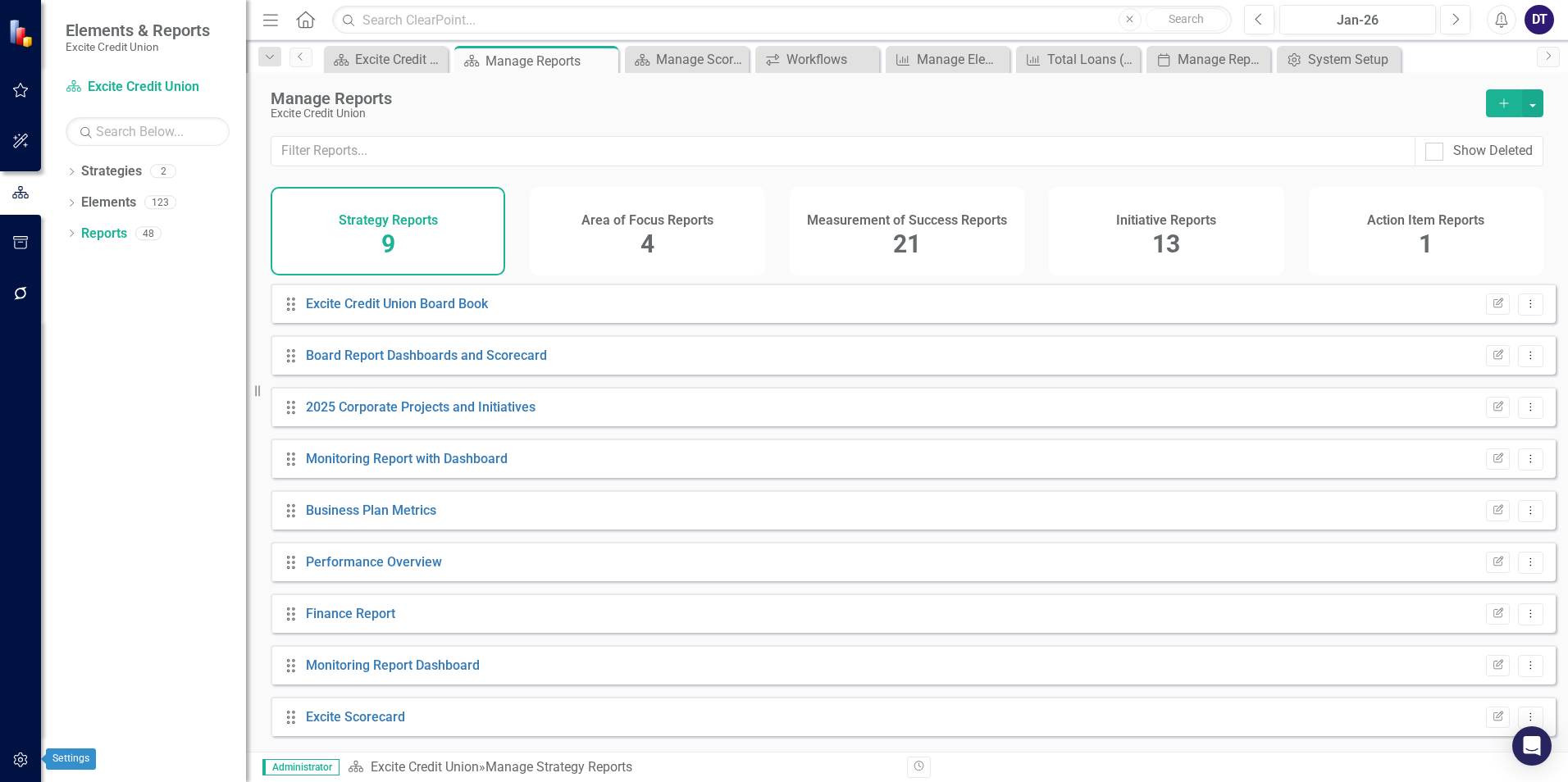
click at [25, 760] on icon "button" at bounding box center [20, 760] width 18 height 13
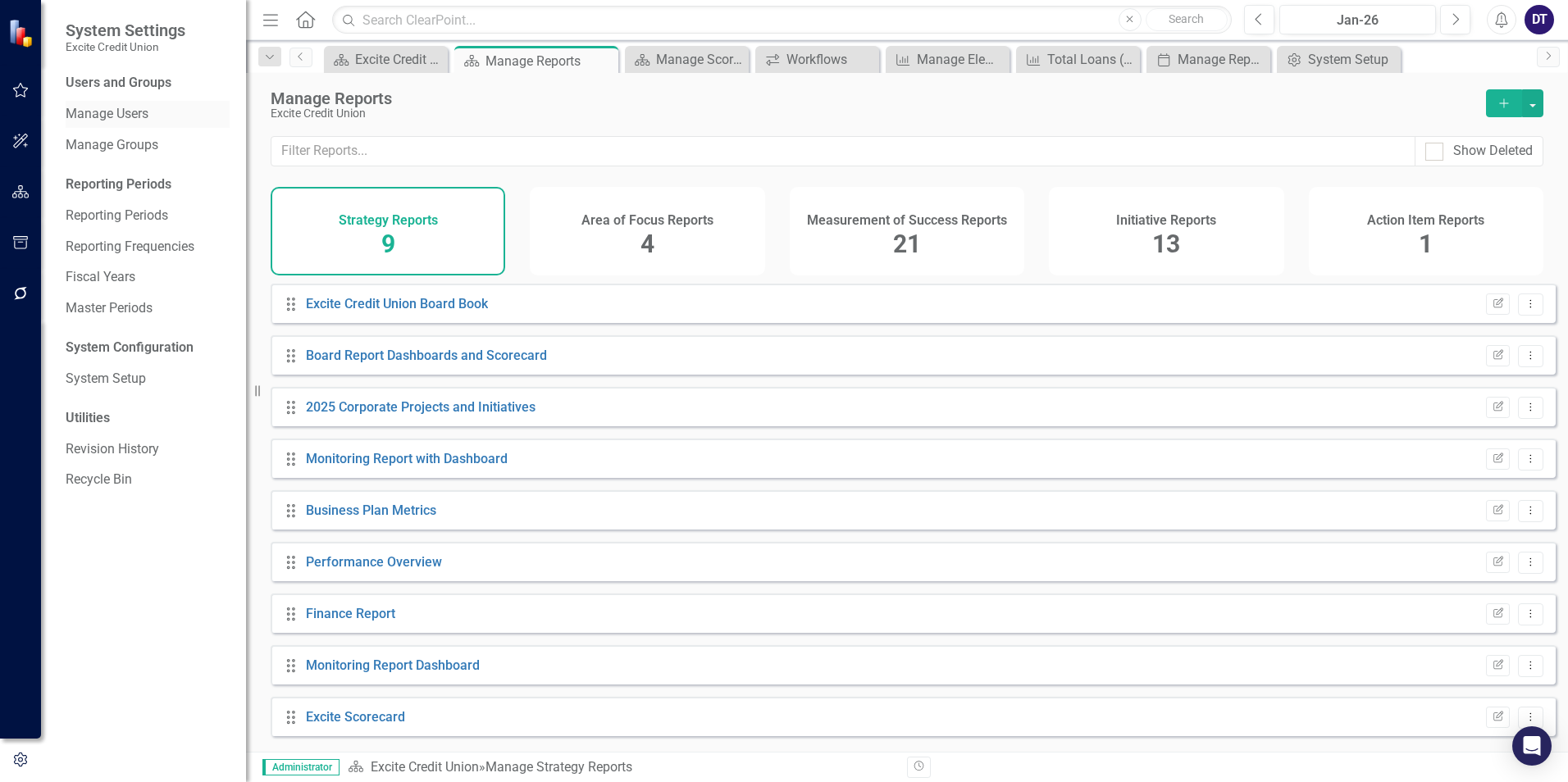
click at [115, 111] on link "Manage Users" at bounding box center [148, 114] width 164 height 18
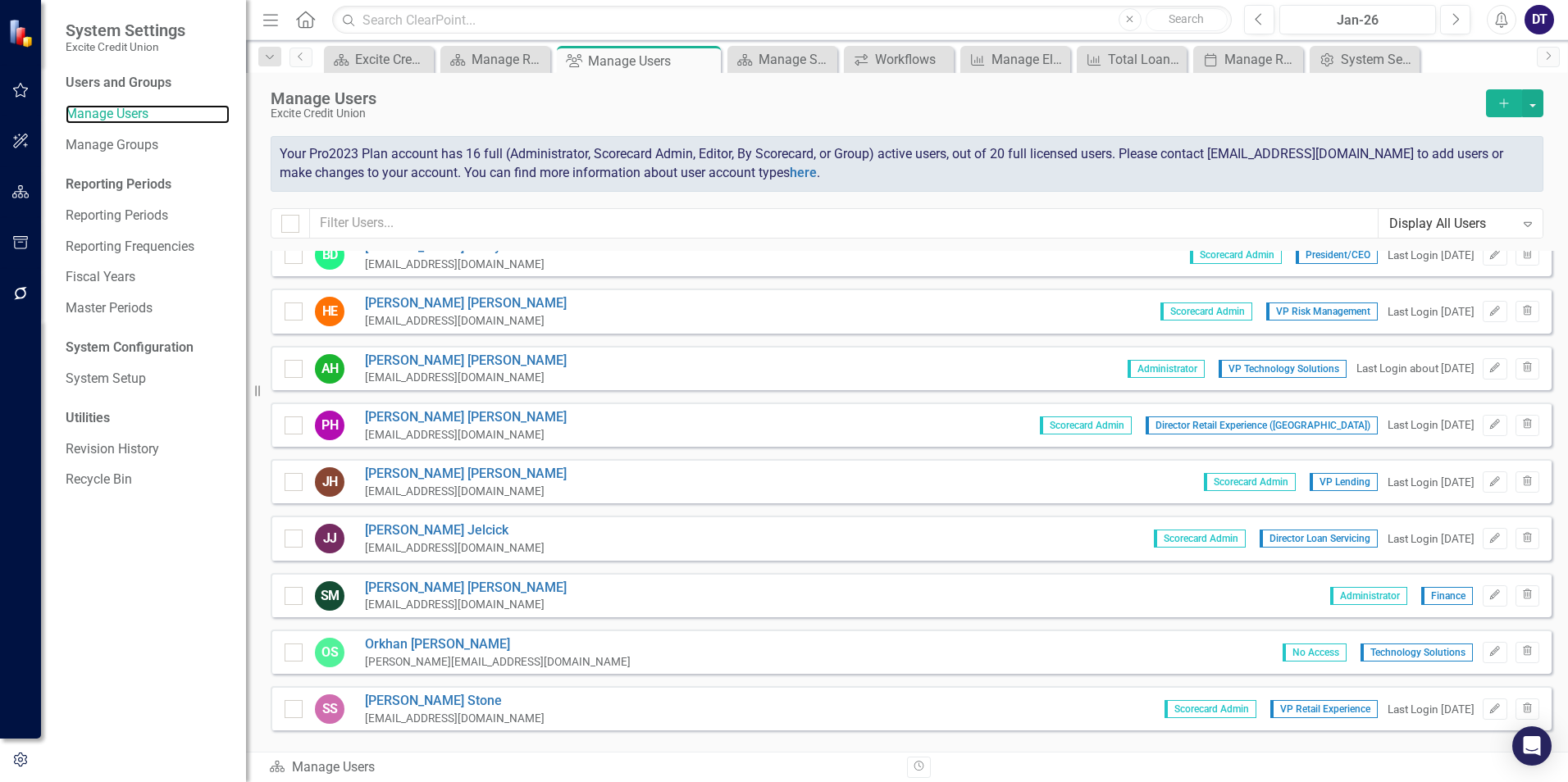
scroll to position [328, 0]
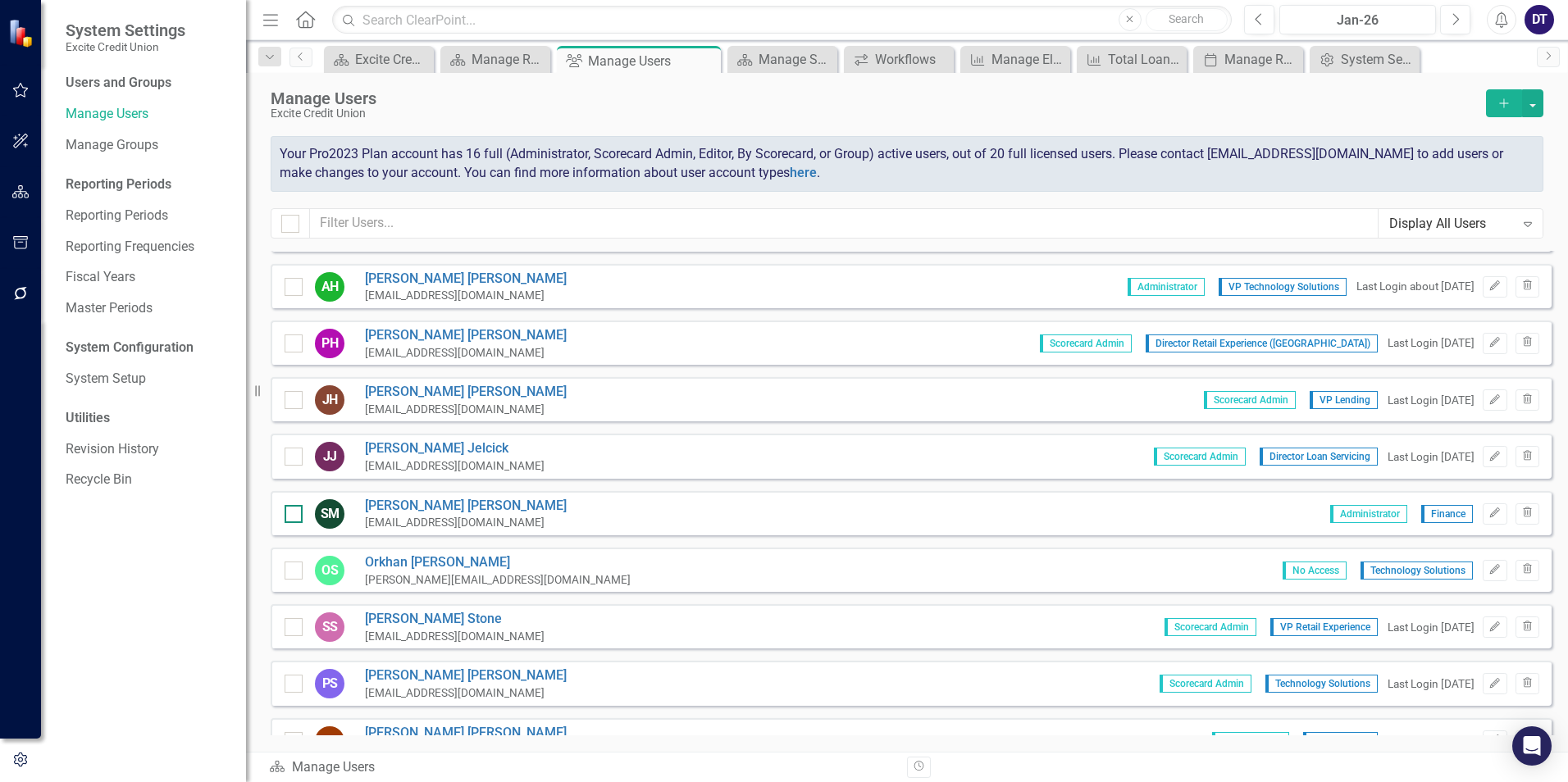
click at [292, 520] on div at bounding box center [294, 514] width 18 height 18
click at [292, 516] on input "checkbox" at bounding box center [290, 511] width 11 height 11
click at [1524, 514] on button "Trash" at bounding box center [1527, 513] width 24 height 21
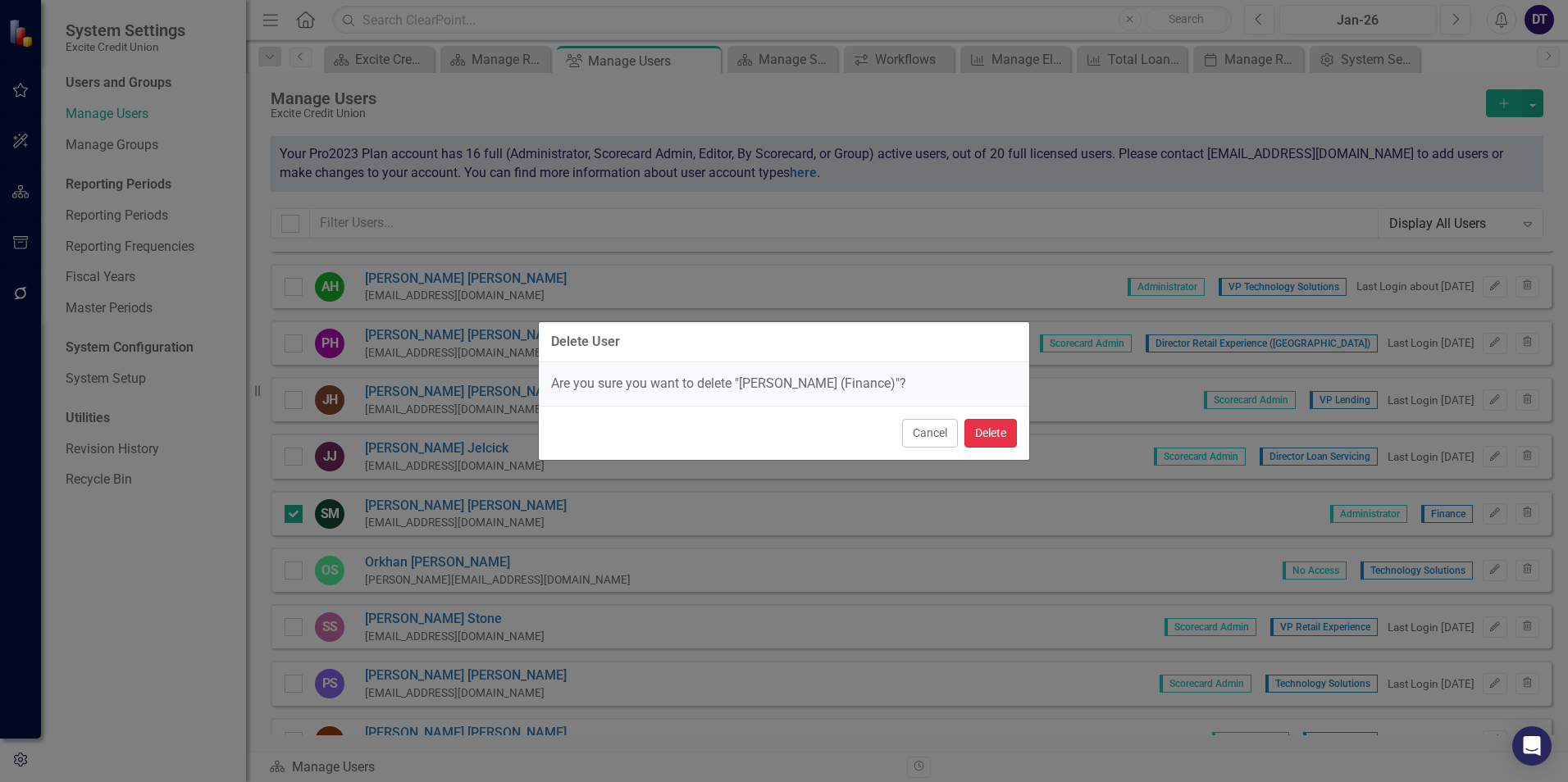
click at [984, 438] on button "Delete" at bounding box center [991, 433] width 53 height 29
checkbox input "false"
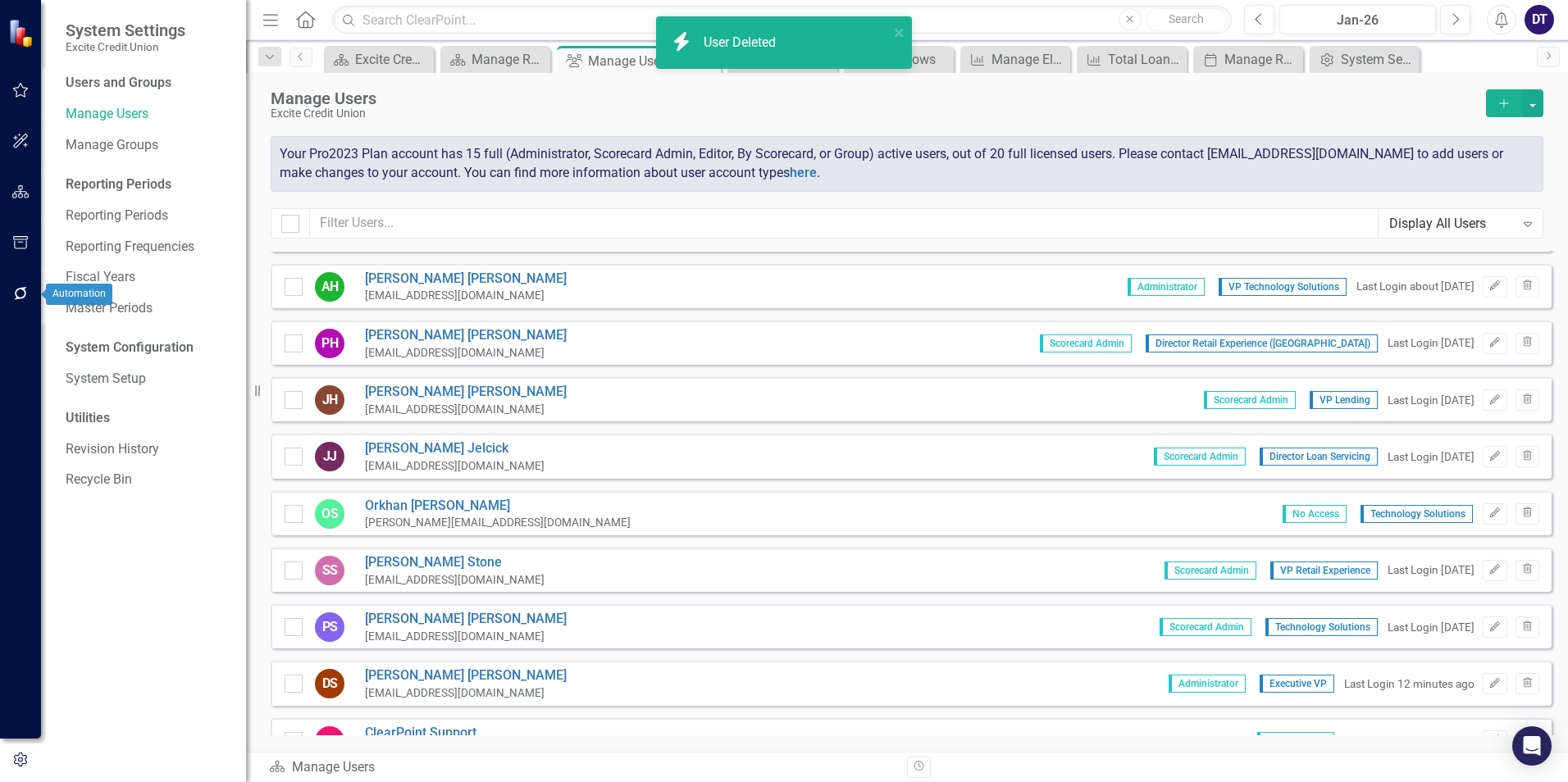
click at [24, 288] on icon "button" at bounding box center [20, 294] width 13 height 13
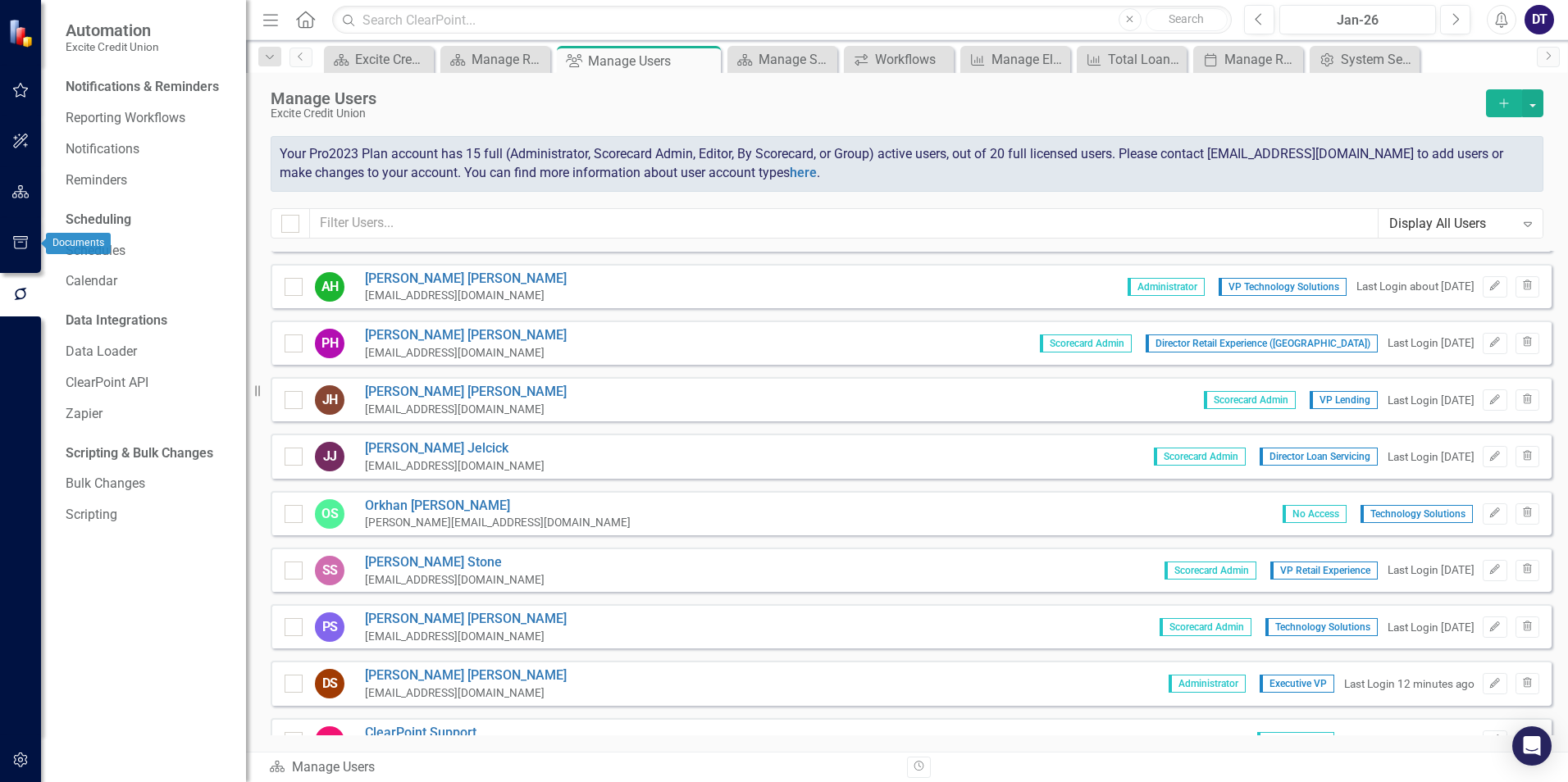
click at [27, 235] on button "button" at bounding box center [21, 243] width 37 height 34
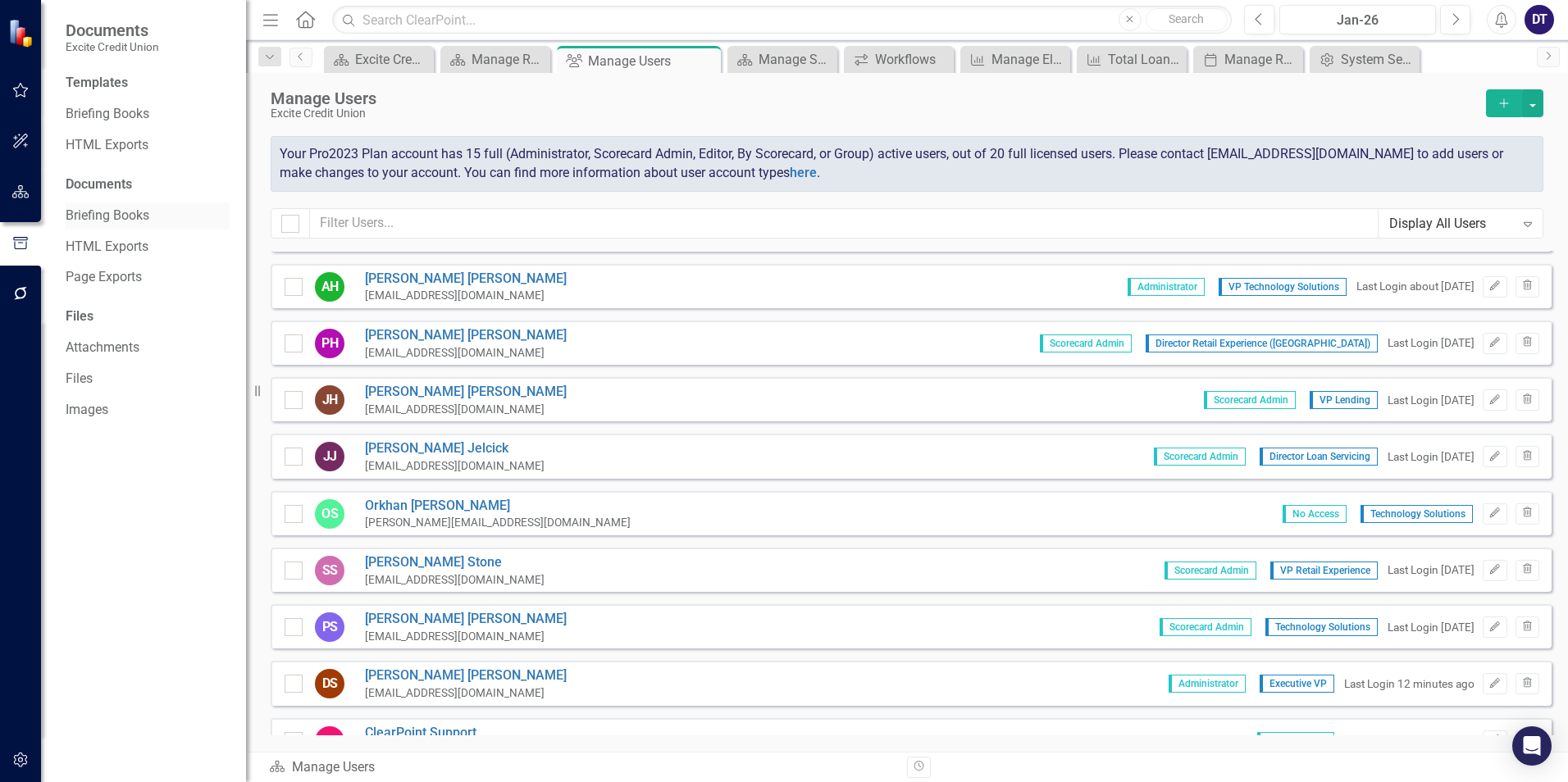
click at [114, 214] on link "Briefing Books" at bounding box center [148, 216] width 164 height 18
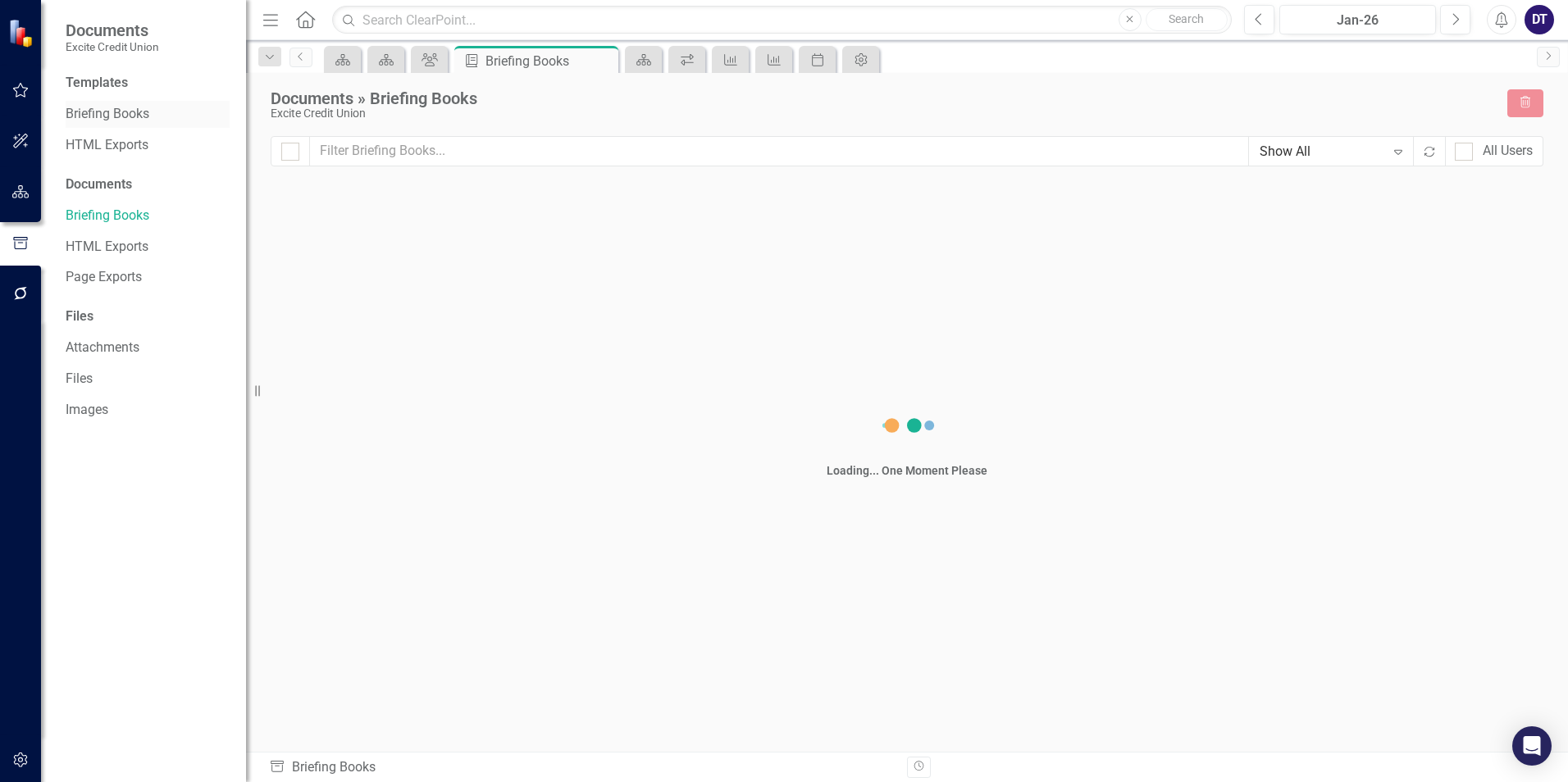
click at [115, 119] on link "Briefing Books" at bounding box center [148, 114] width 164 height 18
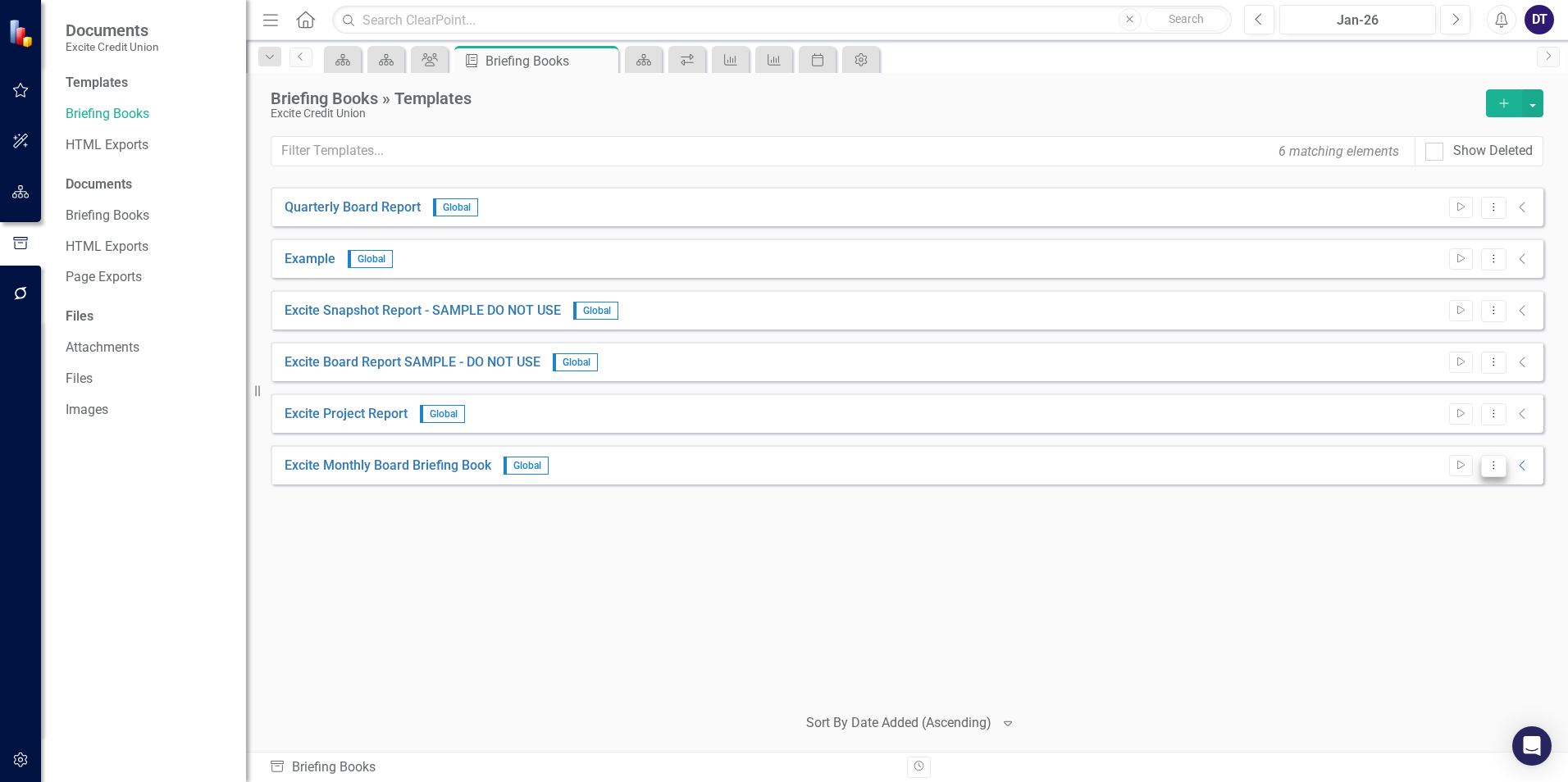
click at [1498, 463] on icon "Dropdown Menu" at bounding box center [1493, 465] width 14 height 11
click at [1437, 554] on link "Edit Edit Template" at bounding box center [1429, 554] width 151 height 30
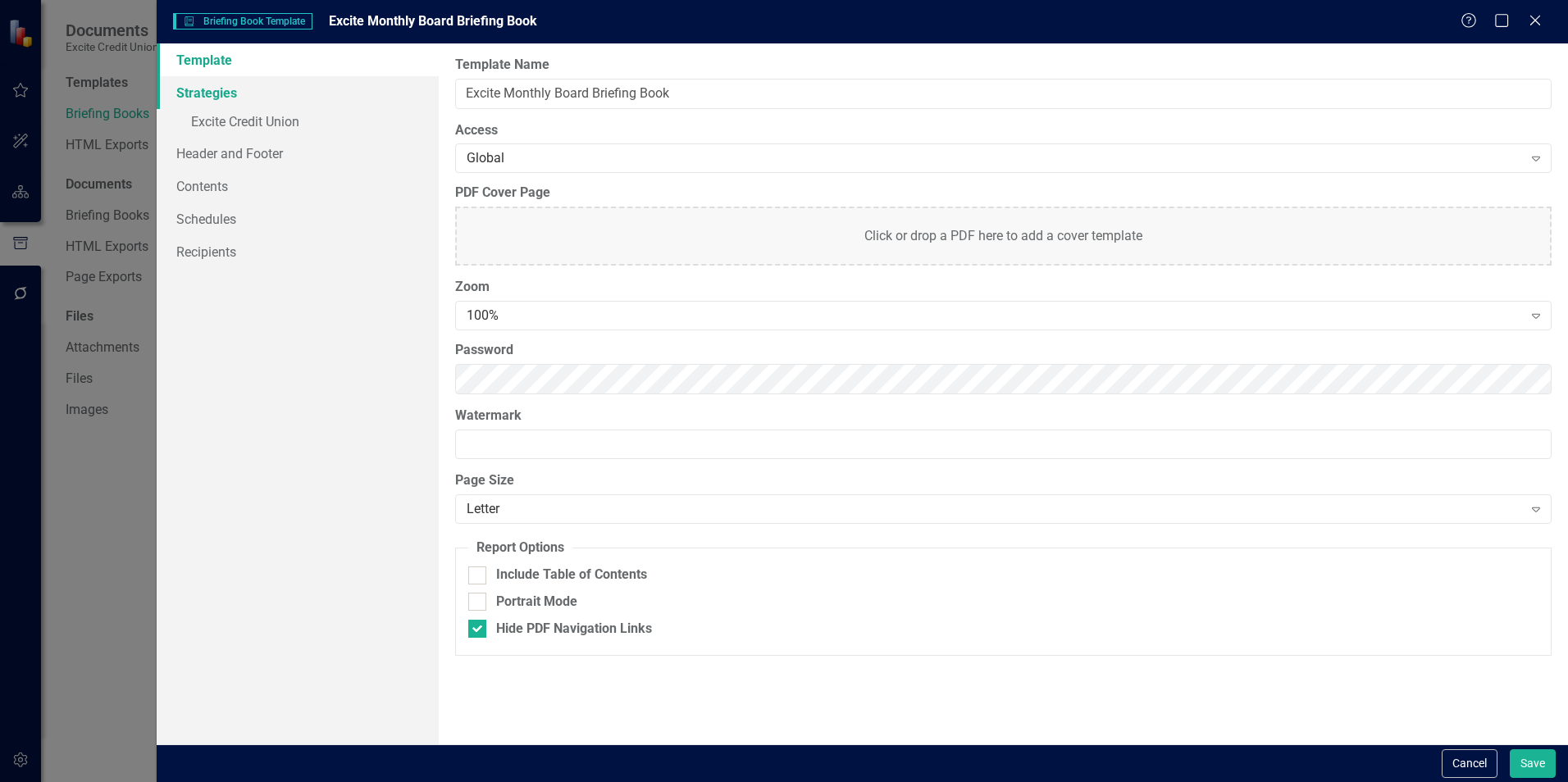
click at [203, 92] on link "Strategies" at bounding box center [298, 93] width 283 height 33
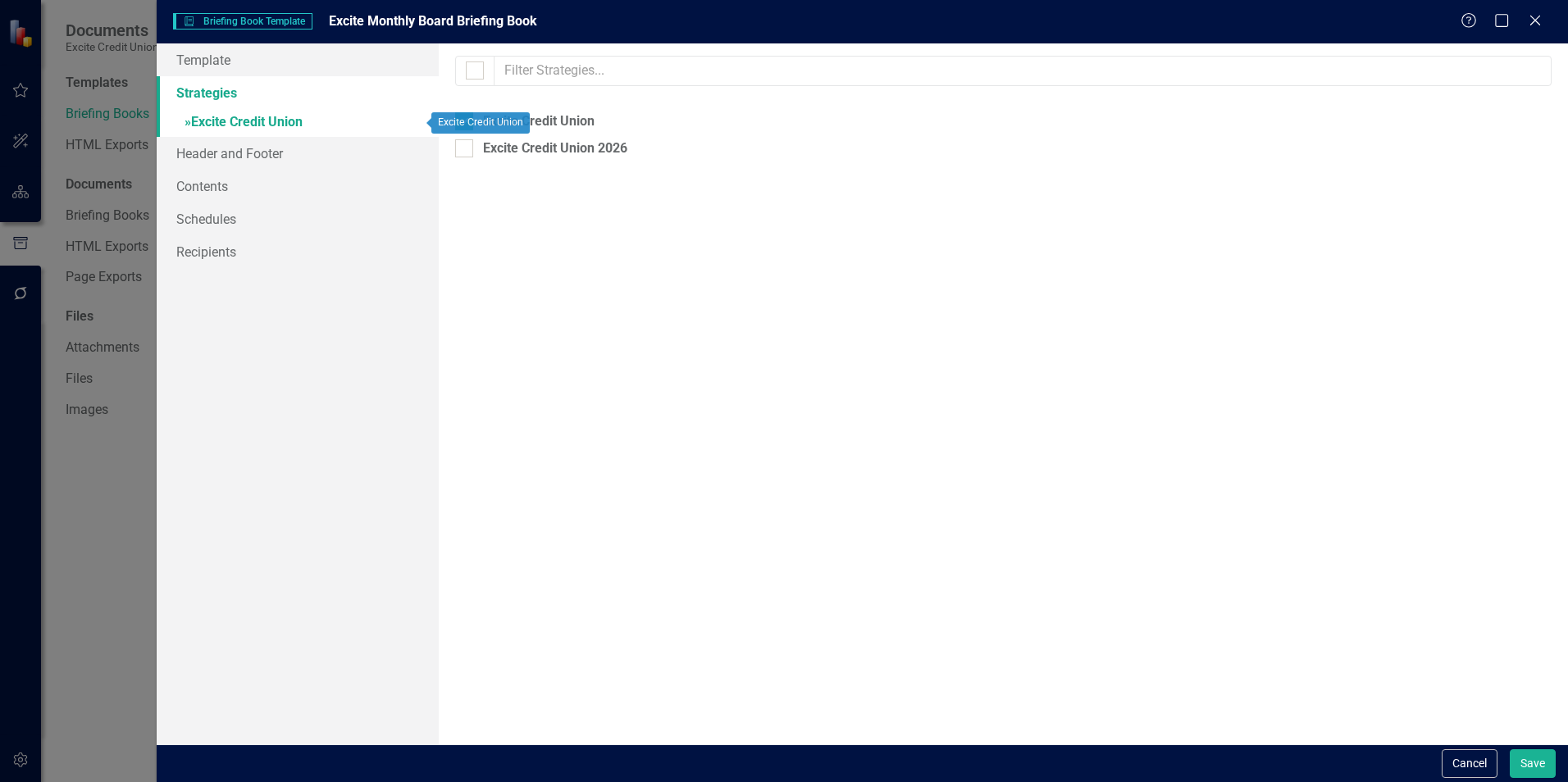
click at [208, 120] on link "» Excite Credit Union" at bounding box center [298, 123] width 283 height 29
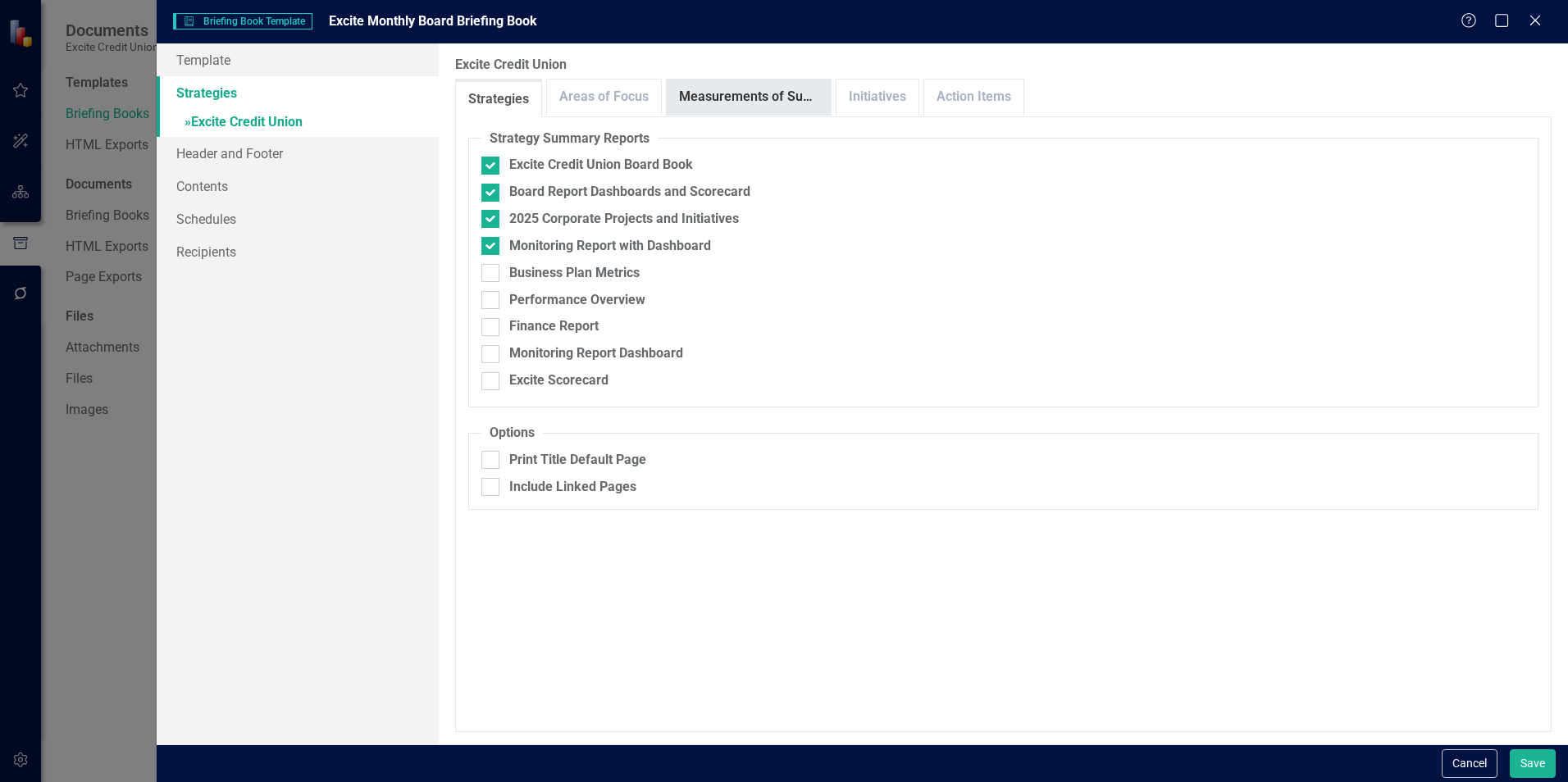
click at [703, 91] on link "Measurements of Success" at bounding box center [749, 97] width 164 height 35
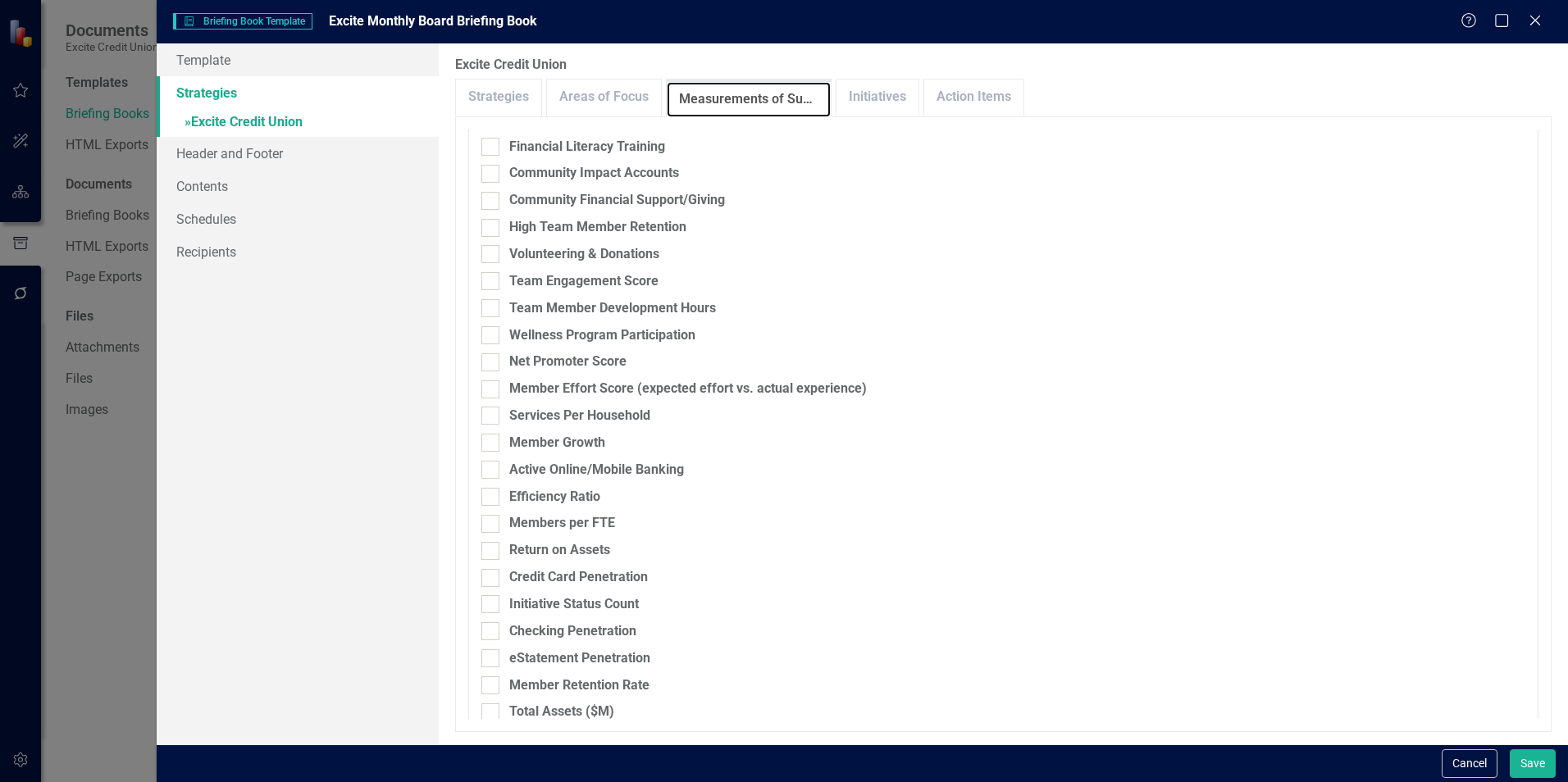
scroll to position [459, 0]
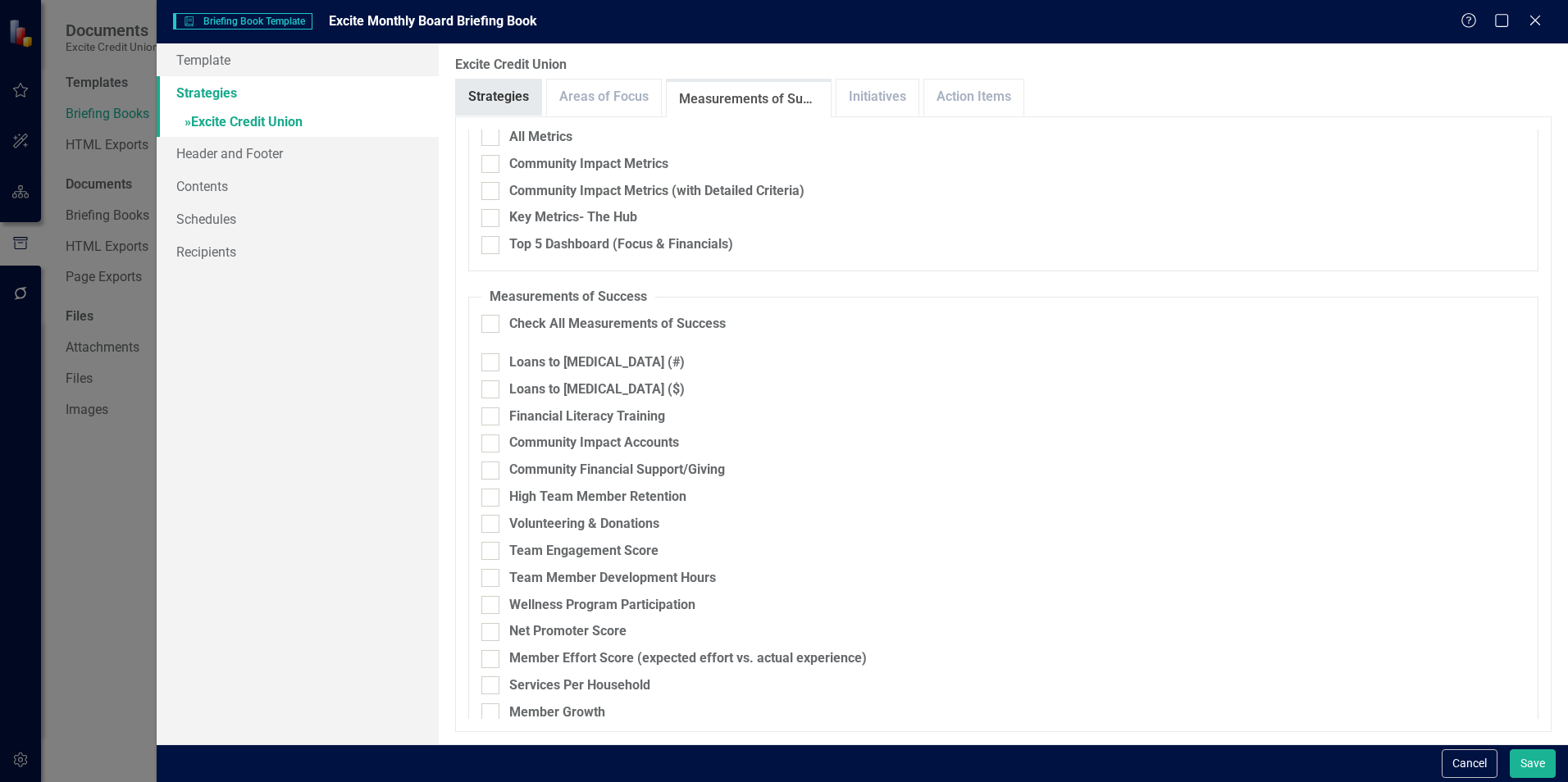
click at [512, 91] on link "Strategies" at bounding box center [499, 97] width 85 height 35
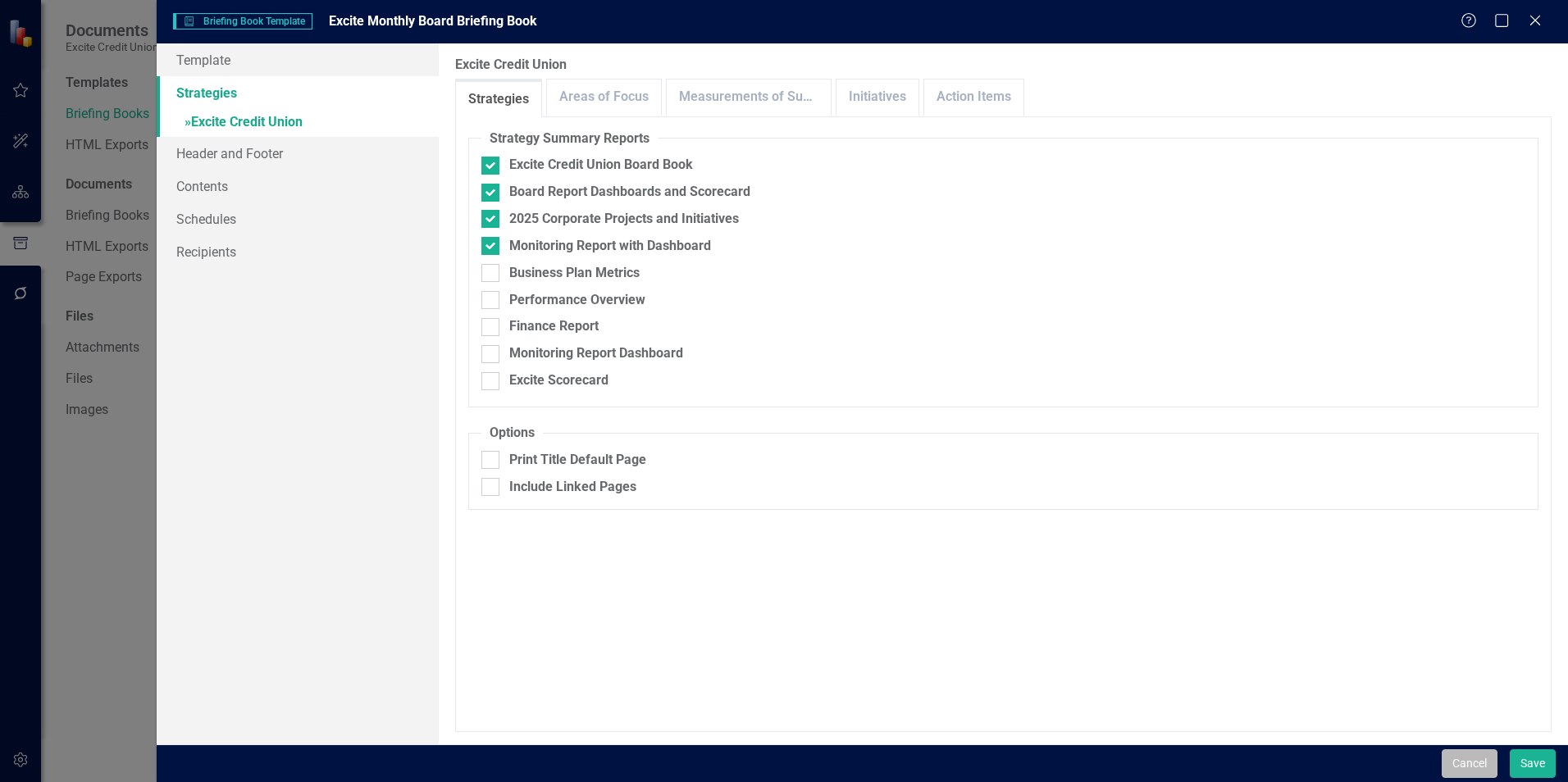
click at [1467, 772] on button "Cancel" at bounding box center [1470, 764] width 55 height 29
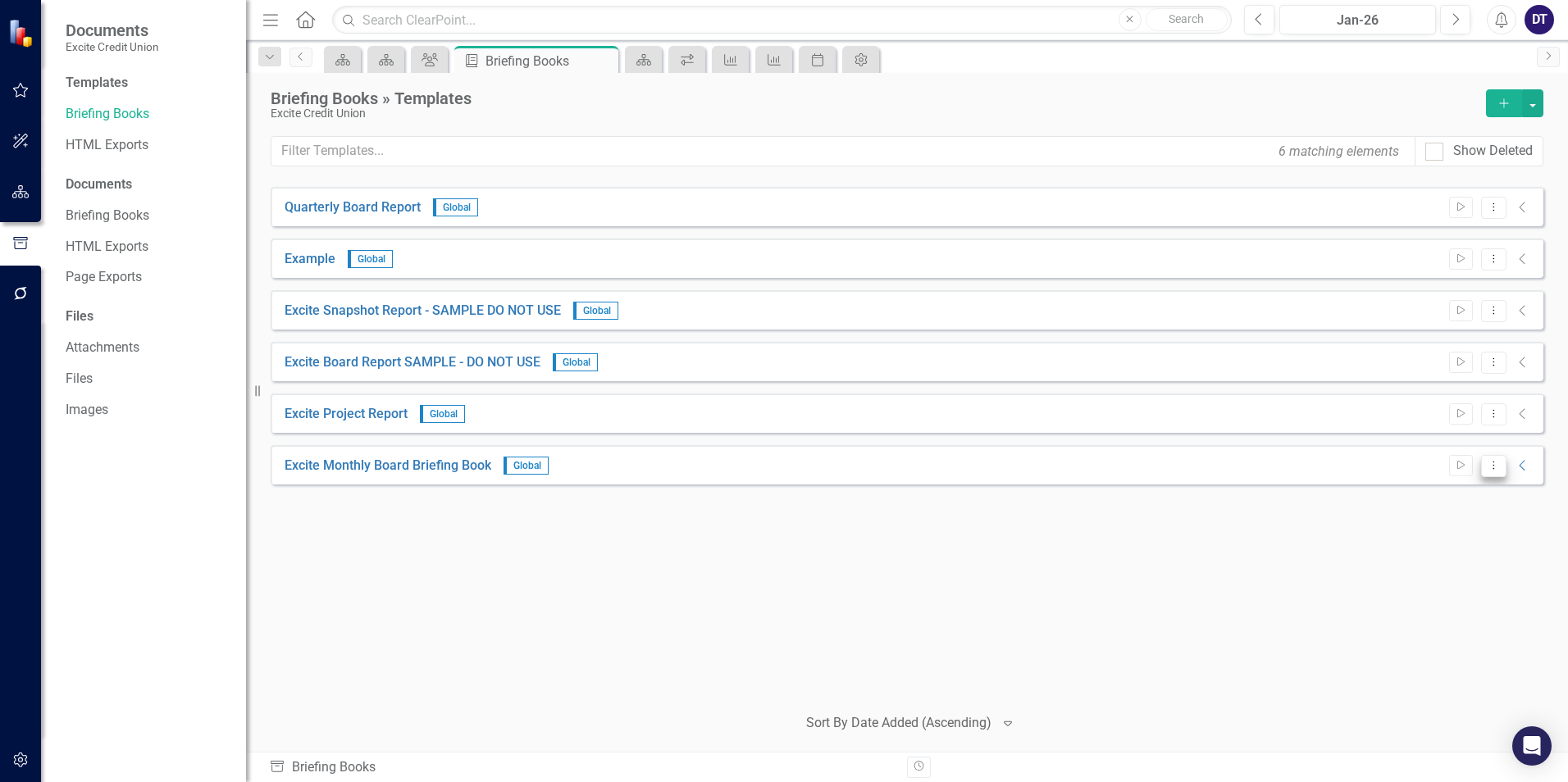
click at [1494, 474] on button "Dropdown Menu" at bounding box center [1494, 466] width 26 height 22
click at [1458, 551] on link "Edit Edit Template" at bounding box center [1429, 554] width 151 height 30
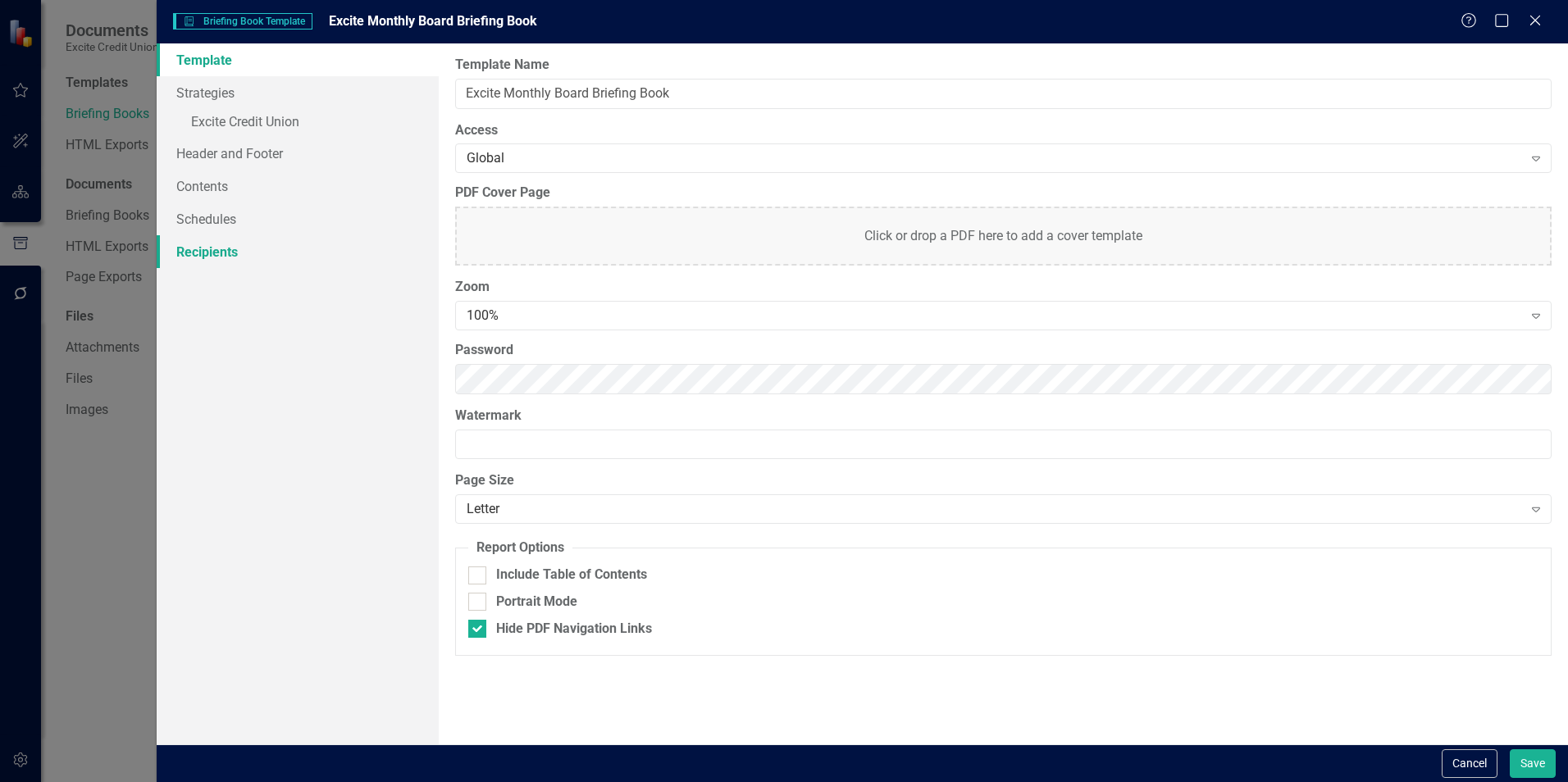
click at [230, 248] on link "Recipients" at bounding box center [298, 252] width 283 height 33
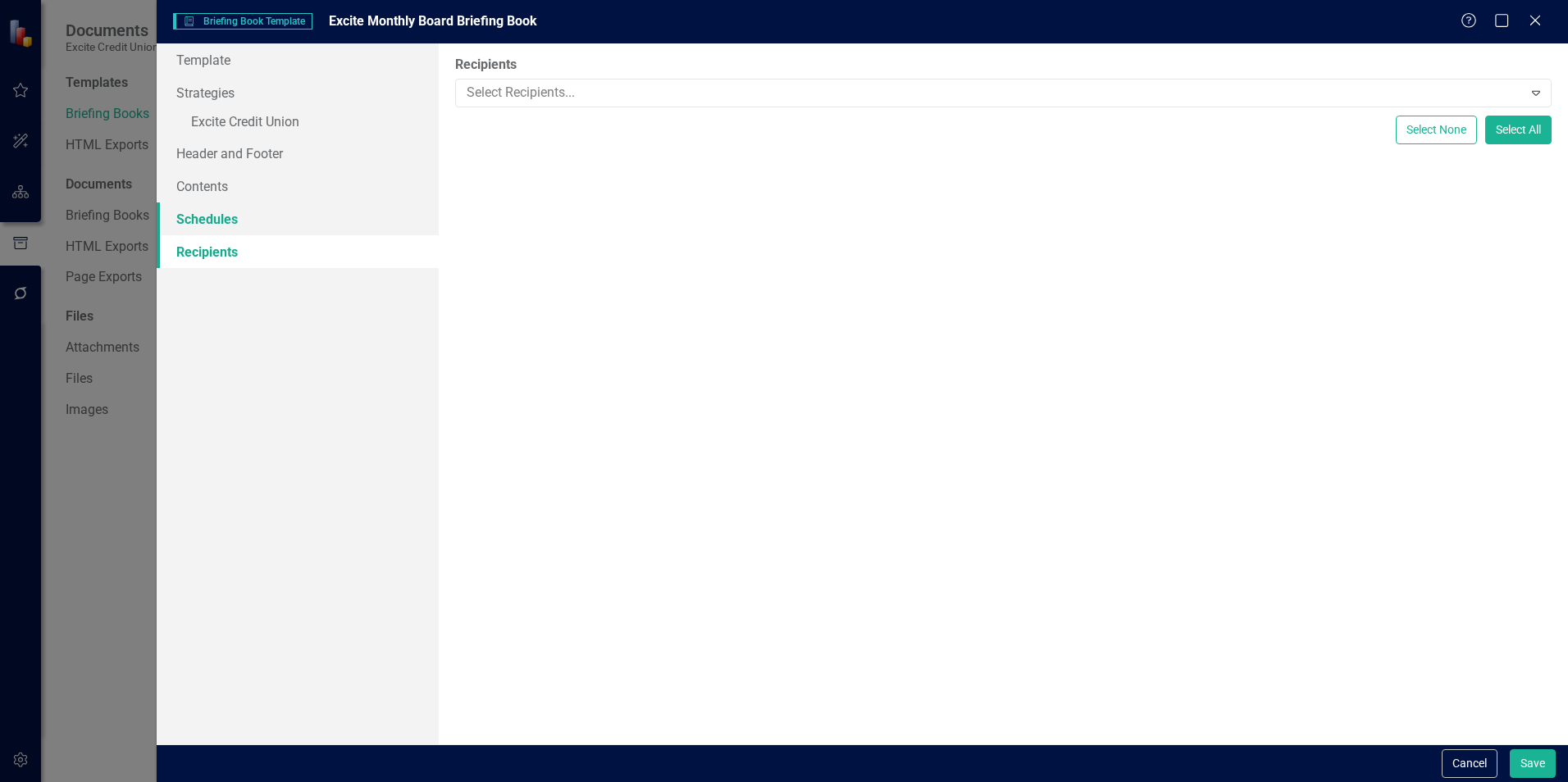
click at [229, 220] on link "Schedules" at bounding box center [298, 219] width 283 height 33
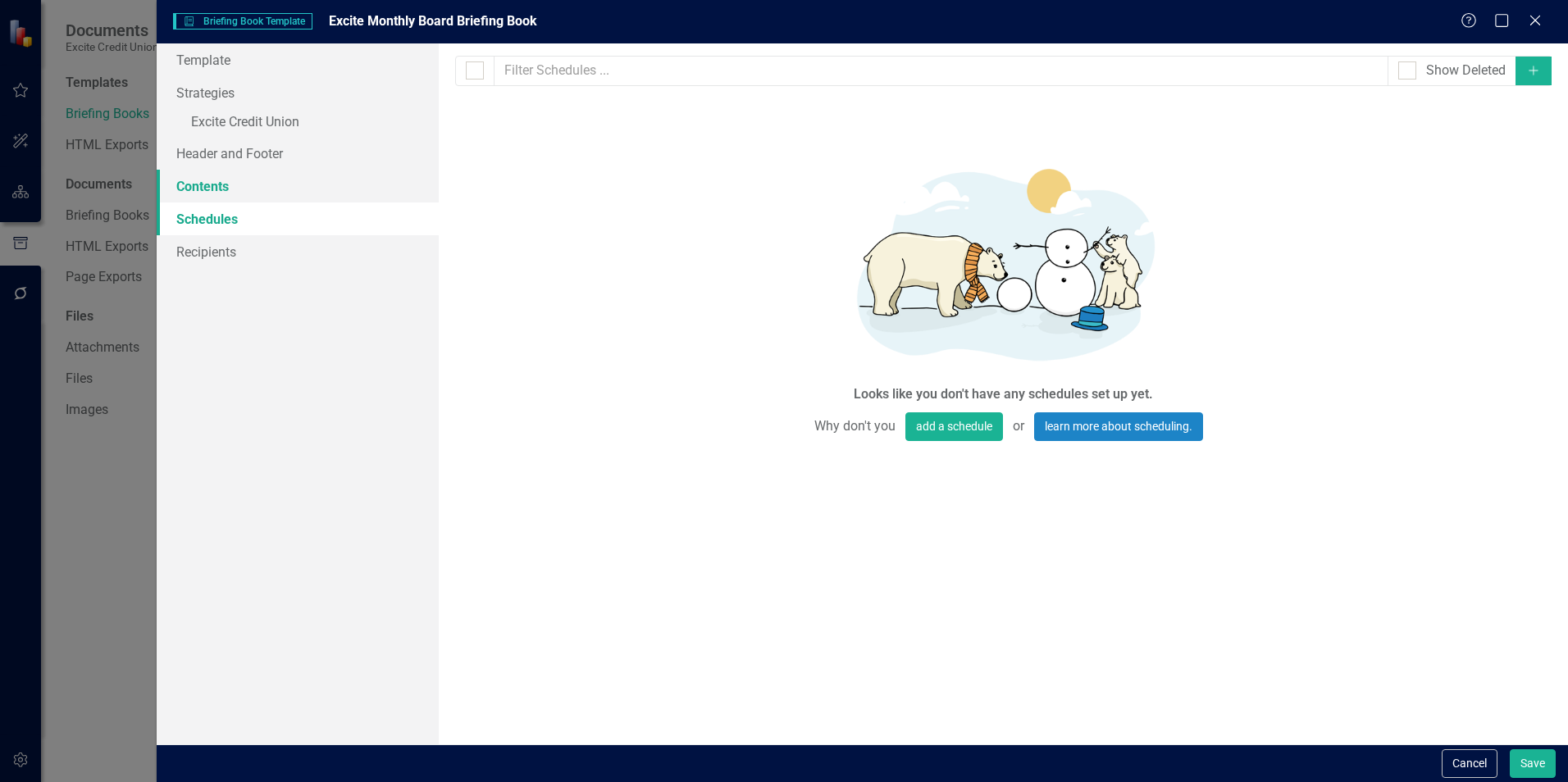
click at [229, 189] on link "Contents" at bounding box center [298, 186] width 283 height 33
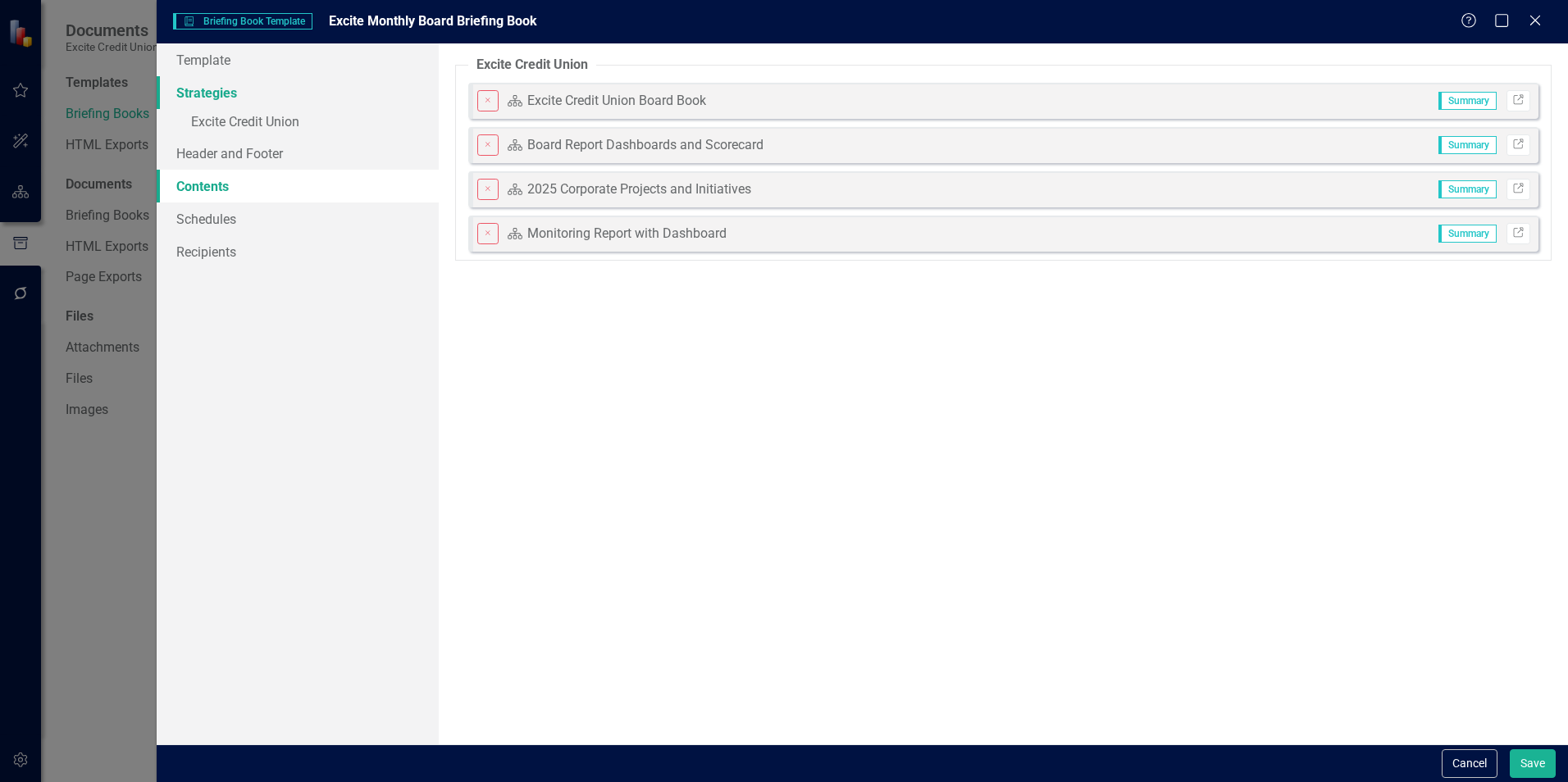
click at [221, 91] on link "Strategies" at bounding box center [298, 93] width 283 height 33
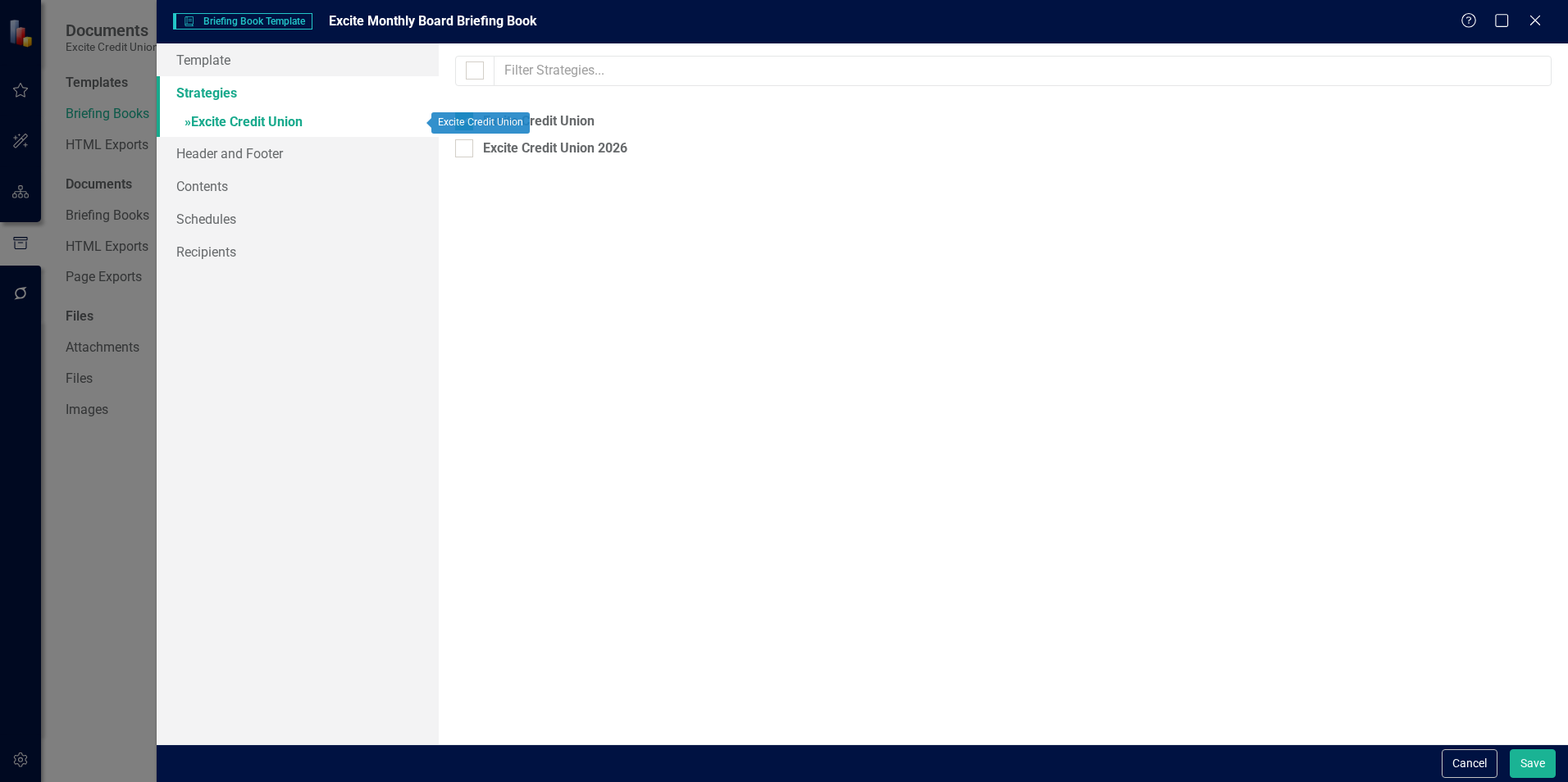
click at [286, 124] on link "» Excite Credit Union" at bounding box center [298, 123] width 283 height 29
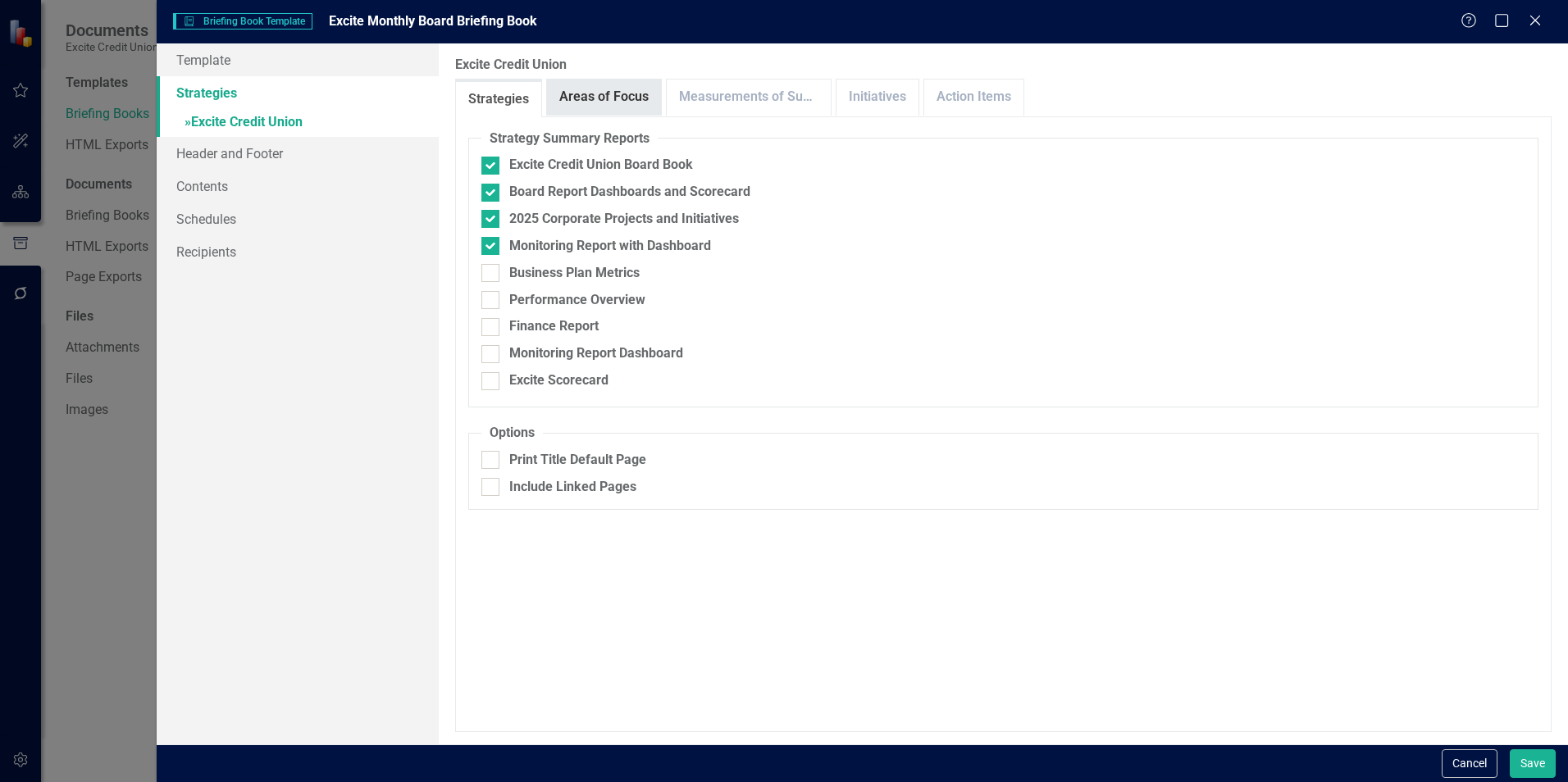
click at [621, 98] on link "Areas of Focus" at bounding box center [603, 97] width 114 height 35
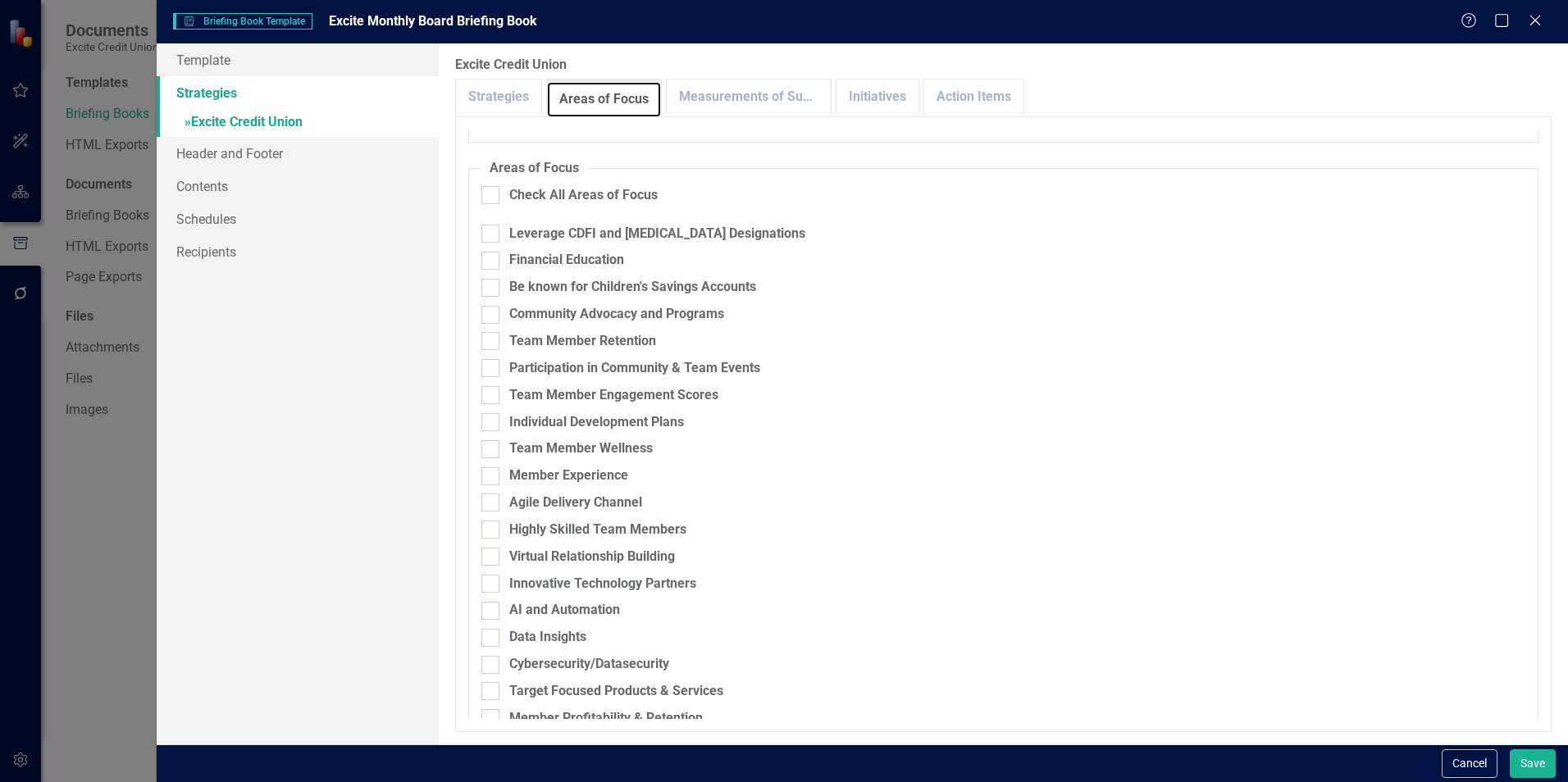
scroll to position [0, 0]
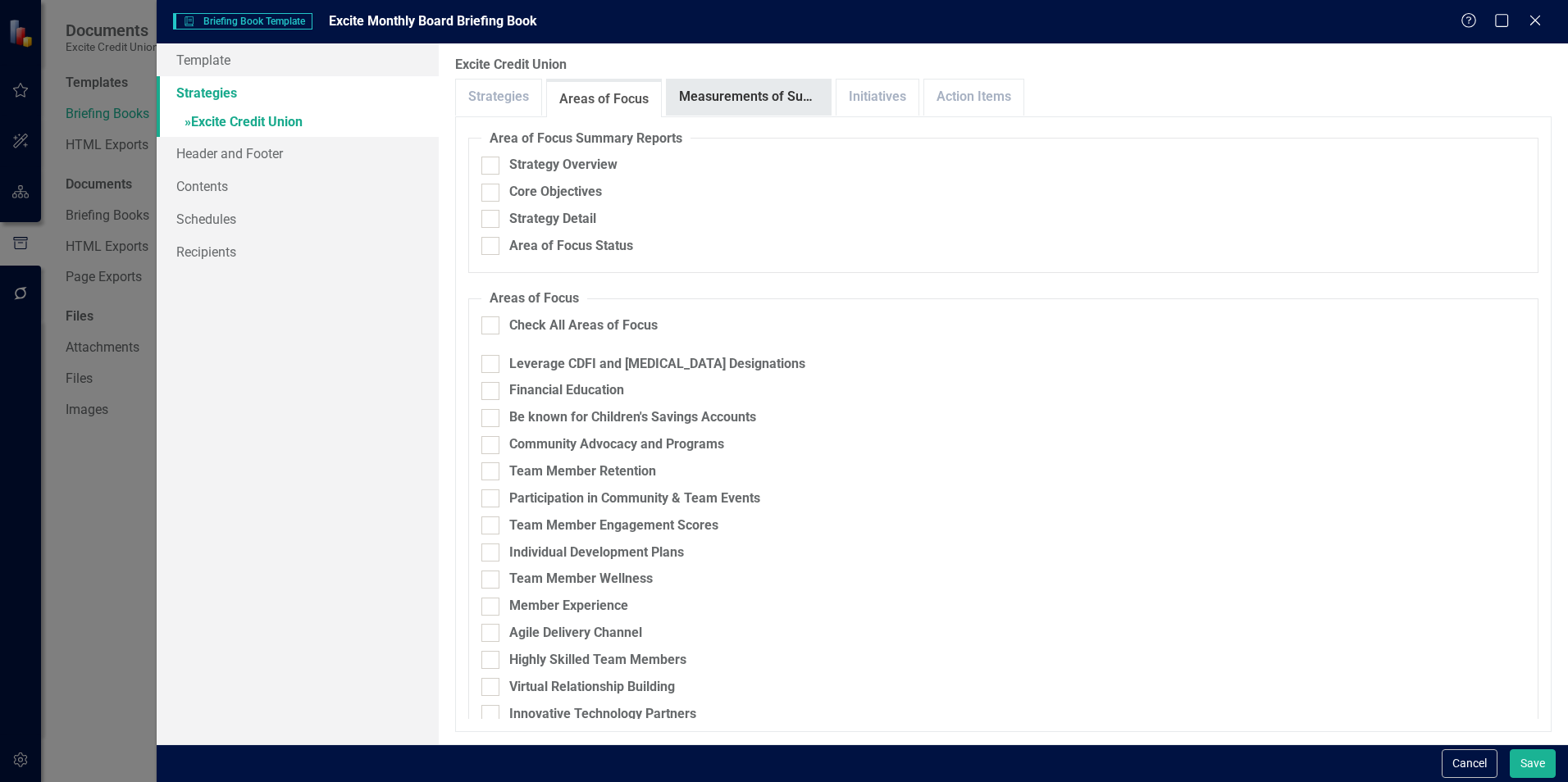
click at [764, 84] on link "Measurements of Success" at bounding box center [749, 97] width 164 height 35
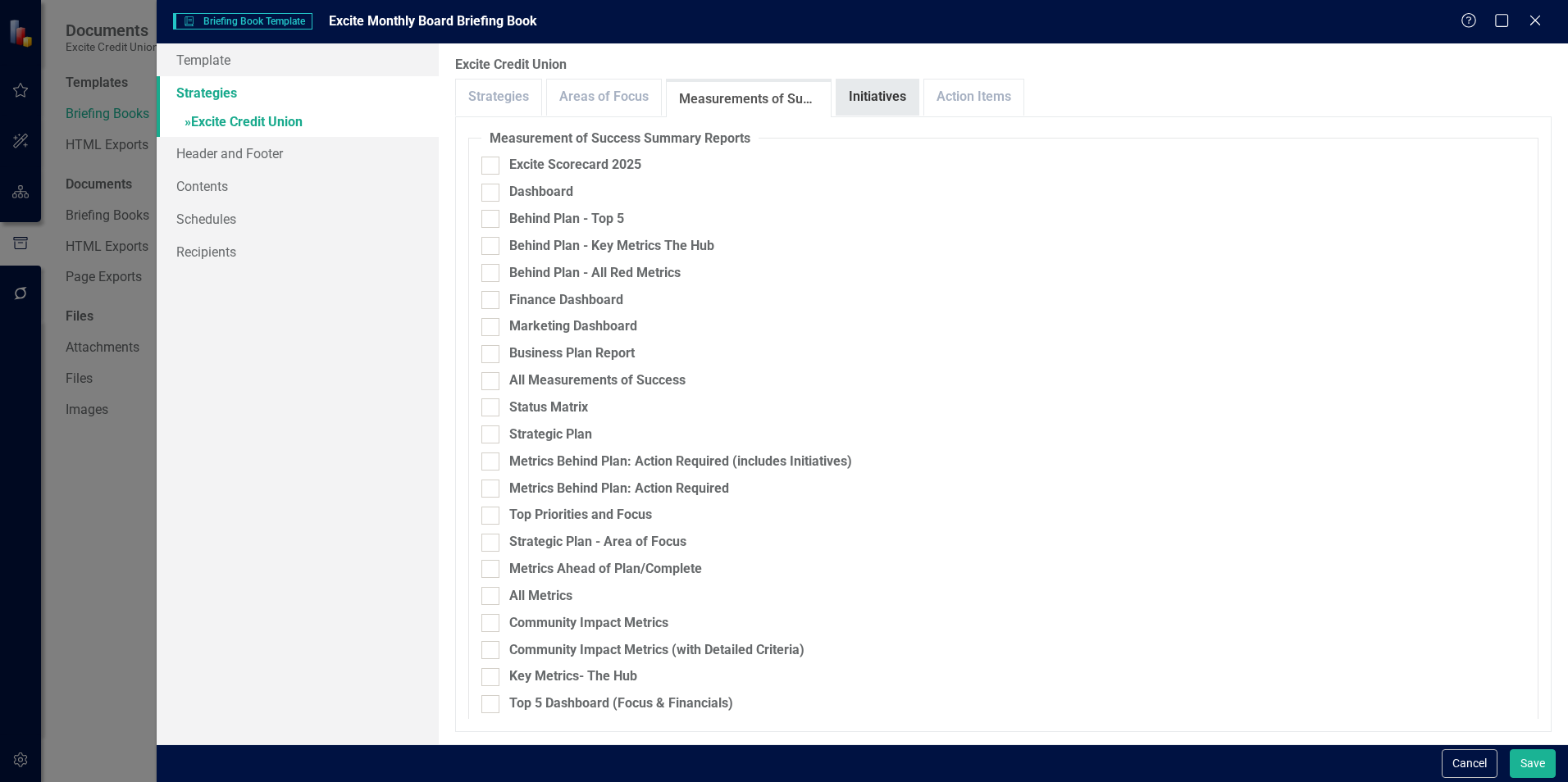
click at [883, 103] on link "Initiatives" at bounding box center [877, 97] width 82 height 35
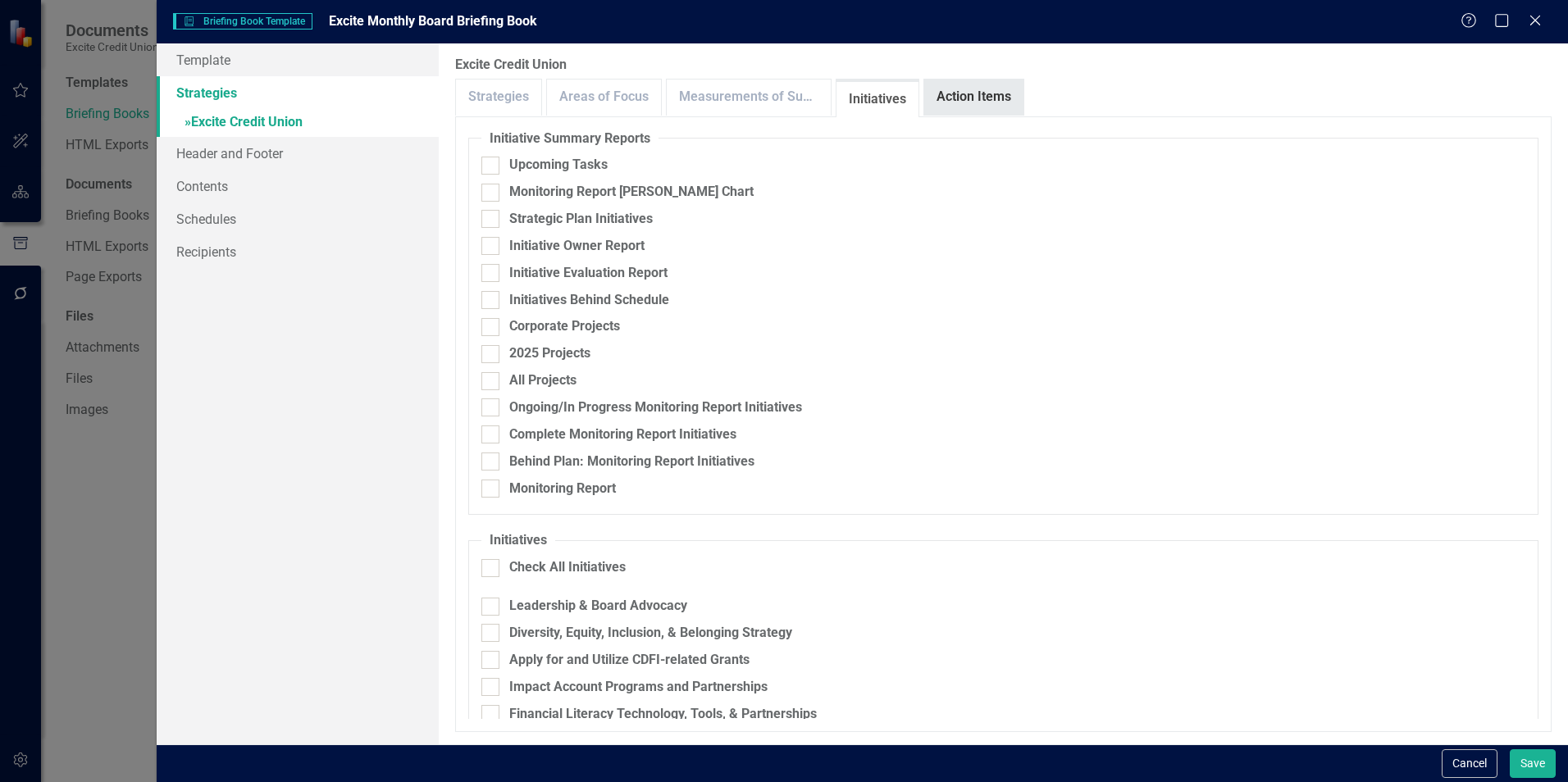
click at [953, 90] on link "Action Items" at bounding box center [973, 97] width 99 height 35
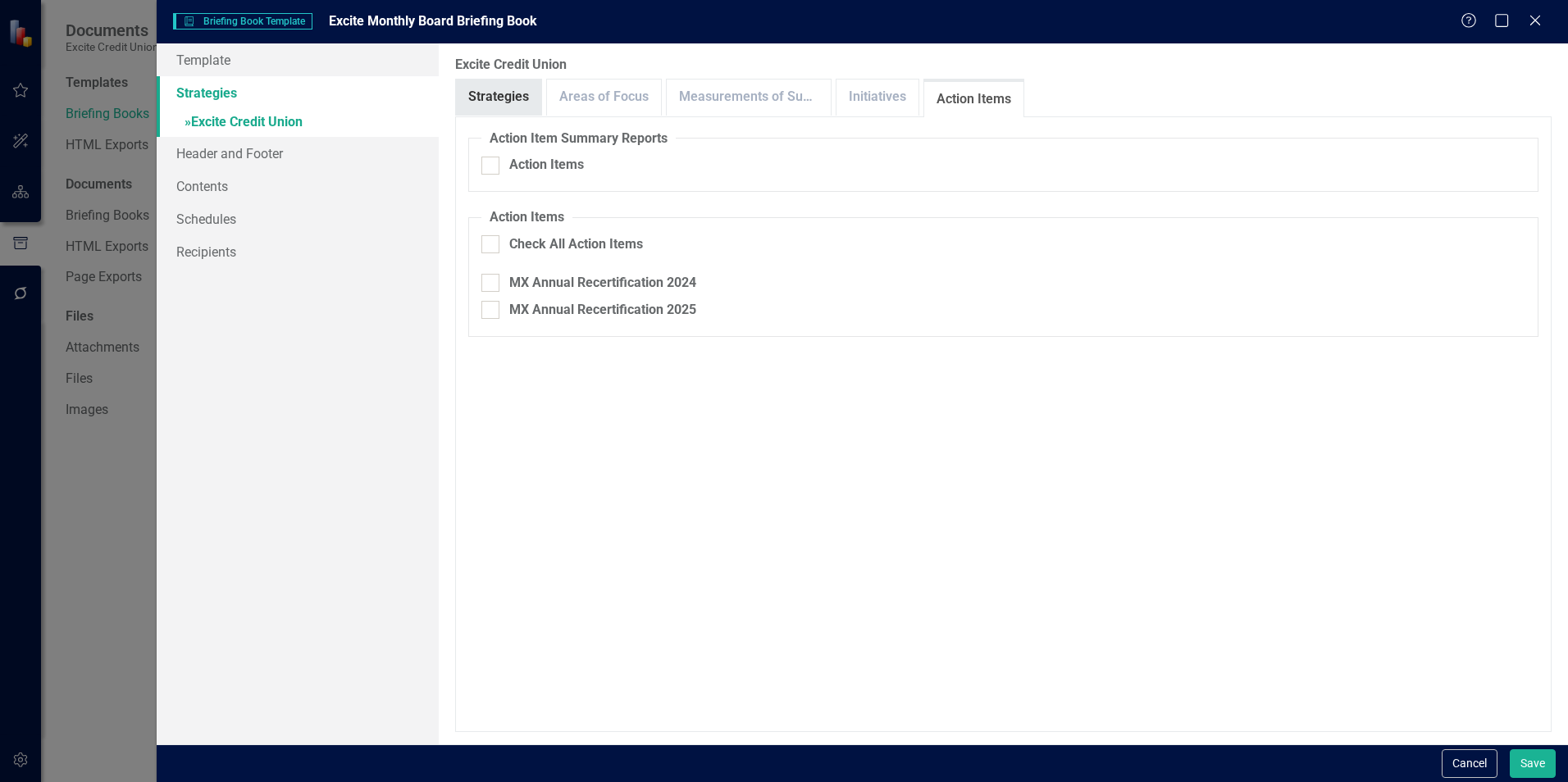
click at [471, 100] on link "Strategies" at bounding box center [499, 97] width 85 height 35
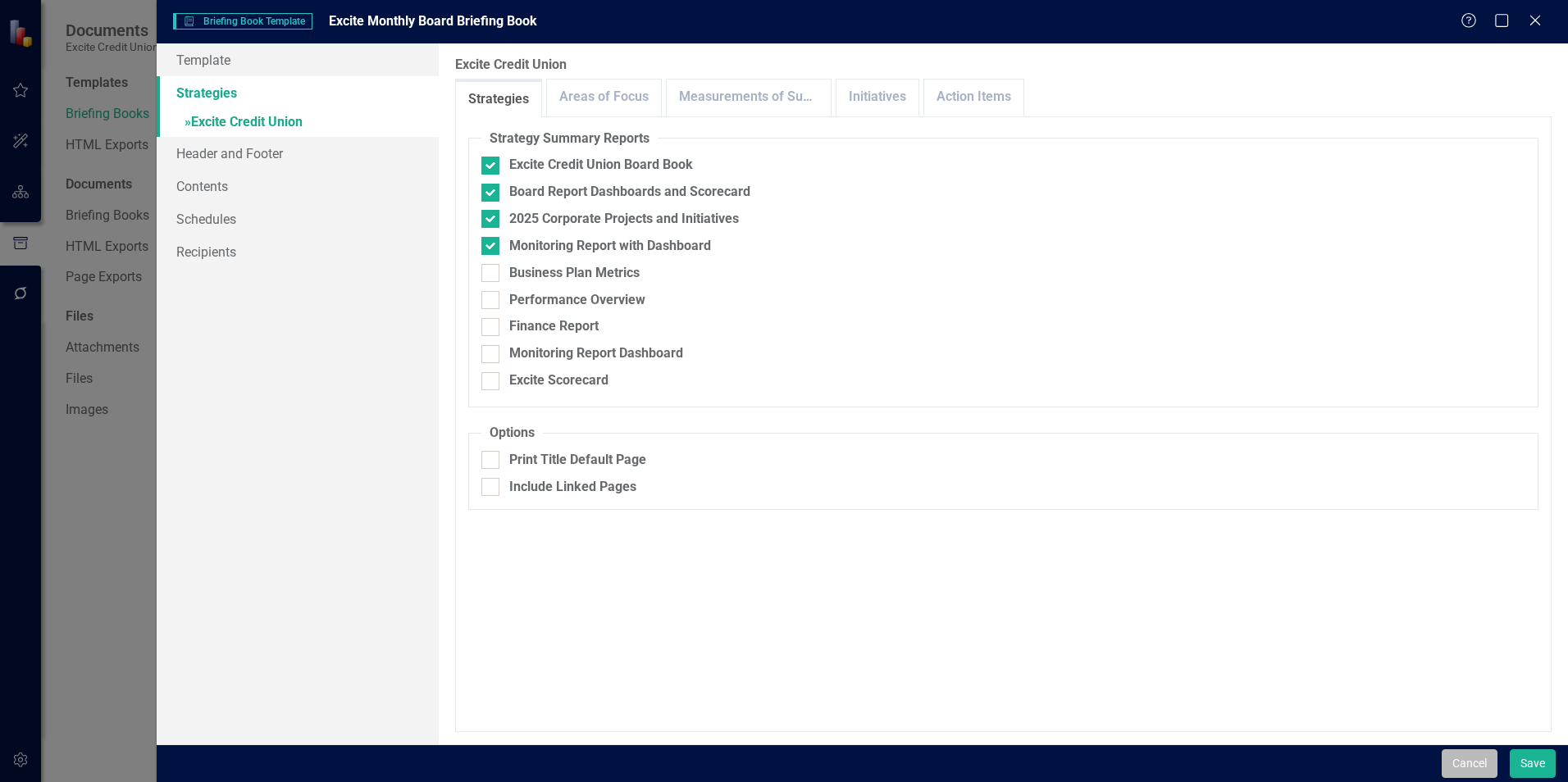
click at [1463, 756] on button "Cancel" at bounding box center [1470, 764] width 55 height 29
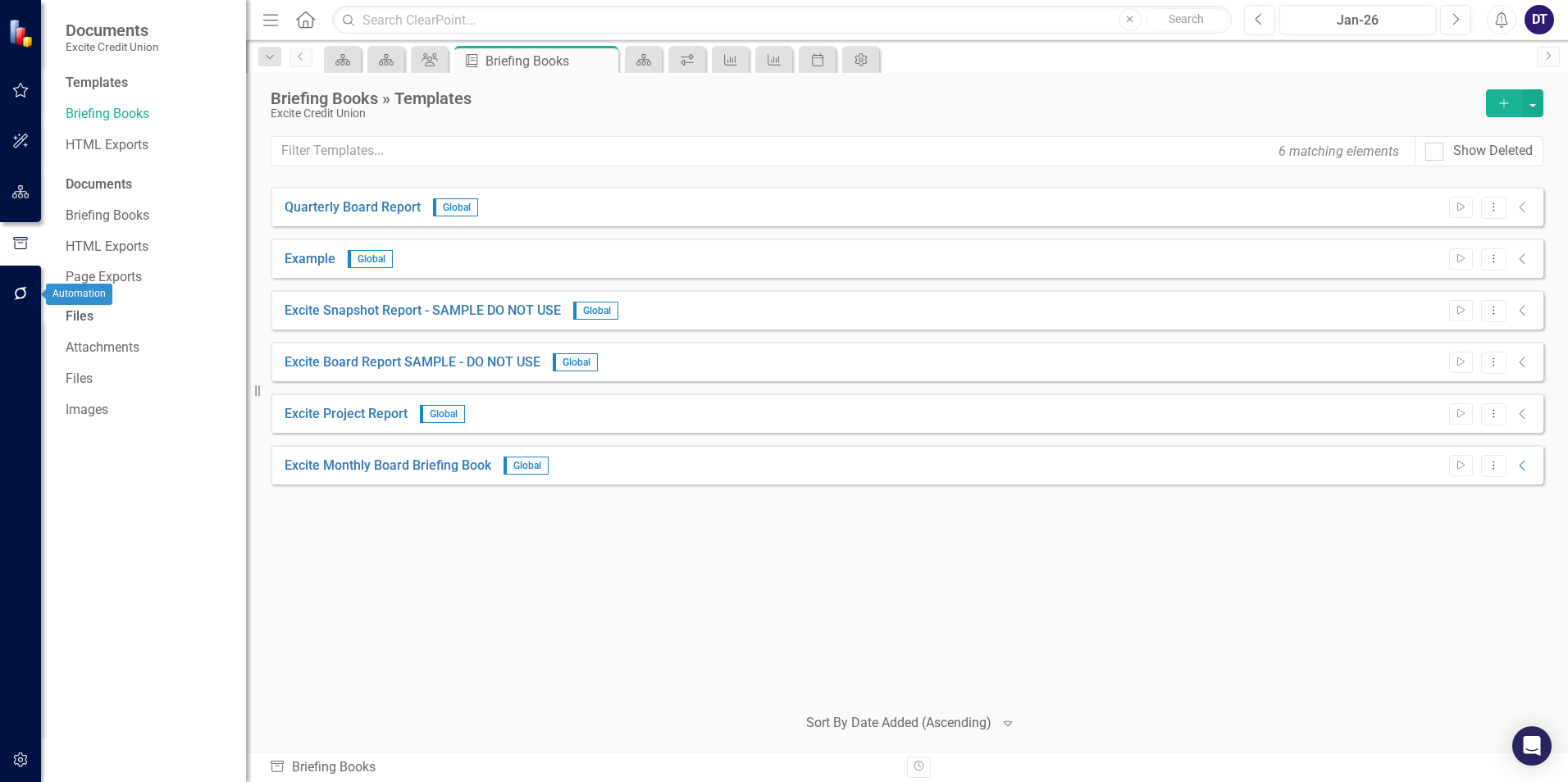
click at [19, 292] on icon "button" at bounding box center [20, 294] width 18 height 13
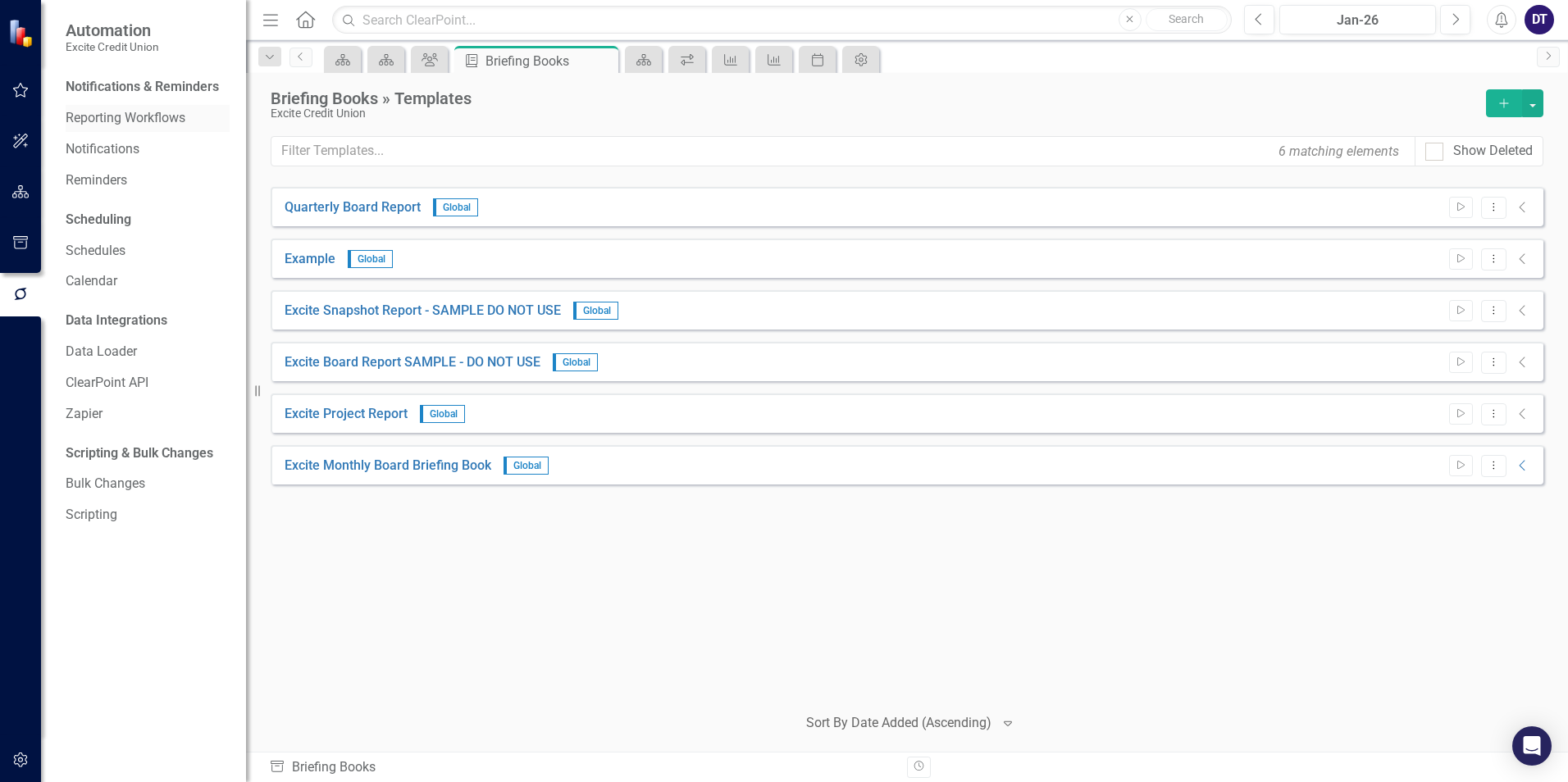
click at [145, 114] on link "Reporting Workflows" at bounding box center [148, 118] width 164 height 18
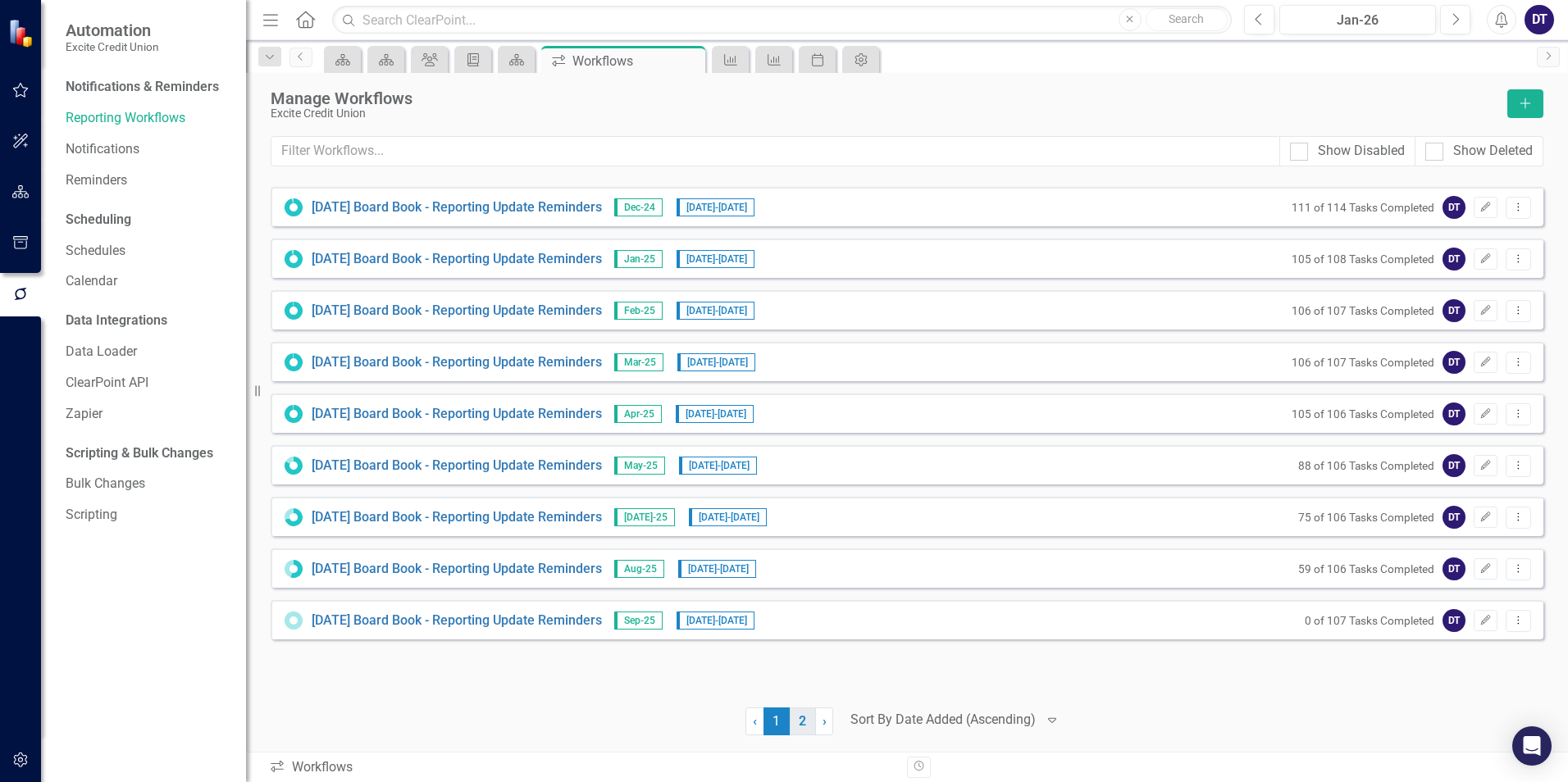
click at [802, 723] on link "2" at bounding box center [802, 722] width 26 height 28
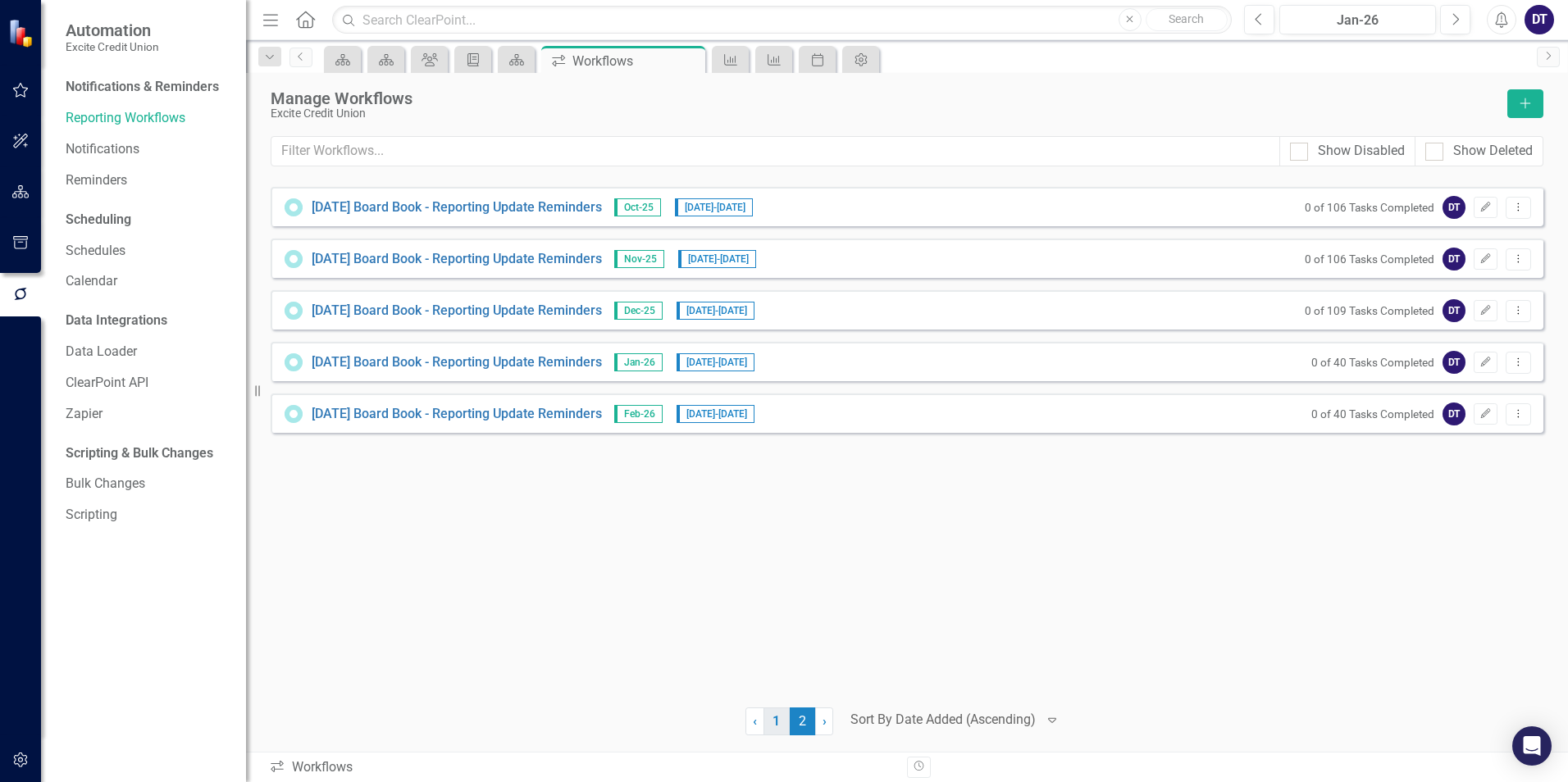
click at [774, 718] on link "1" at bounding box center [777, 722] width 26 height 28
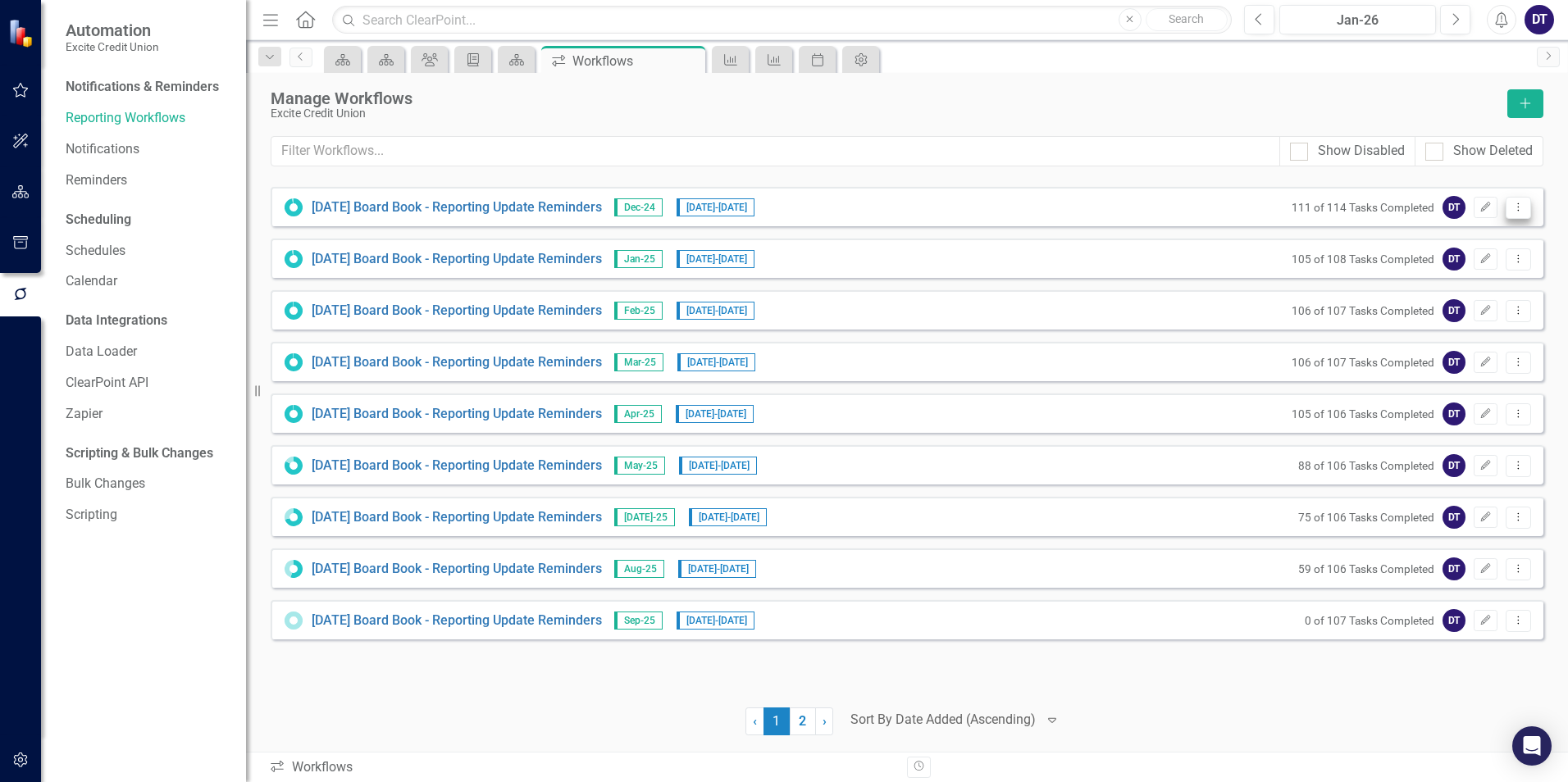
click at [1523, 206] on icon "Dropdown Menu" at bounding box center [1518, 208] width 14 height 11
click at [1482, 209] on icon "button" at bounding box center [1486, 207] width 10 height 10
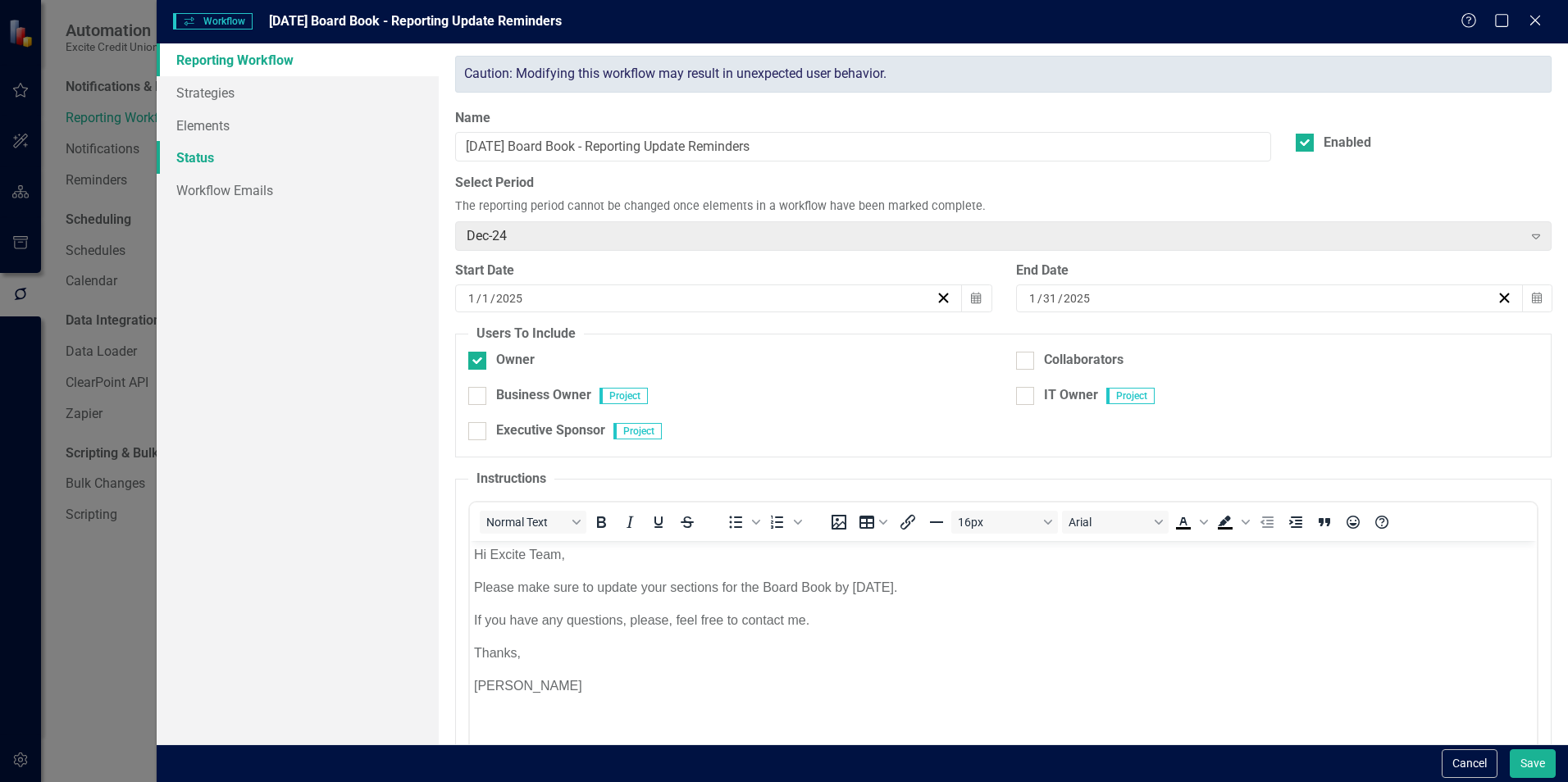
click at [199, 162] on link "Status" at bounding box center [298, 158] width 283 height 33
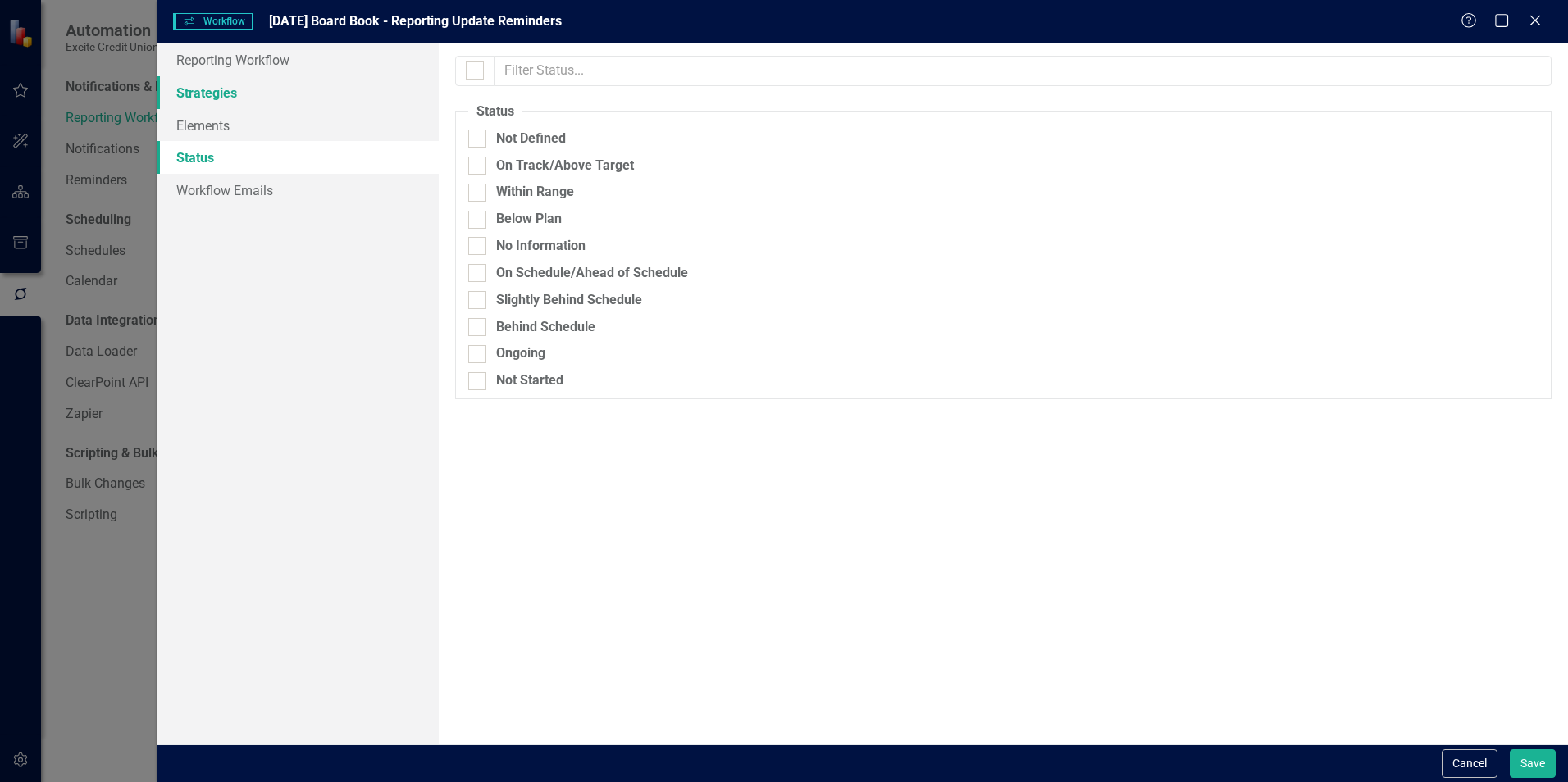
click at [231, 92] on link "Strategies" at bounding box center [298, 93] width 283 height 33
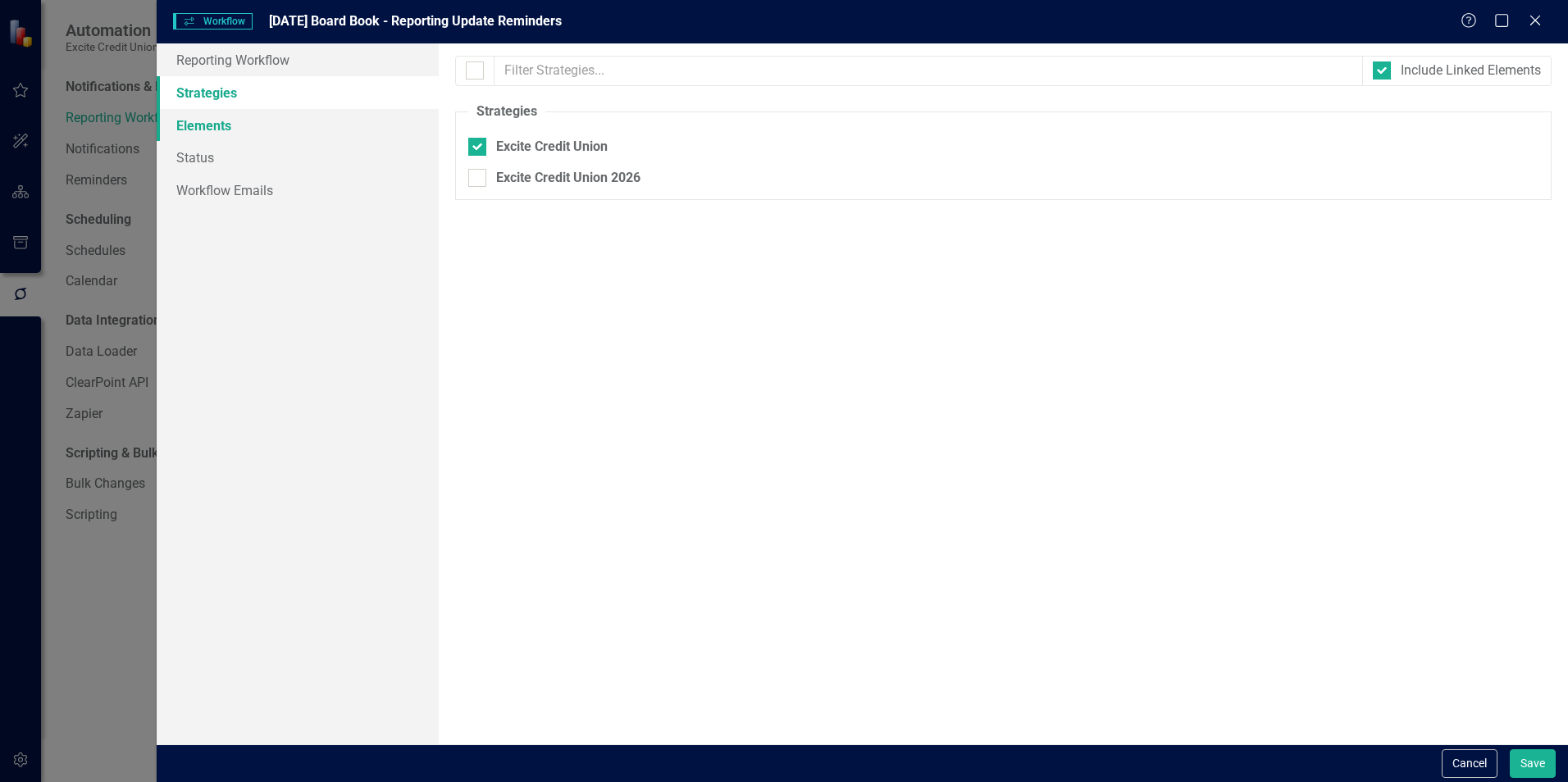
click at [224, 126] on link "Elements" at bounding box center [298, 126] width 283 height 33
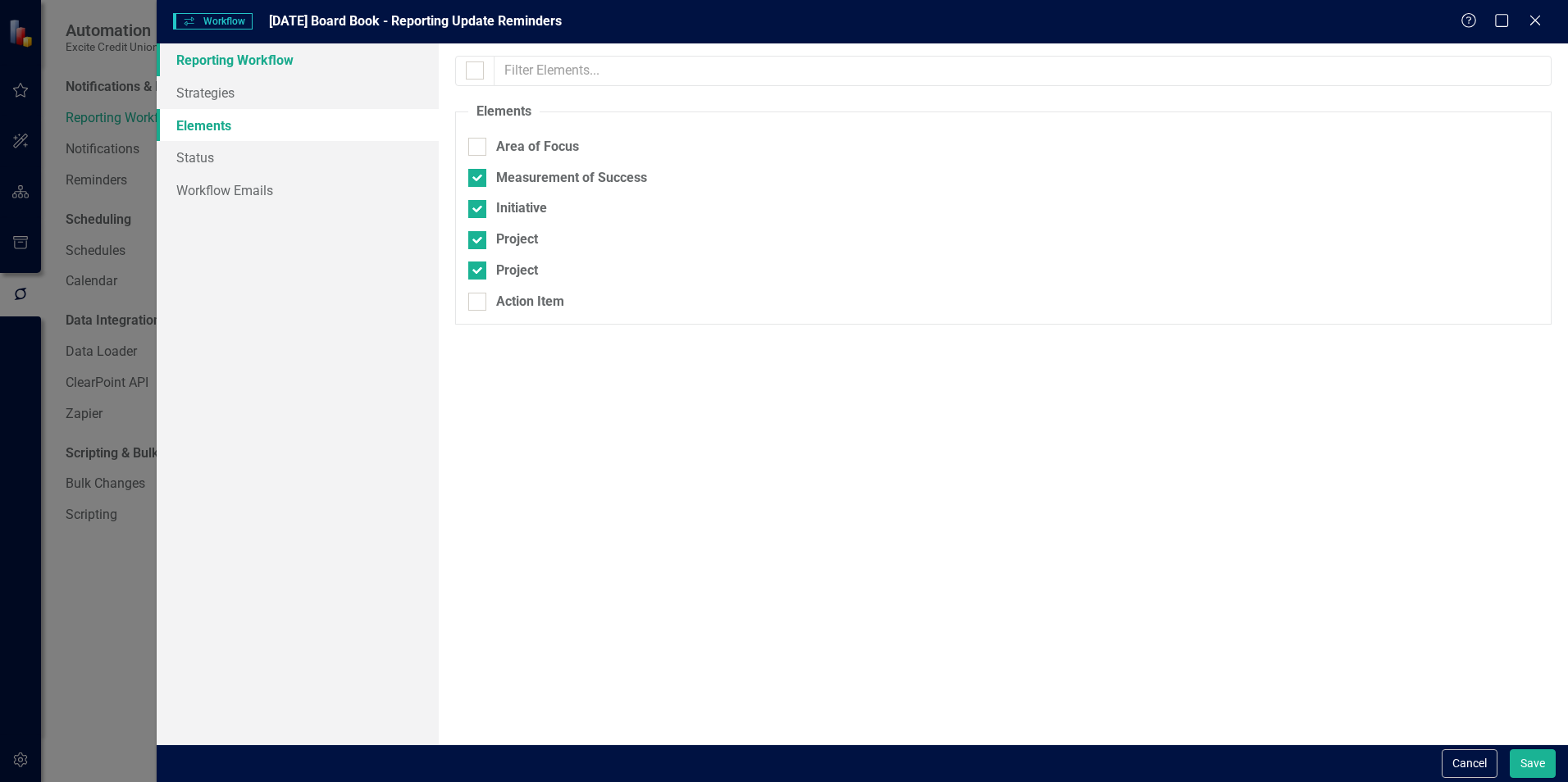
click at [228, 63] on link "Reporting Workflow" at bounding box center [298, 60] width 283 height 33
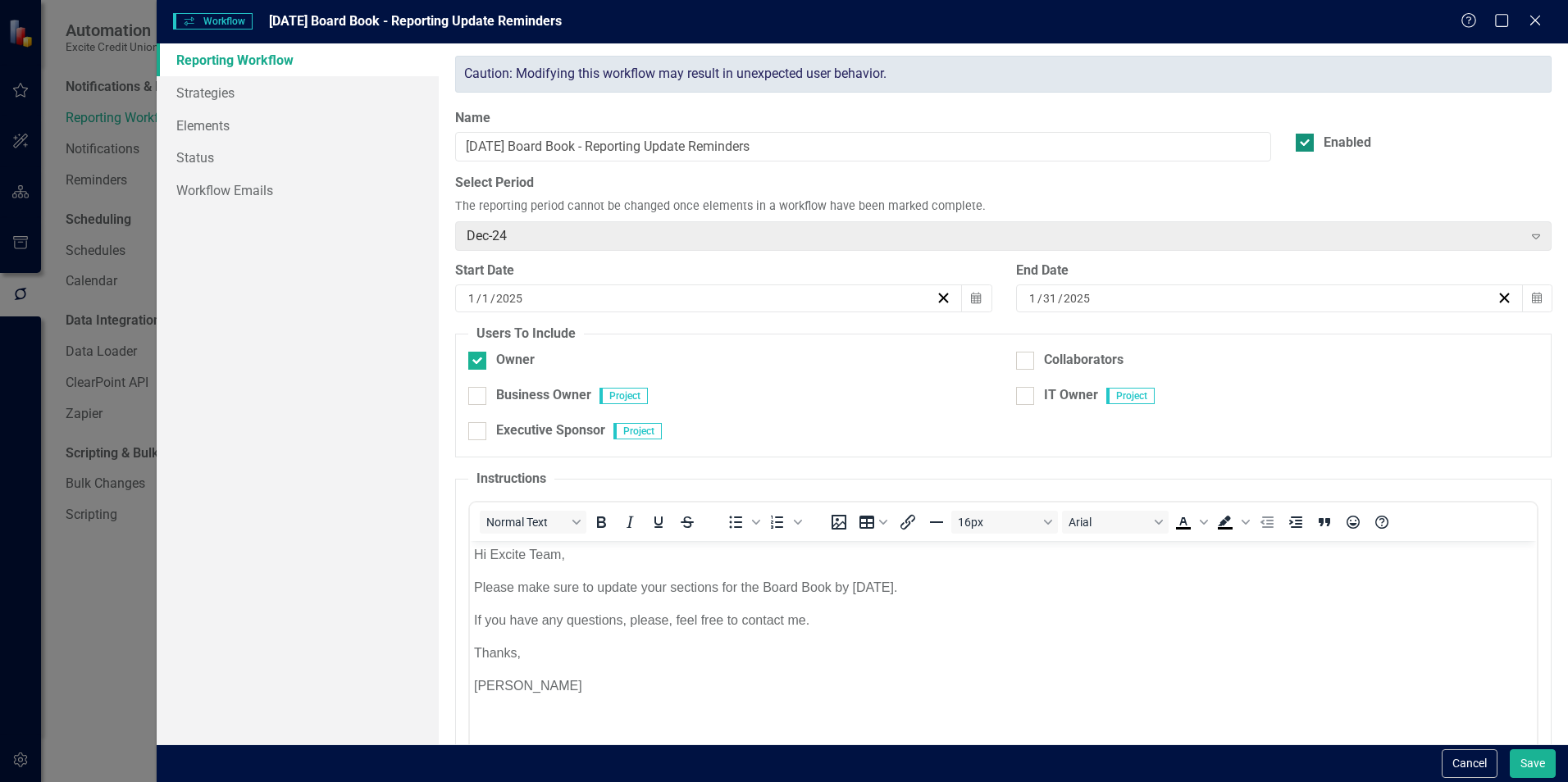
click at [1298, 139] on div at bounding box center [1305, 143] width 18 height 18
click at [1298, 139] on input "Enabled" at bounding box center [1301, 139] width 11 height 11
checkbox input "false"
click at [1521, 766] on button "Save" at bounding box center [1533, 764] width 46 height 29
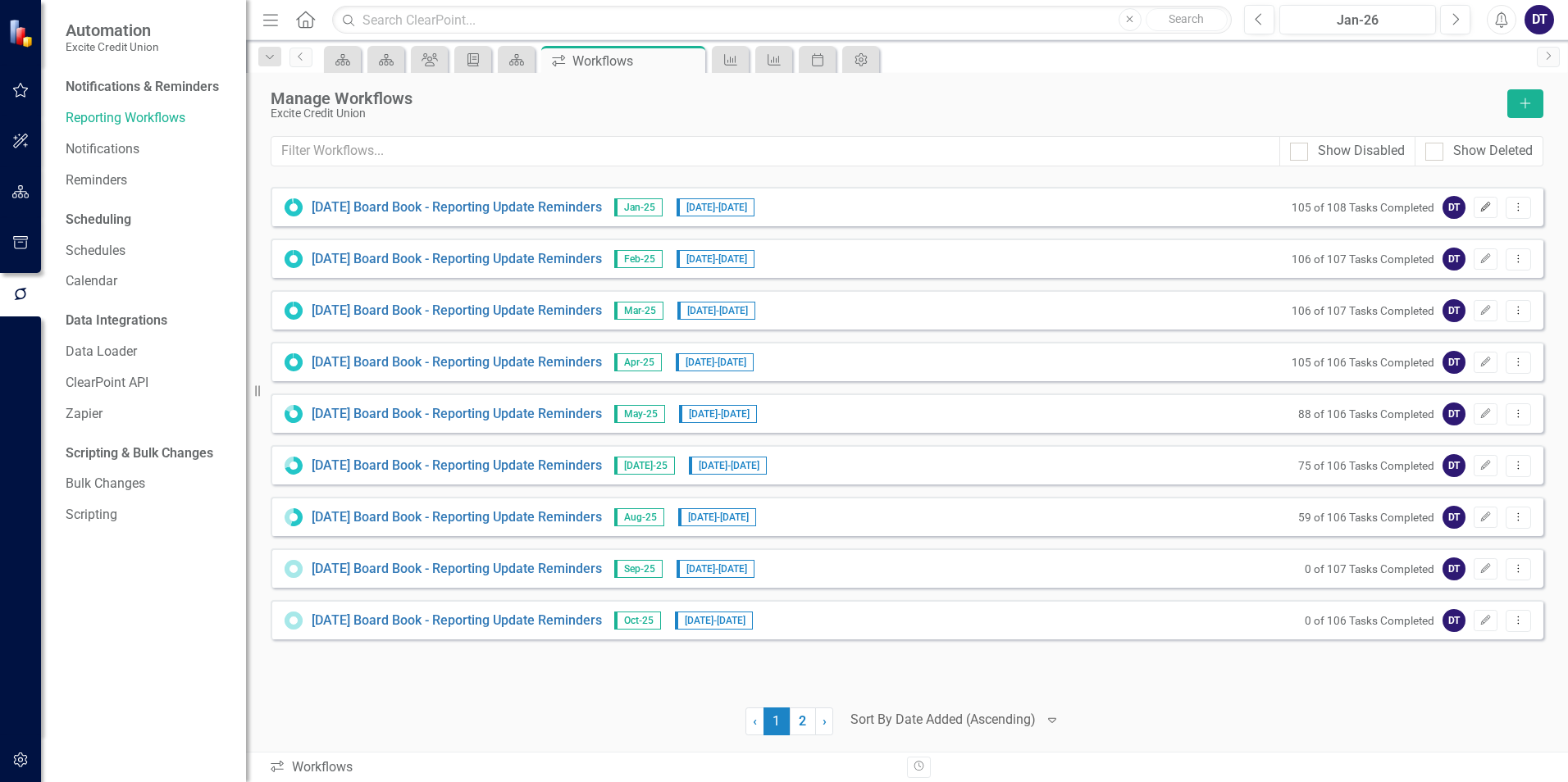
click at [1489, 205] on icon "button" at bounding box center [1486, 207] width 10 height 10
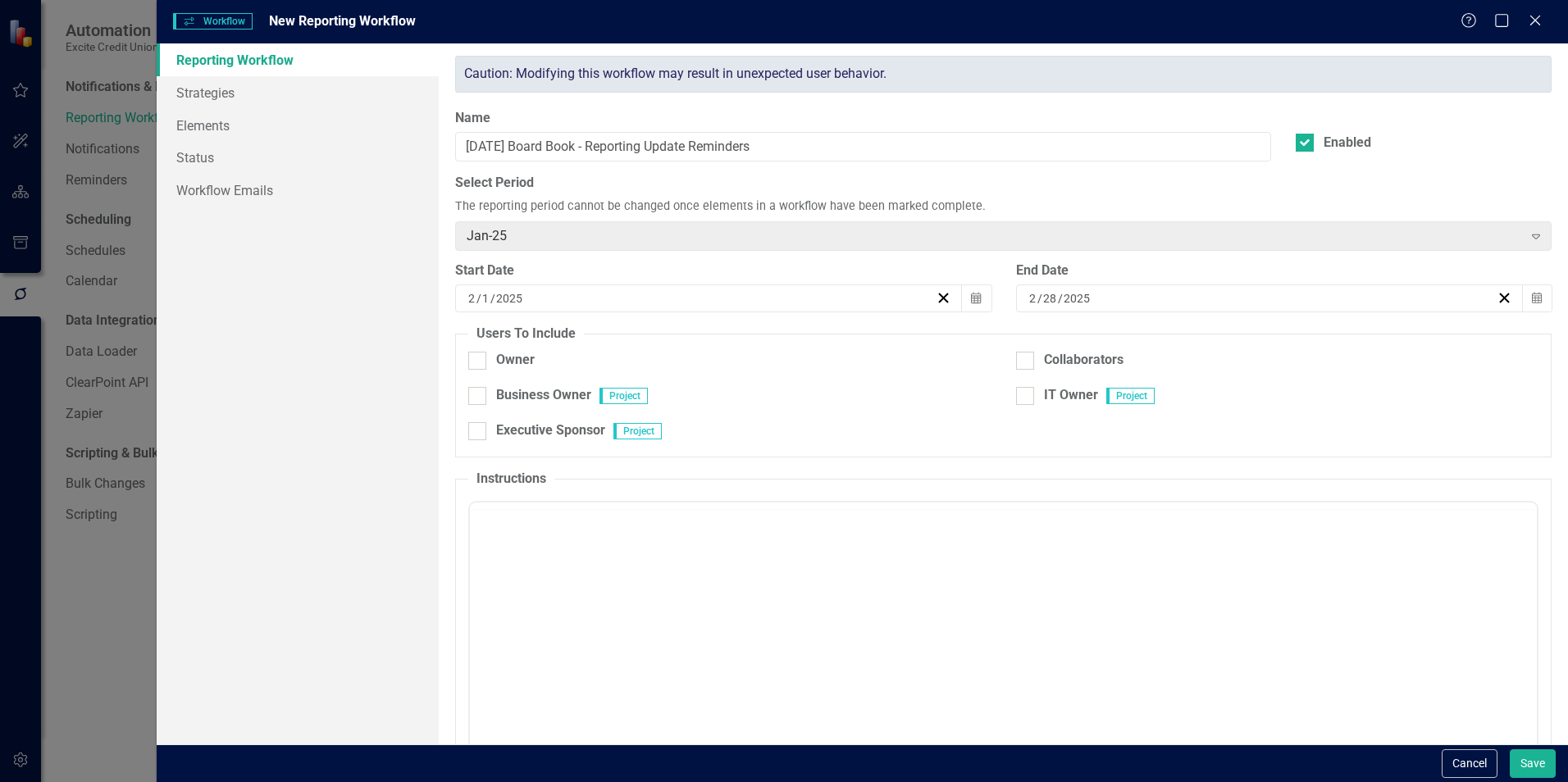
checkbox input "true"
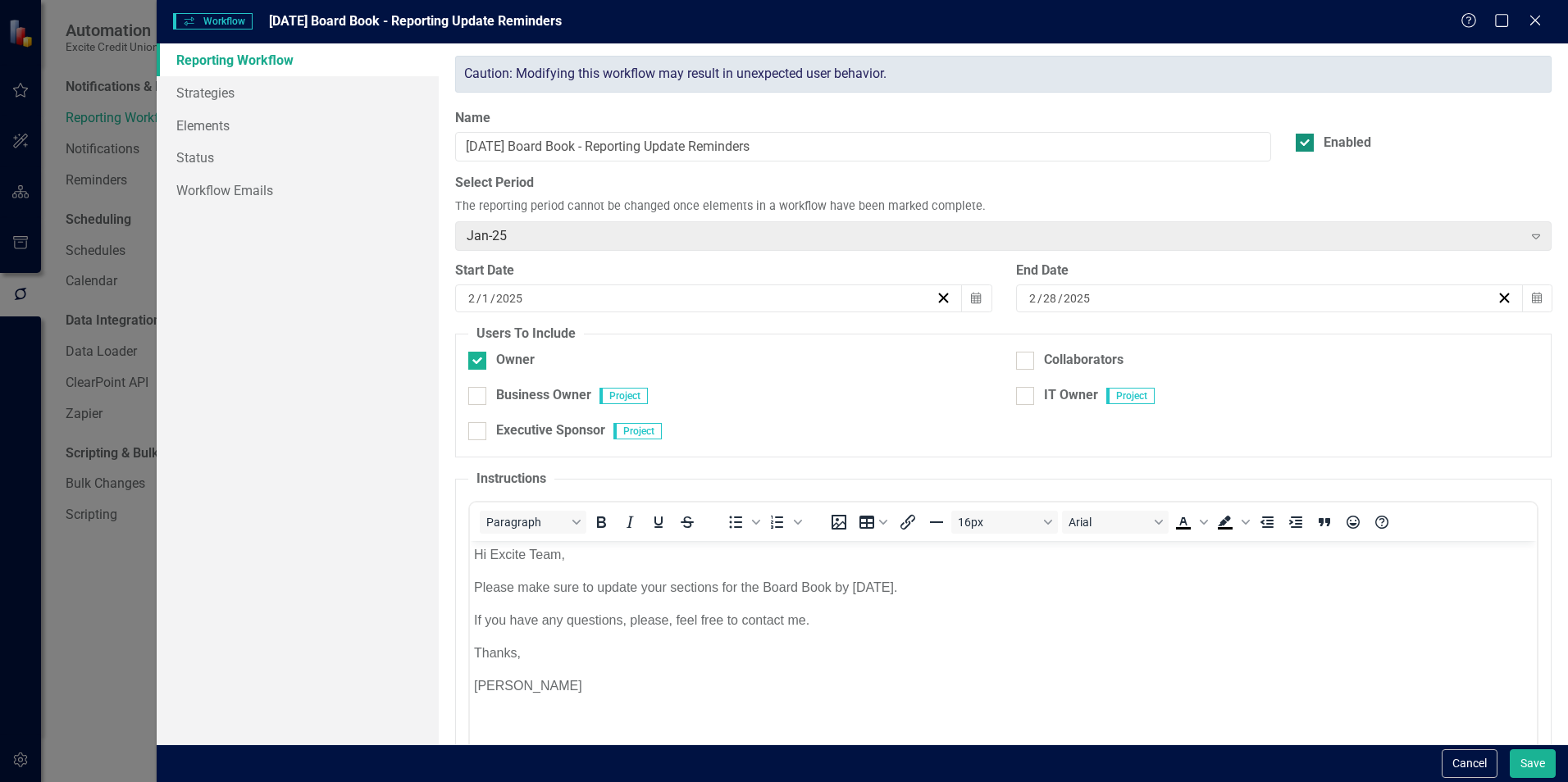
click at [1297, 141] on input "Enabled" at bounding box center [1301, 139] width 11 height 11
checkbox input "false"
click at [1518, 765] on button "Save" at bounding box center [1533, 764] width 46 height 29
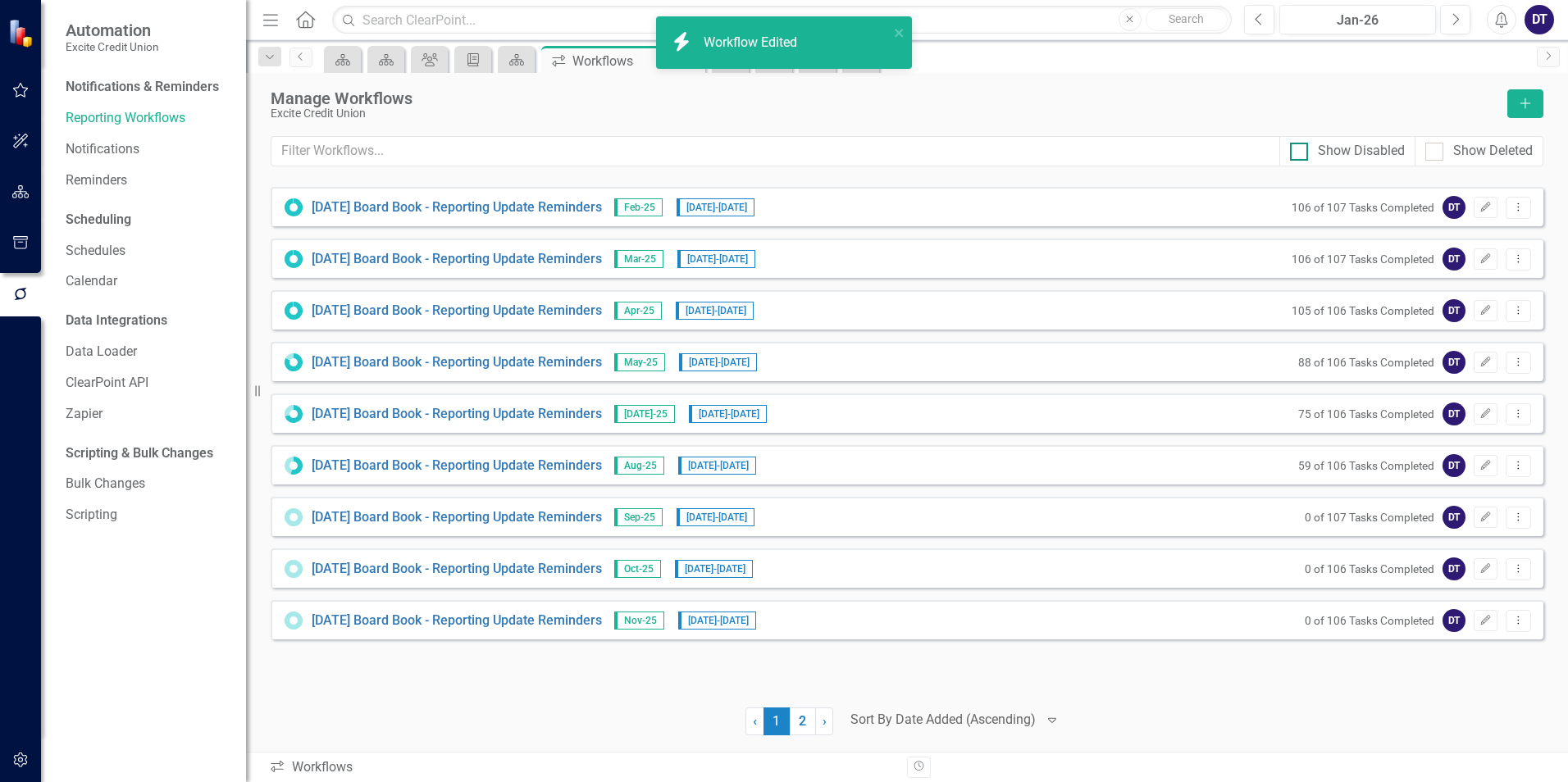
click at [1301, 146] on input "Show Disabled" at bounding box center [1296, 149] width 11 height 11
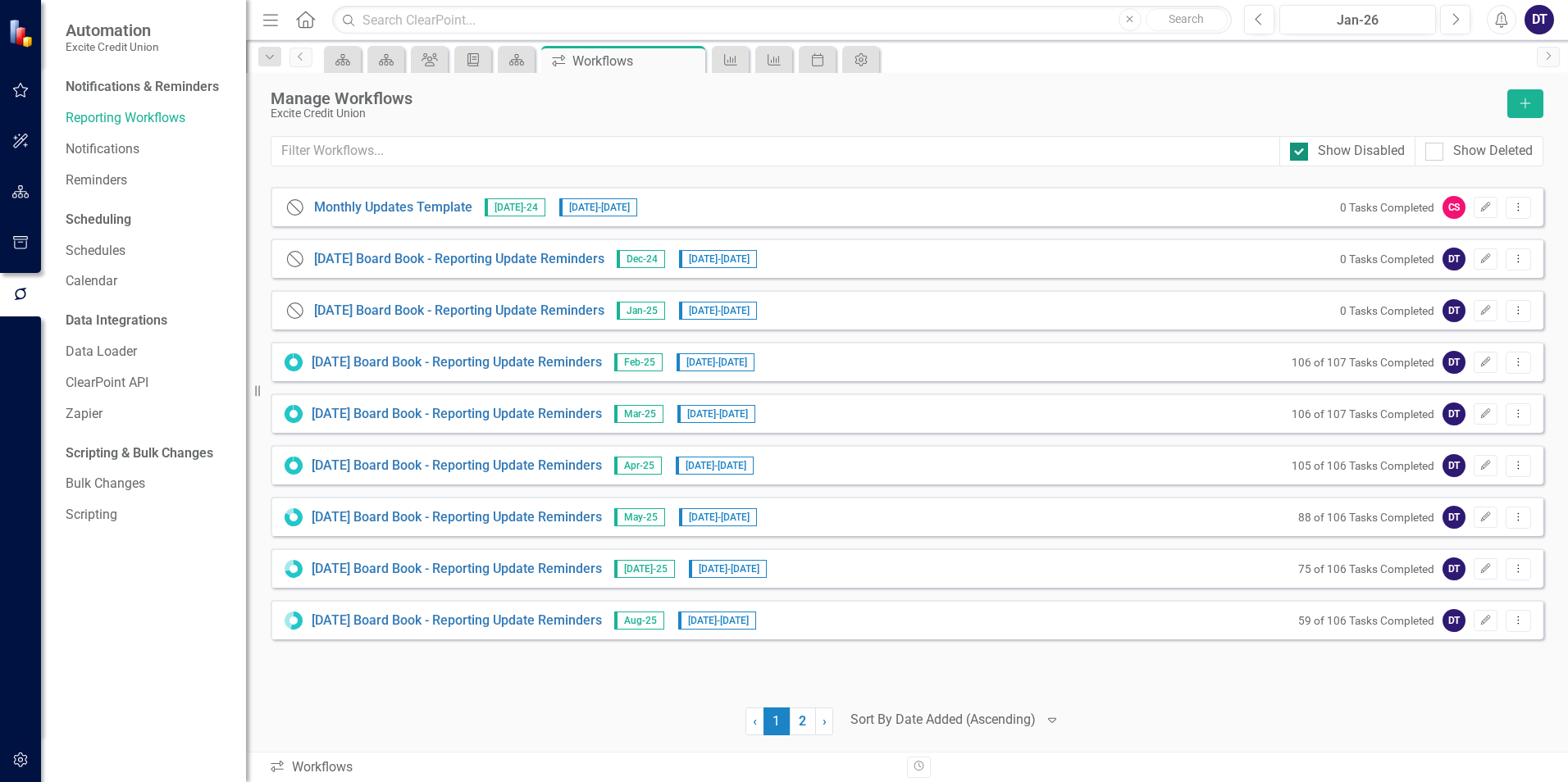
click at [1301, 146] on input "Show Disabled" at bounding box center [1296, 149] width 11 height 11
checkbox input "false"
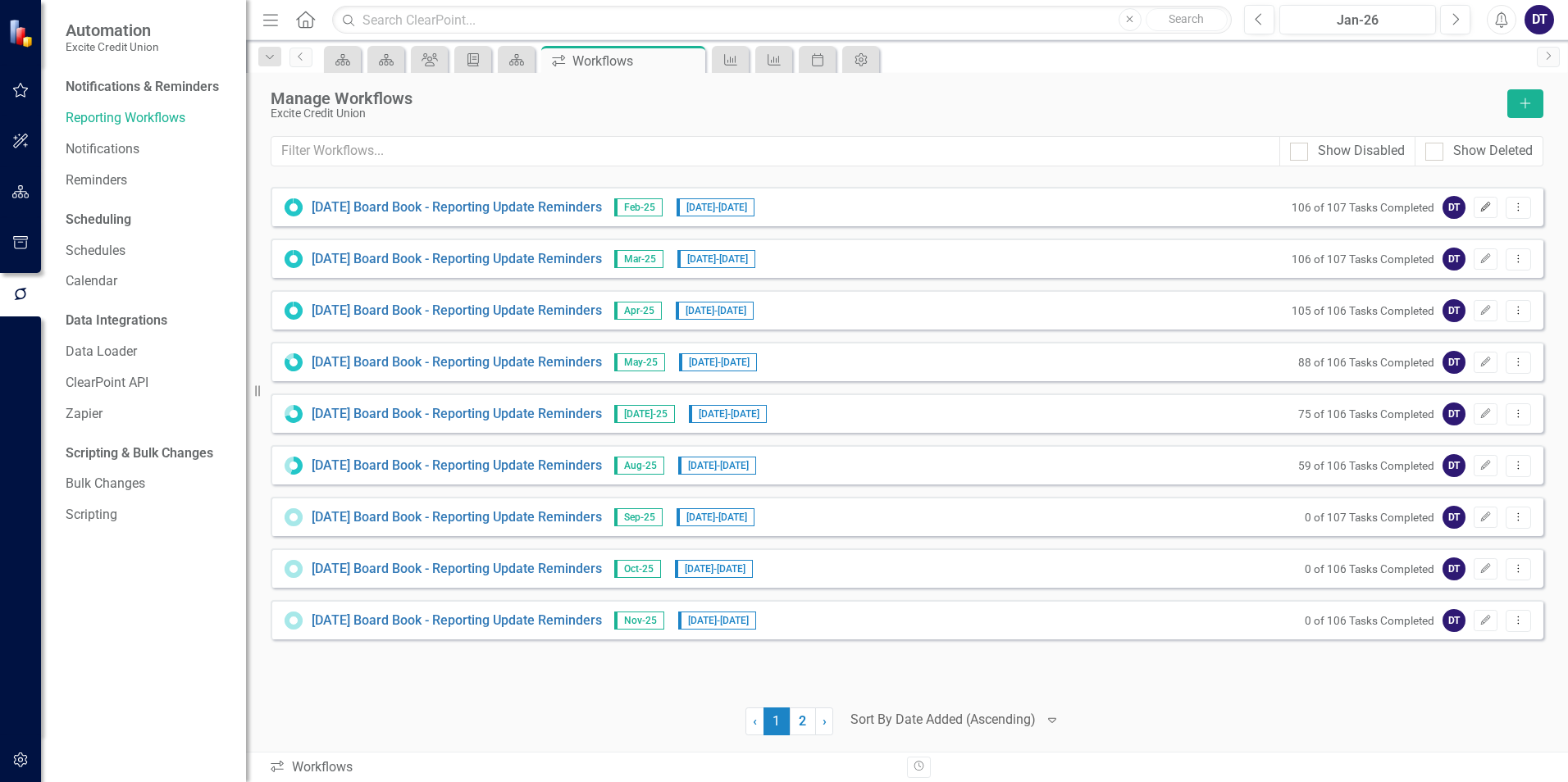
click at [1486, 209] on icon "button" at bounding box center [1486, 207] width 10 height 10
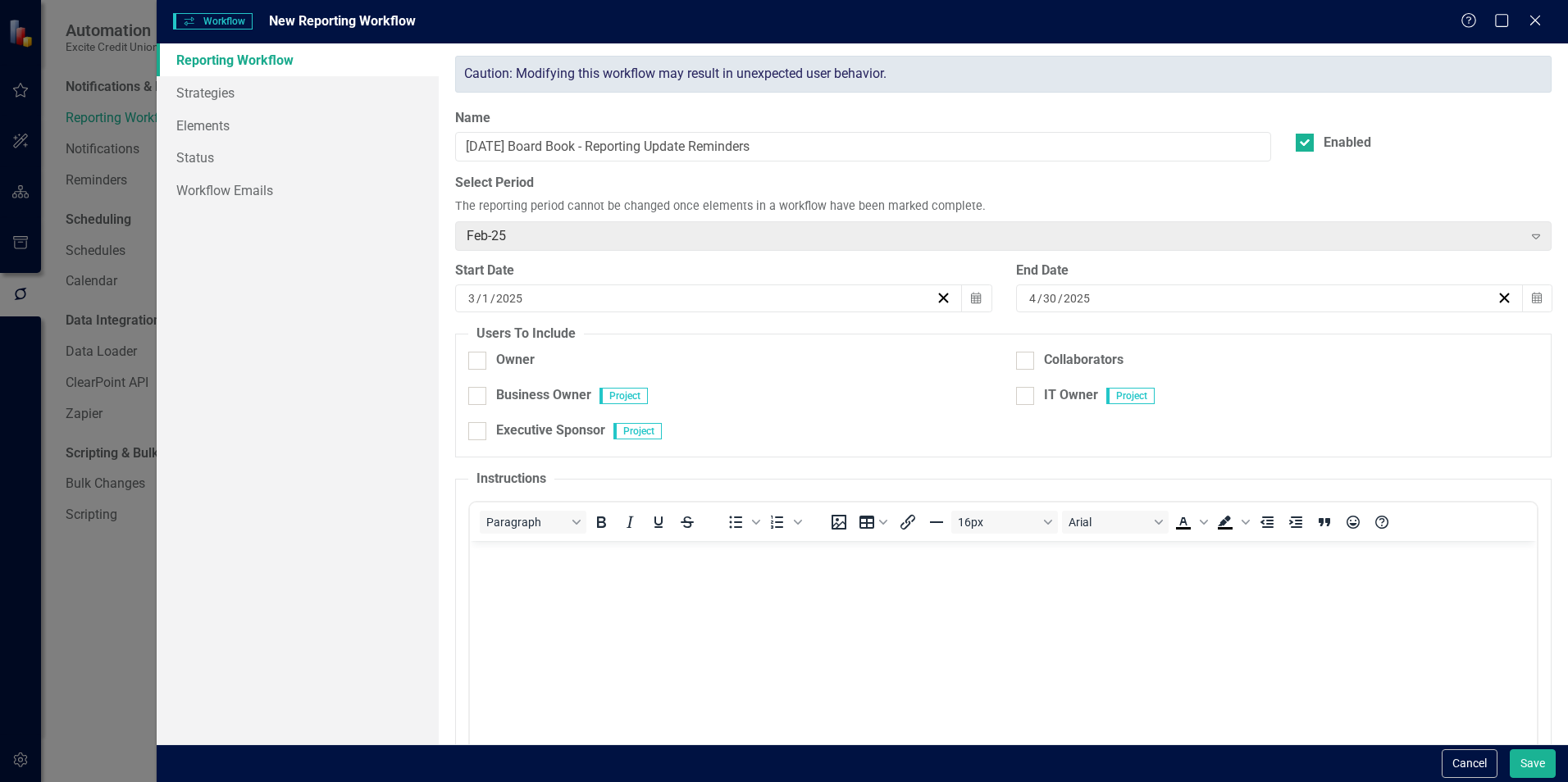
checkbox input "true"
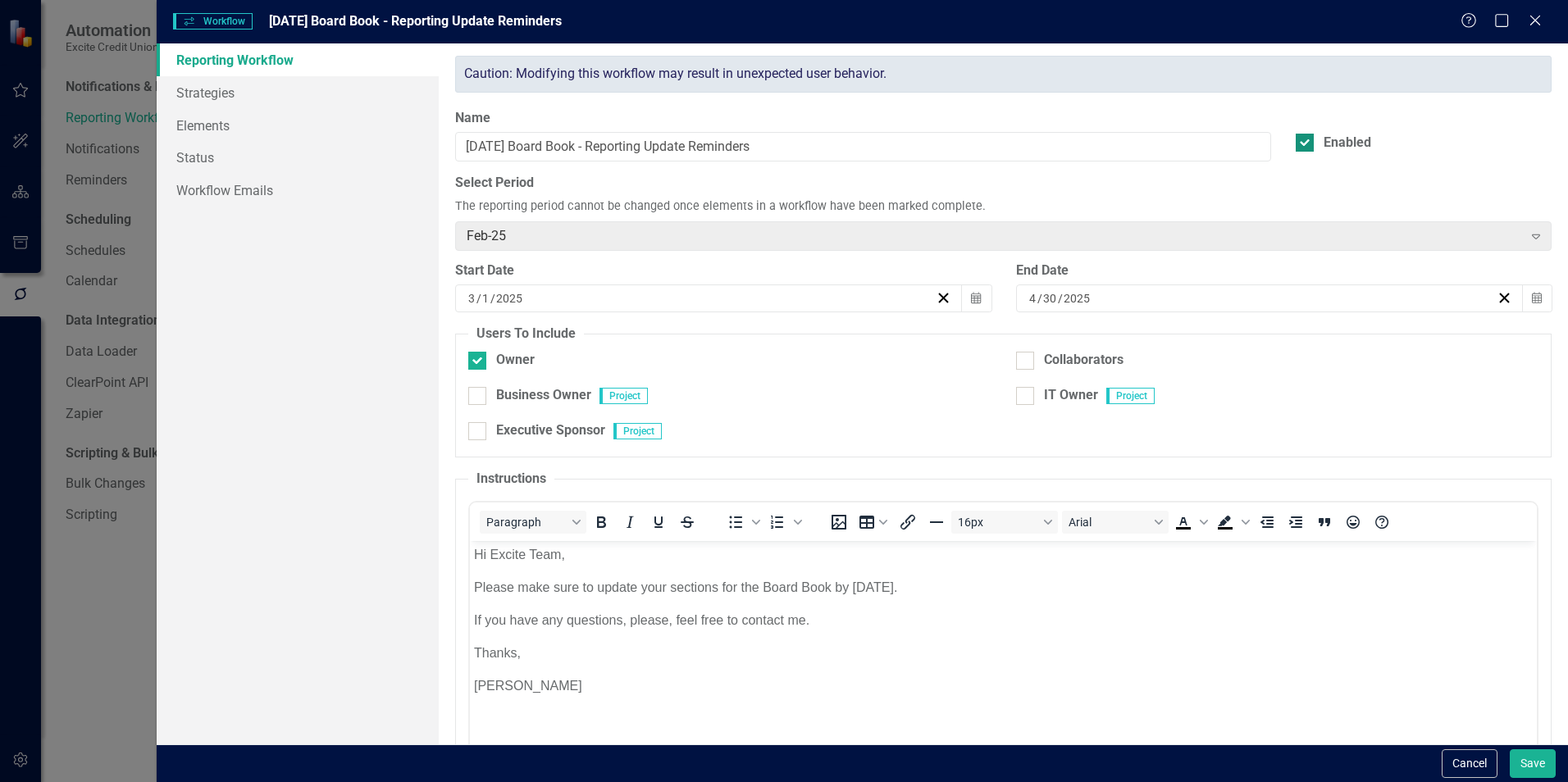
click at [1296, 143] on input "Enabled" at bounding box center [1301, 139] width 11 height 11
checkbox input "false"
click at [1530, 769] on button "Save" at bounding box center [1533, 764] width 46 height 29
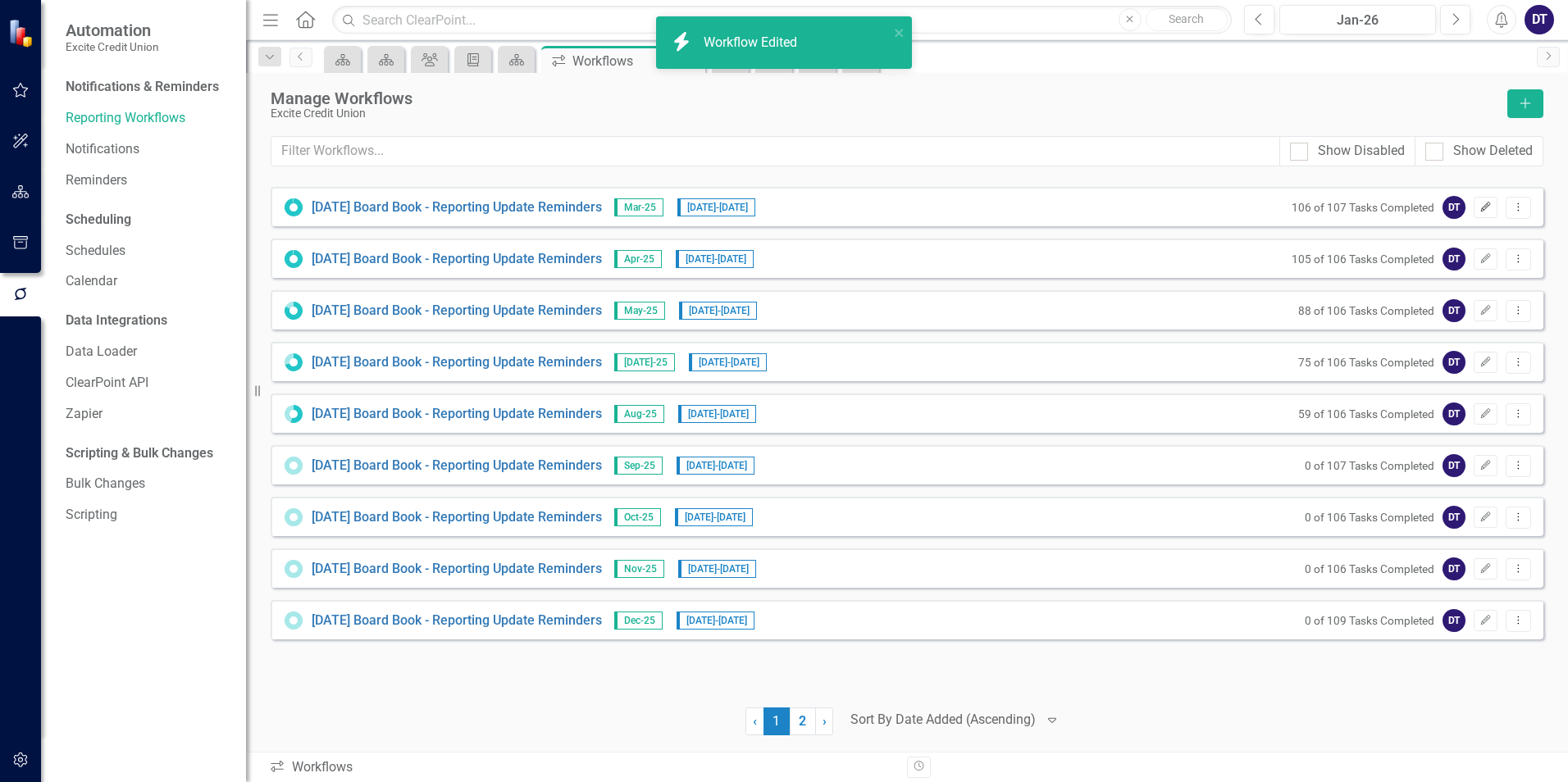
click at [1486, 206] on icon "Edit" at bounding box center [1485, 207] width 12 height 10
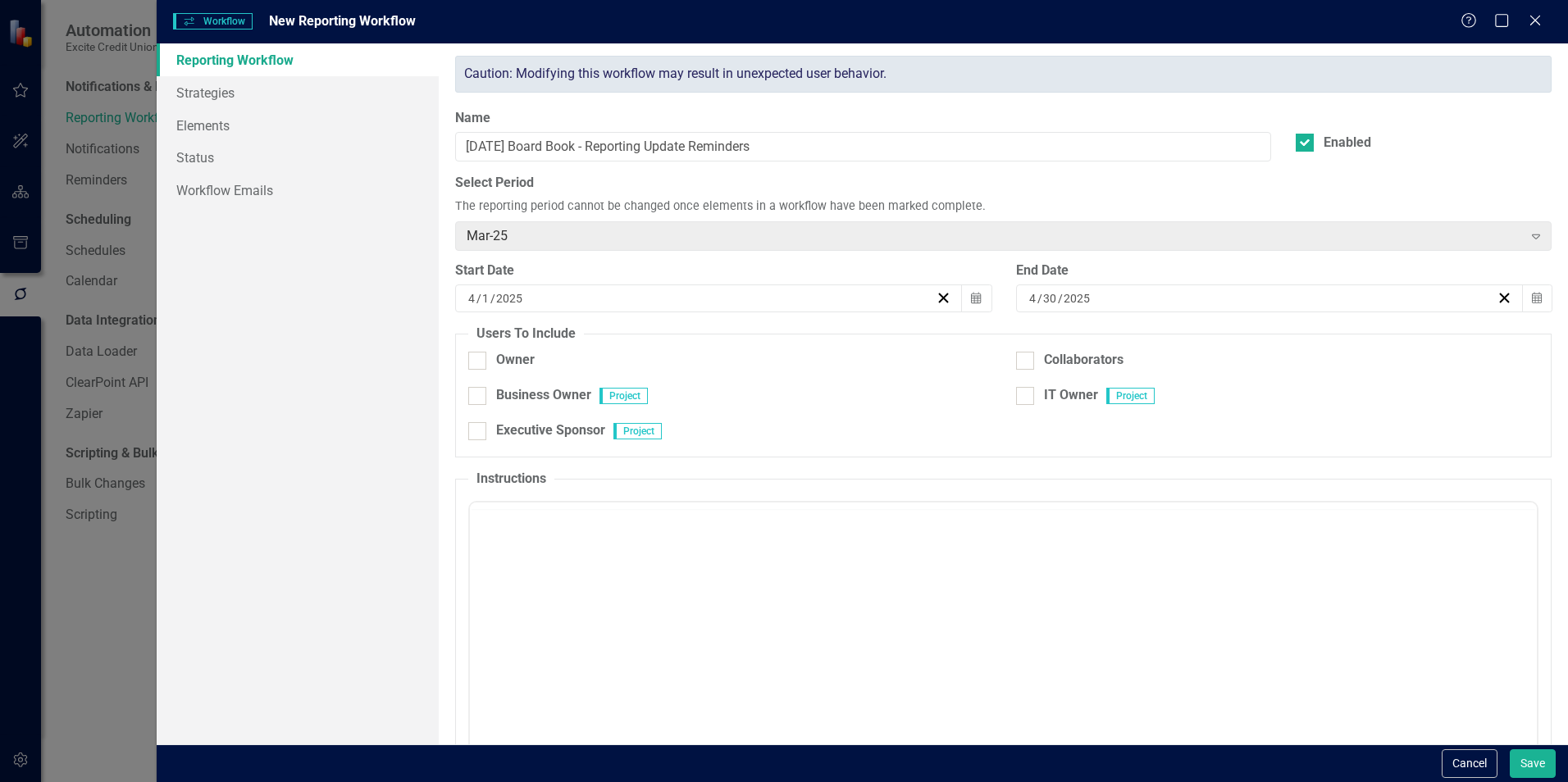
checkbox input "true"
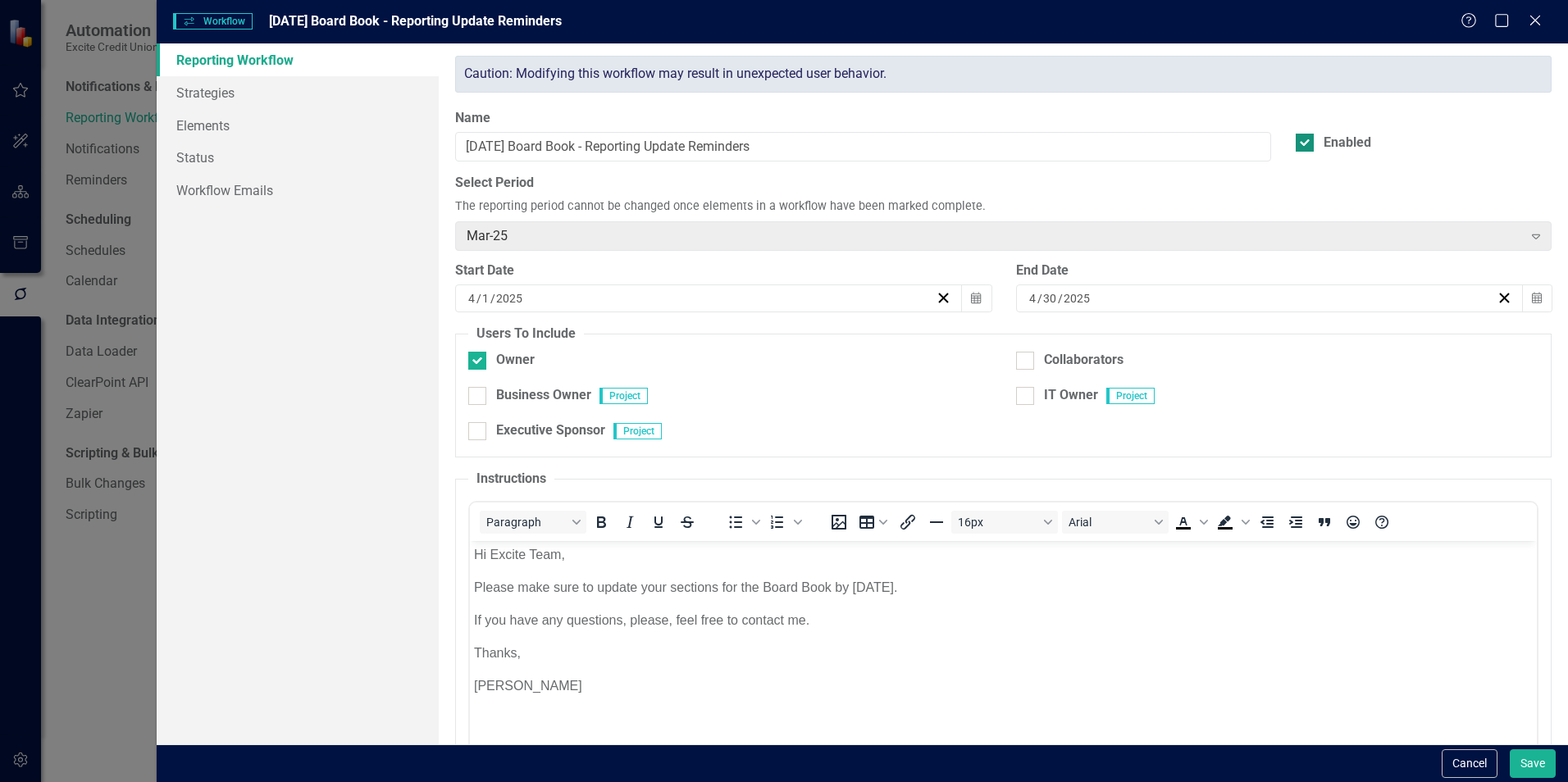
click at [1296, 142] on input "Enabled" at bounding box center [1301, 139] width 11 height 11
checkbox input "false"
click at [1534, 764] on button "Save" at bounding box center [1533, 764] width 46 height 29
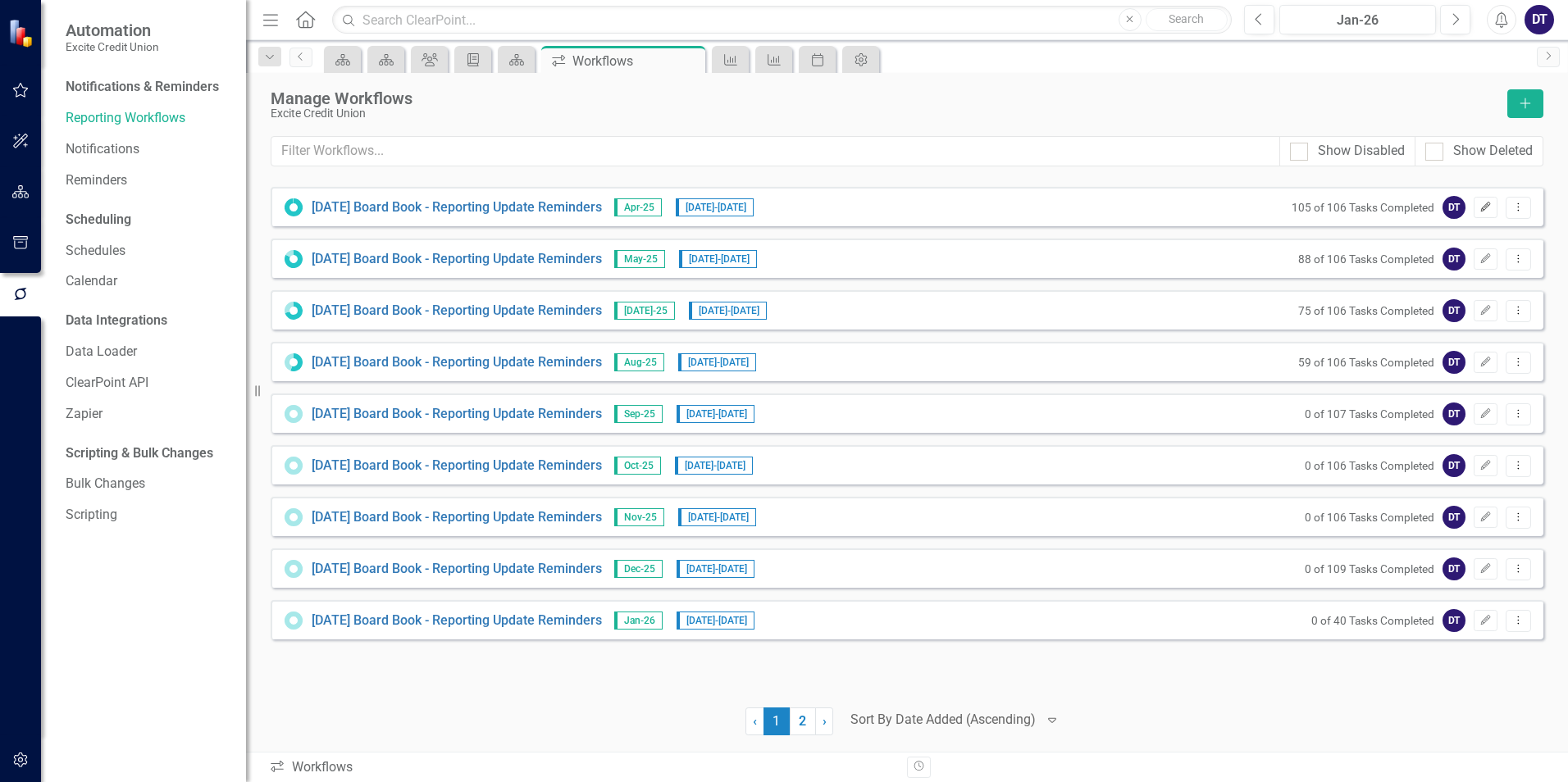
click at [1479, 208] on icon "Edit" at bounding box center [1485, 207] width 12 height 10
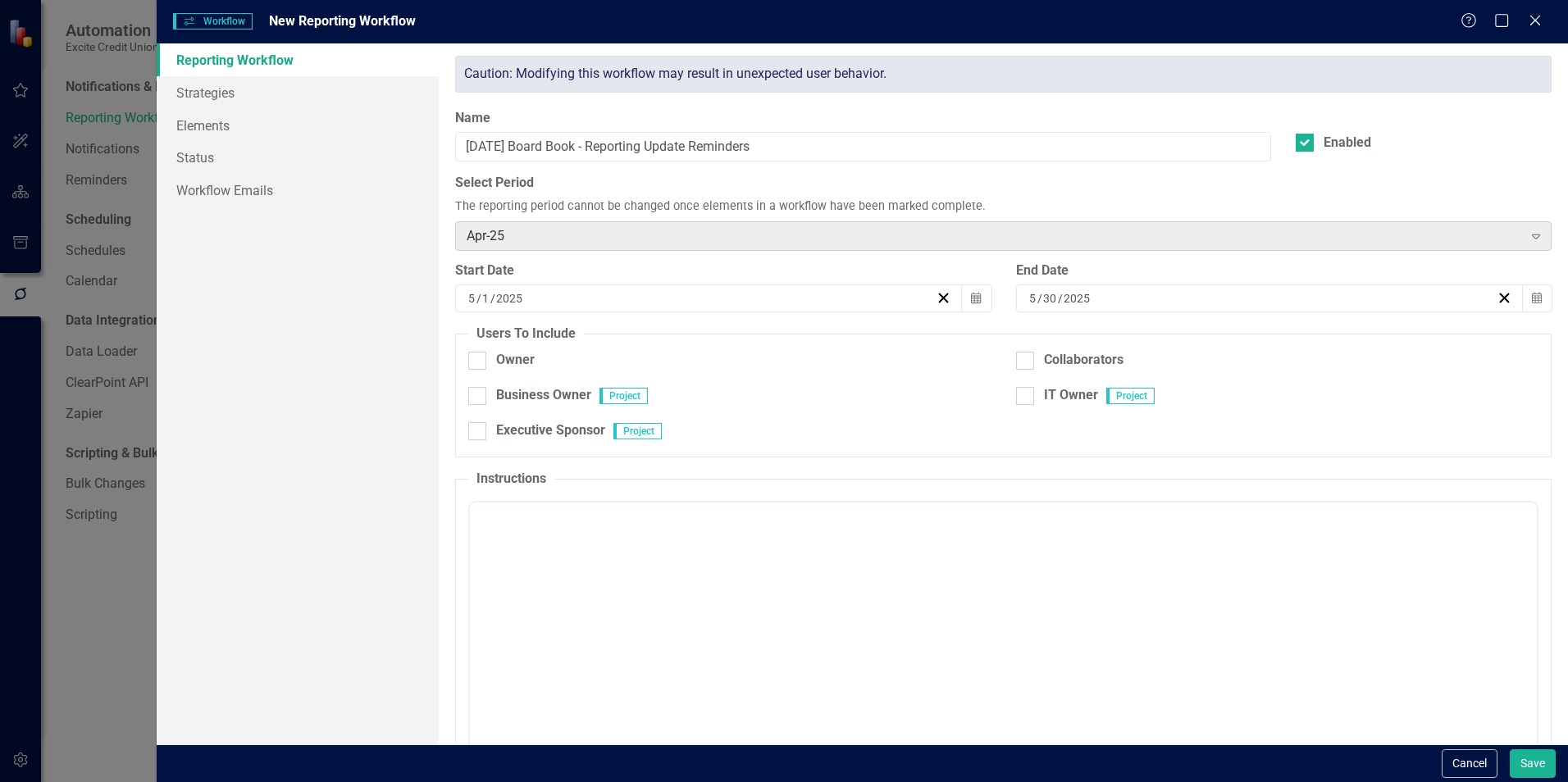
checkbox input "true"
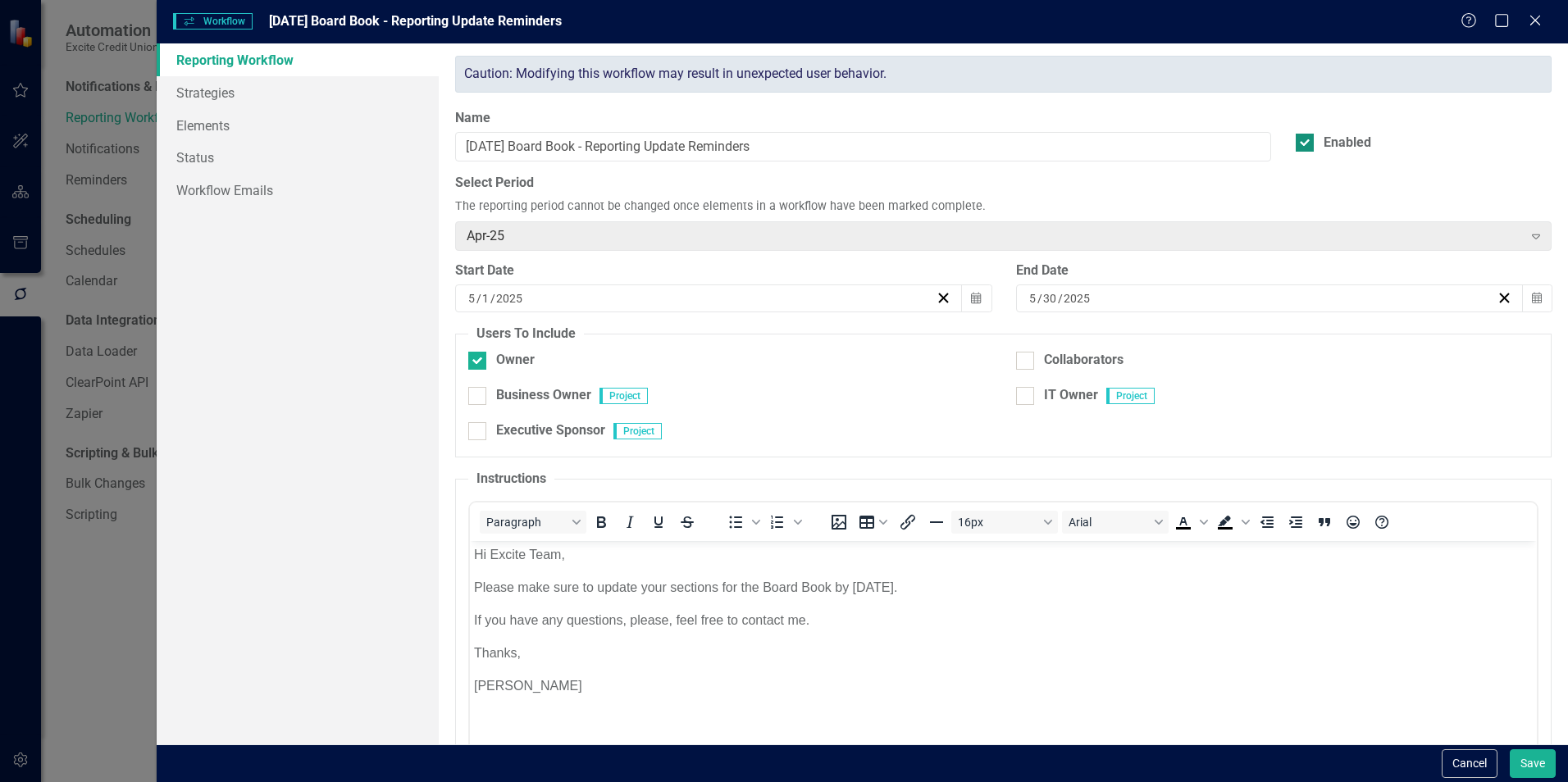
click at [1296, 136] on input "Enabled" at bounding box center [1301, 139] width 11 height 11
checkbox input "false"
click at [1539, 773] on button "Save" at bounding box center [1533, 764] width 46 height 29
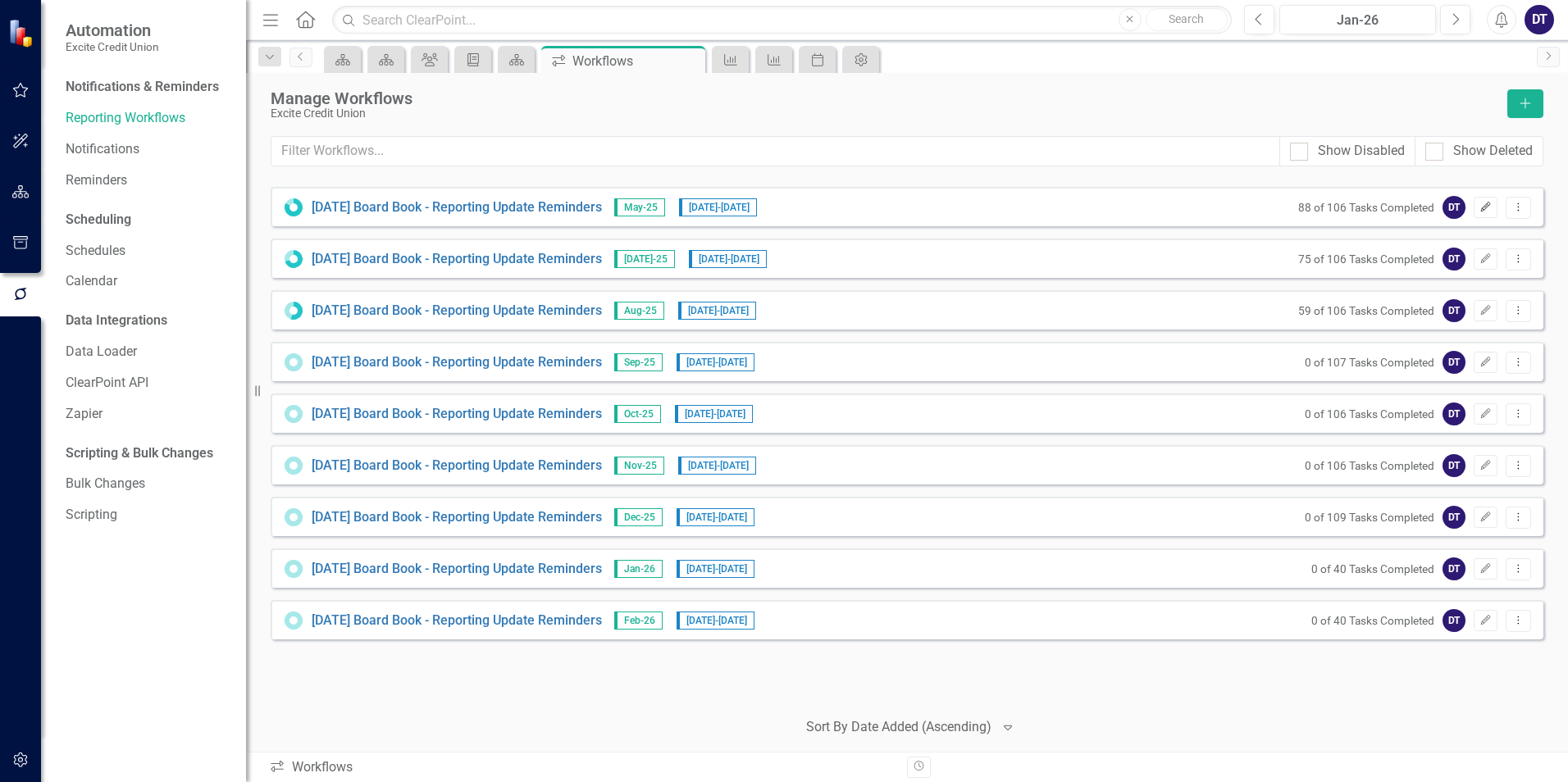
click at [1487, 210] on icon "Edit" at bounding box center [1485, 207] width 12 height 10
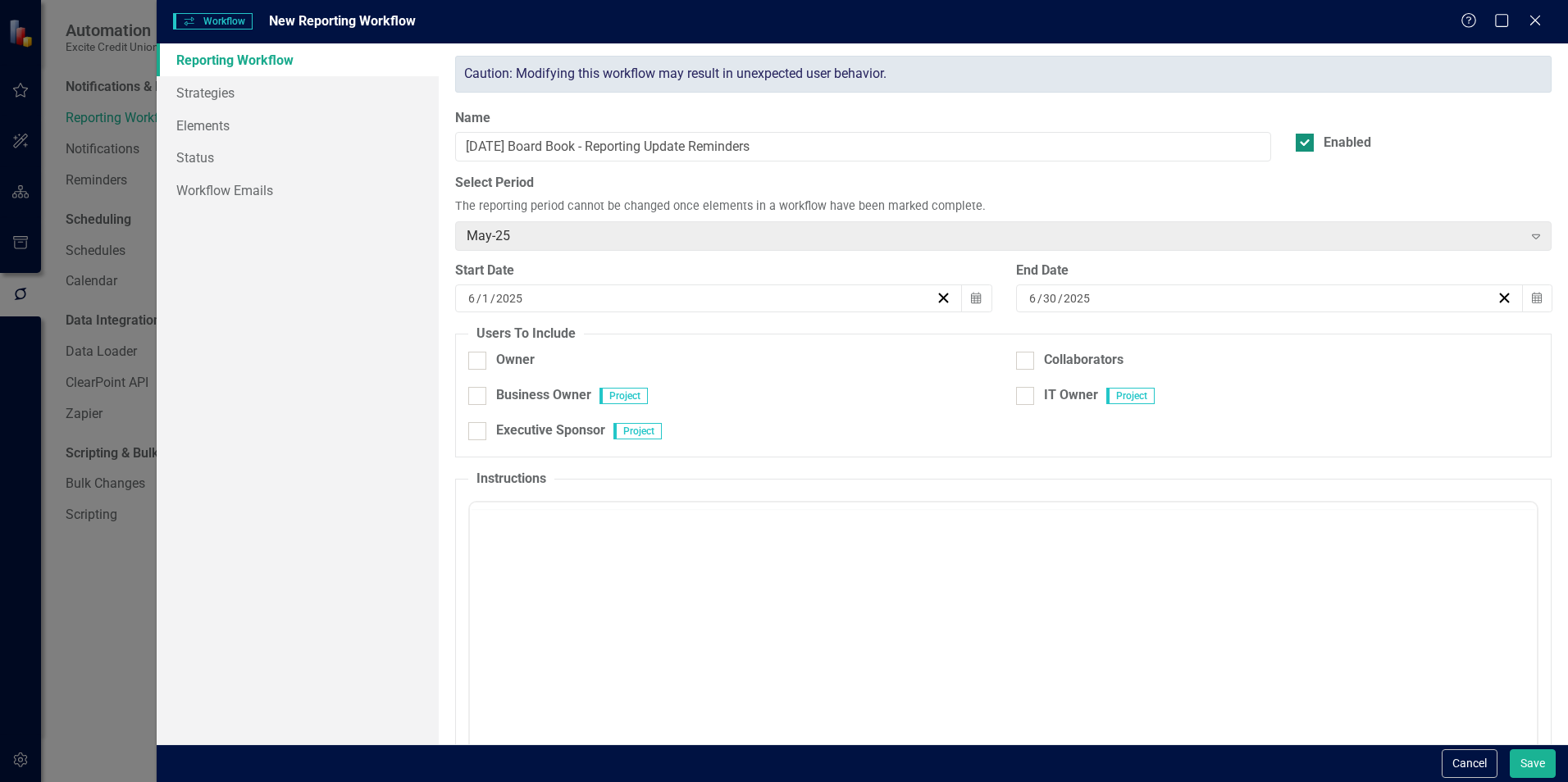
checkbox input "true"
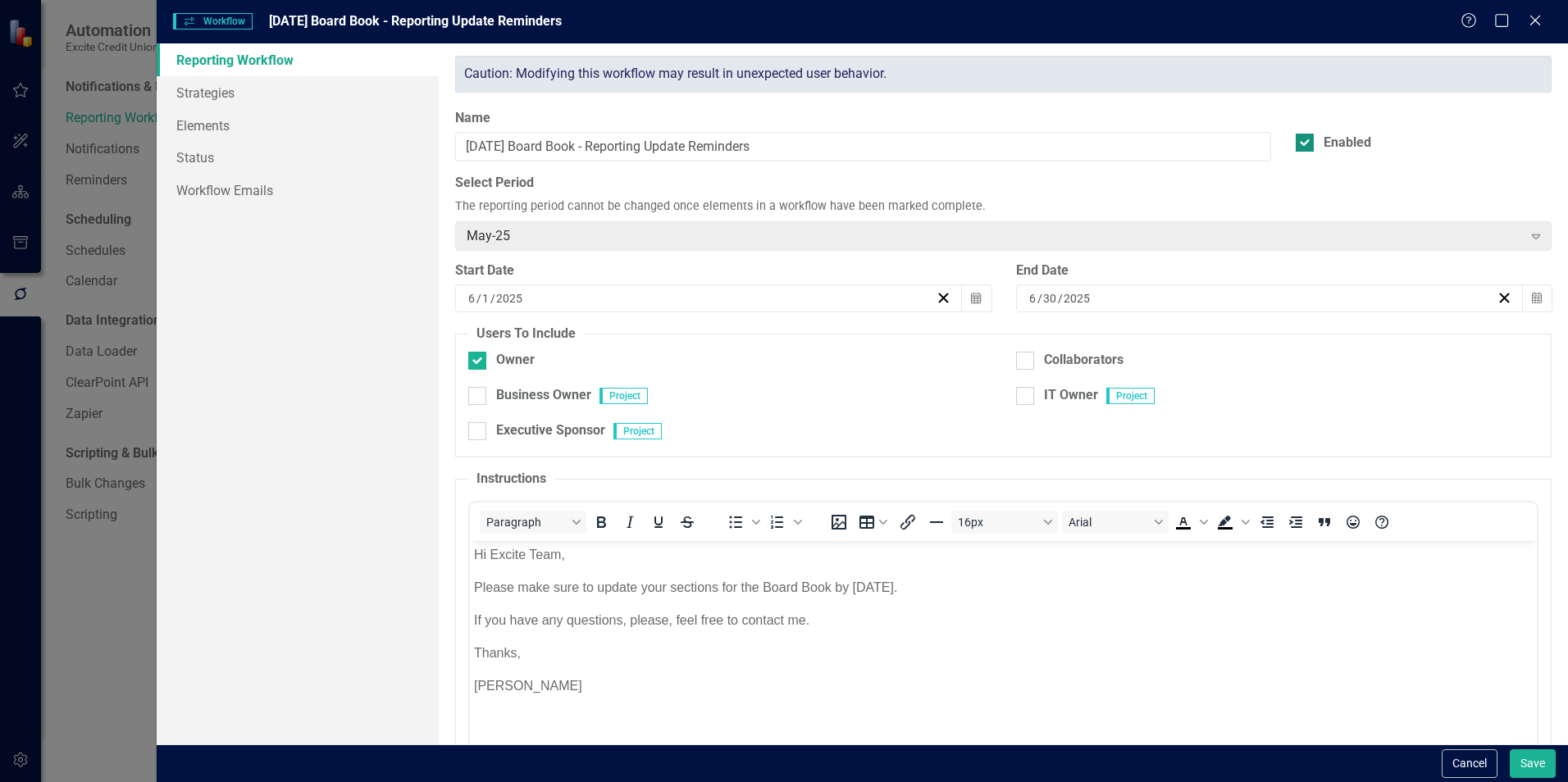
click at [1296, 138] on input "Enabled" at bounding box center [1301, 139] width 11 height 11
checkbox input "false"
click at [1537, 770] on button "Save" at bounding box center [1533, 764] width 46 height 29
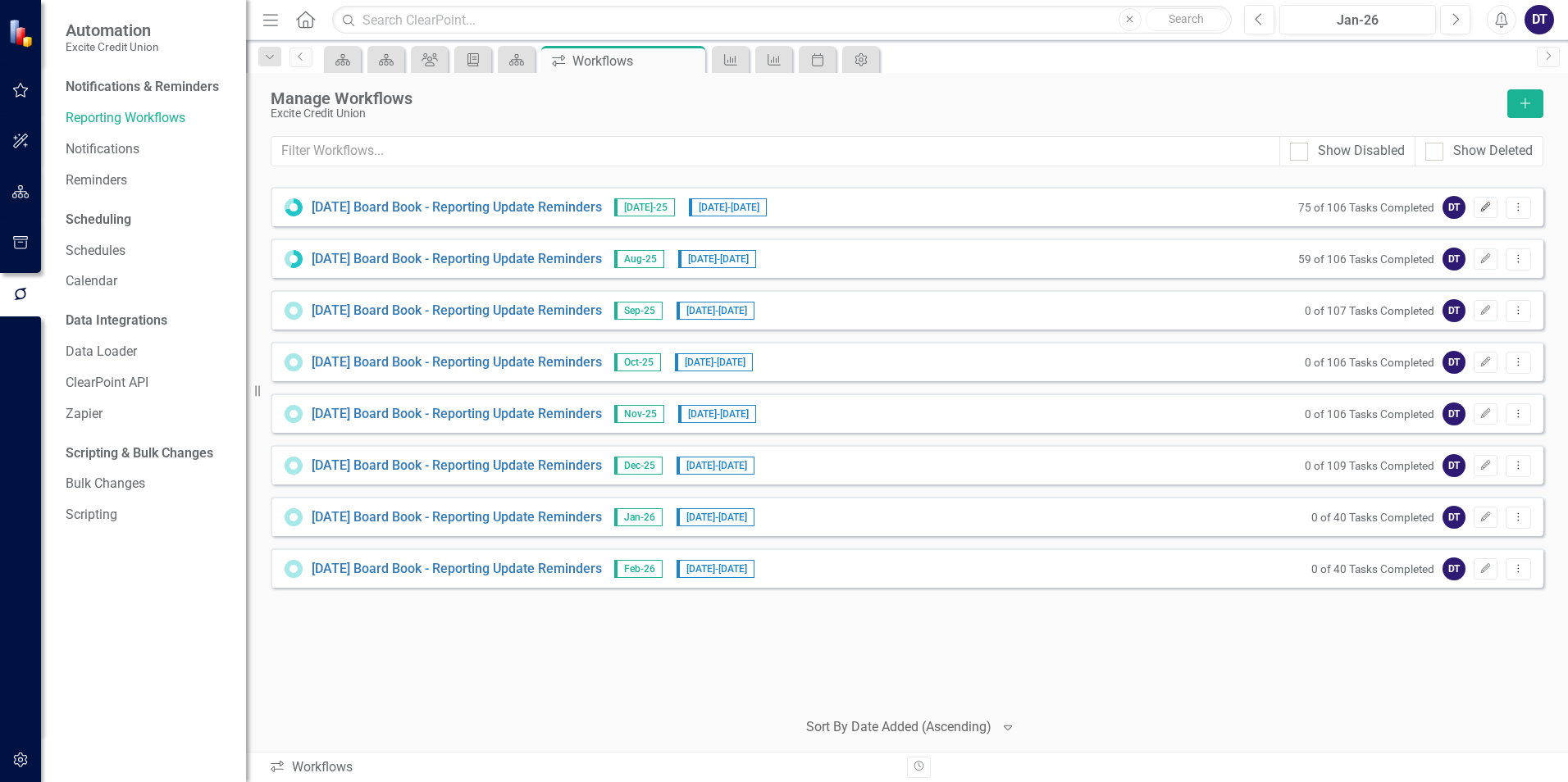
click at [1486, 208] on icon "button" at bounding box center [1486, 207] width 10 height 10
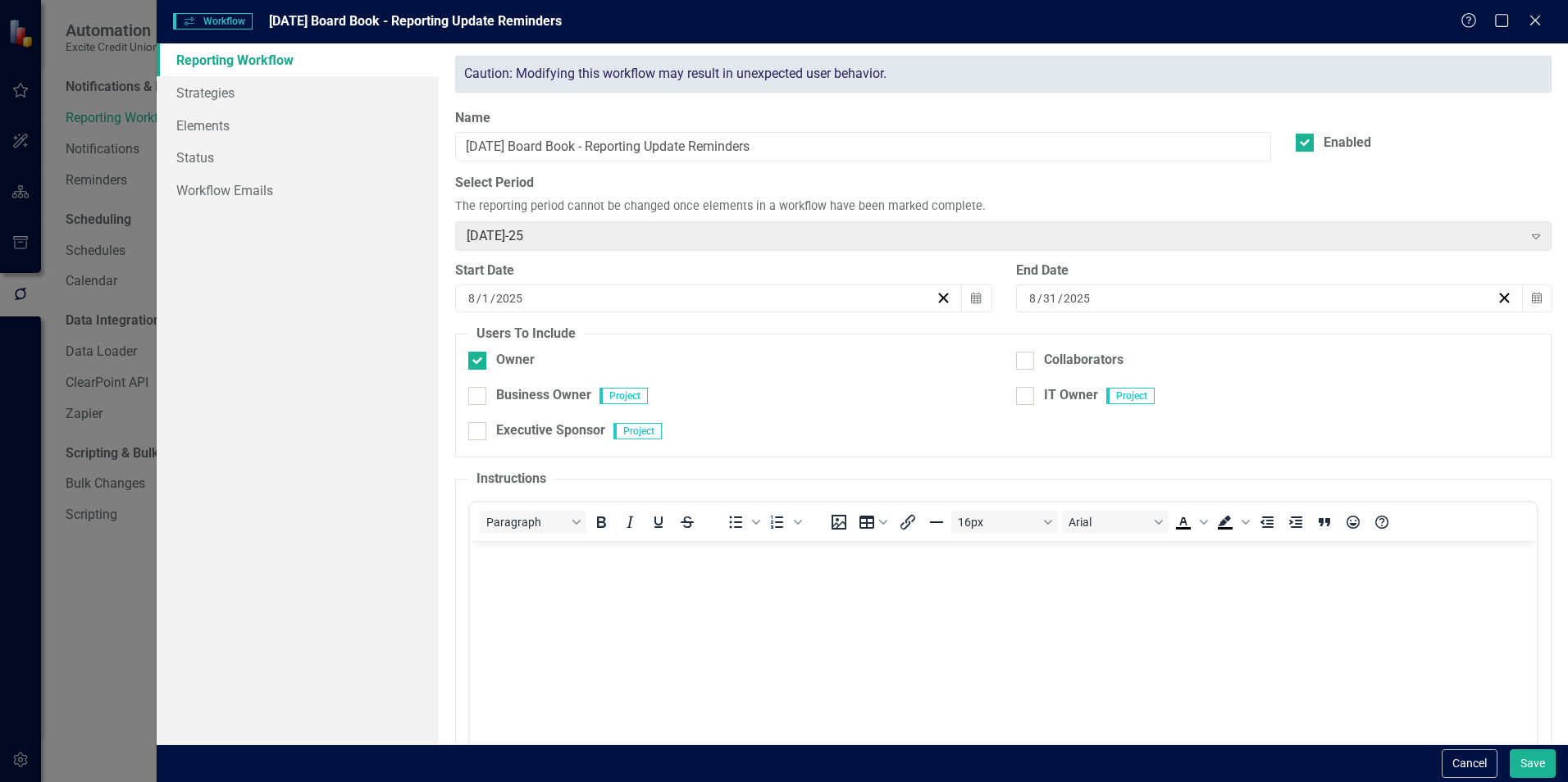
checkbox input "true"
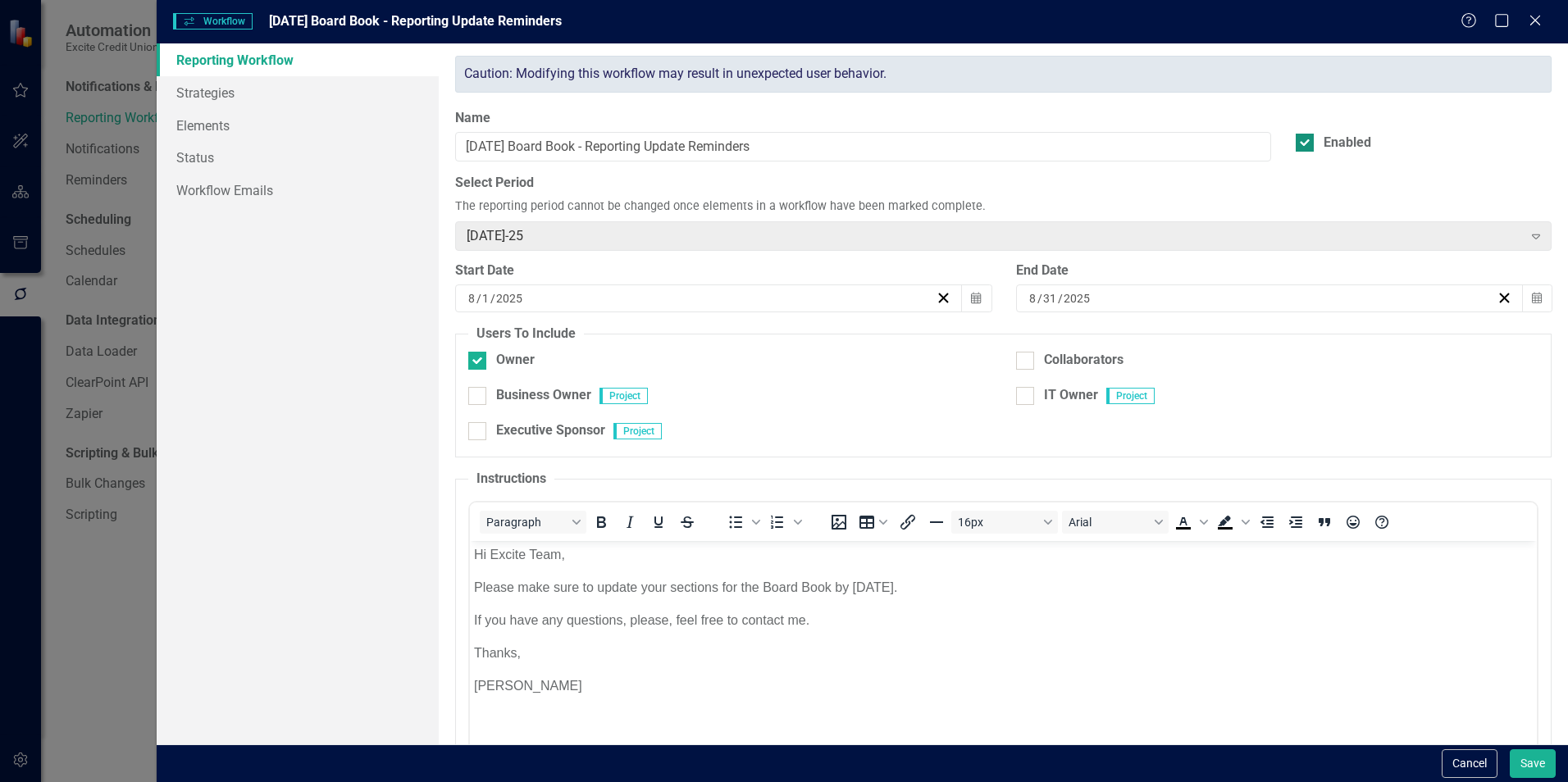
click at [1300, 137] on div at bounding box center [1305, 143] width 18 height 18
click at [1300, 137] on input "Enabled" at bounding box center [1301, 139] width 11 height 11
checkbox input "false"
click at [1527, 760] on button "Save" at bounding box center [1533, 764] width 46 height 29
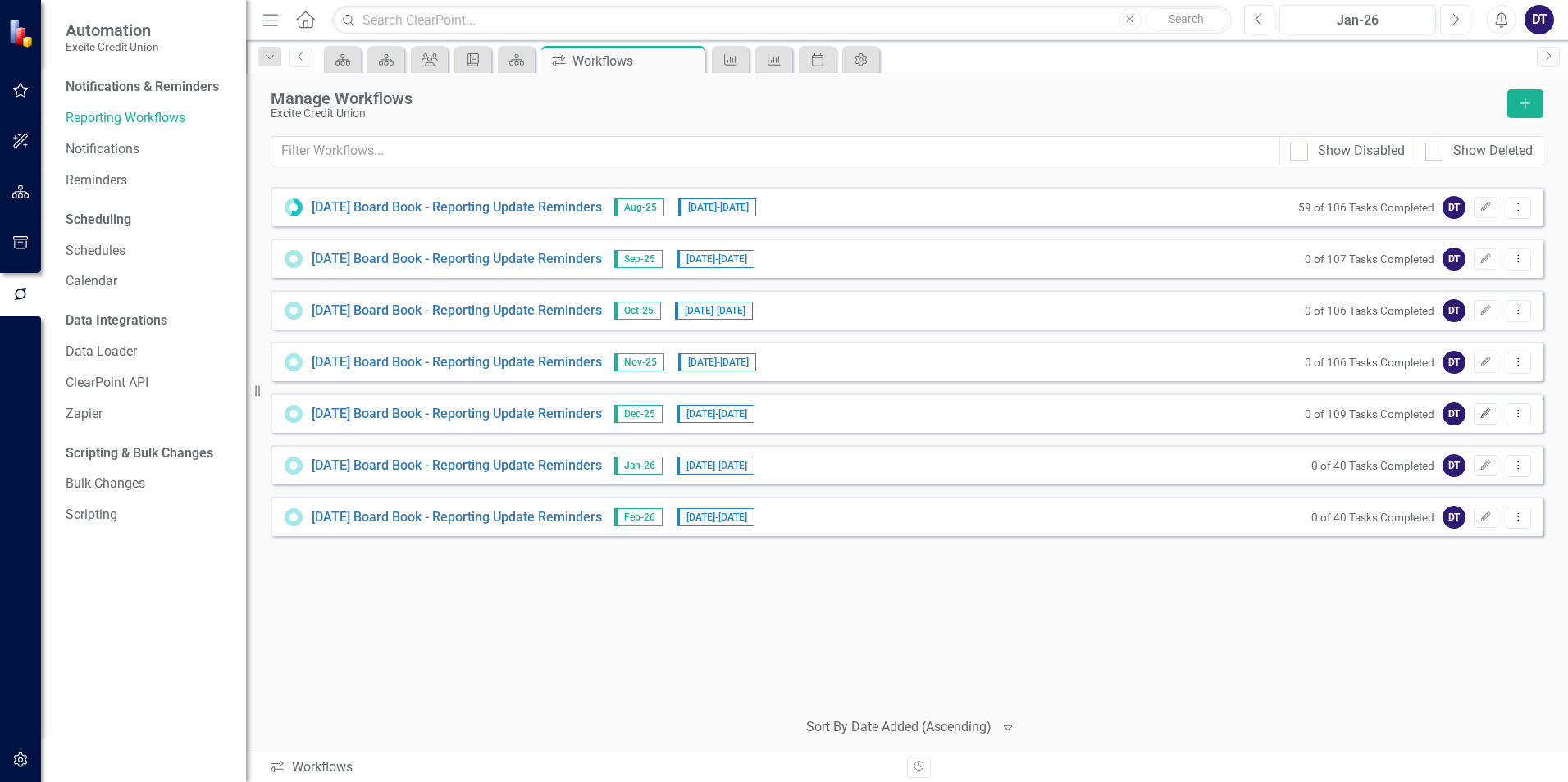
click at [1490, 409] on icon "Edit" at bounding box center [1485, 414] width 12 height 10
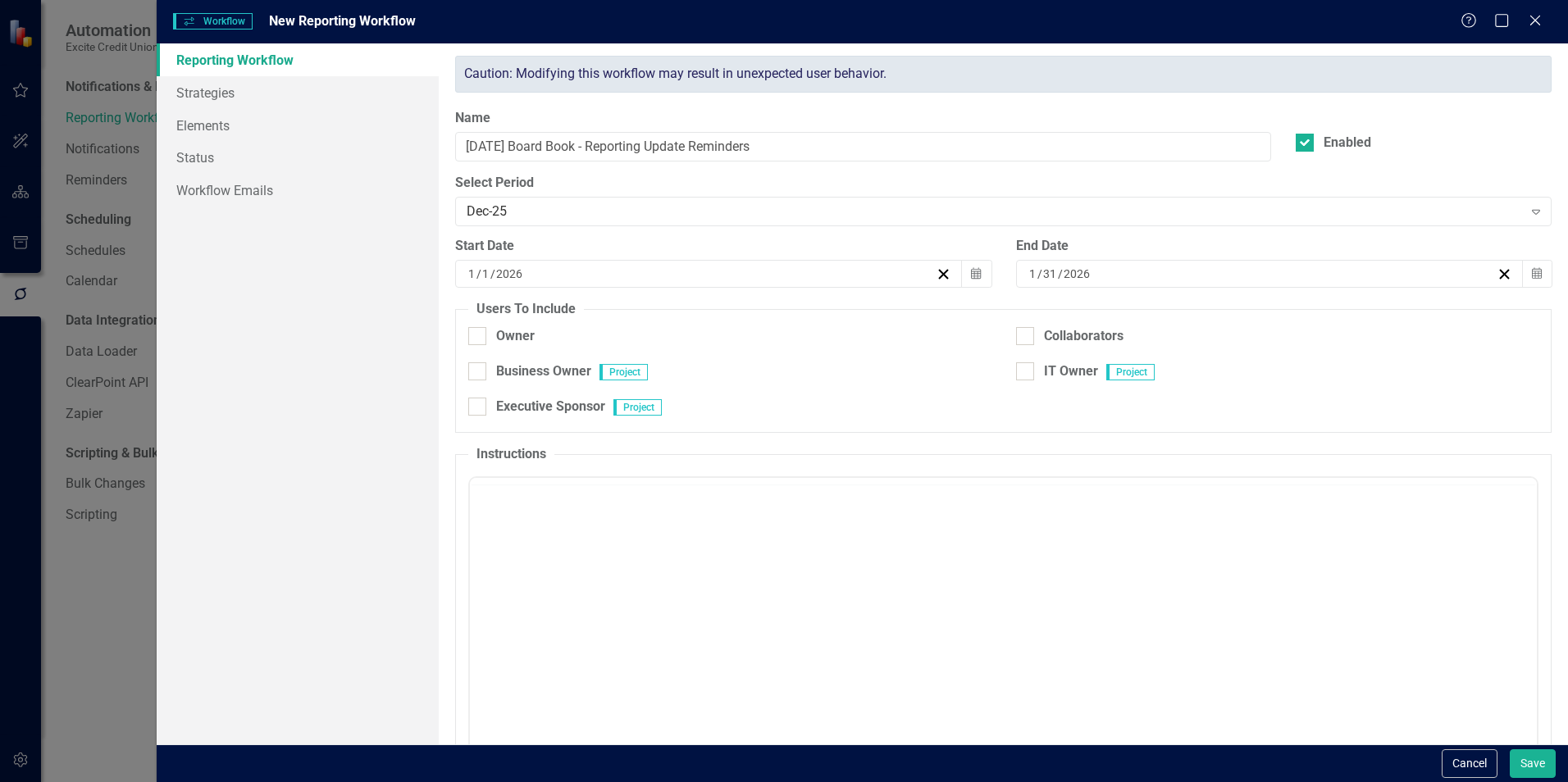
checkbox input "true"
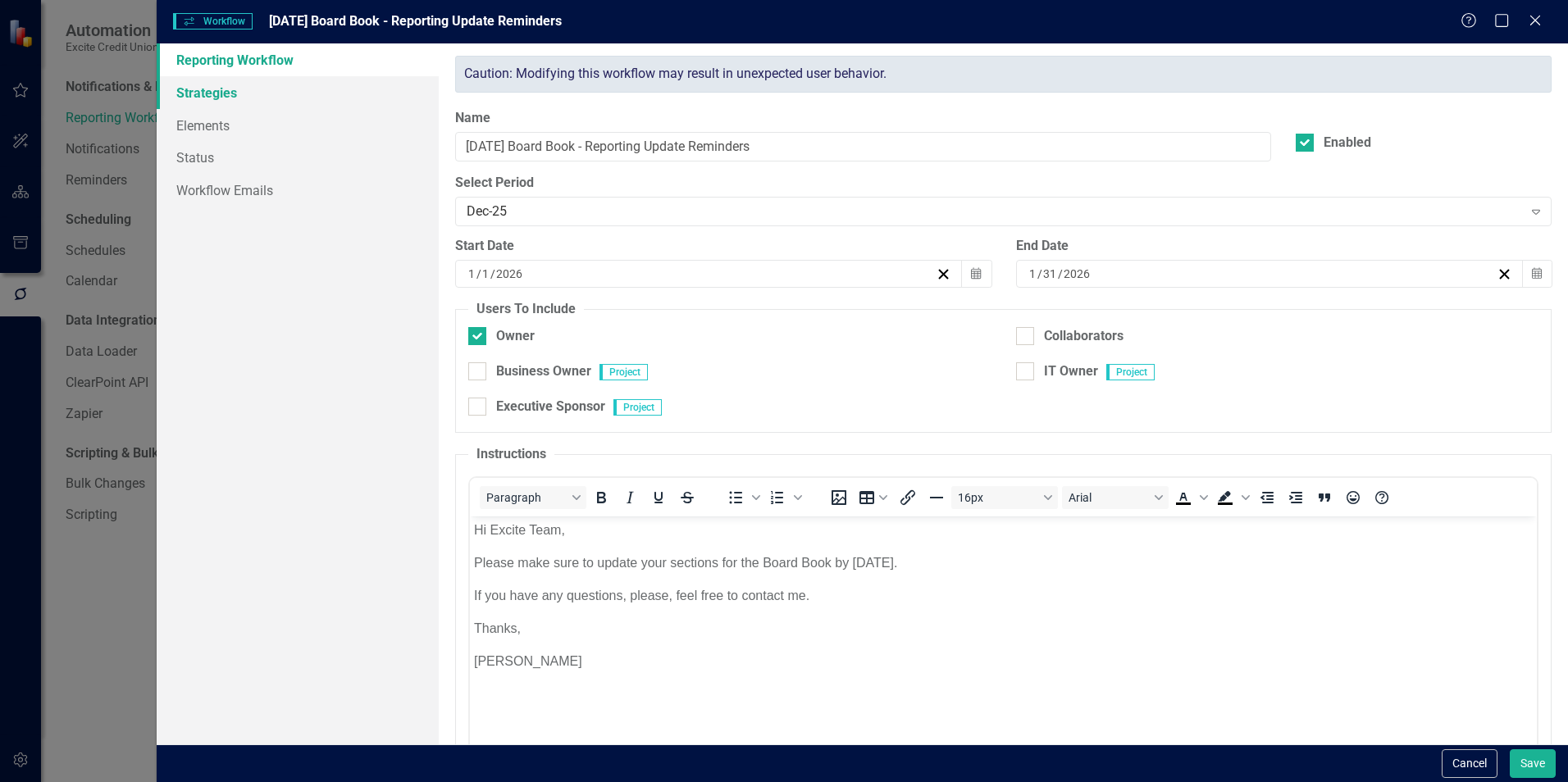
click at [236, 98] on link "Strategies" at bounding box center [298, 93] width 283 height 33
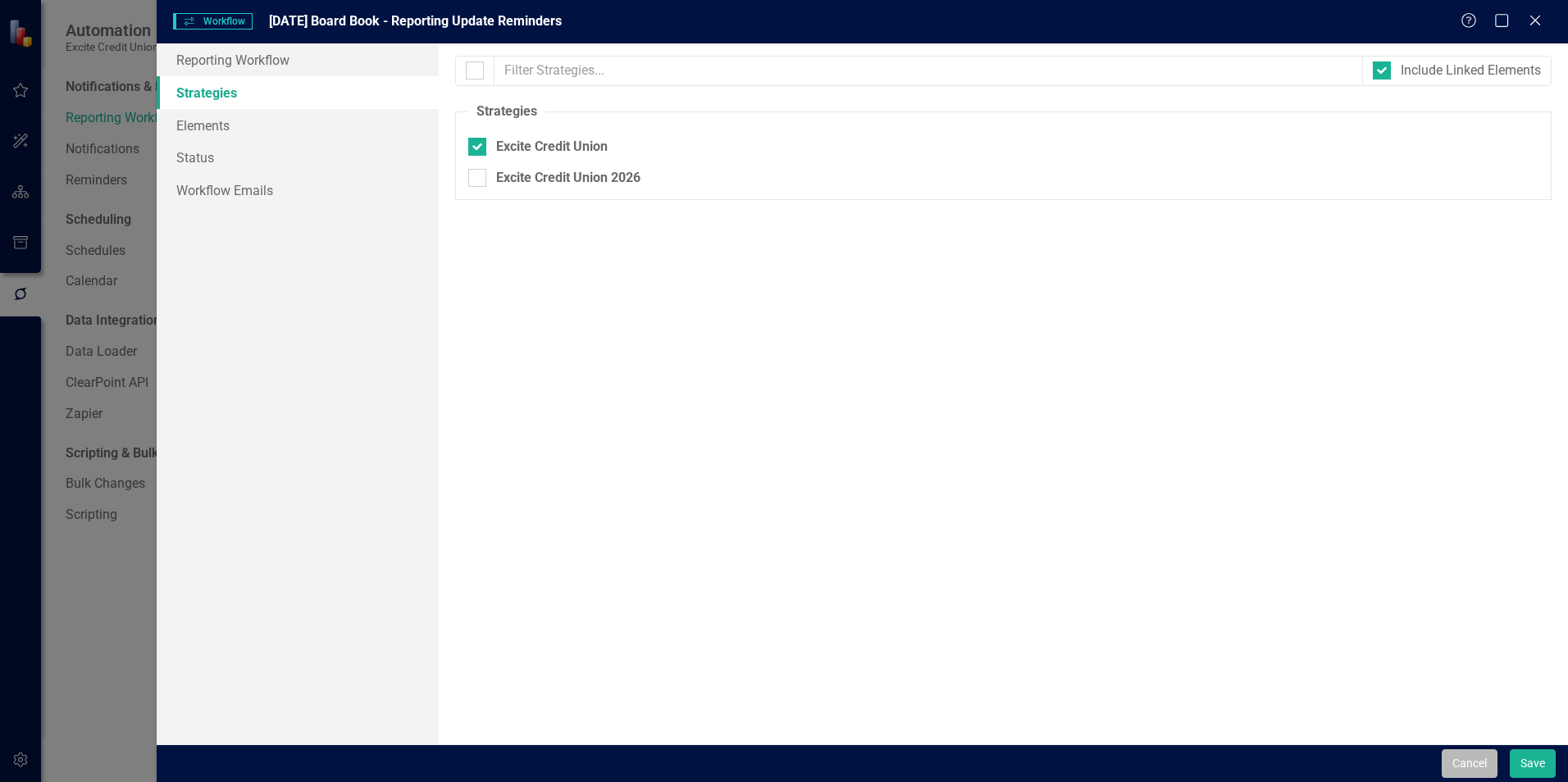
click at [1465, 767] on button "Cancel" at bounding box center [1470, 764] width 55 height 29
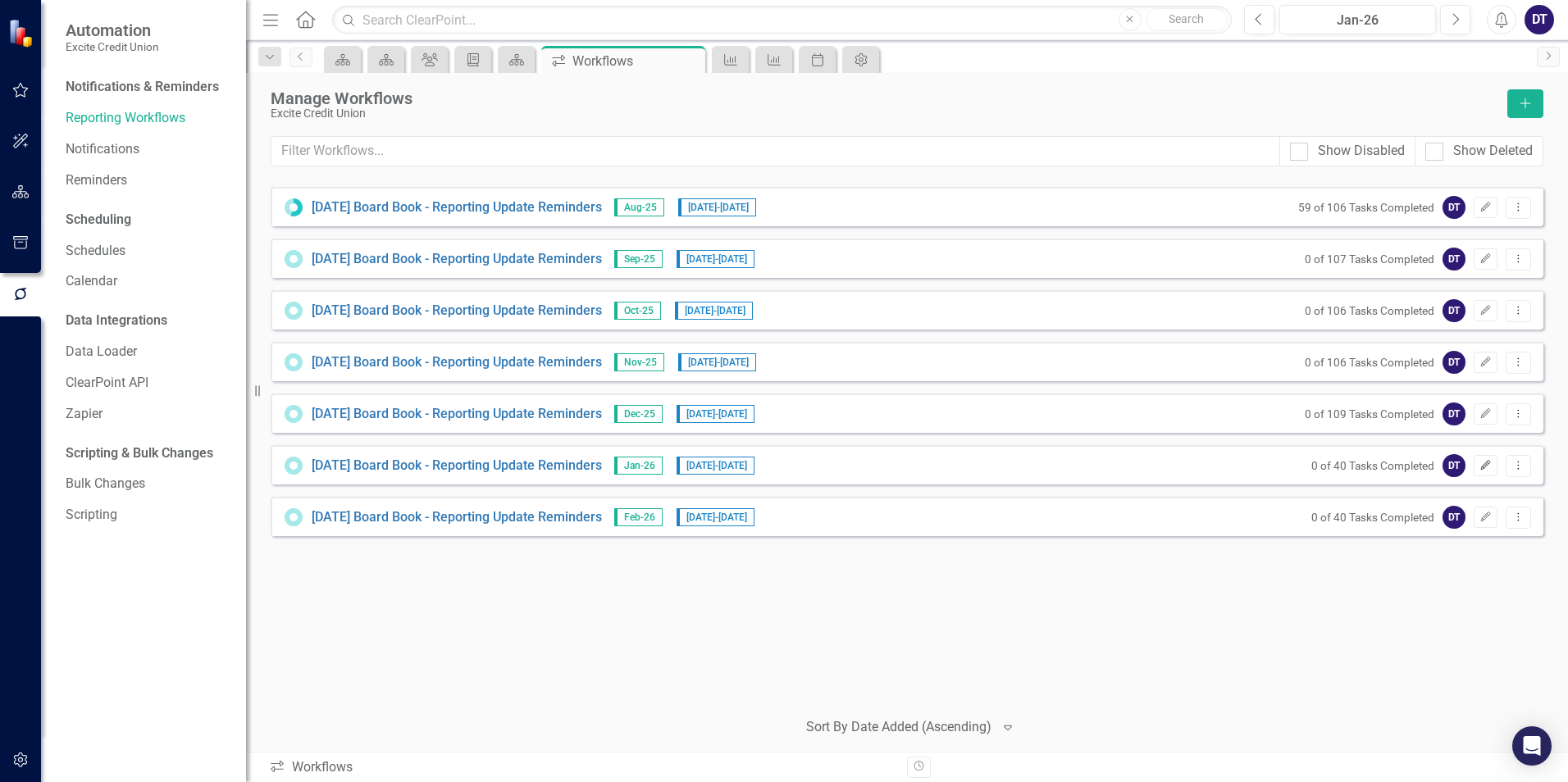
click at [1484, 465] on icon "button" at bounding box center [1486, 464] width 10 height 10
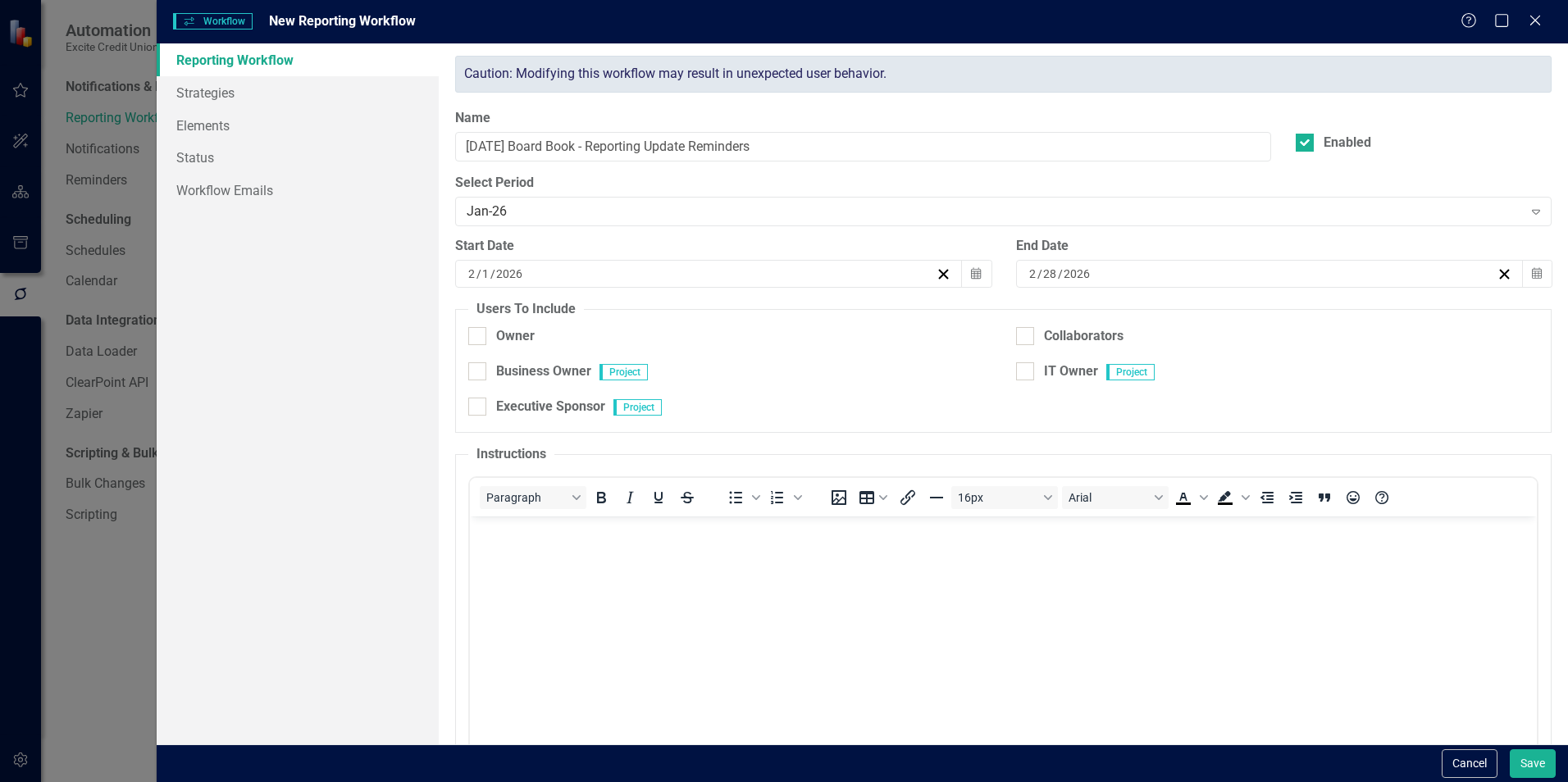
checkbox input "true"
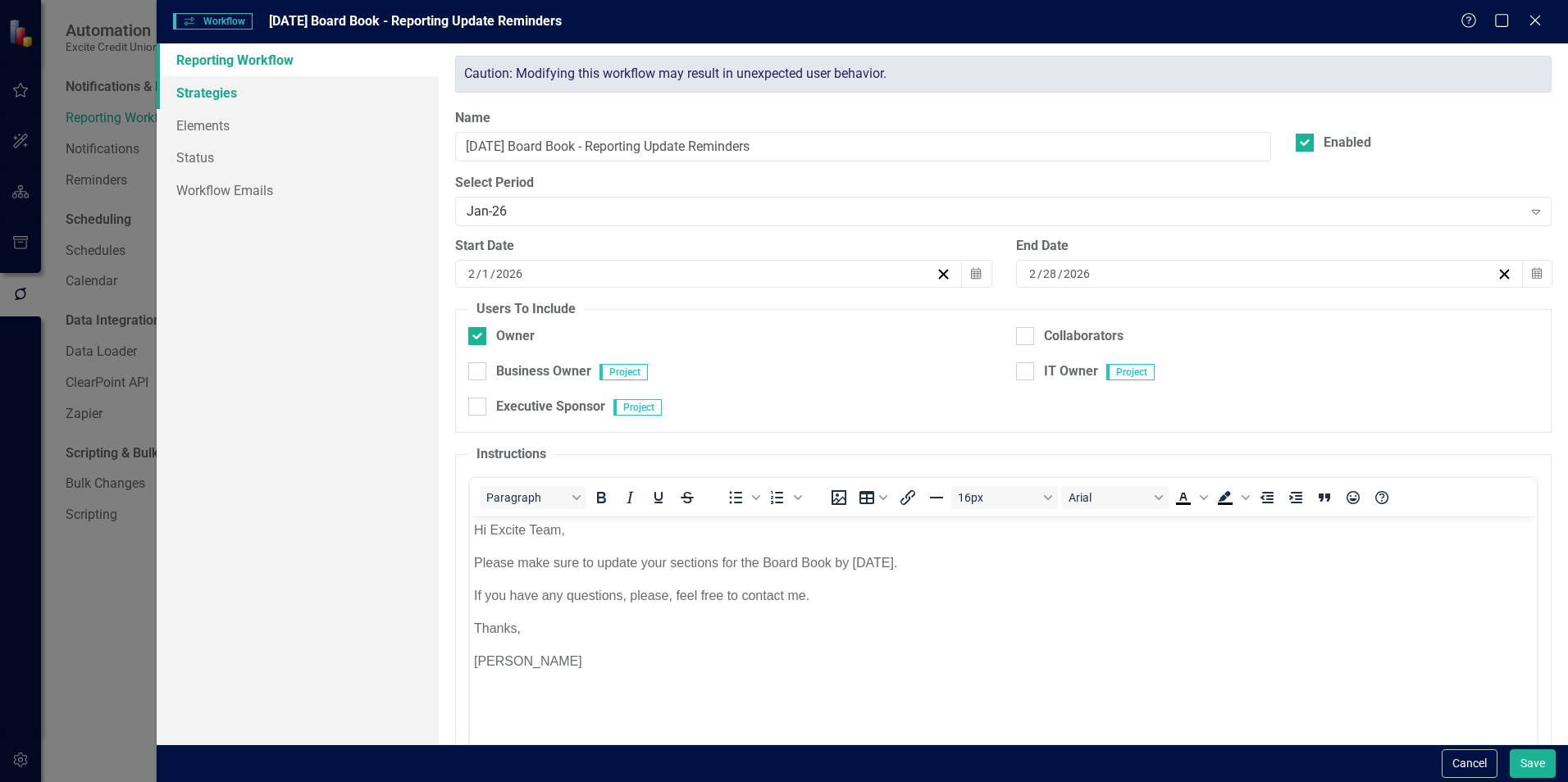
click at [187, 99] on link "Strategies" at bounding box center [298, 93] width 283 height 33
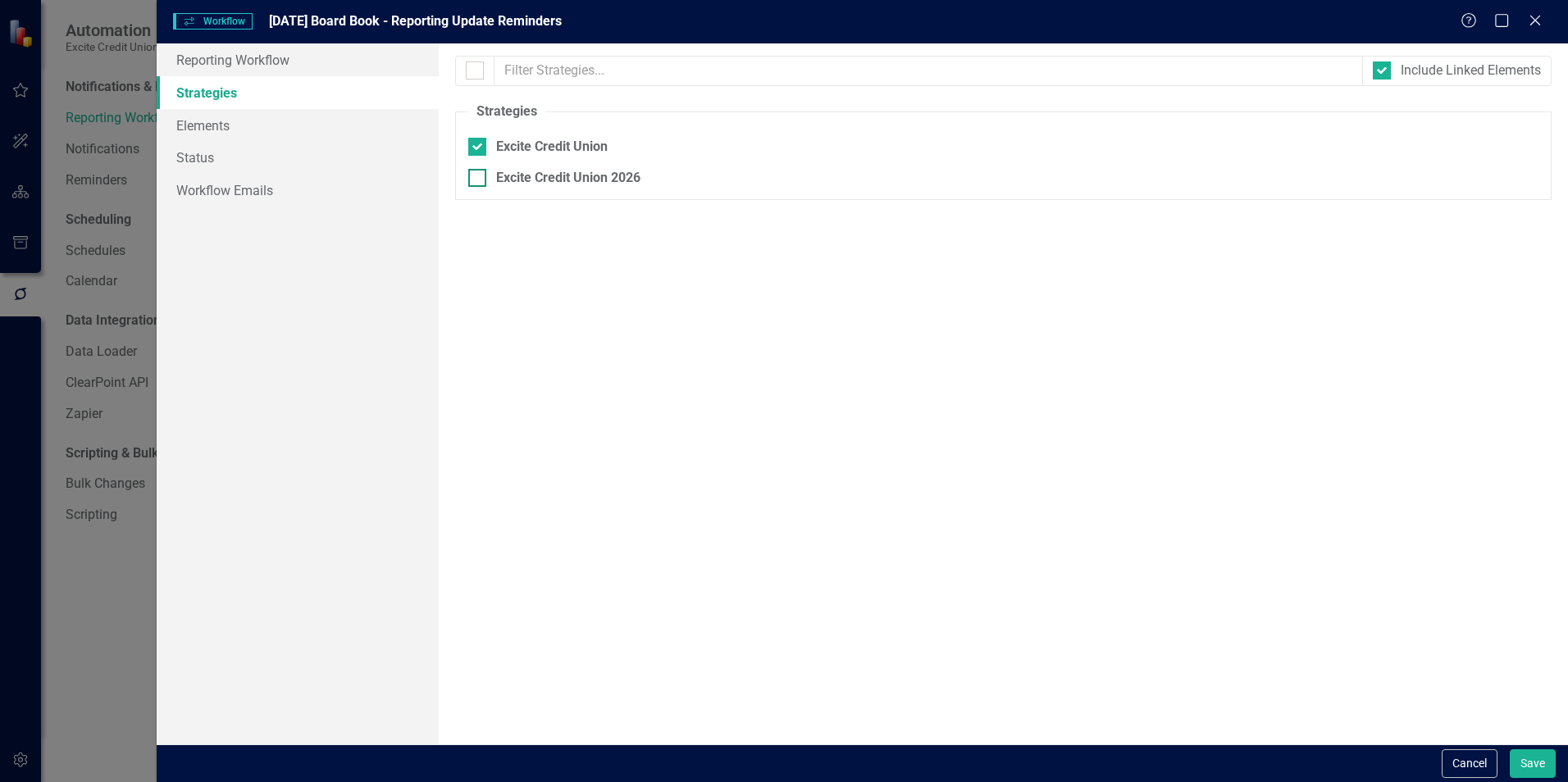
click at [474, 174] on input "Excite Credit Union 2026" at bounding box center [474, 174] width 11 height 11
checkbox input "true"
click at [472, 150] on div at bounding box center [477, 147] width 18 height 18
click at [472, 149] on input "Excite Credit Union" at bounding box center [474, 143] width 11 height 11
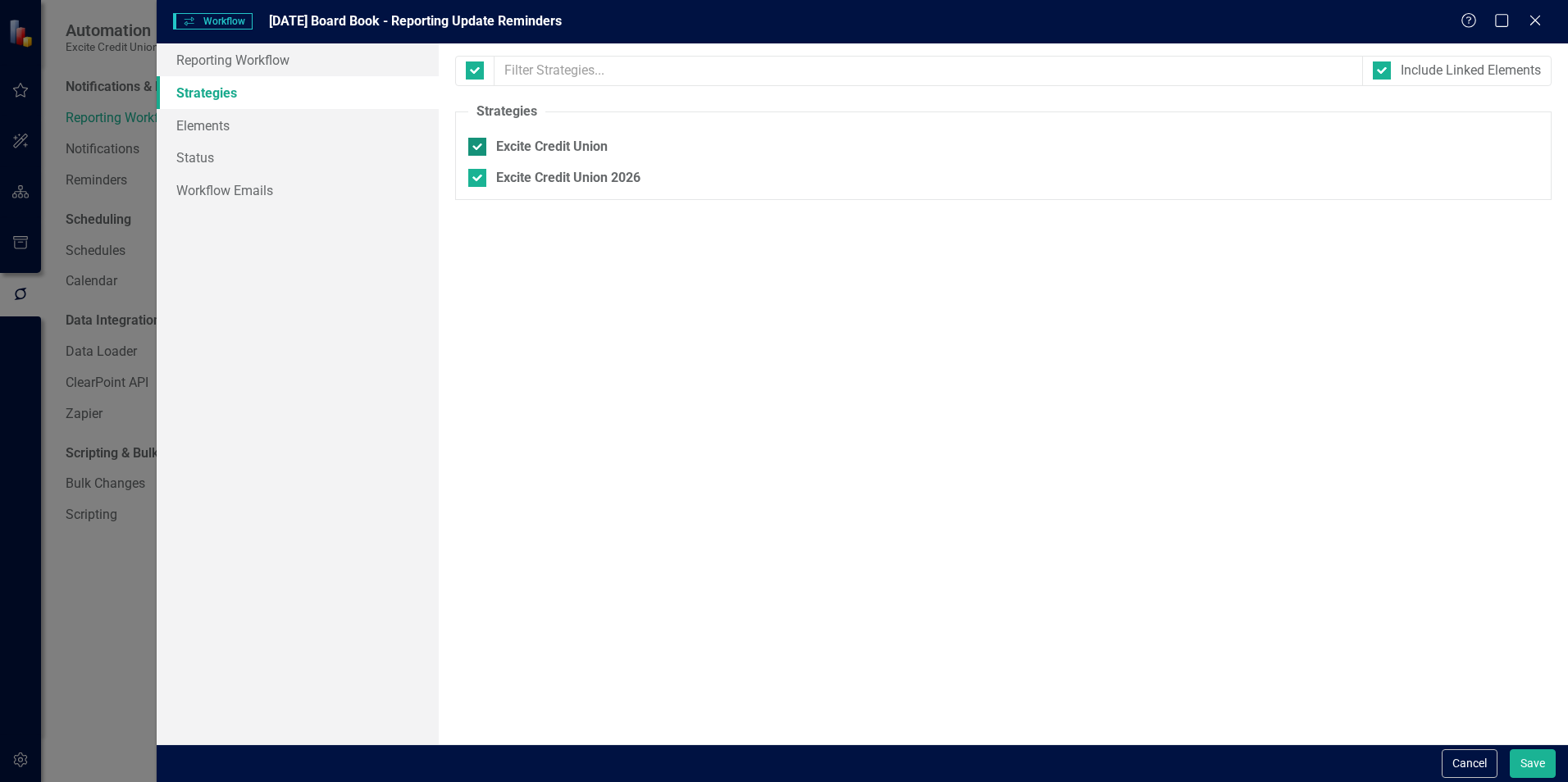
checkbox input "false"
click at [1524, 758] on button "Save" at bounding box center [1533, 764] width 46 height 29
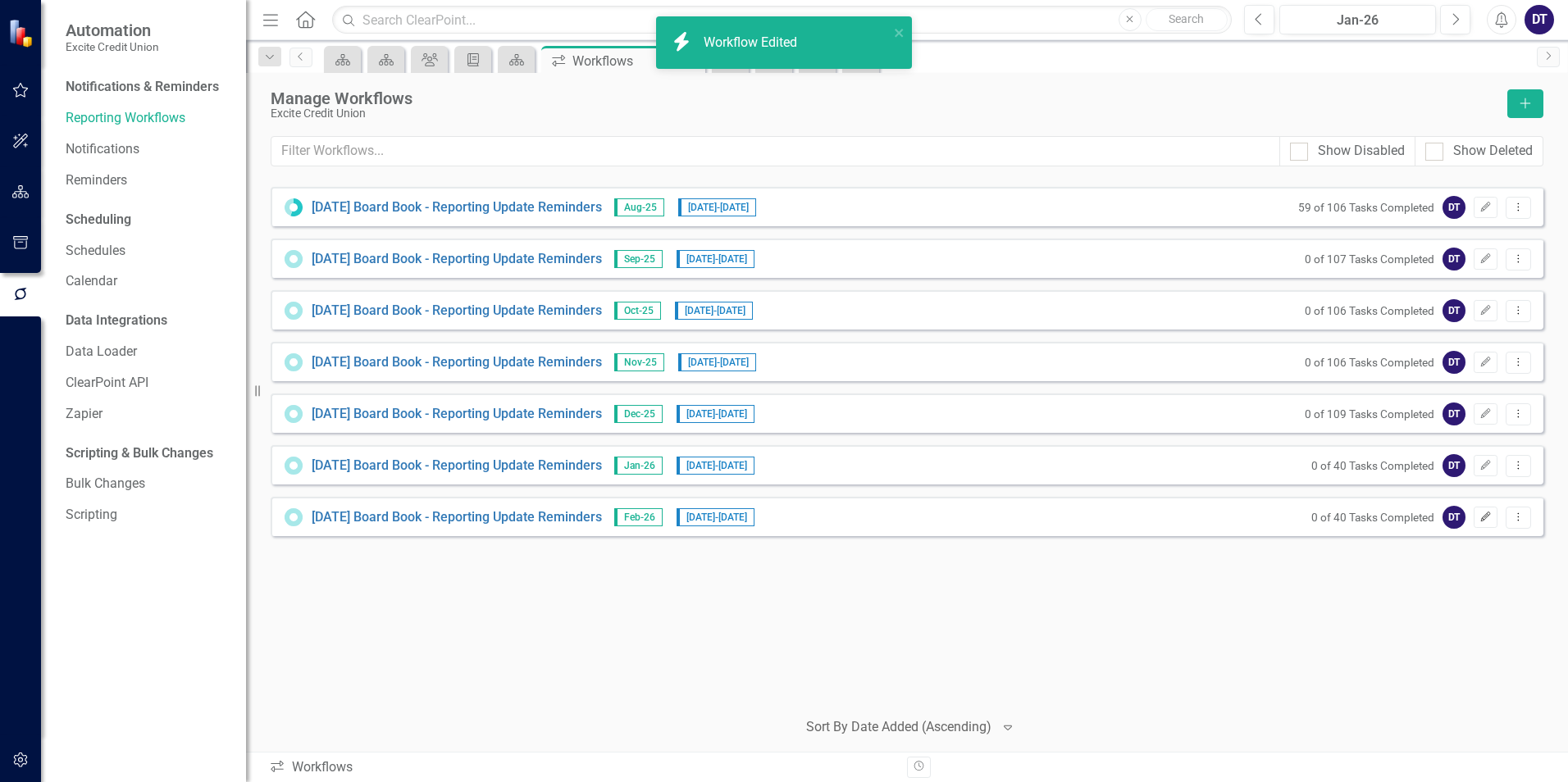
click at [1484, 515] on icon "Edit" at bounding box center [1485, 517] width 12 height 10
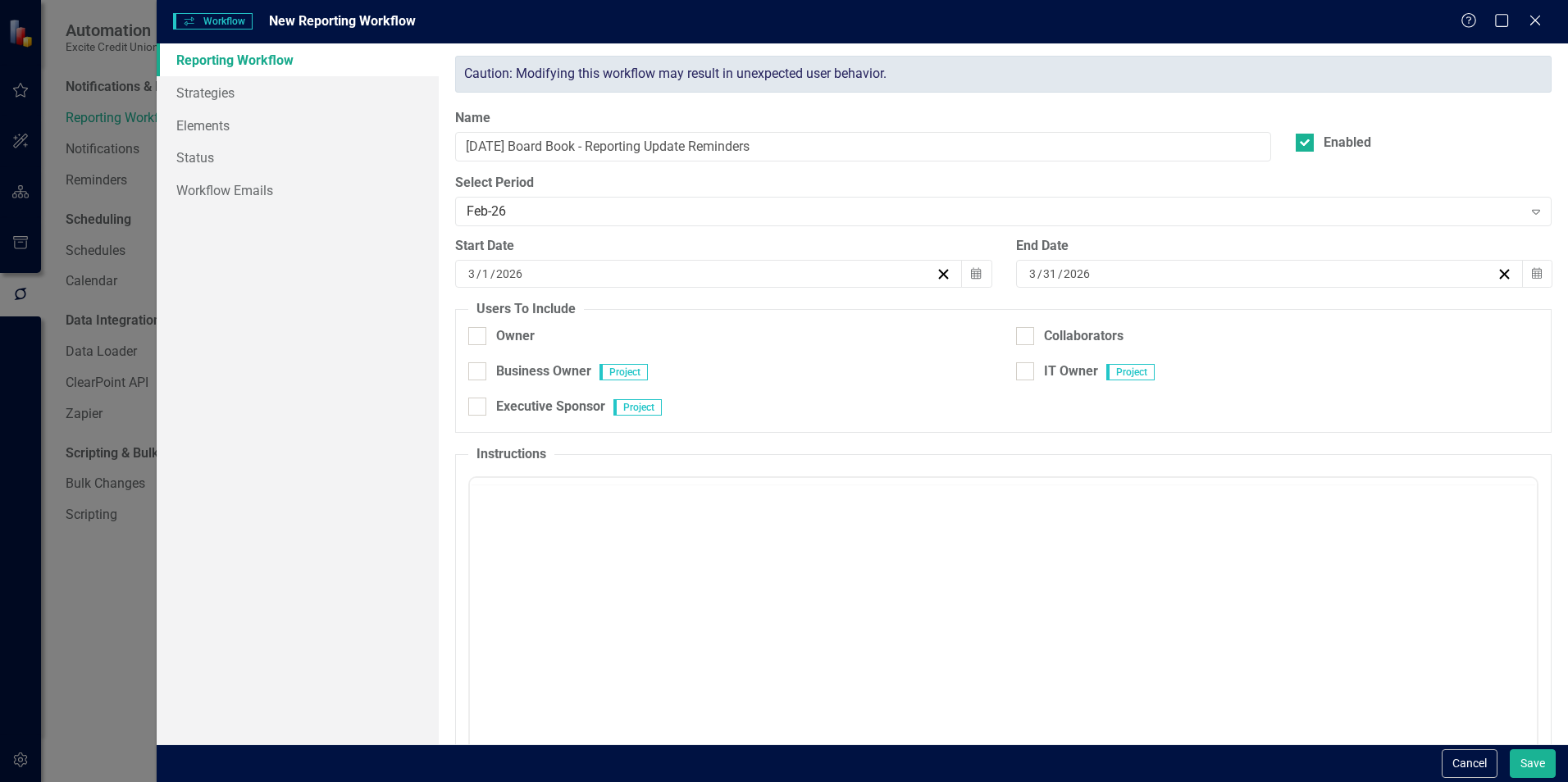
checkbox input "true"
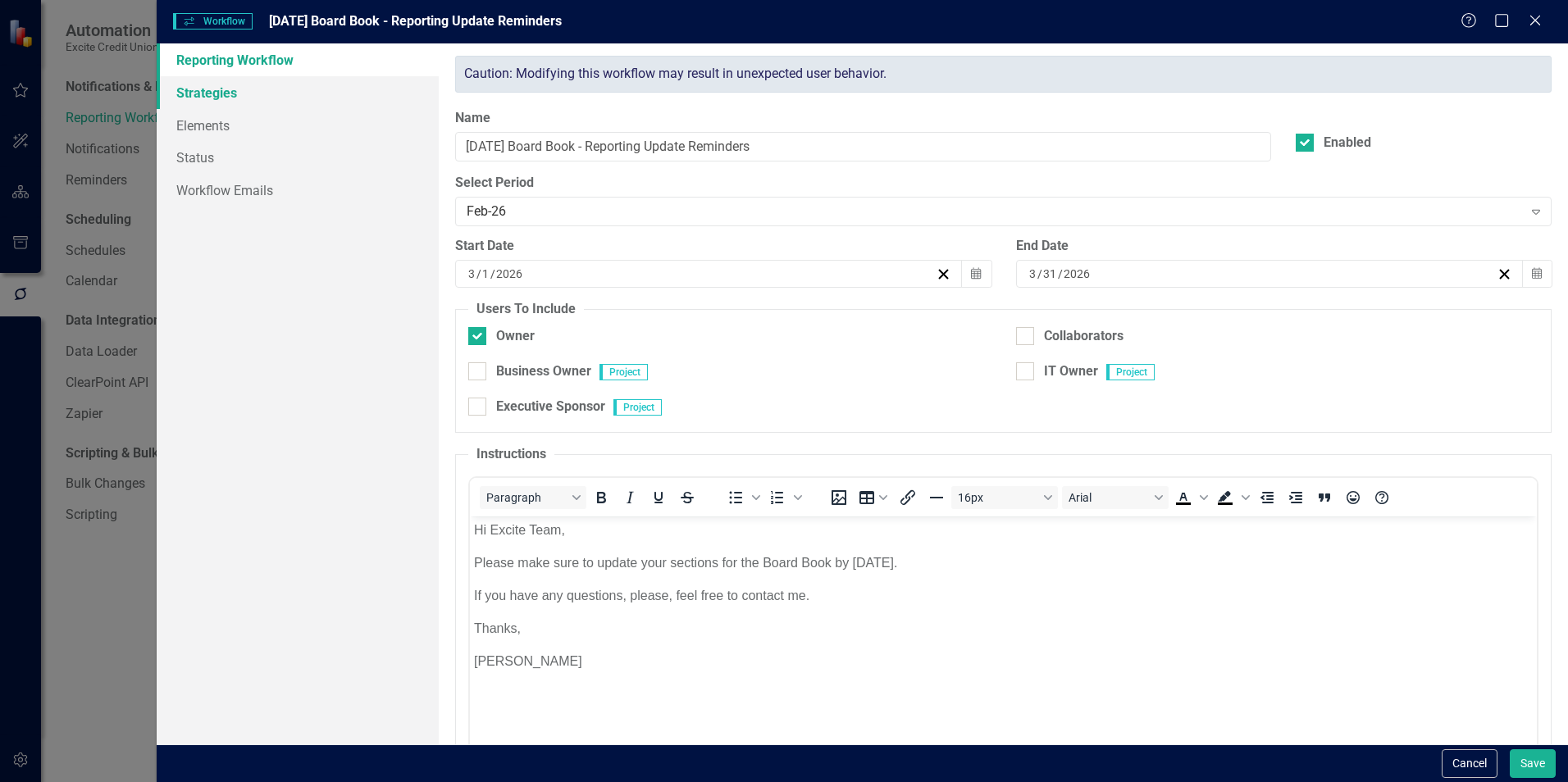
click at [203, 87] on link "Strategies" at bounding box center [298, 93] width 283 height 33
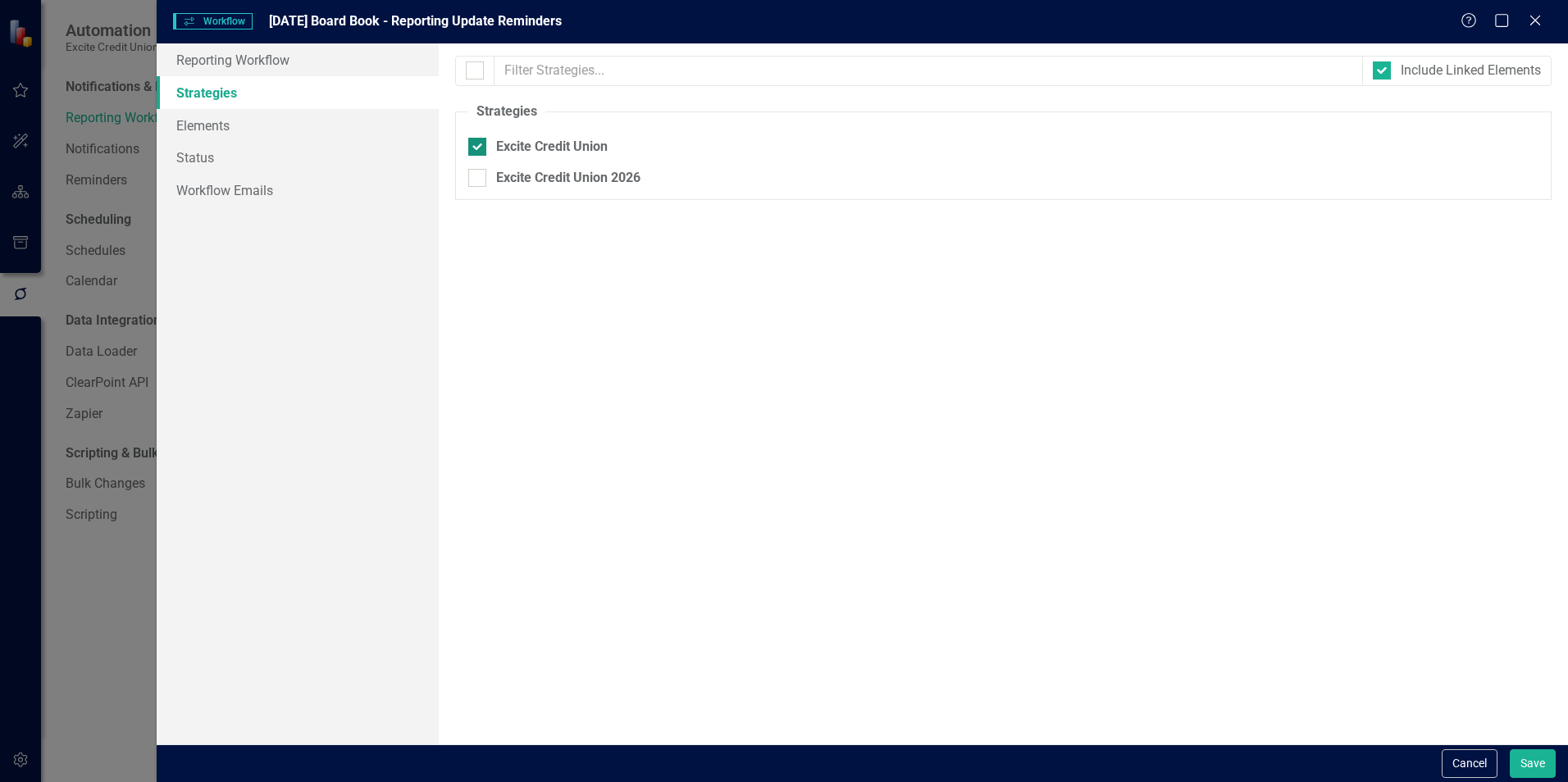
click at [473, 143] on input "Excite Credit Union" at bounding box center [474, 143] width 11 height 11
checkbox input "false"
click at [479, 196] on input "Excite Credit Union 2026" at bounding box center [474, 193] width 11 height 11
checkbox input "true"
click at [1519, 756] on button "Save" at bounding box center [1533, 764] width 46 height 29
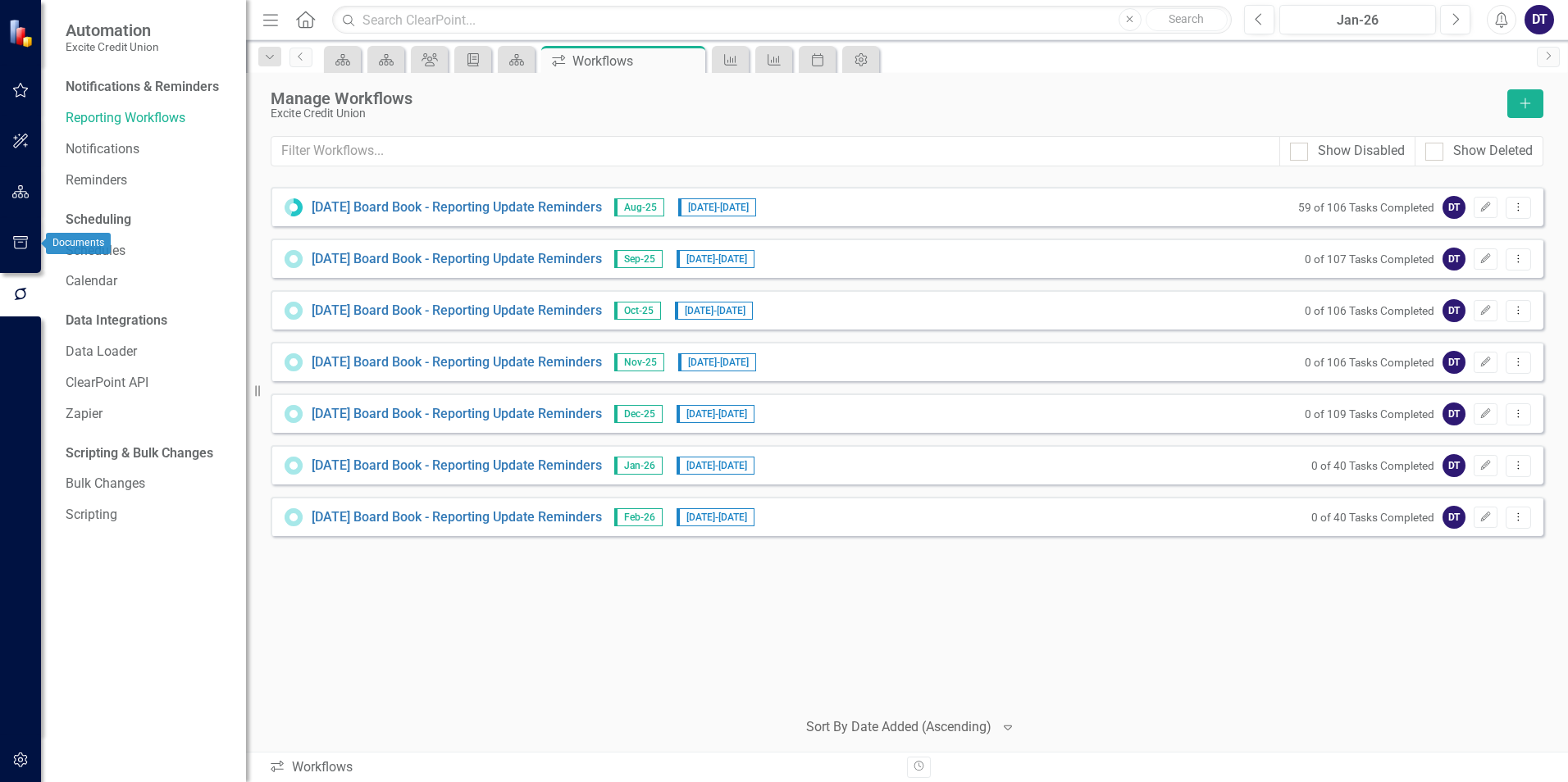
click at [20, 241] on icon "button" at bounding box center [20, 243] width 18 height 13
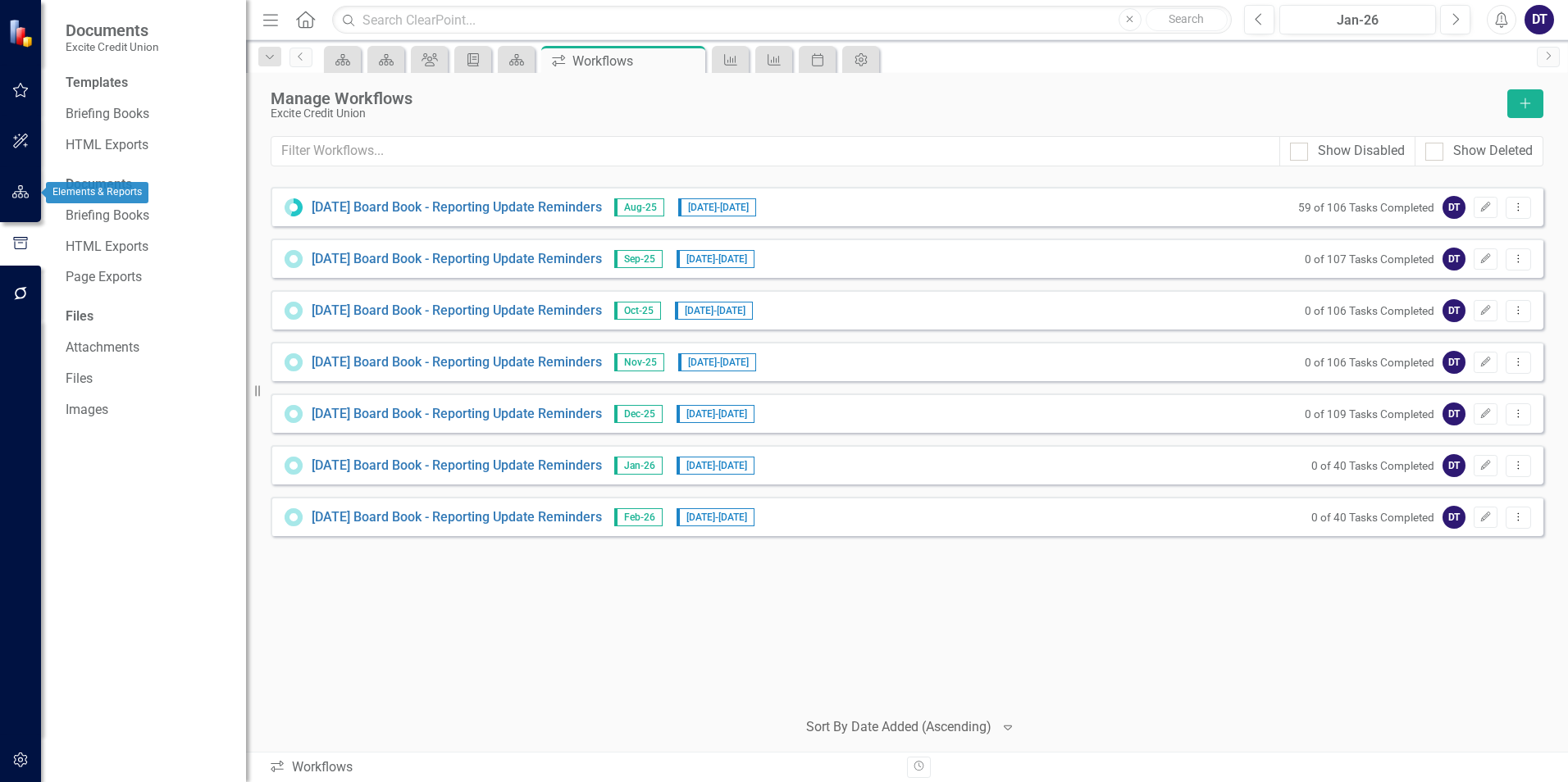
click at [18, 190] on icon "button" at bounding box center [20, 192] width 18 height 13
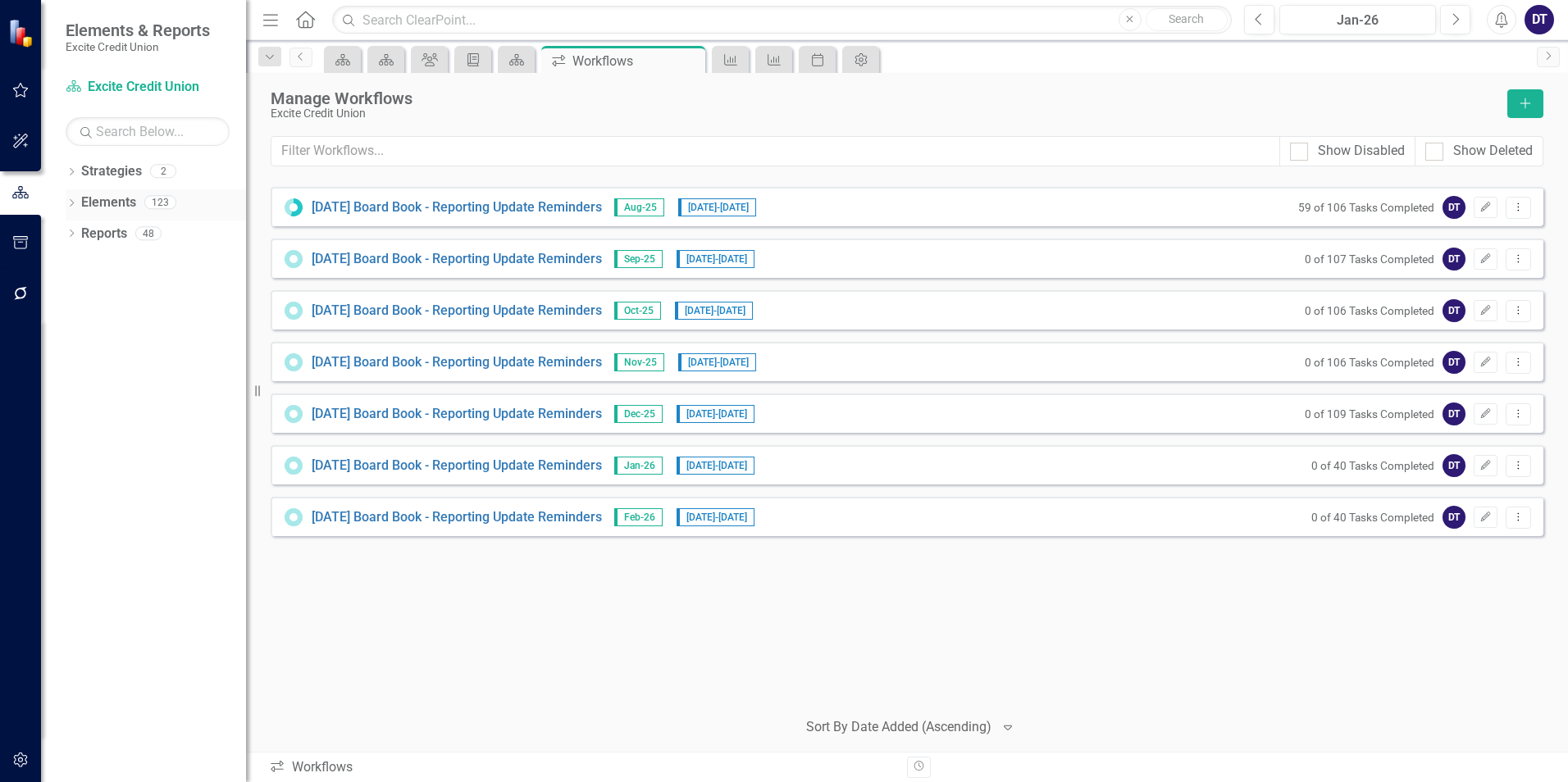
click at [115, 201] on link "Elements" at bounding box center [109, 203] width 55 height 18
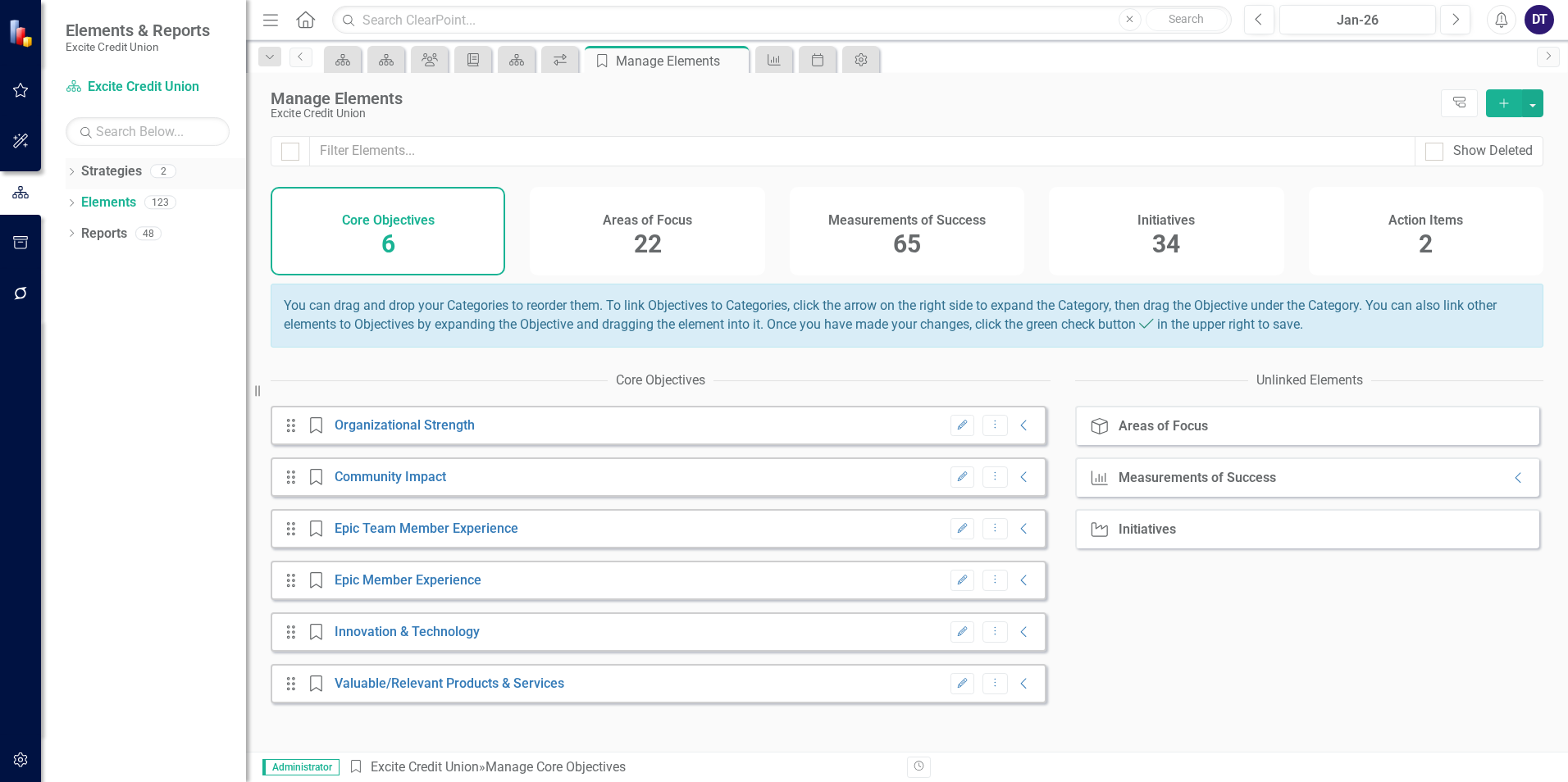
click at [113, 173] on link "Strategies" at bounding box center [112, 172] width 61 height 18
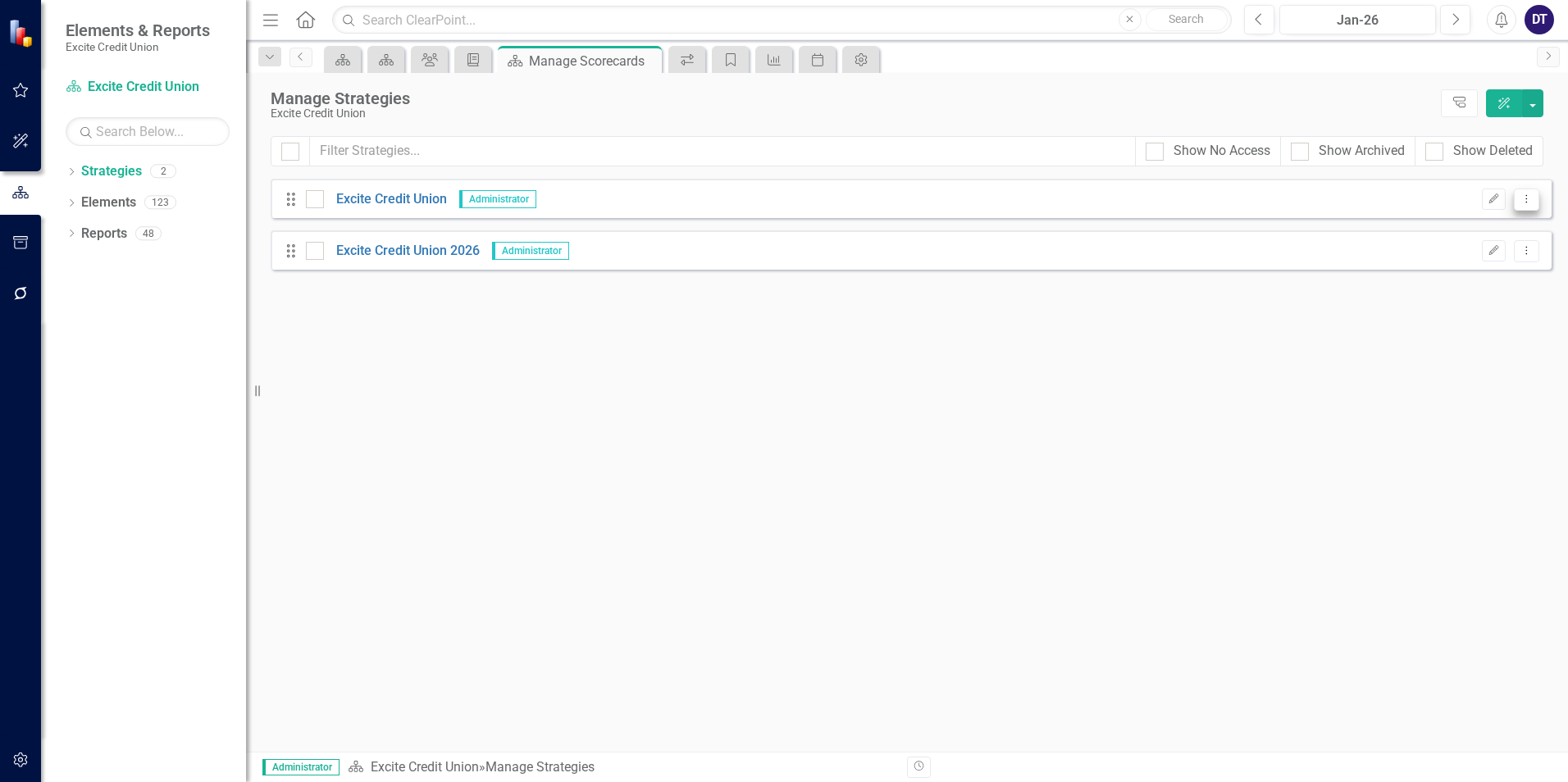
click at [1532, 199] on icon "Dropdown Menu" at bounding box center [1526, 199] width 14 height 11
click at [1459, 230] on link "Edit Edit Strategy" at bounding box center [1453, 226] width 172 height 30
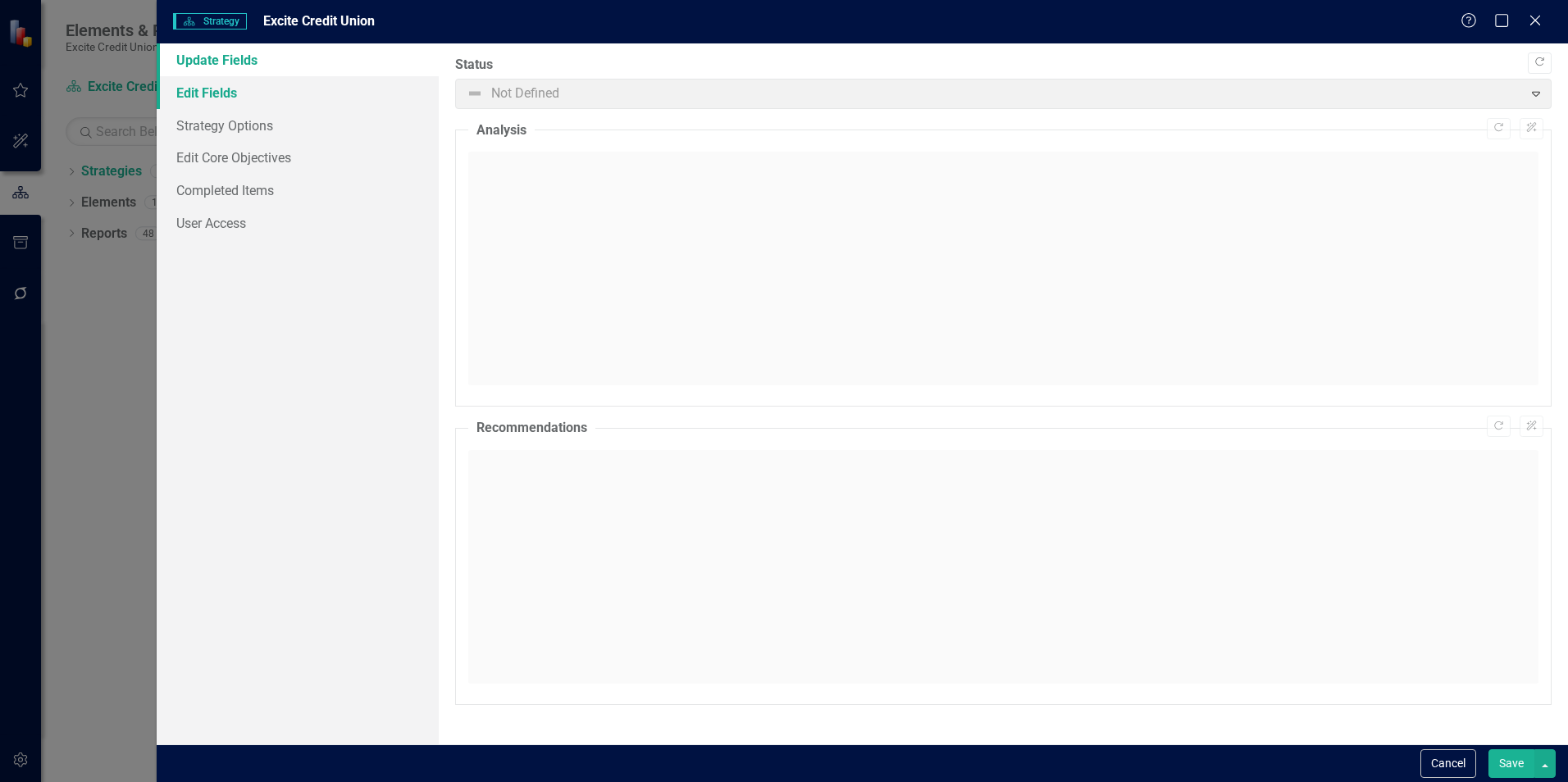
click at [236, 93] on link "Edit Fields" at bounding box center [298, 93] width 283 height 33
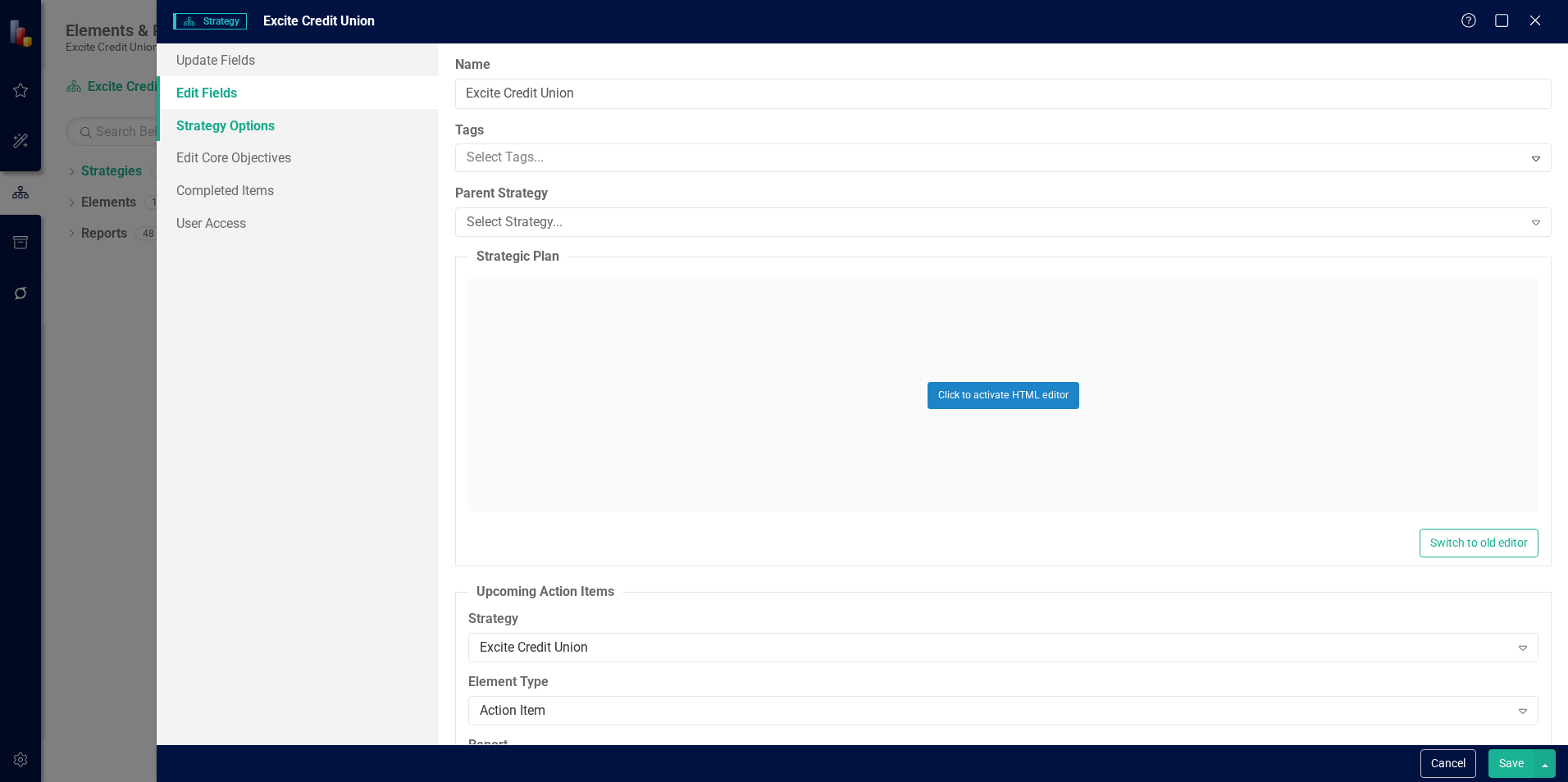
click at [235, 128] on link "Strategy Options" at bounding box center [298, 126] width 283 height 33
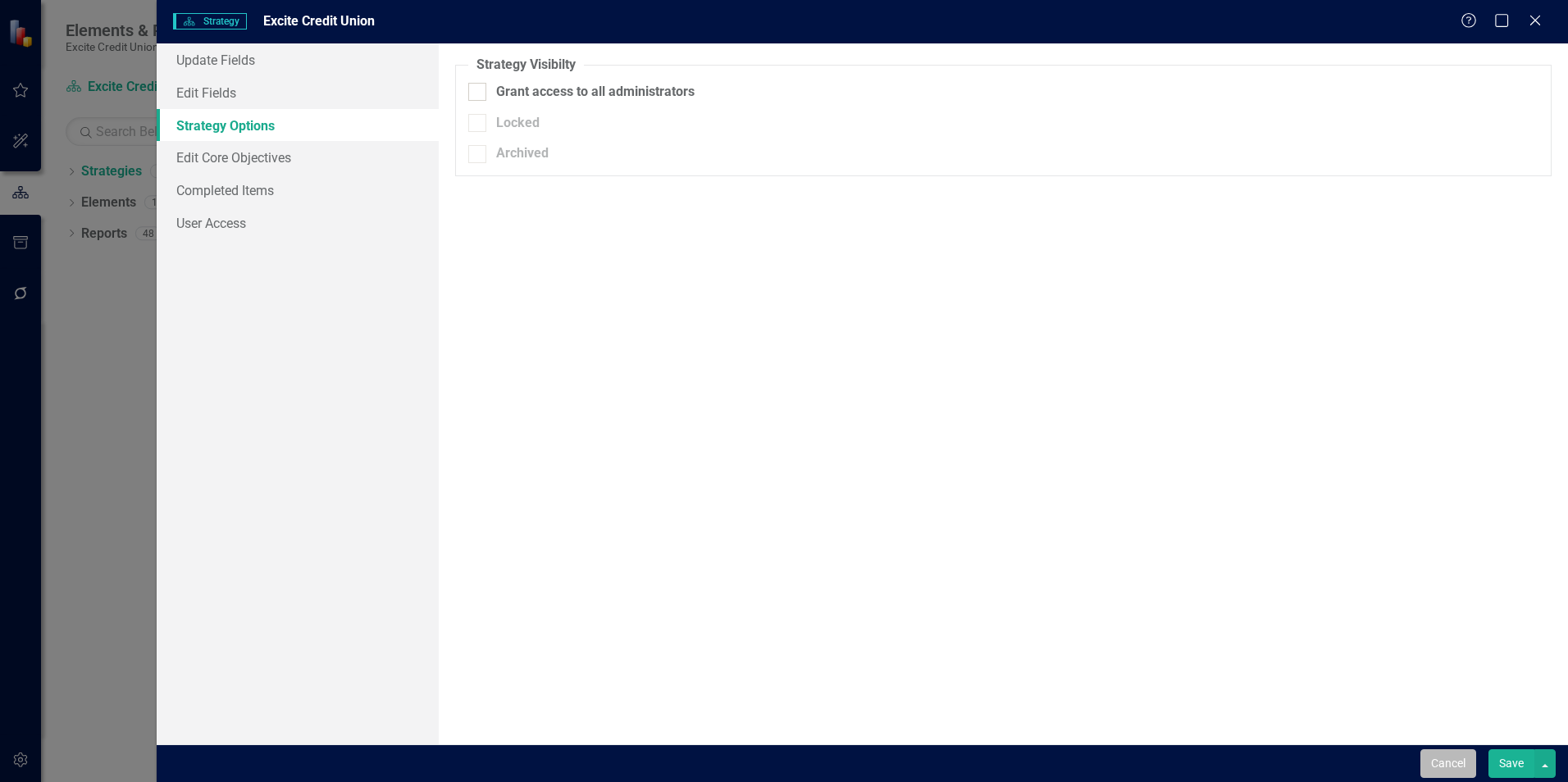
click at [1446, 759] on button "Cancel" at bounding box center [1448, 764] width 55 height 29
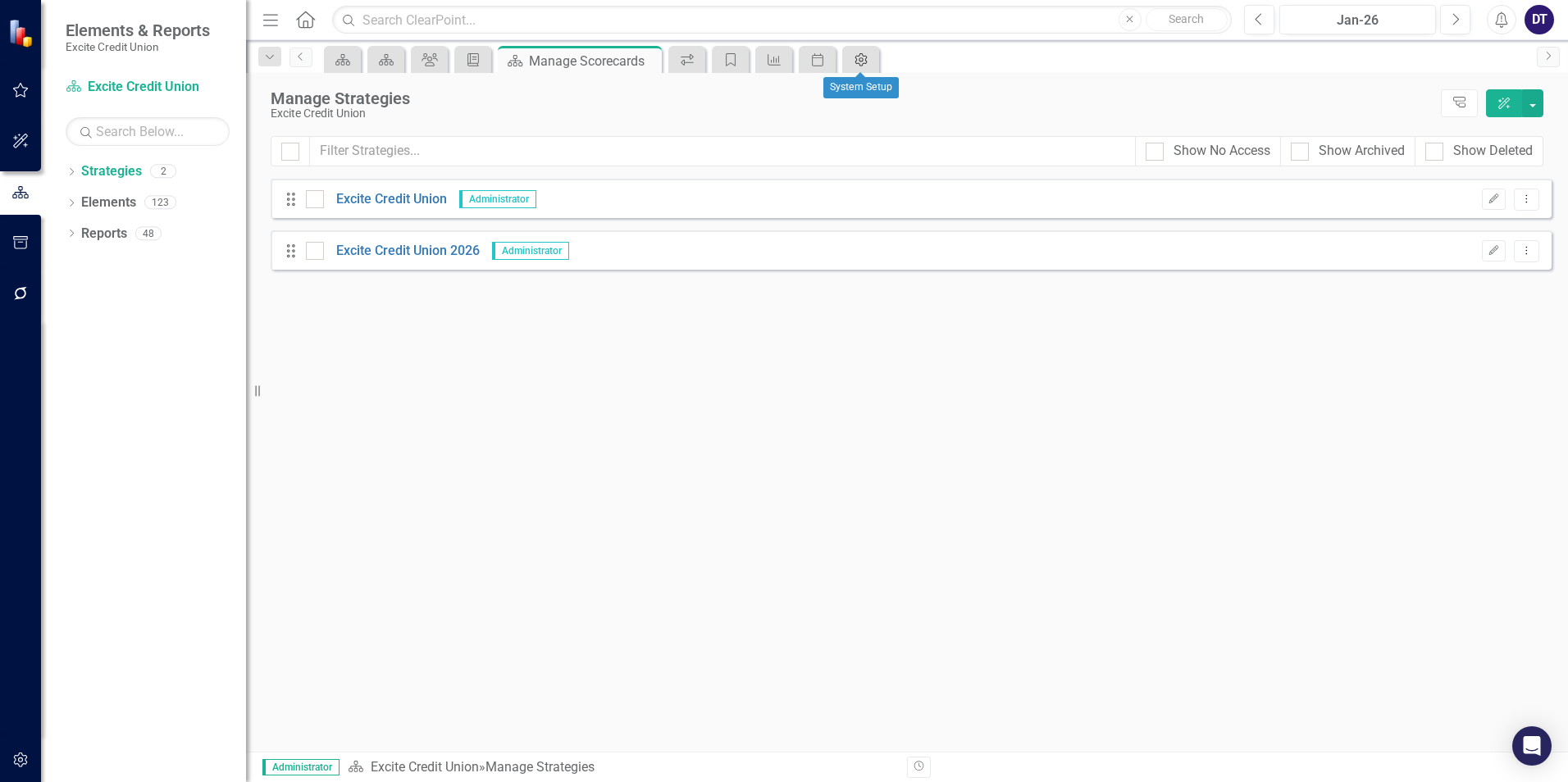
click at [854, 60] on icon "Admin Options" at bounding box center [862, 60] width 17 height 13
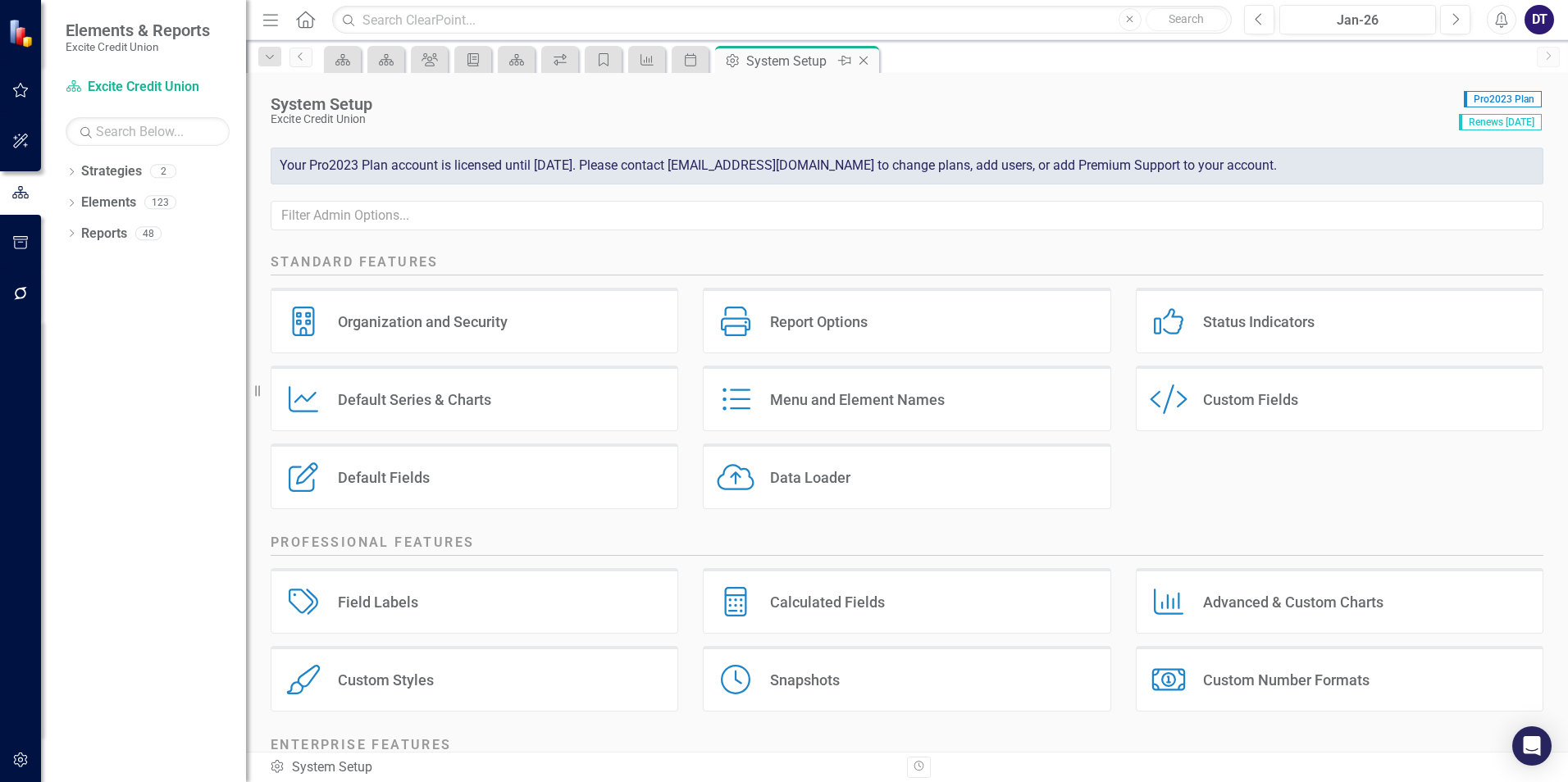
click at [864, 59] on icon "Close" at bounding box center [863, 61] width 17 height 13
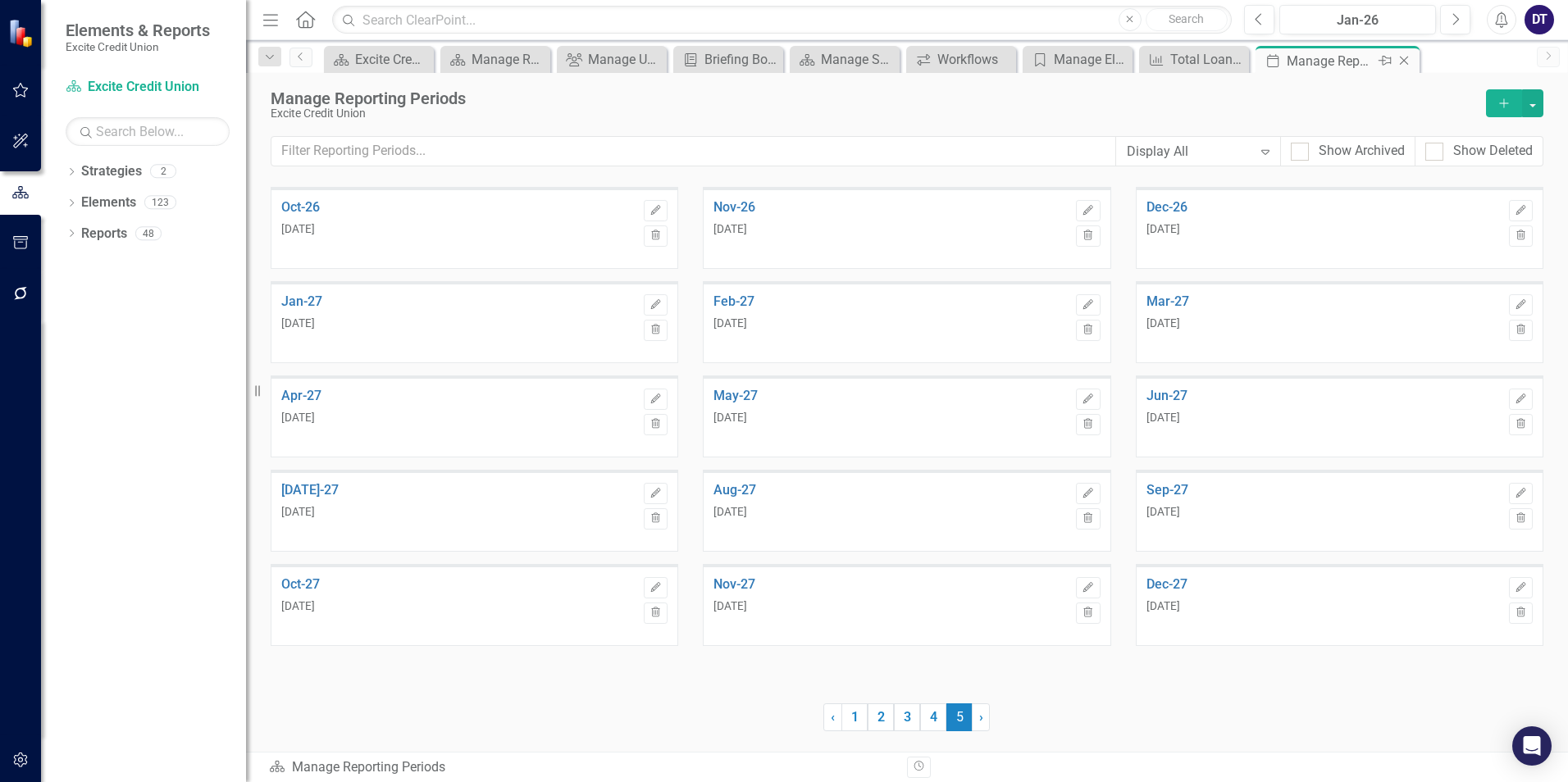
click at [1404, 61] on icon "Close" at bounding box center [1405, 61] width 17 height 13
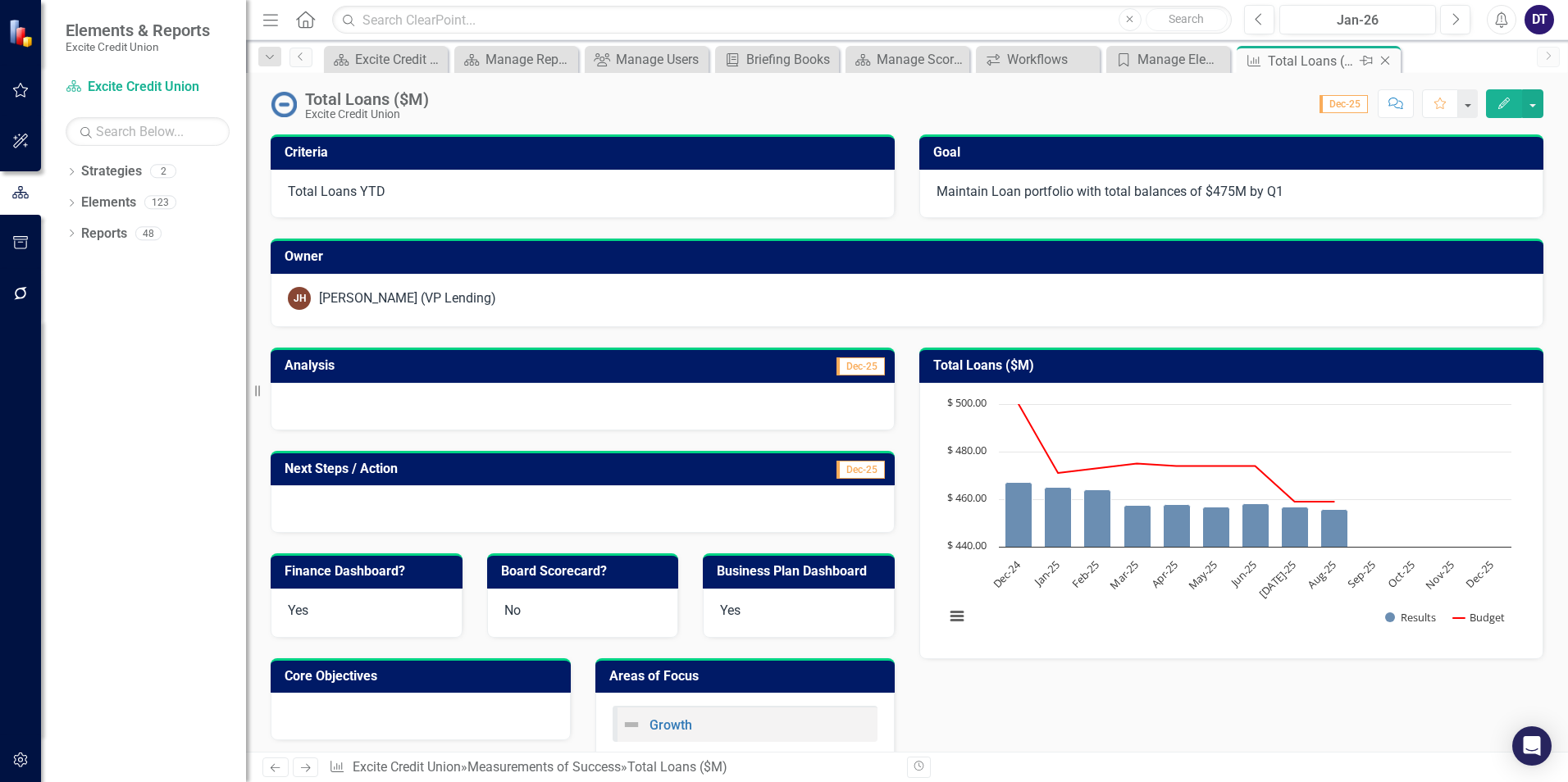
click at [1387, 61] on icon "Close" at bounding box center [1385, 61] width 17 height 13
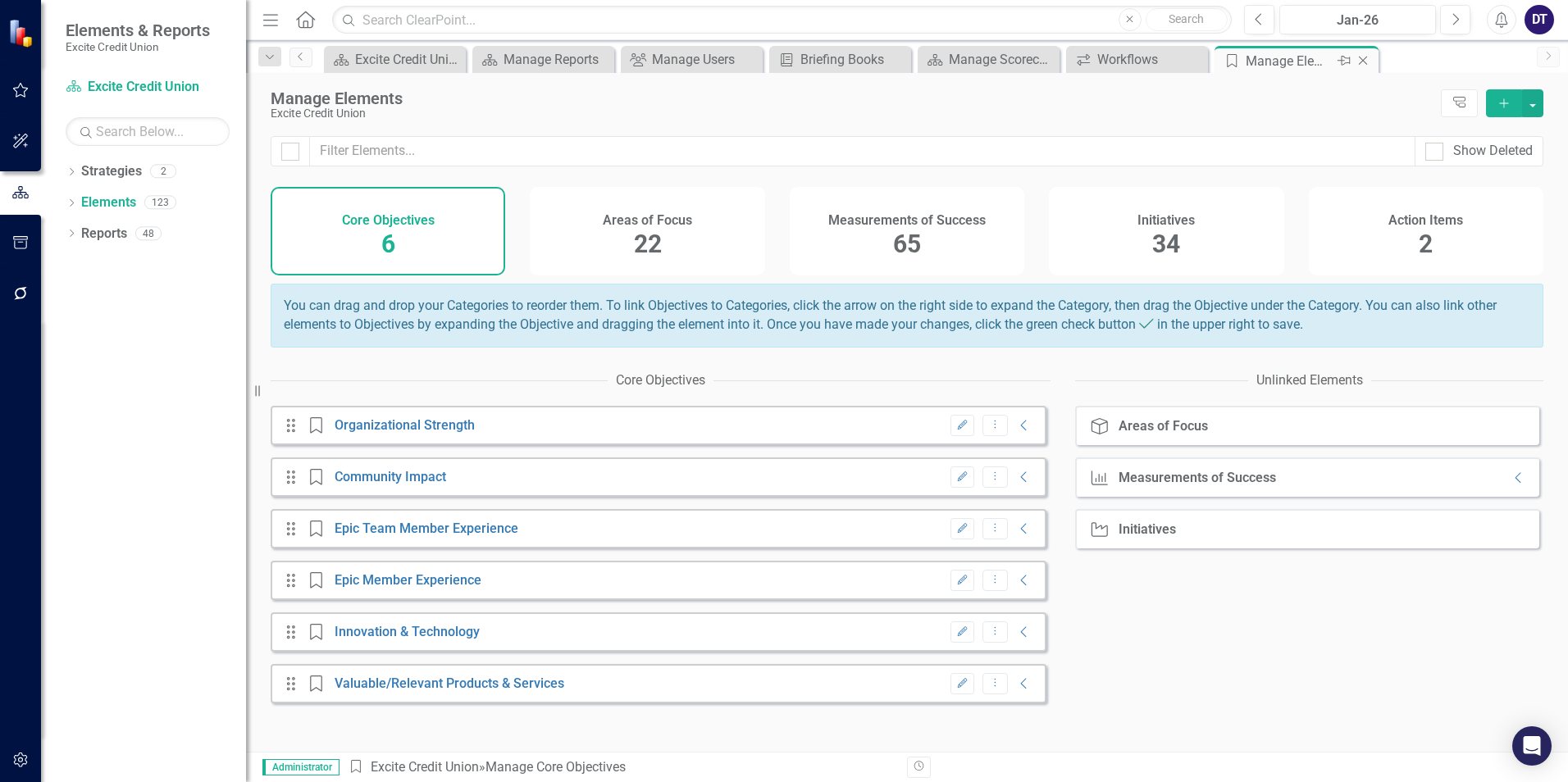
click at [1368, 61] on icon "Close" at bounding box center [1363, 61] width 17 height 13
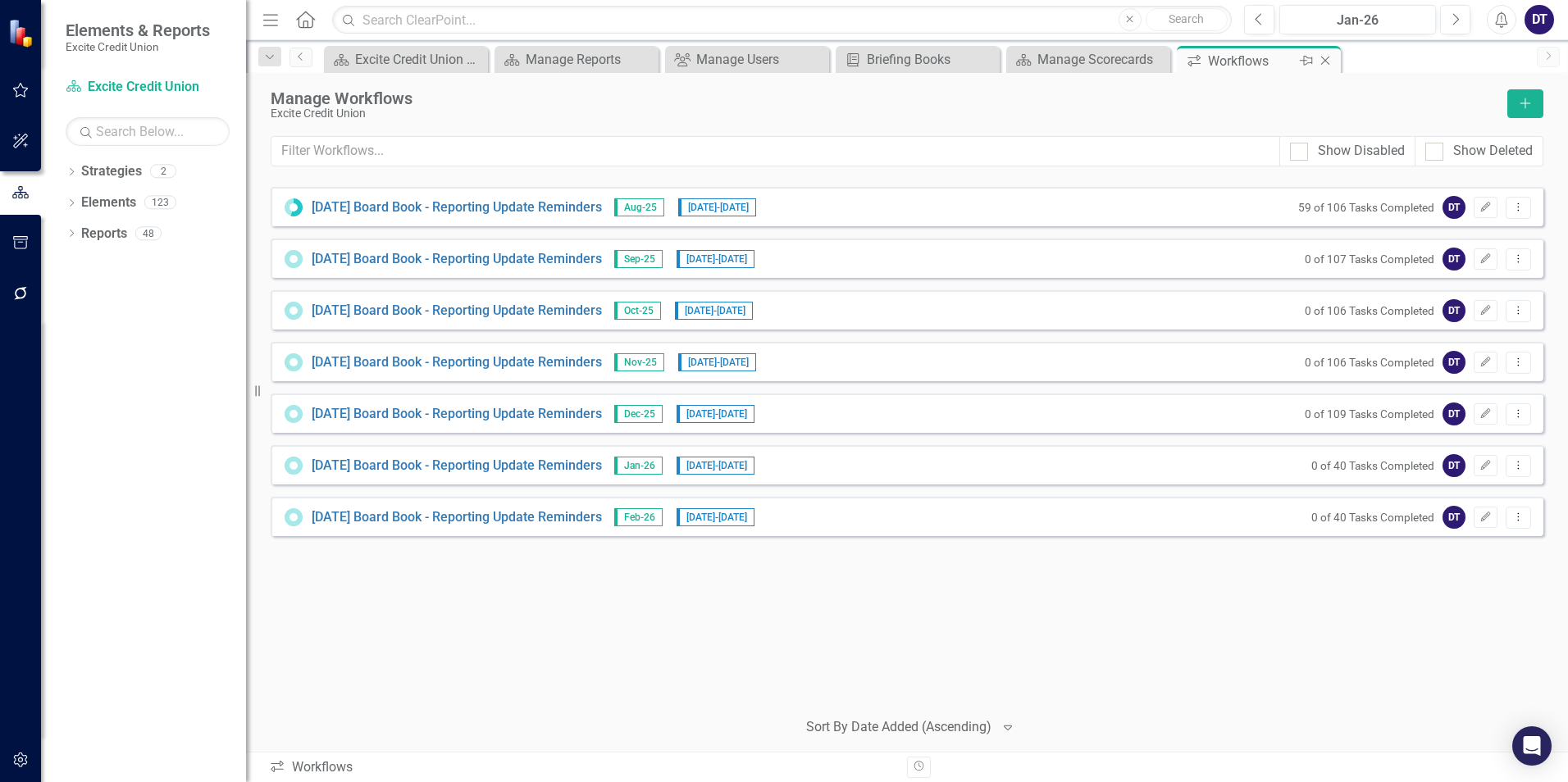
click at [1328, 63] on icon at bounding box center [1326, 61] width 9 height 9
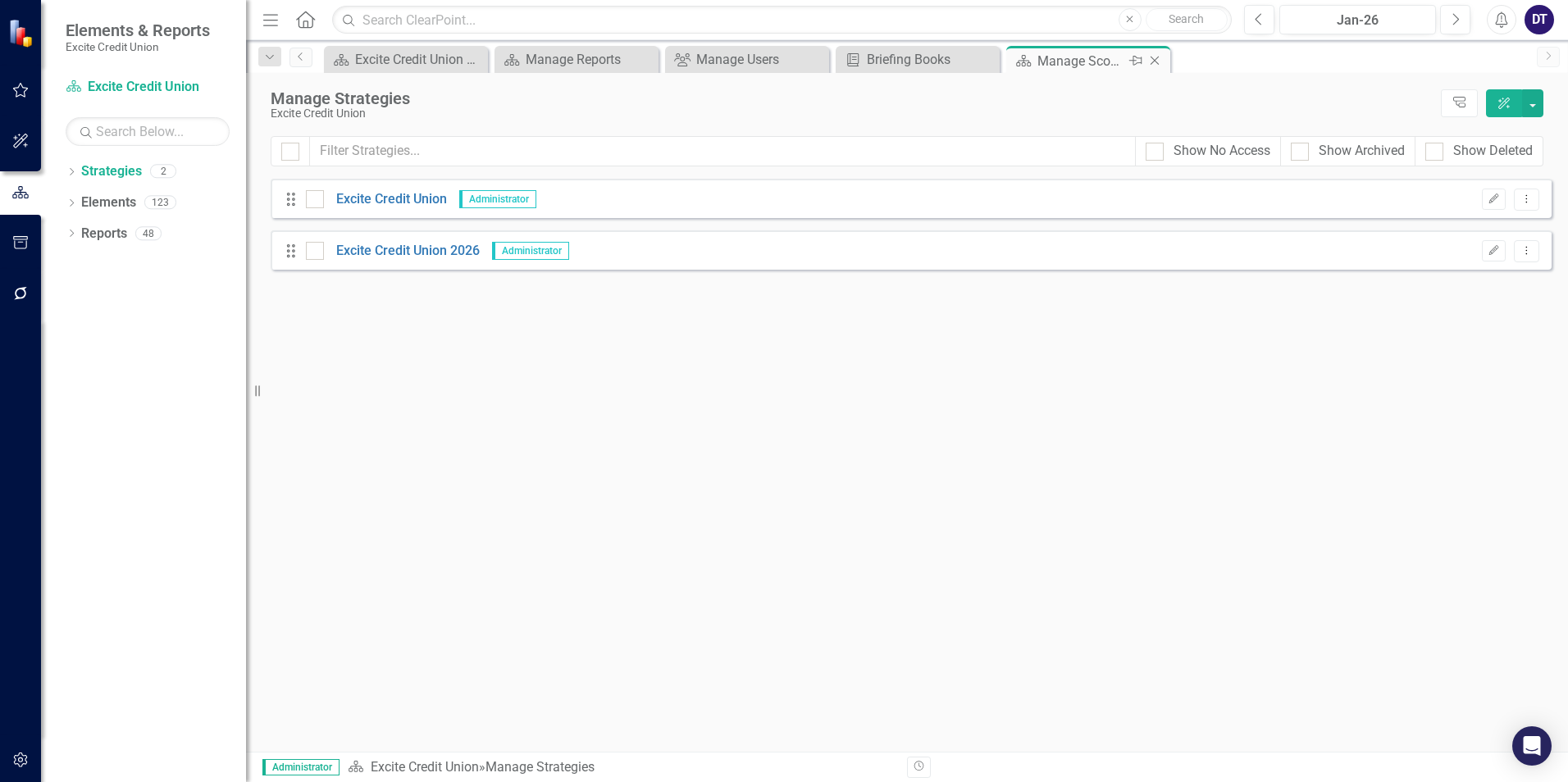
click at [1153, 62] on icon "Close" at bounding box center [1155, 61] width 17 height 13
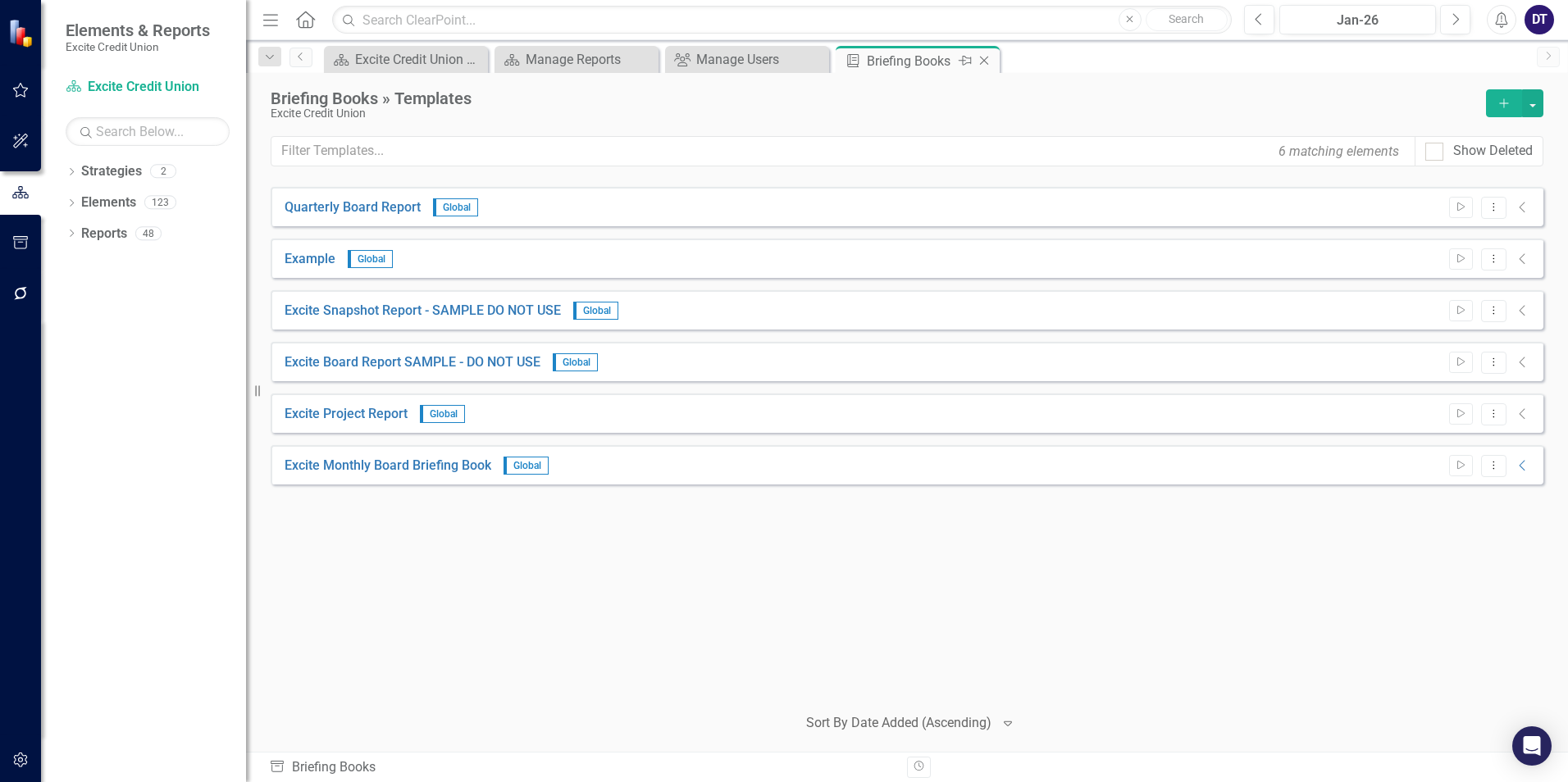
click at [986, 56] on icon "Close" at bounding box center [984, 61] width 17 height 13
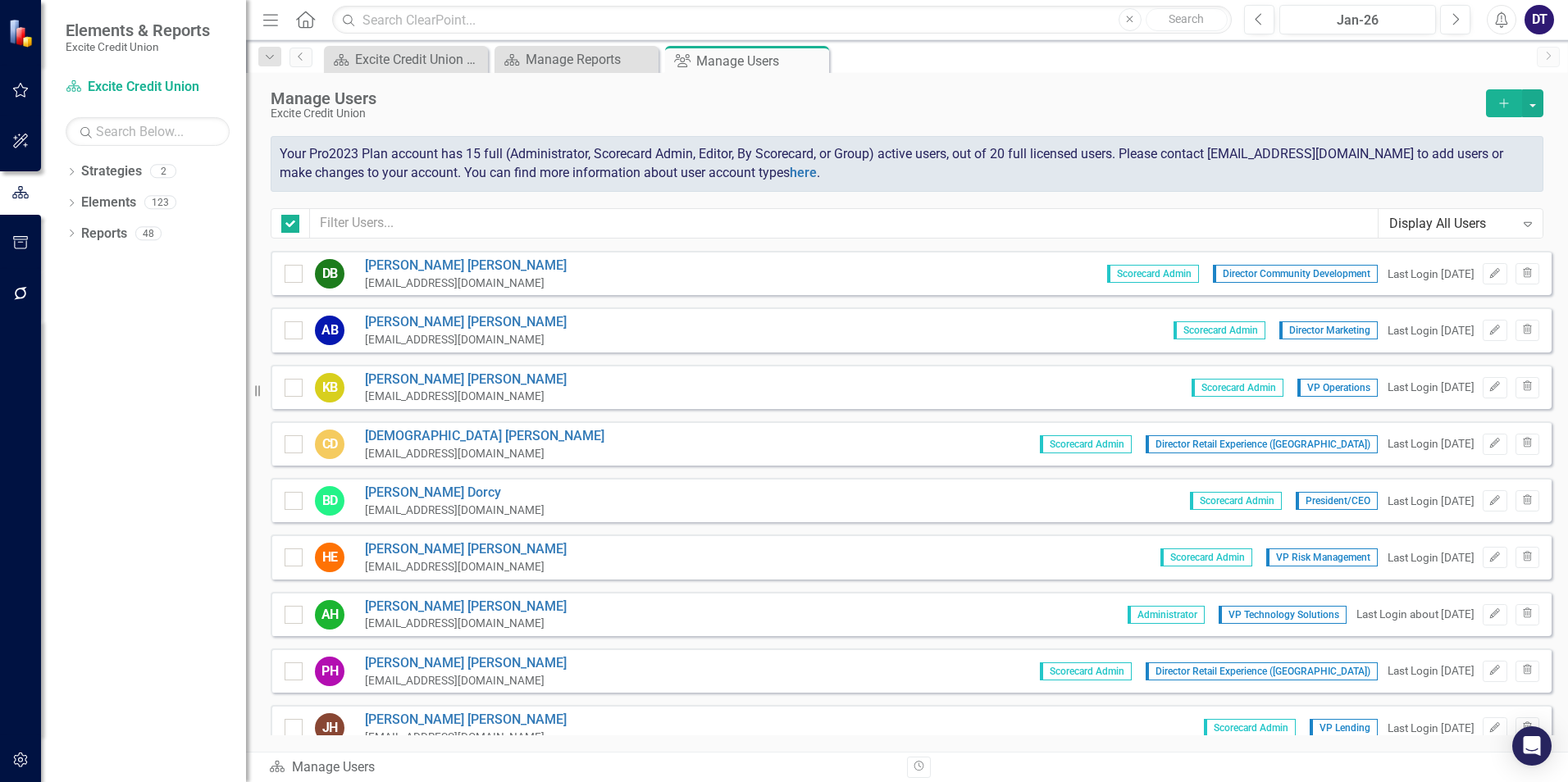
checkbox input "false"
click at [813, 60] on icon at bounding box center [814, 61] width 9 height 9
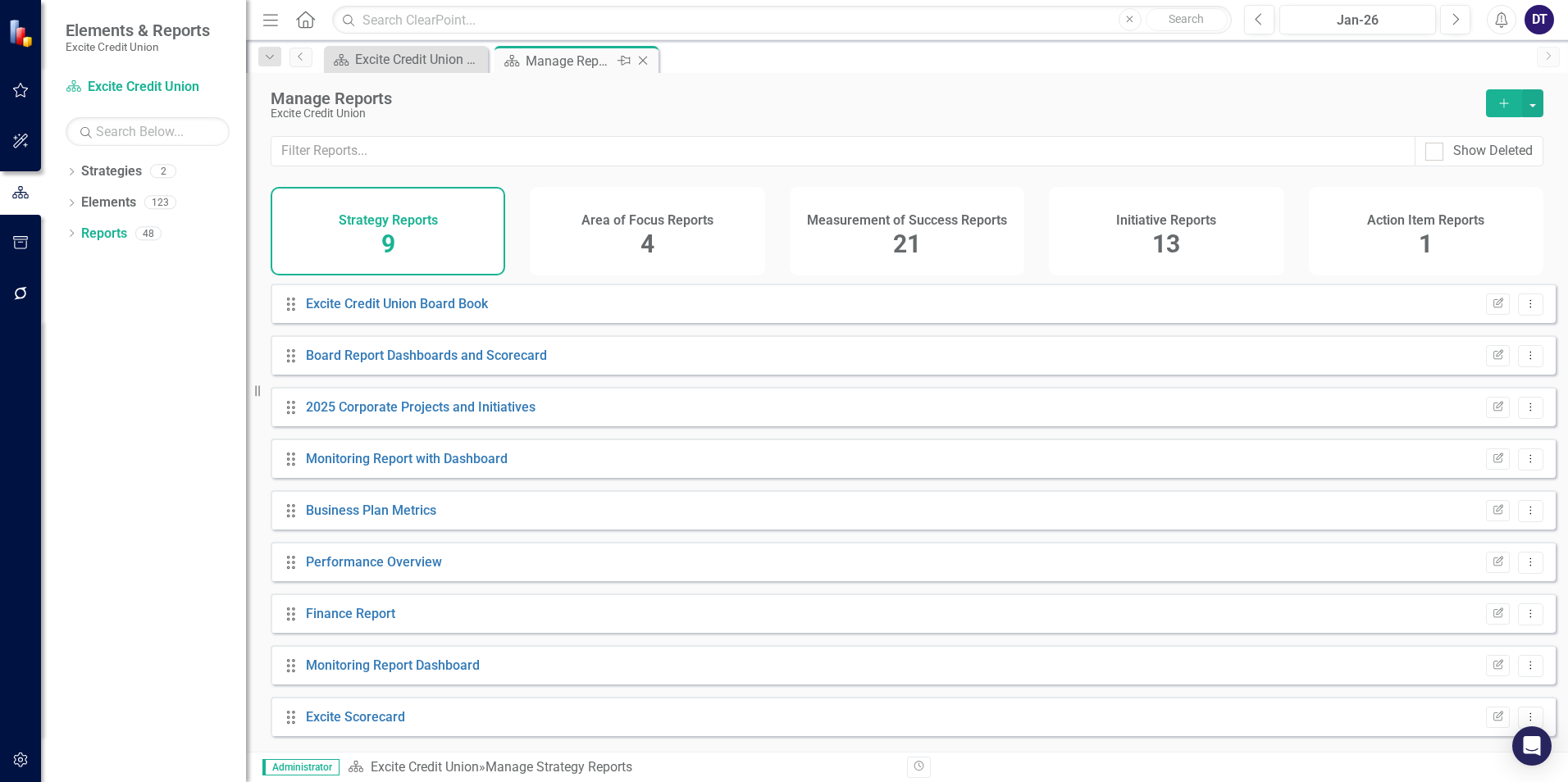
click at [643, 61] on icon at bounding box center [644, 61] width 9 height 9
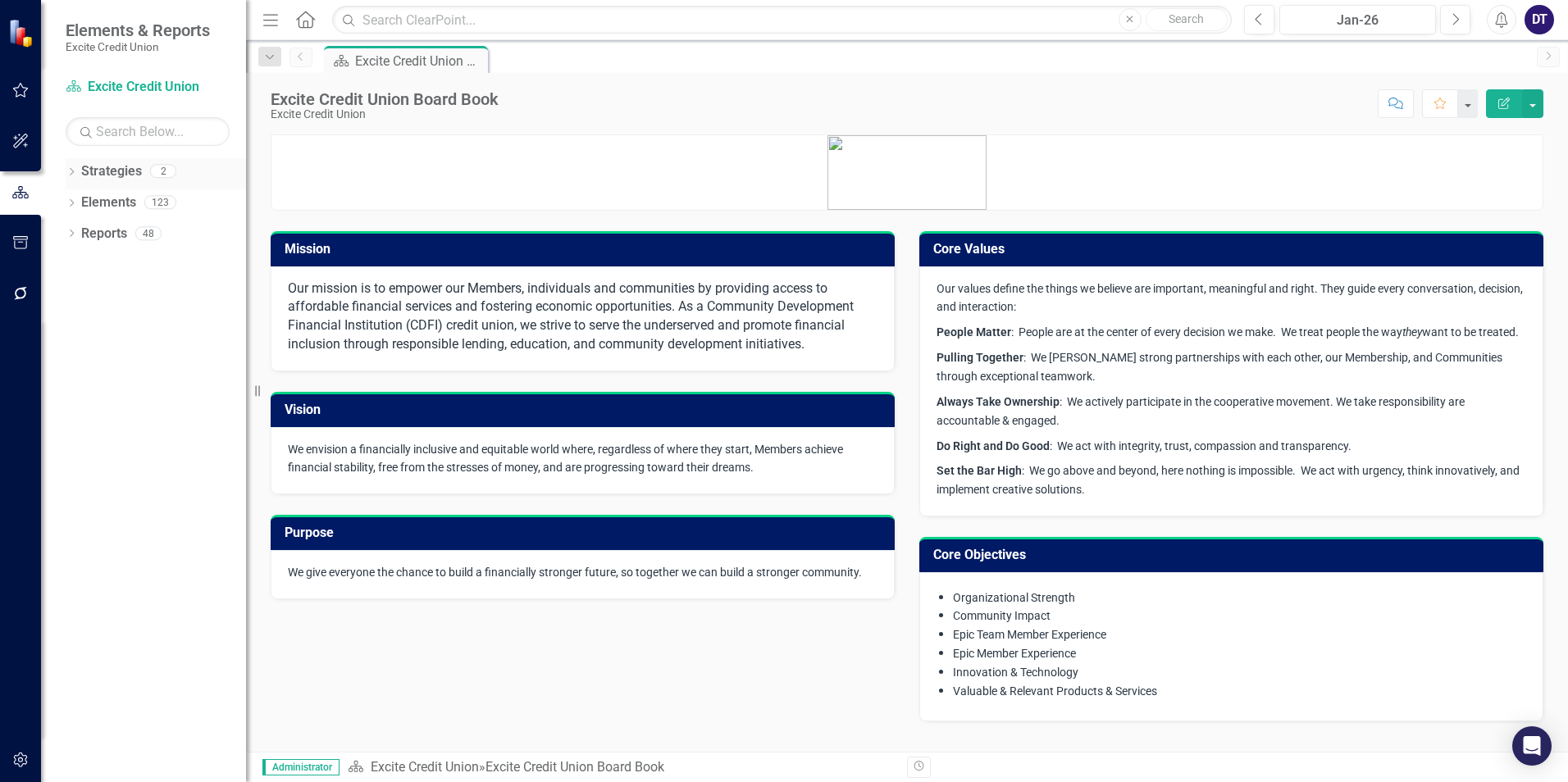
click at [110, 168] on link "Strategies" at bounding box center [112, 172] width 61 height 18
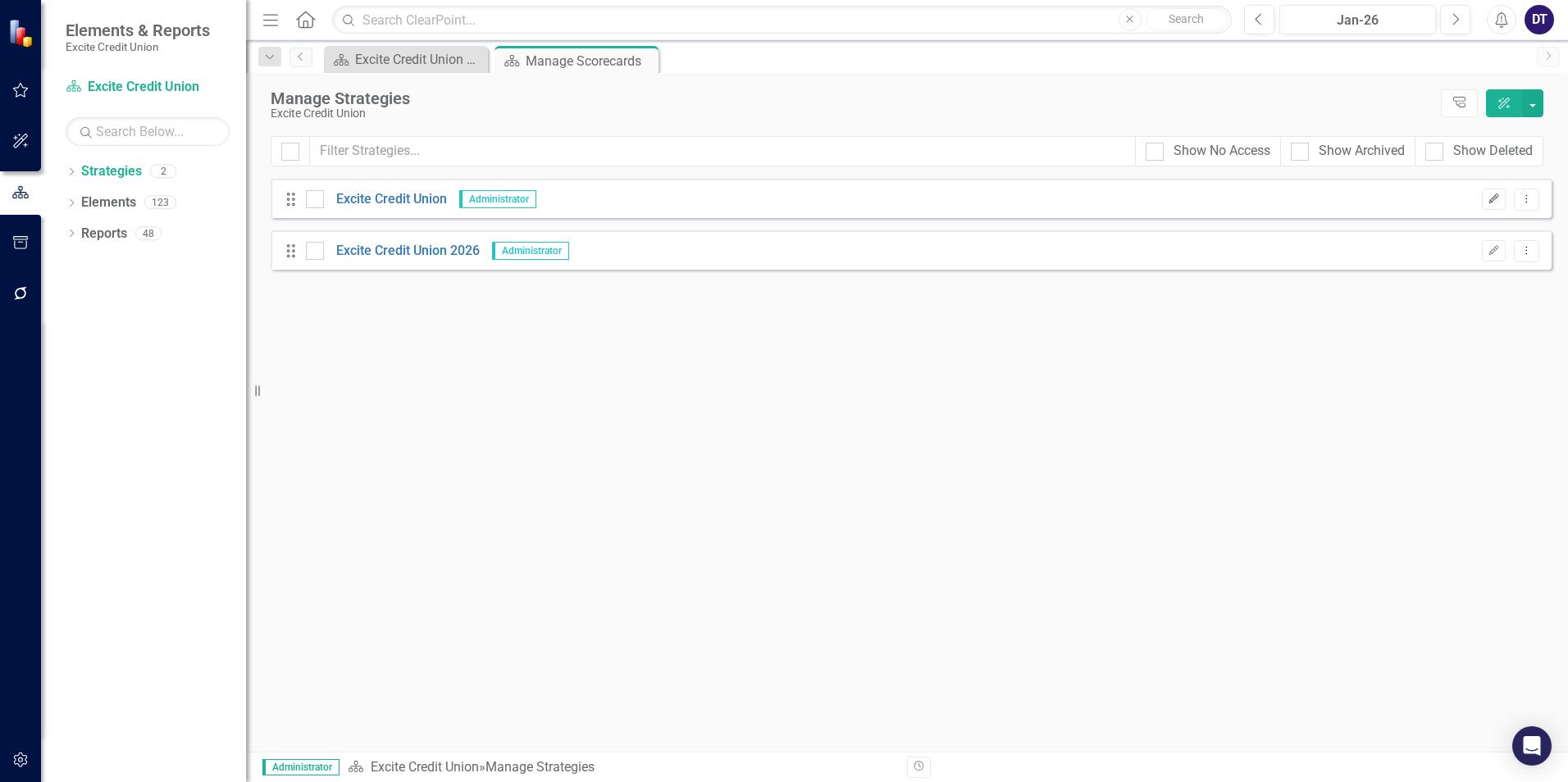
click at [1494, 199] on icon "button" at bounding box center [1494, 199] width 10 height 10
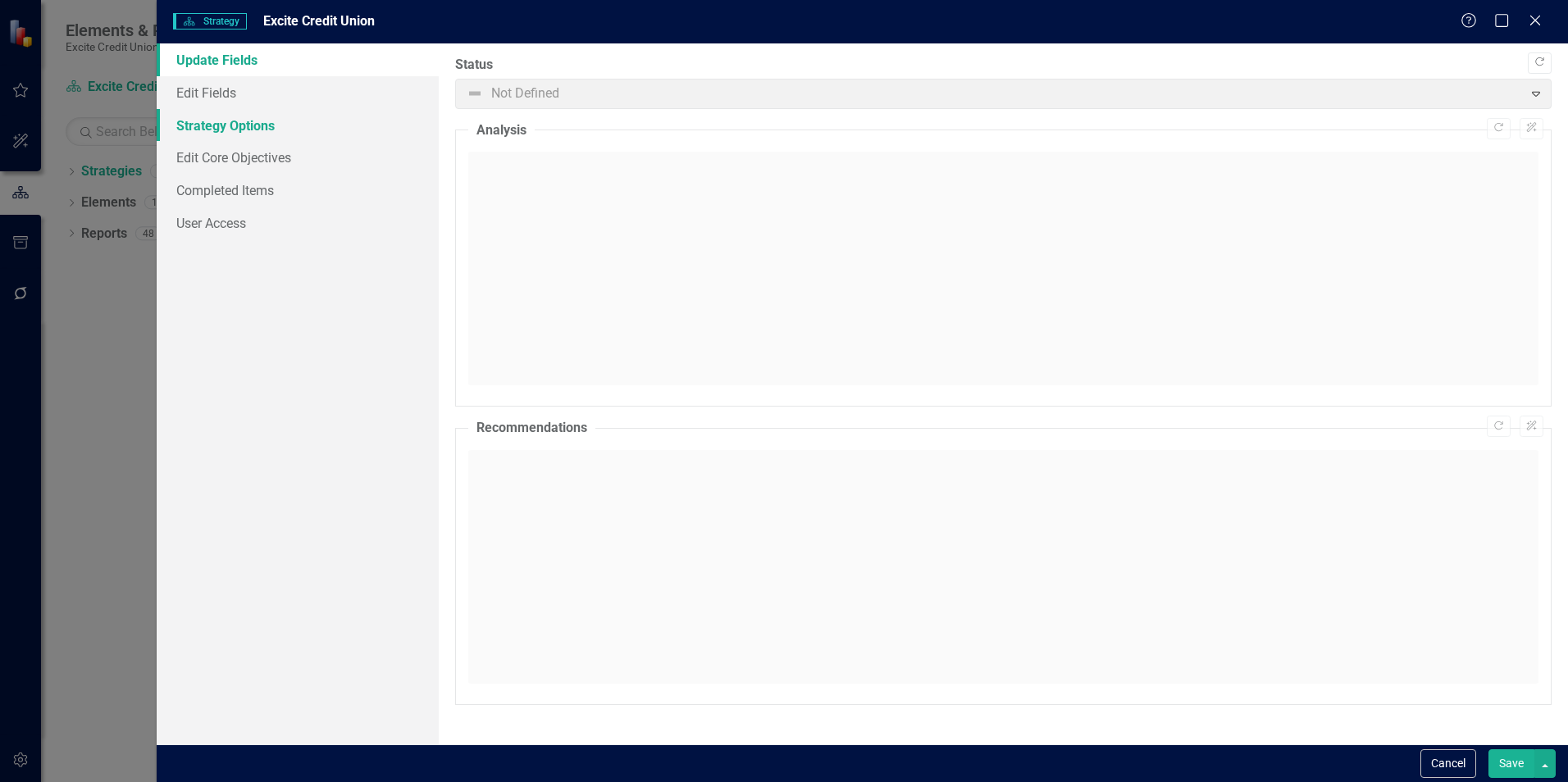
click at [235, 133] on link "Strategy Options" at bounding box center [298, 126] width 283 height 33
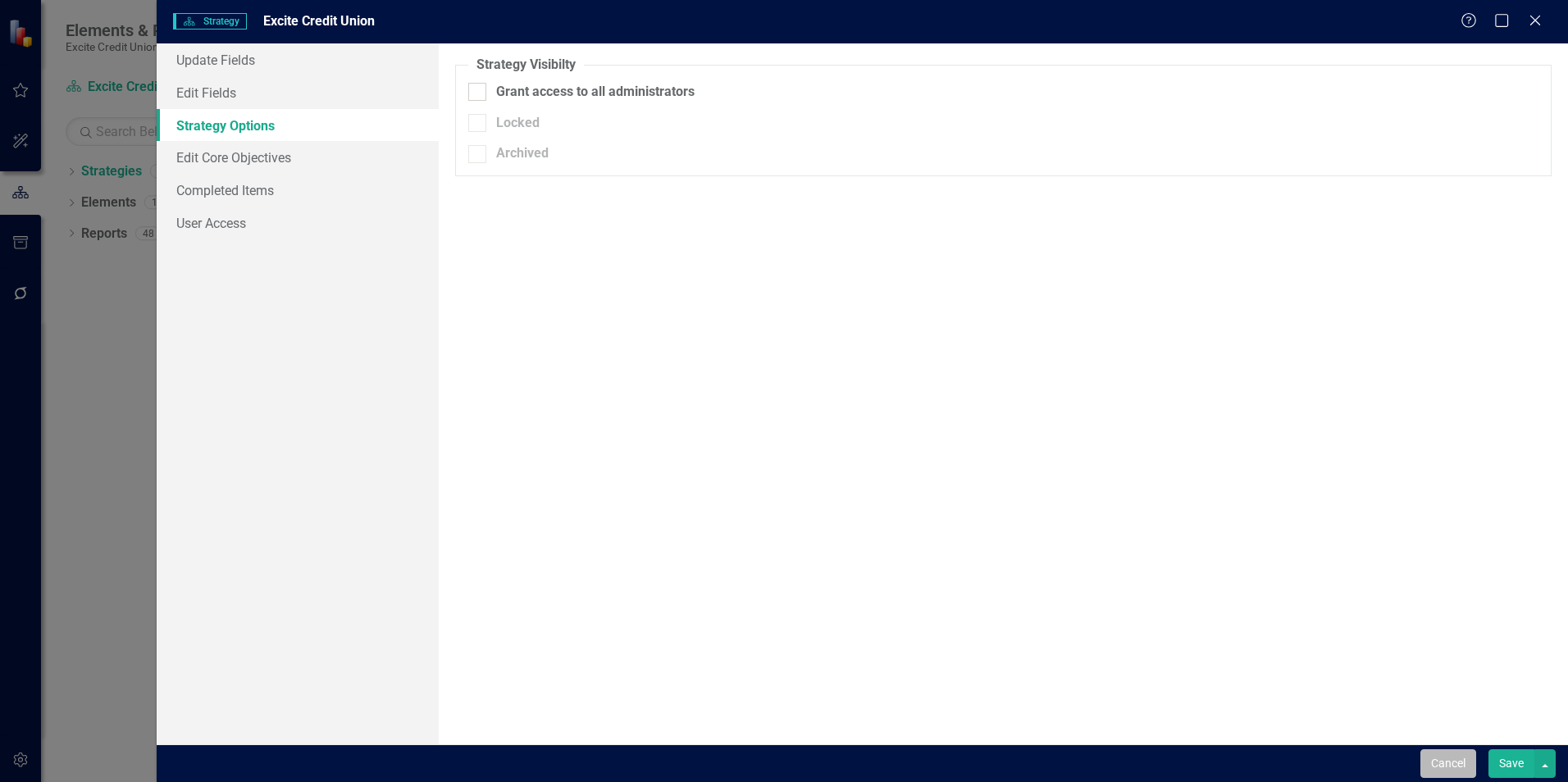
click at [1457, 764] on button "Cancel" at bounding box center [1448, 764] width 55 height 29
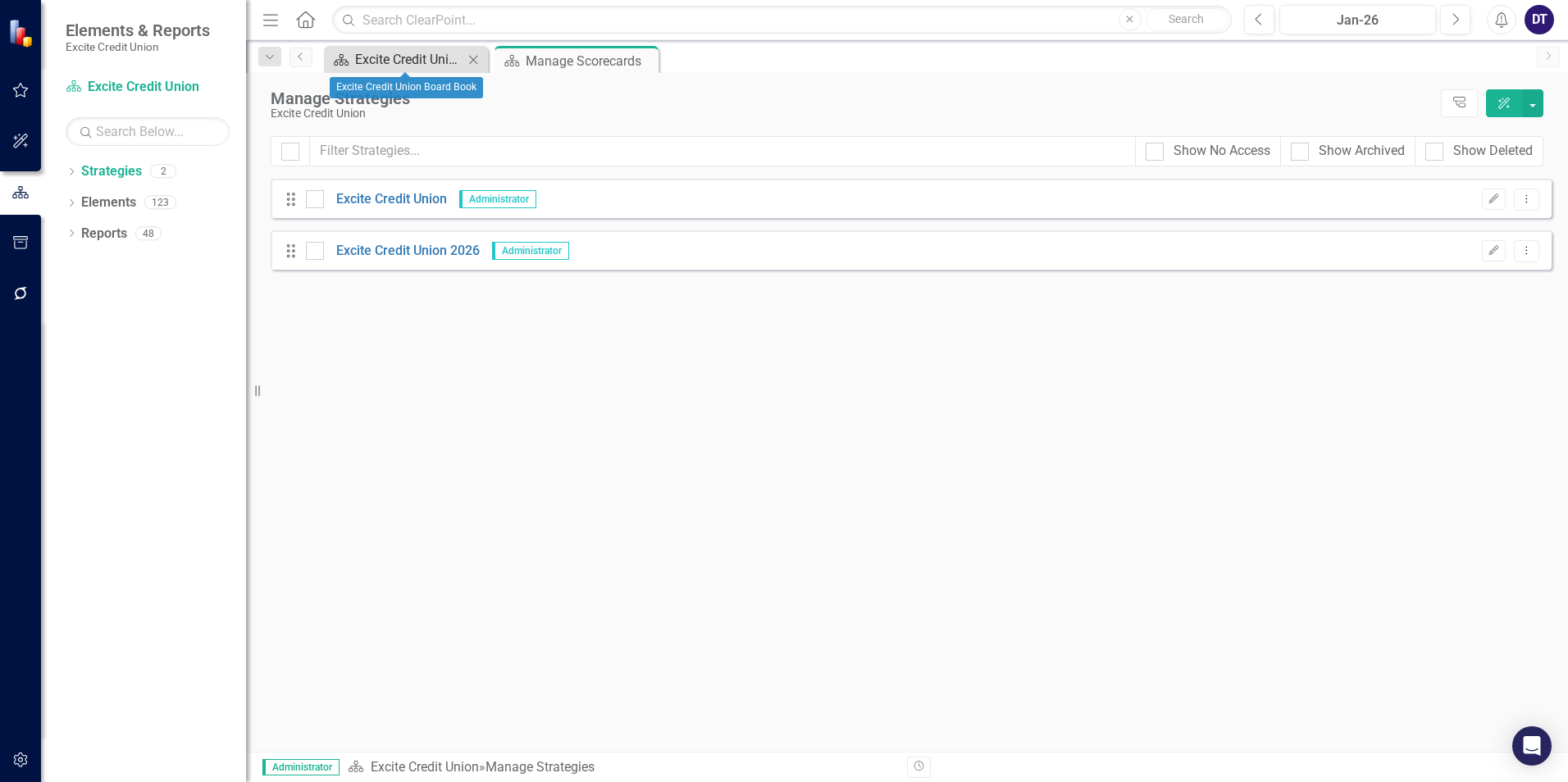
click at [430, 55] on div "Excite Credit Union Board Book" at bounding box center [409, 59] width 108 height 20
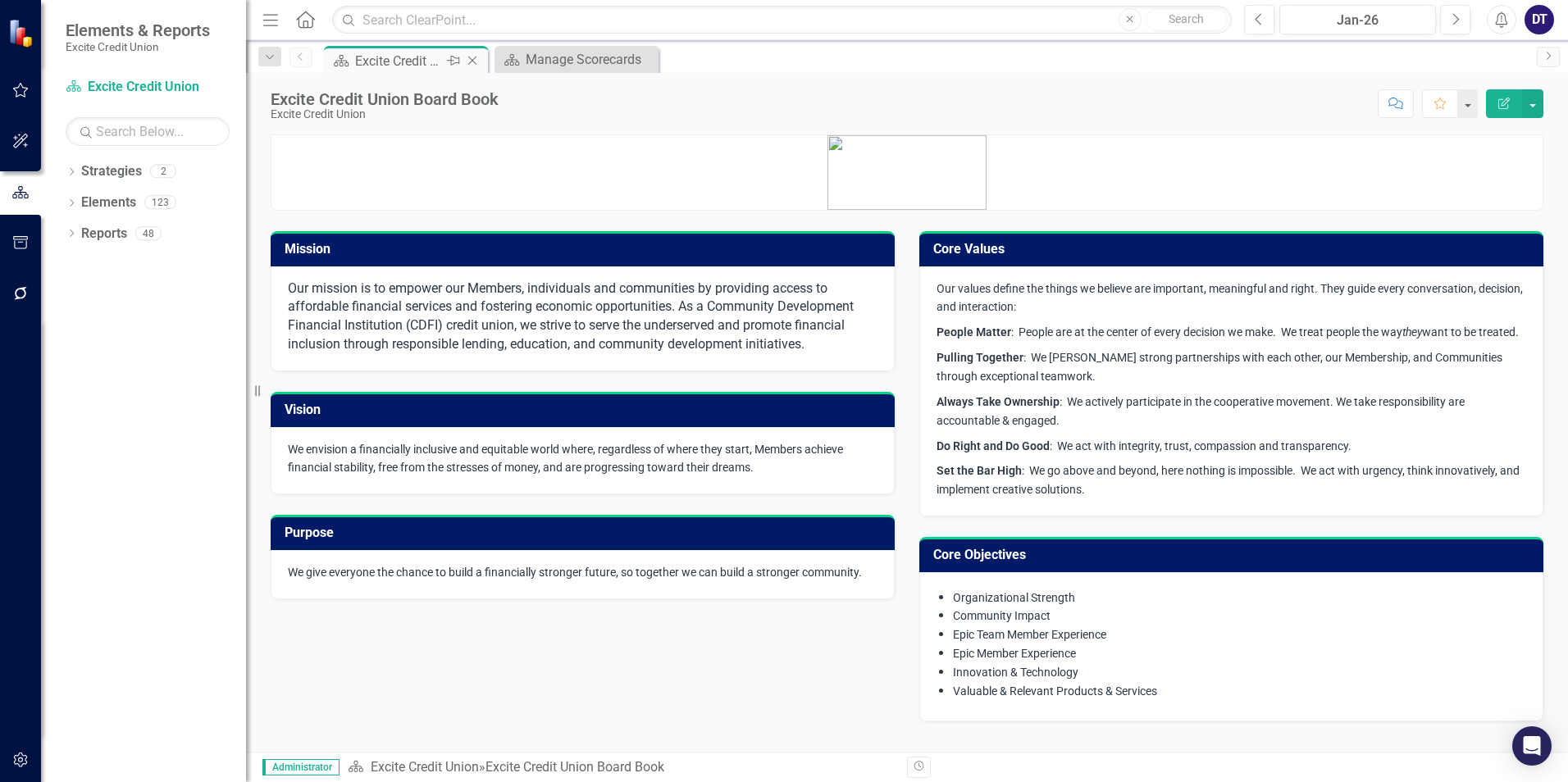
click at [469, 59] on icon "Close" at bounding box center [473, 61] width 17 height 13
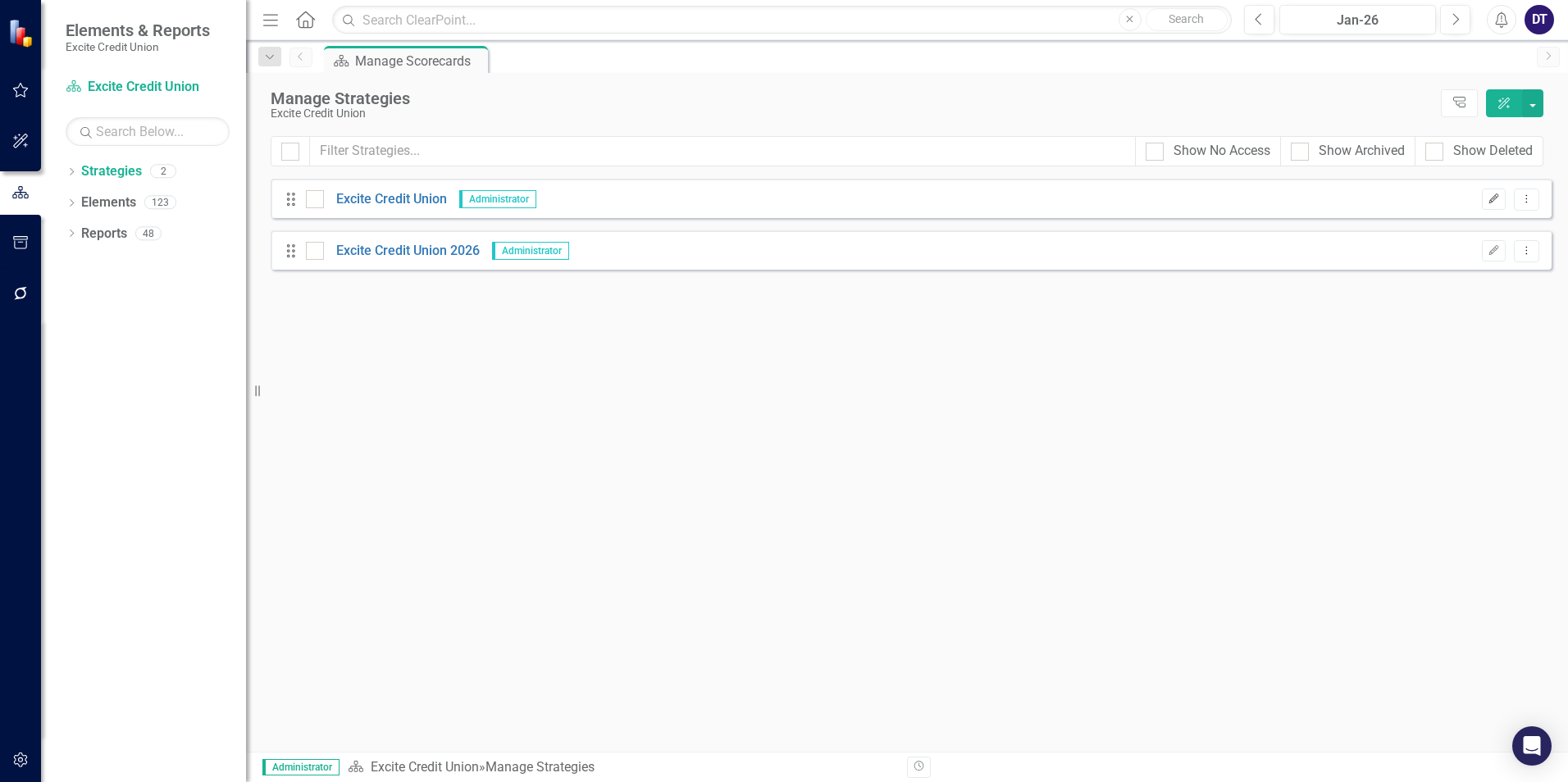
click at [1491, 198] on icon "Edit" at bounding box center [1493, 199] width 12 height 10
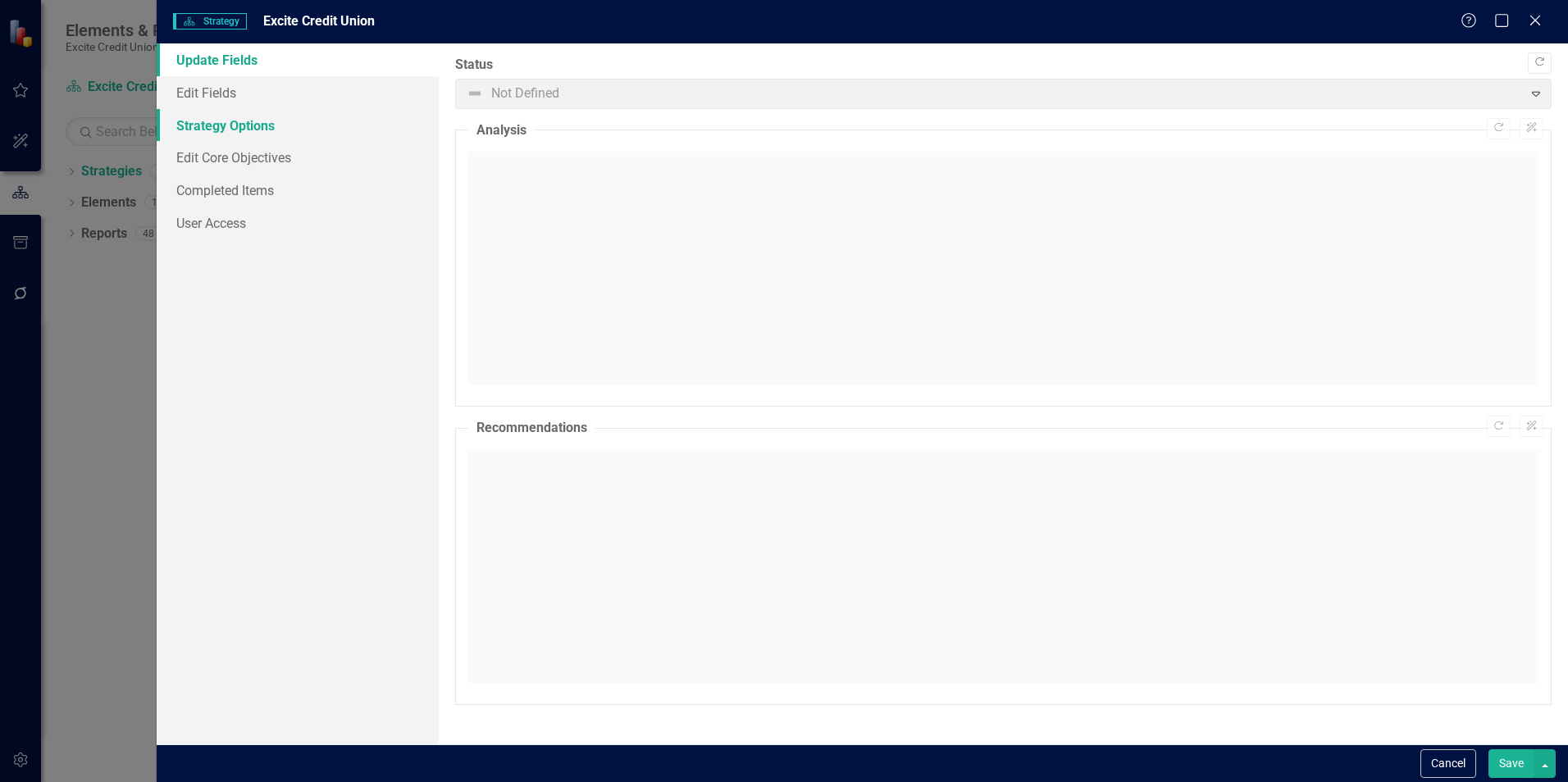
click at [224, 120] on link "Strategy Options" at bounding box center [298, 126] width 283 height 33
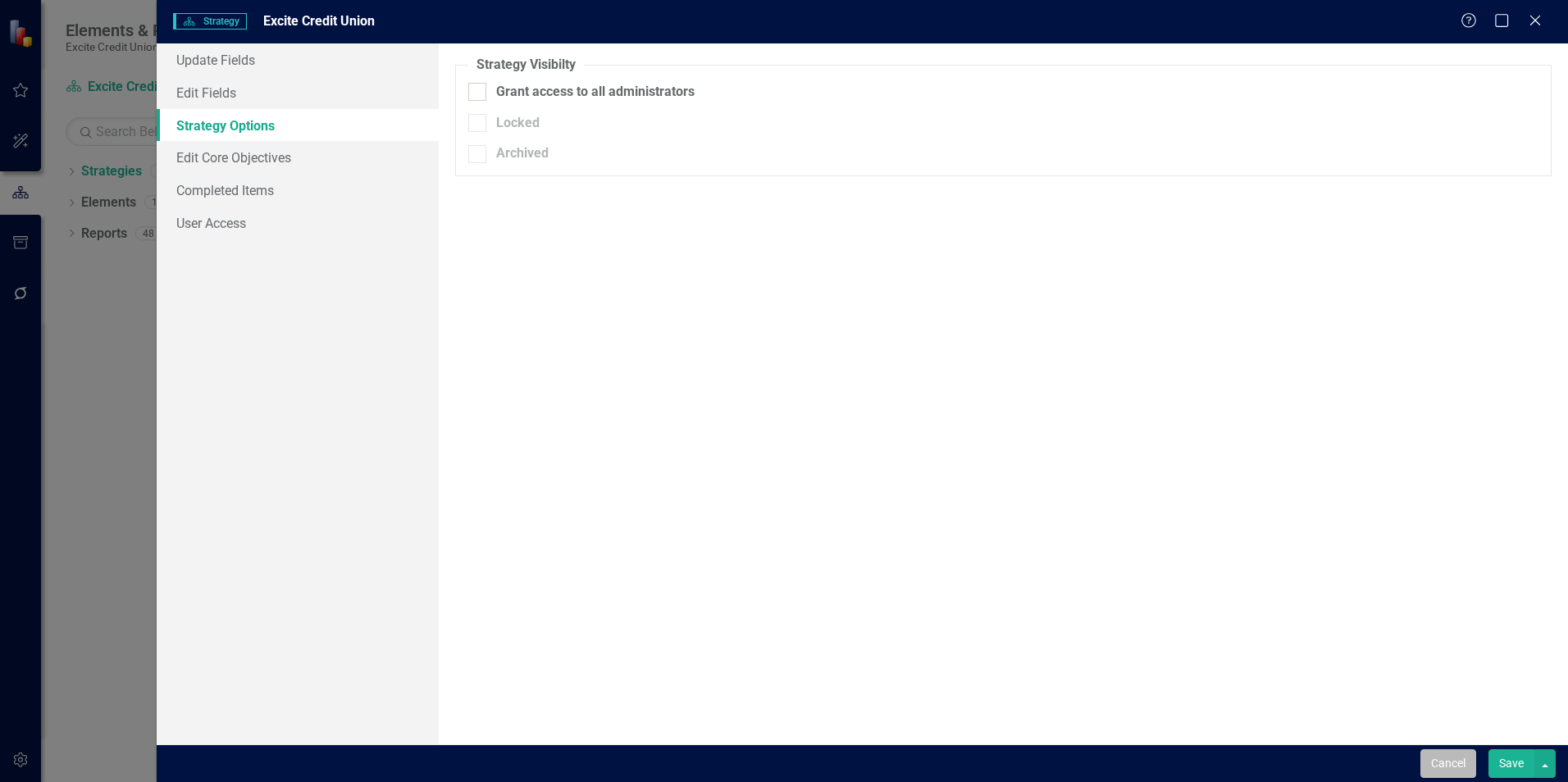
click at [1450, 755] on button "Cancel" at bounding box center [1448, 764] width 55 height 29
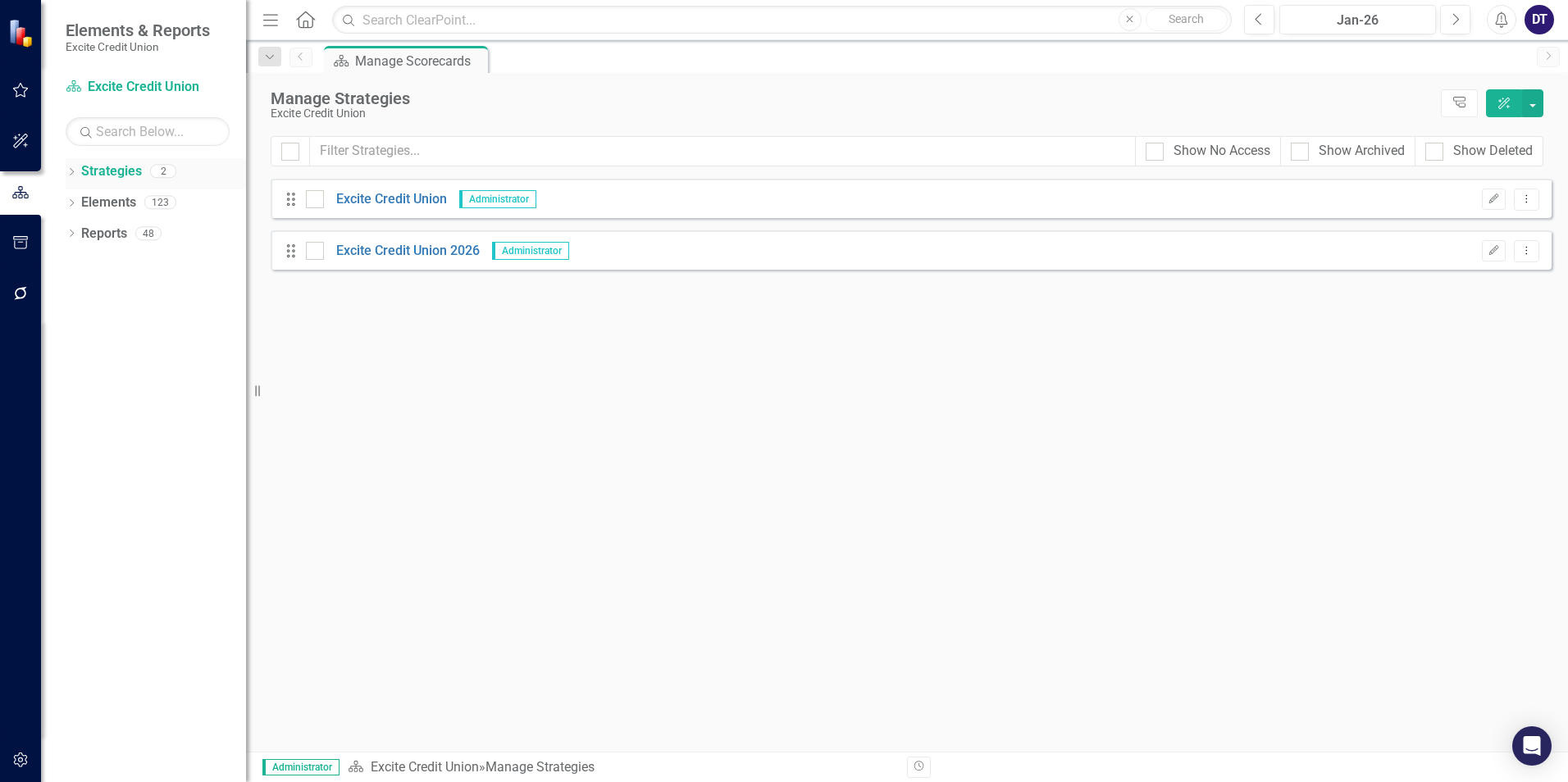
click at [72, 170] on icon at bounding box center [72, 172] width 4 height 7
click at [140, 230] on link "Excite Credit Union 2026" at bounding box center [168, 234] width 156 height 18
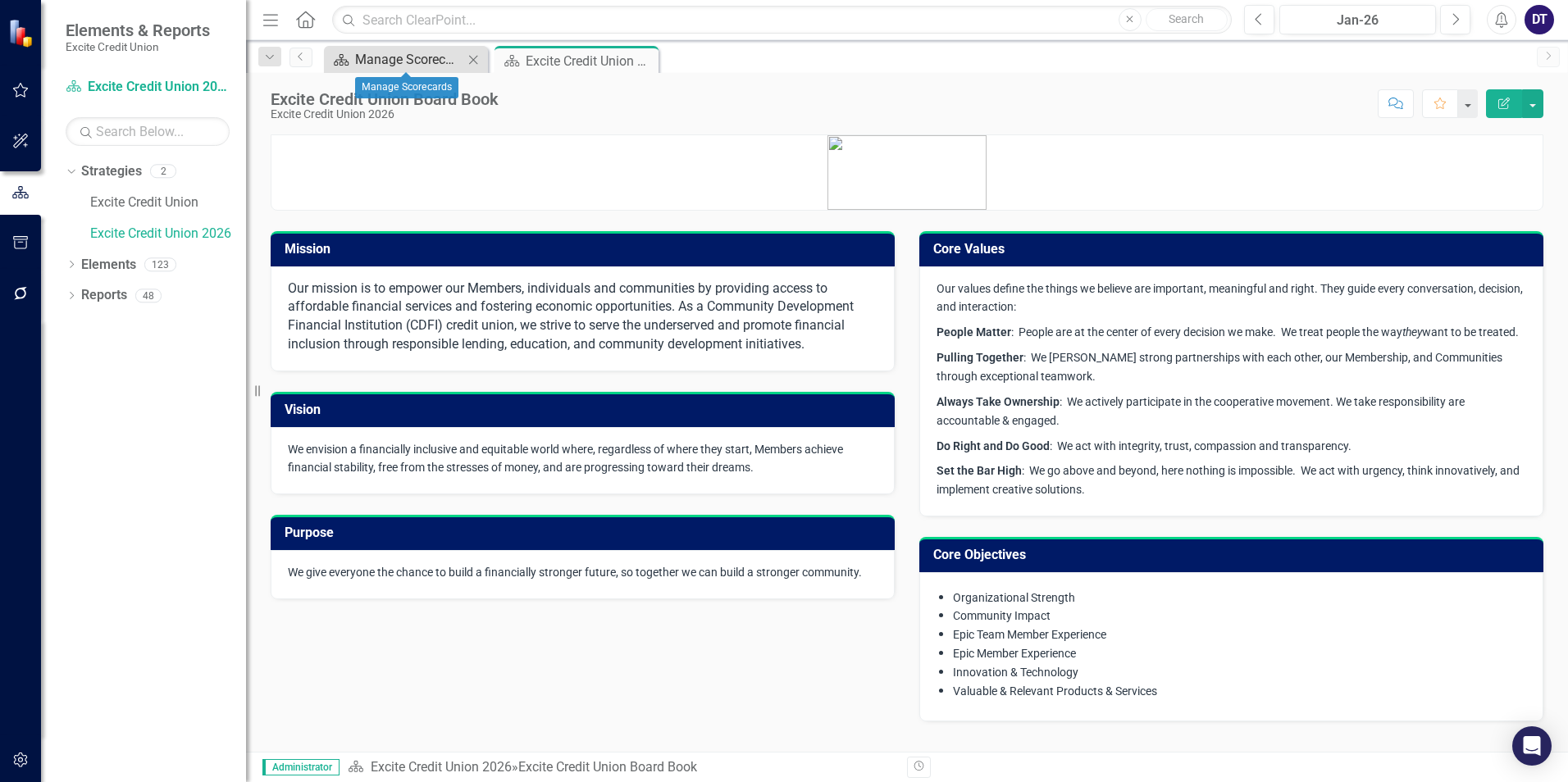
click at [450, 55] on div "Manage Scorecards" at bounding box center [409, 59] width 108 height 20
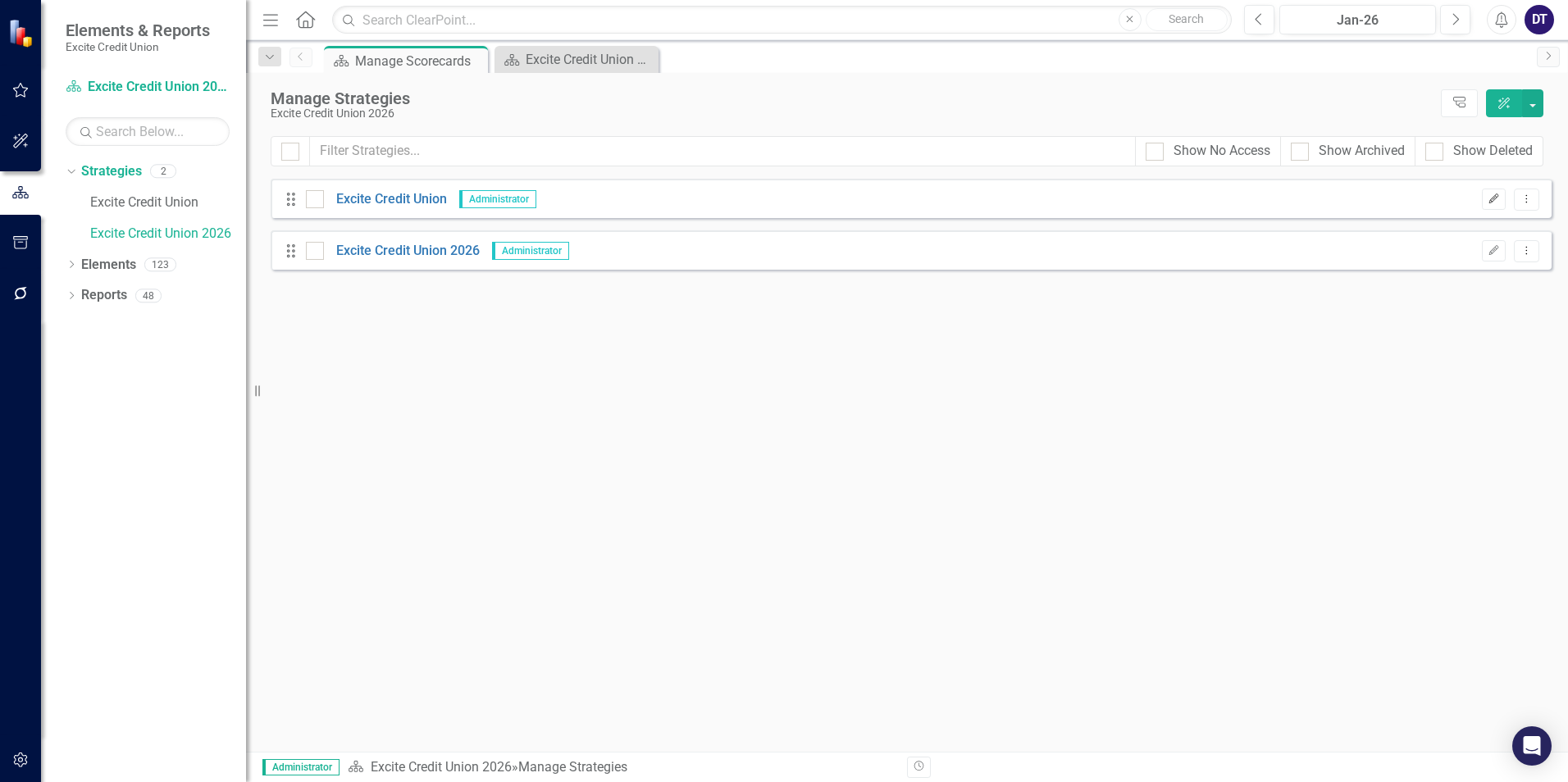
click at [1496, 199] on icon "button" at bounding box center [1494, 199] width 10 height 10
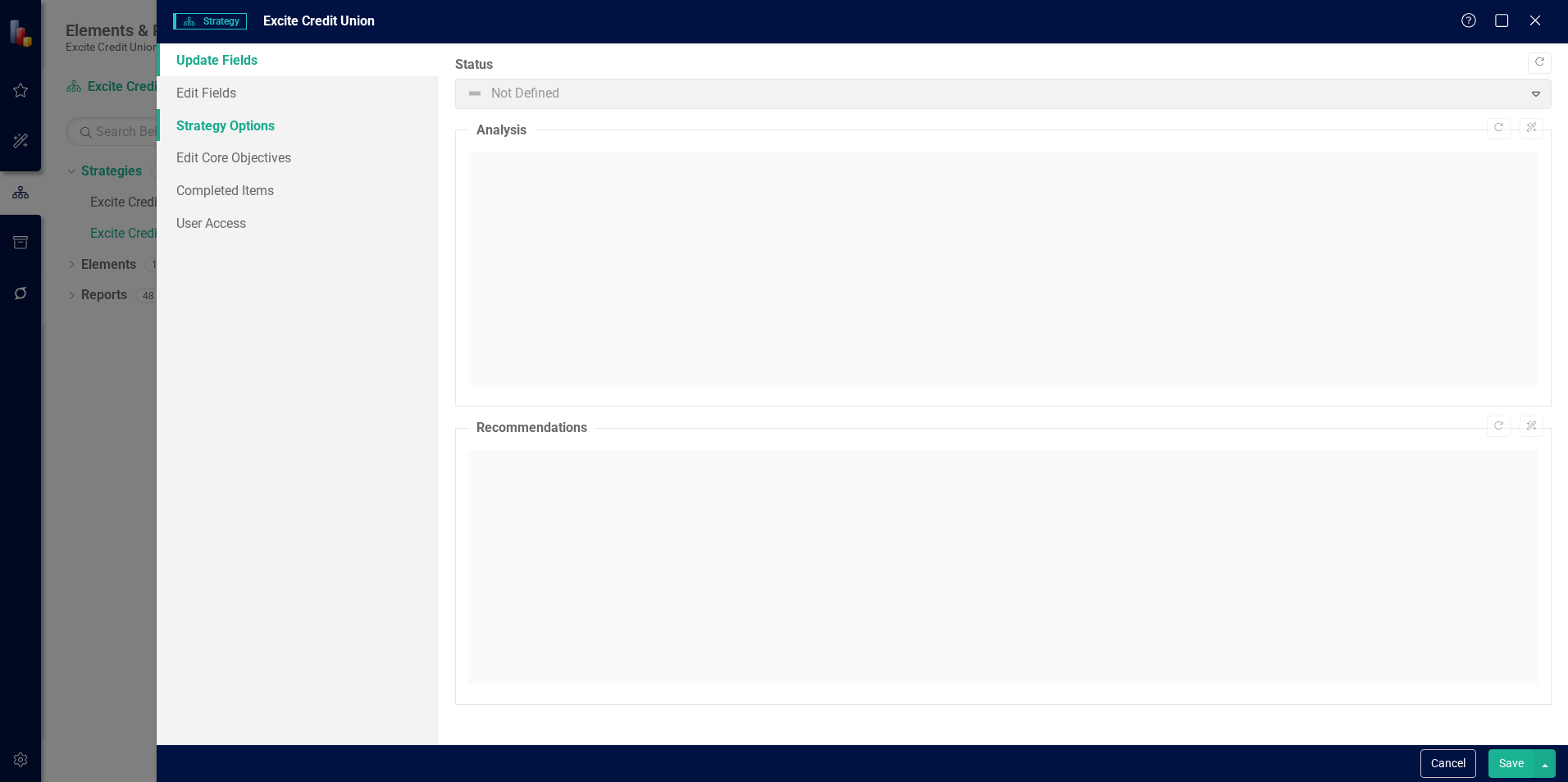
click at [247, 121] on link "Strategy Options" at bounding box center [298, 126] width 283 height 33
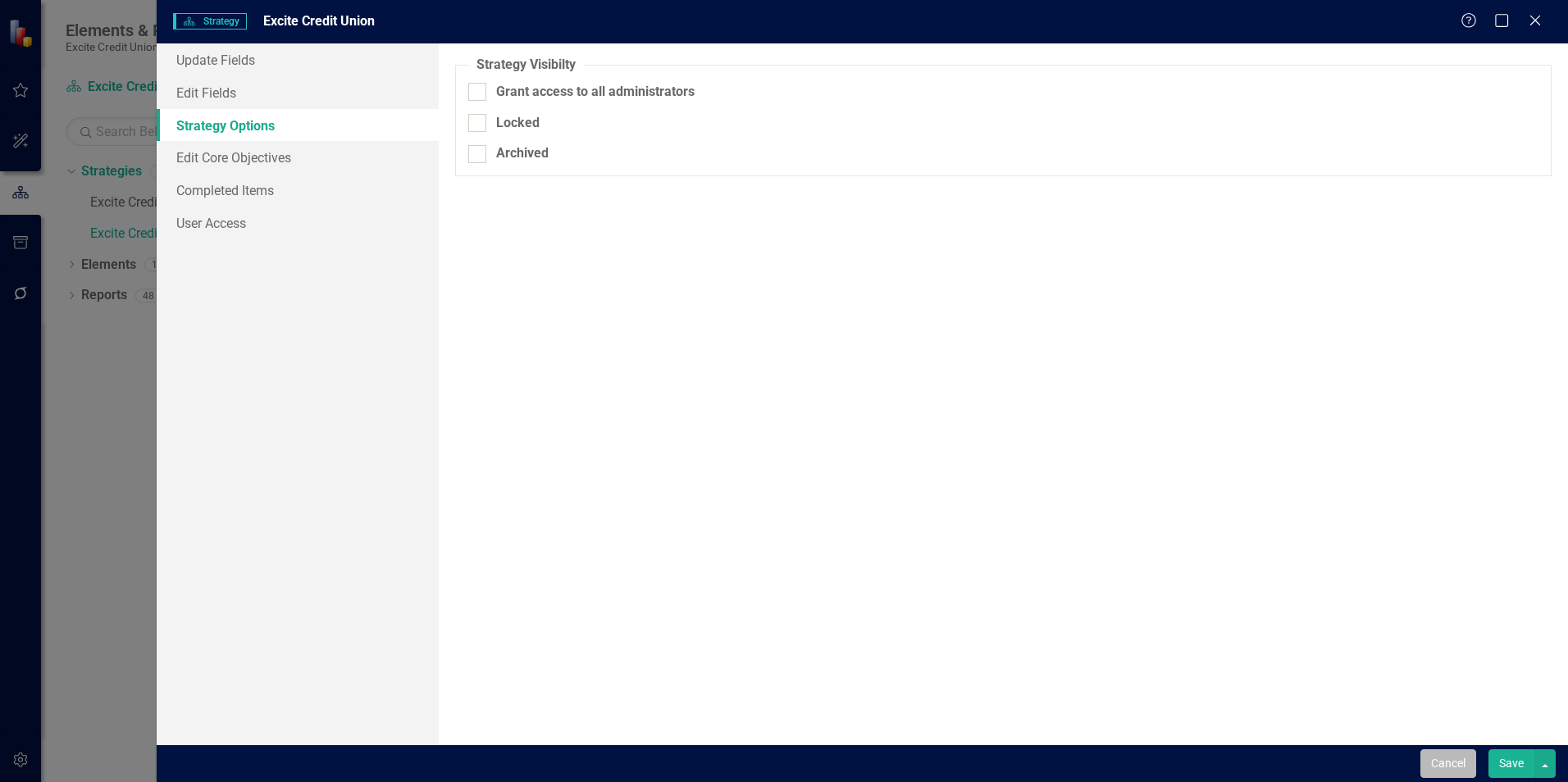
click at [1453, 761] on button "Cancel" at bounding box center [1448, 764] width 55 height 29
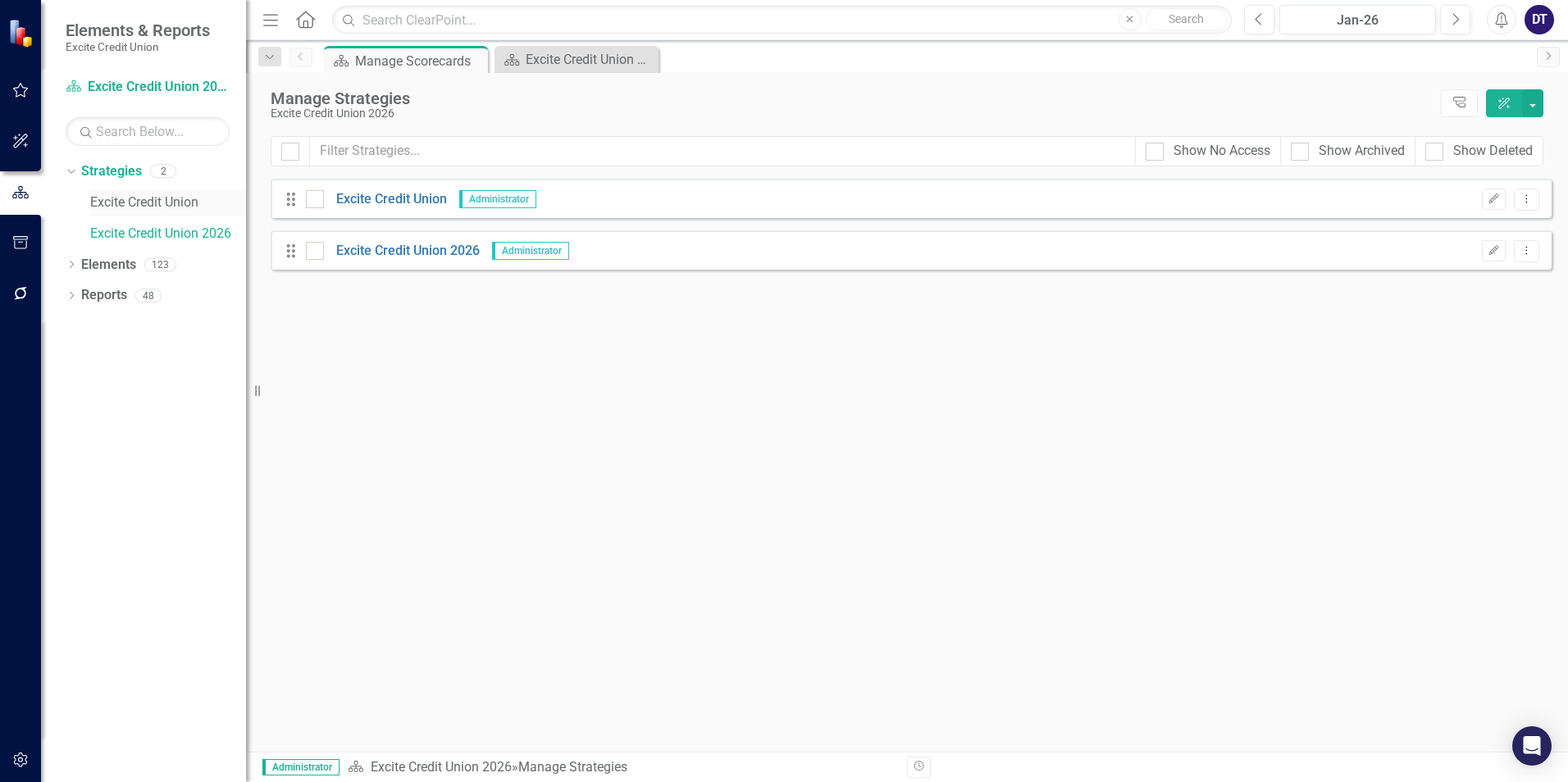
click at [108, 196] on link "Excite Credit Union" at bounding box center [168, 203] width 156 height 18
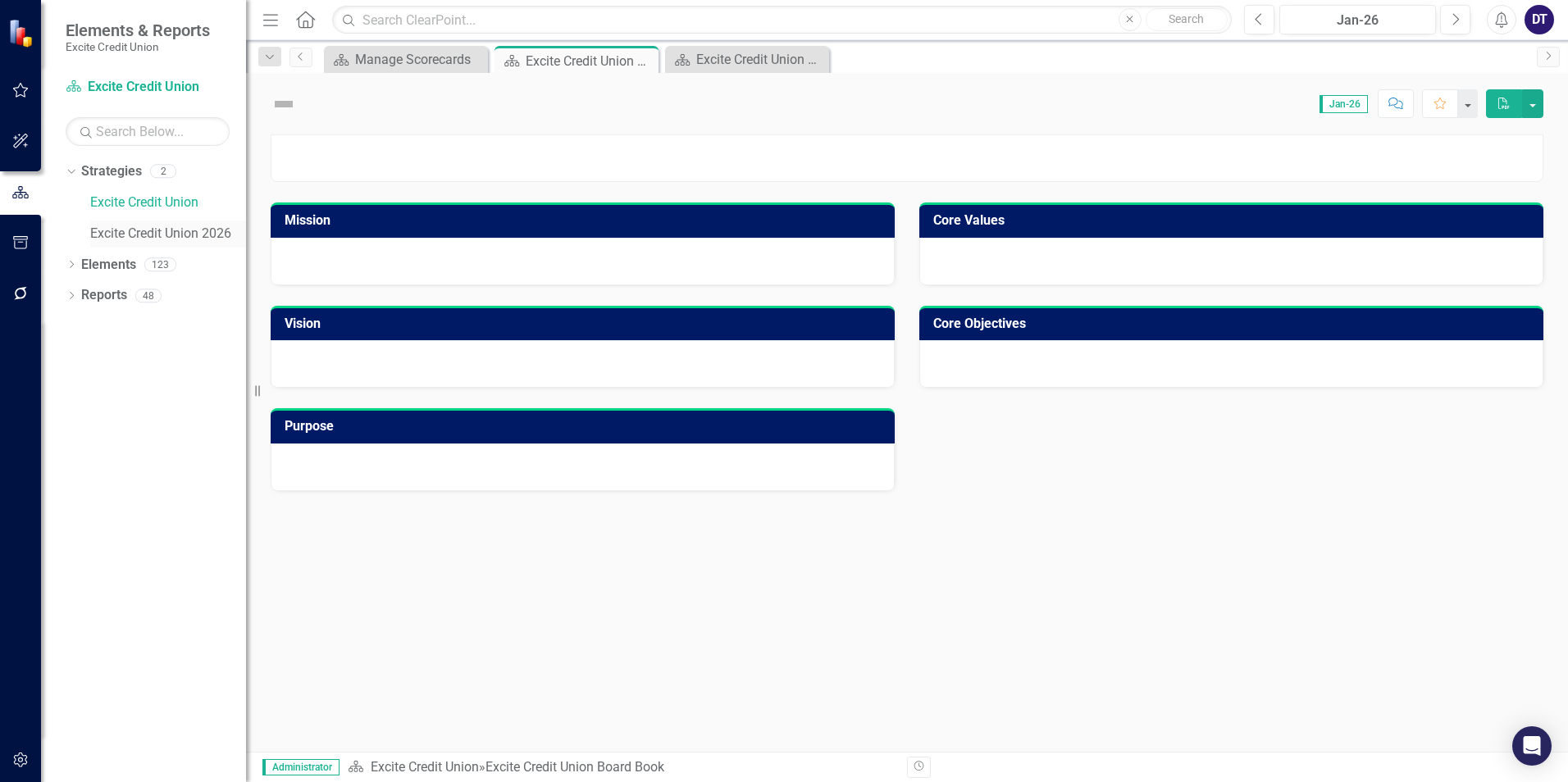
click at [114, 228] on link "Excite Credit Union 2026" at bounding box center [168, 234] width 156 height 18
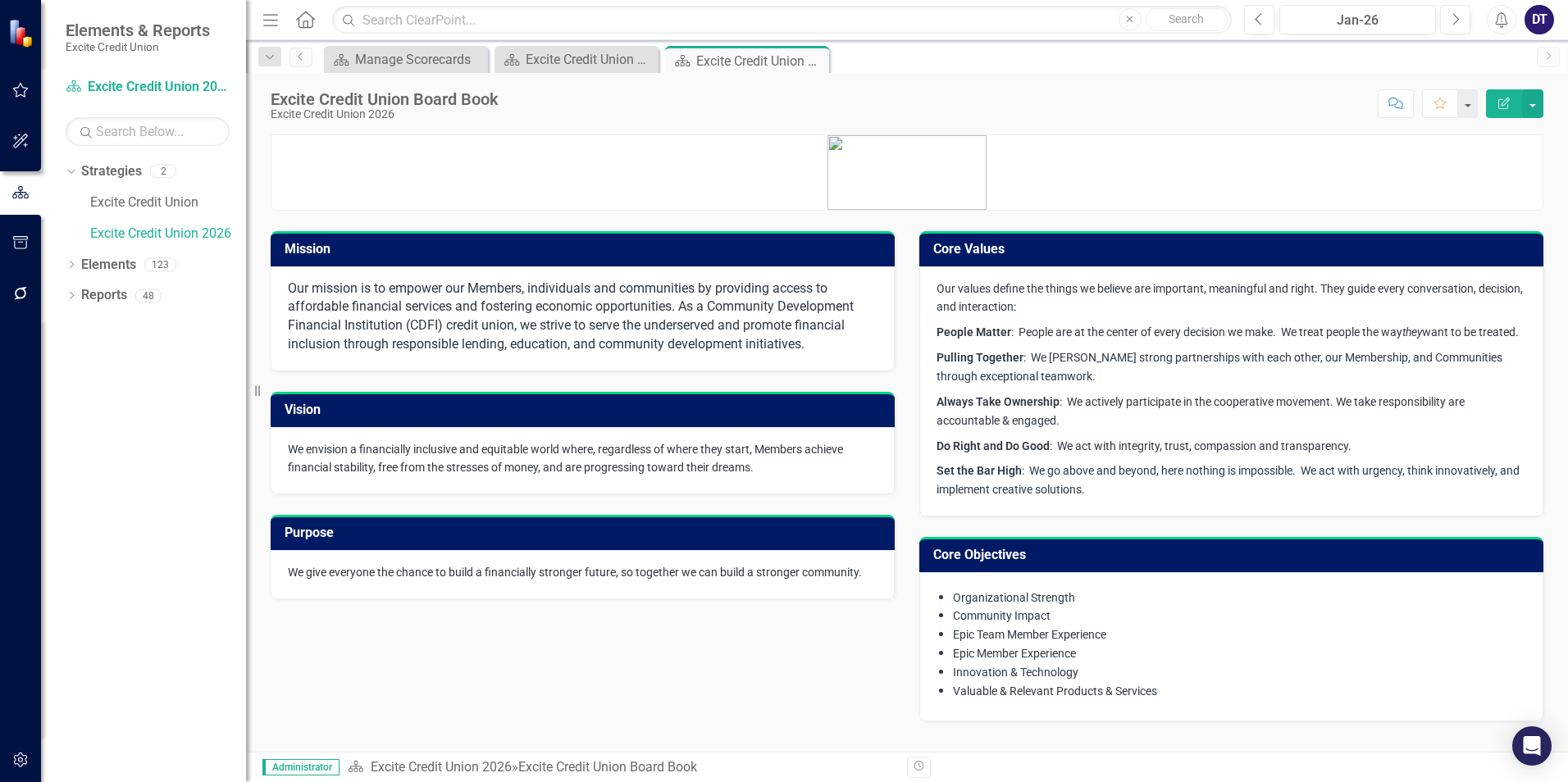
click at [1496, 18] on icon "Alerts" at bounding box center [1502, 19] width 18 height 17
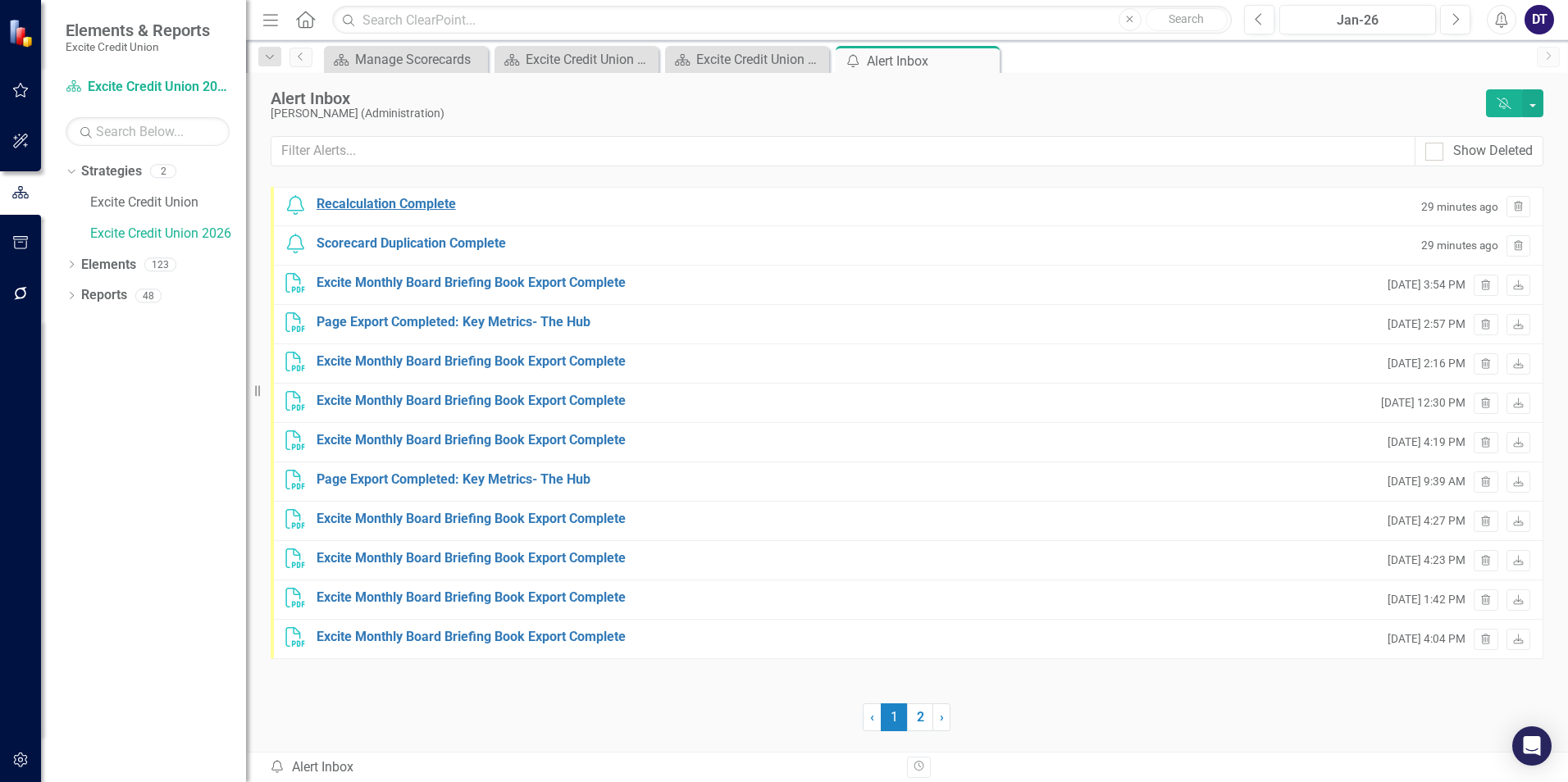
click at [370, 202] on div "Recalculation Complete" at bounding box center [386, 204] width 139 height 18
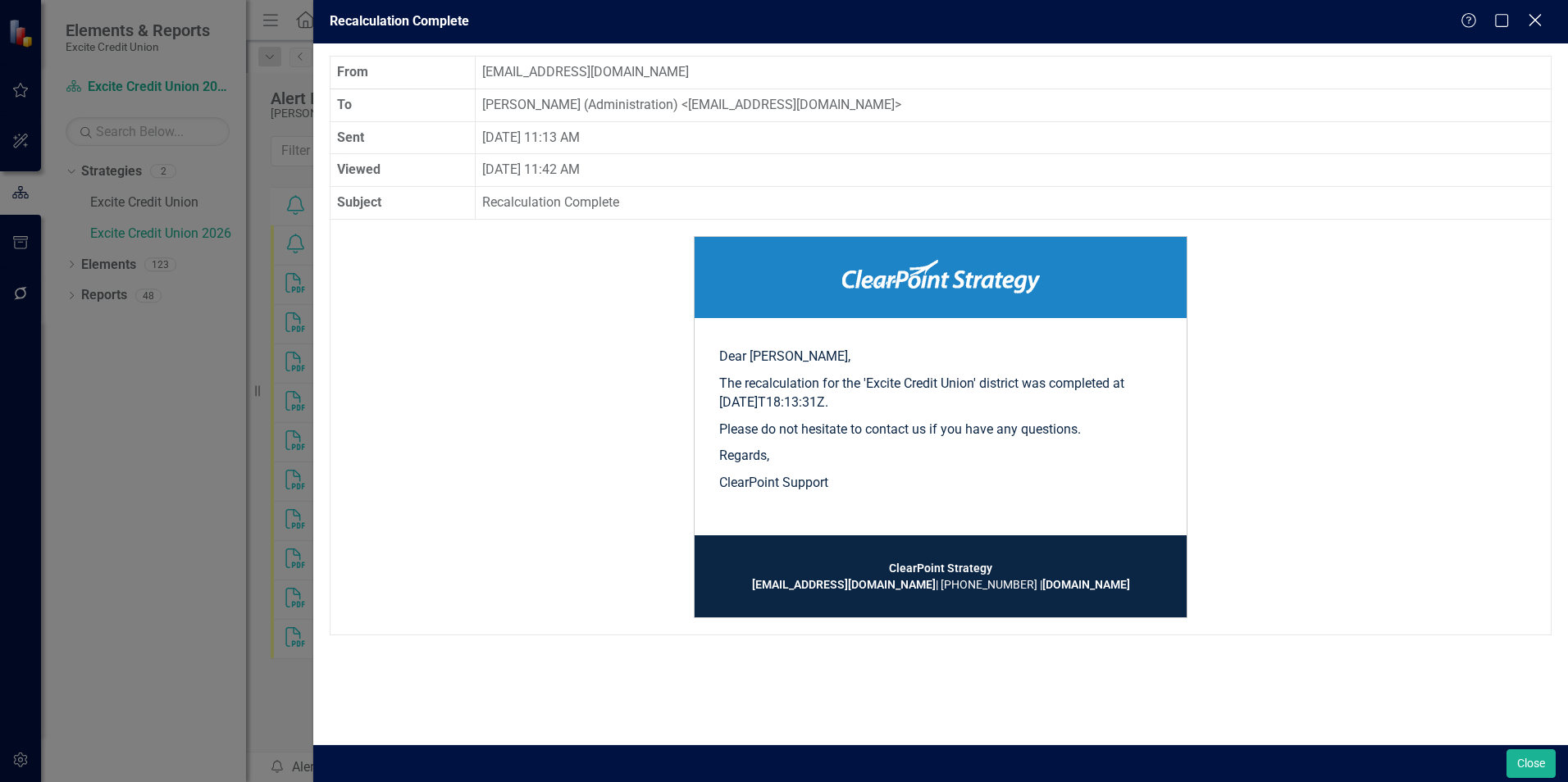
click at [1540, 17] on icon at bounding box center [1535, 19] width 12 height 12
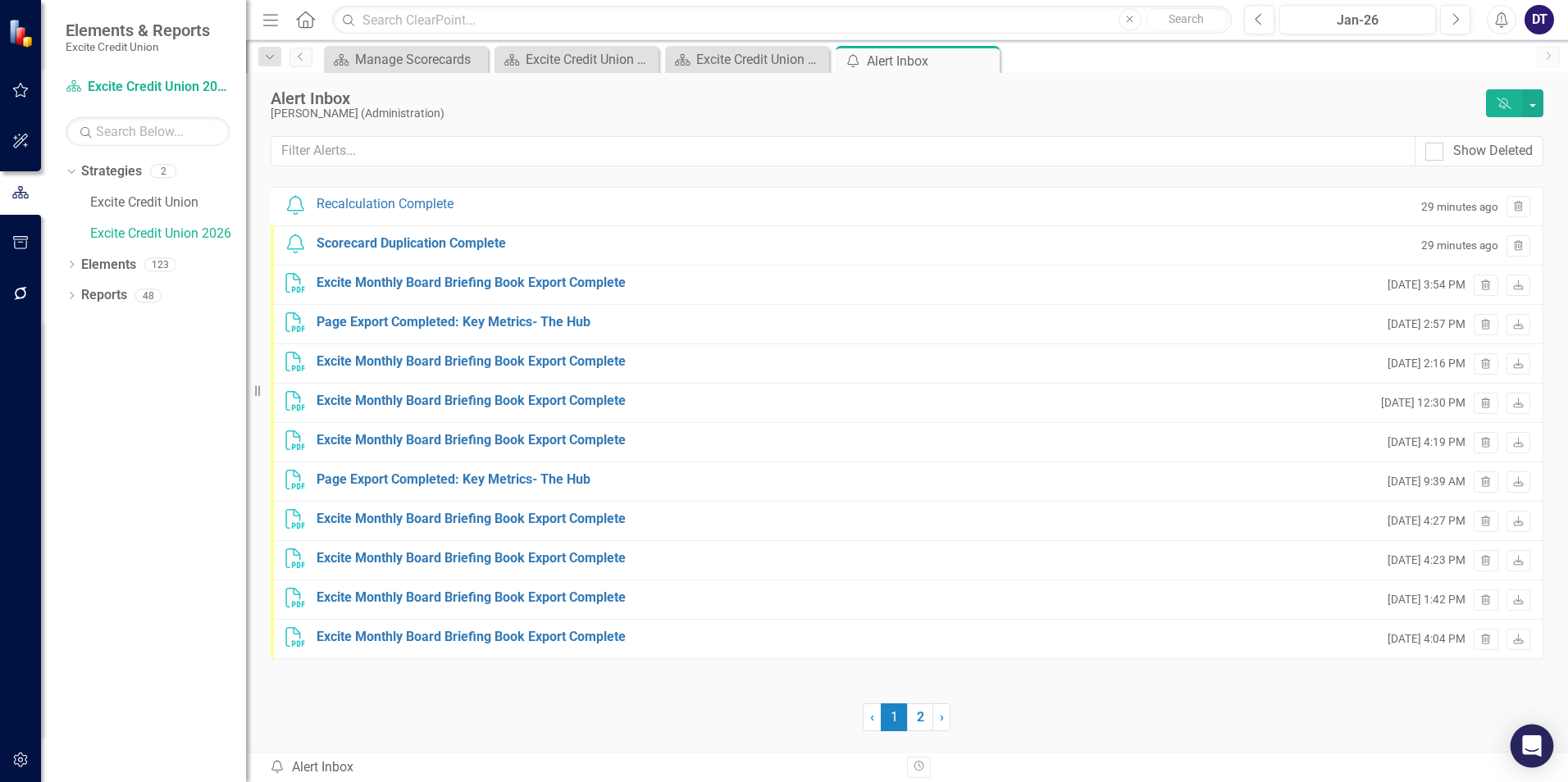
click at [1529, 745] on icon "Open Intercom Messenger" at bounding box center [1532, 746] width 18 height 21
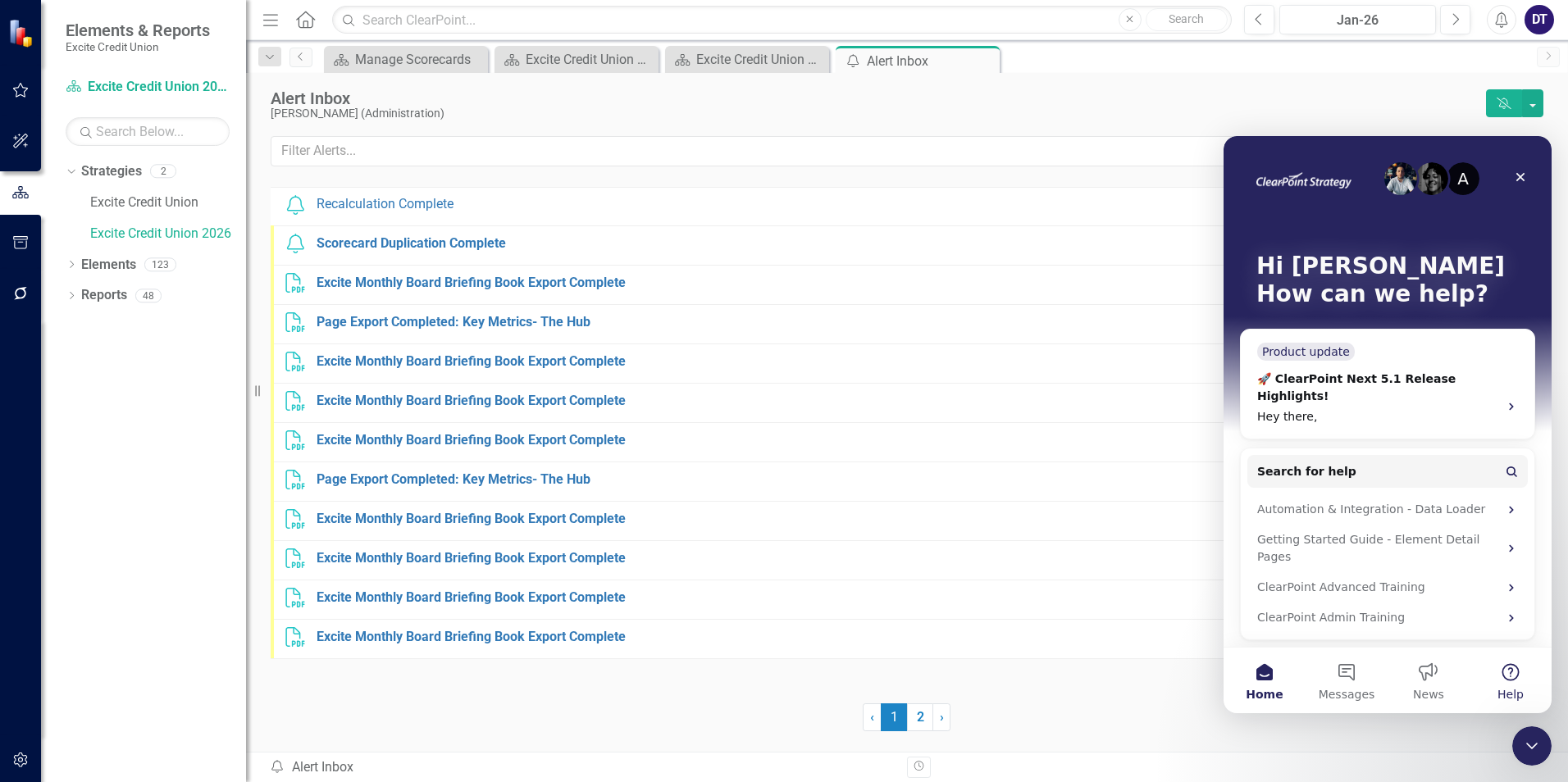
click at [1508, 679] on button "Help" at bounding box center [1511, 680] width 82 height 66
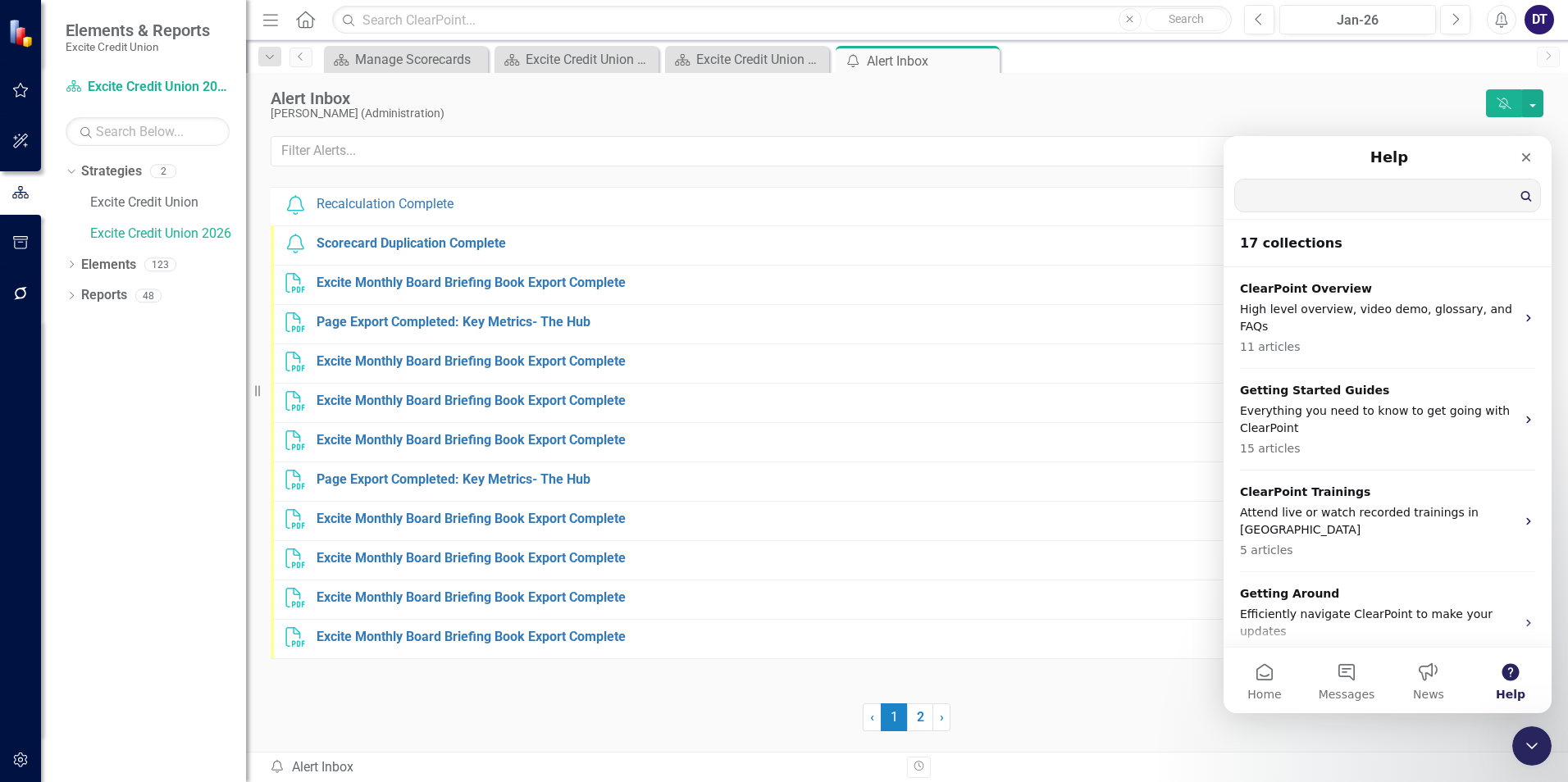
click at [1297, 195] on input "Search for help" at bounding box center [1388, 196] width 305 height 32
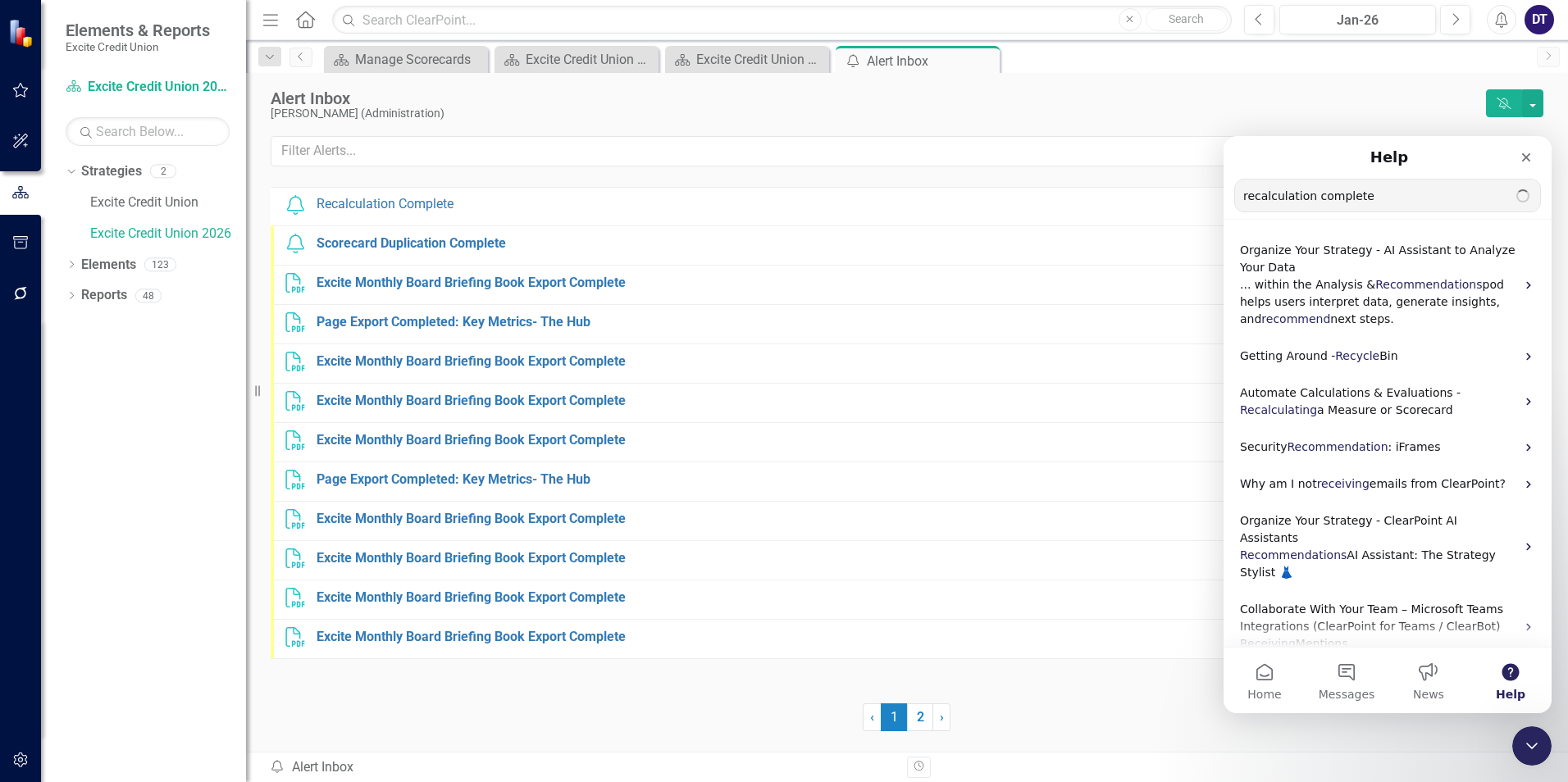
type input "recalculation complete"
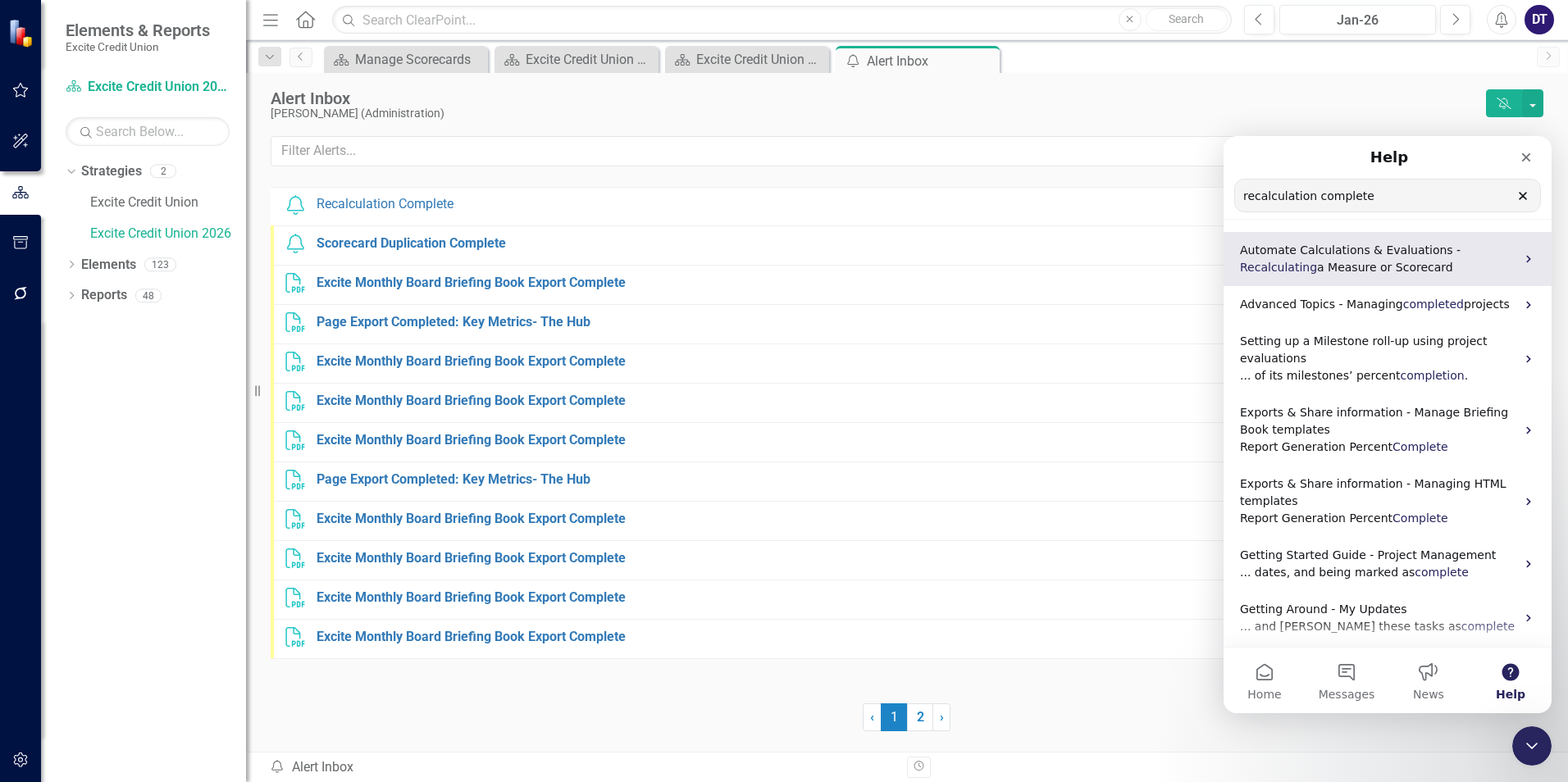
click at [1365, 267] on p "Automate Calculations & Evaluations - Recalculating a Measure or Scorecard" at bounding box center [1378, 259] width 275 height 34
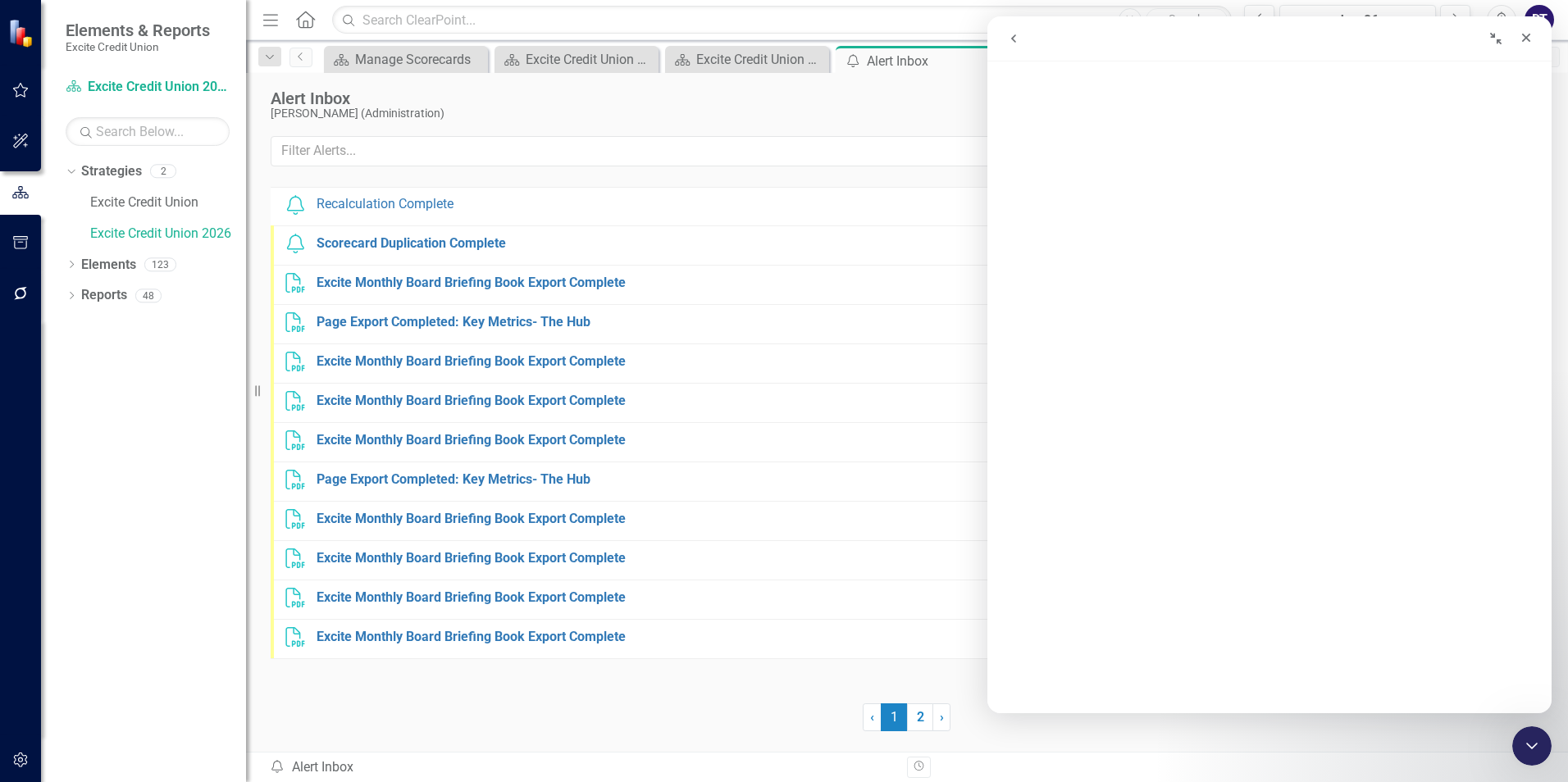
scroll to position [246, 0]
click at [1526, 38] on icon "Close" at bounding box center [1527, 38] width 9 height 9
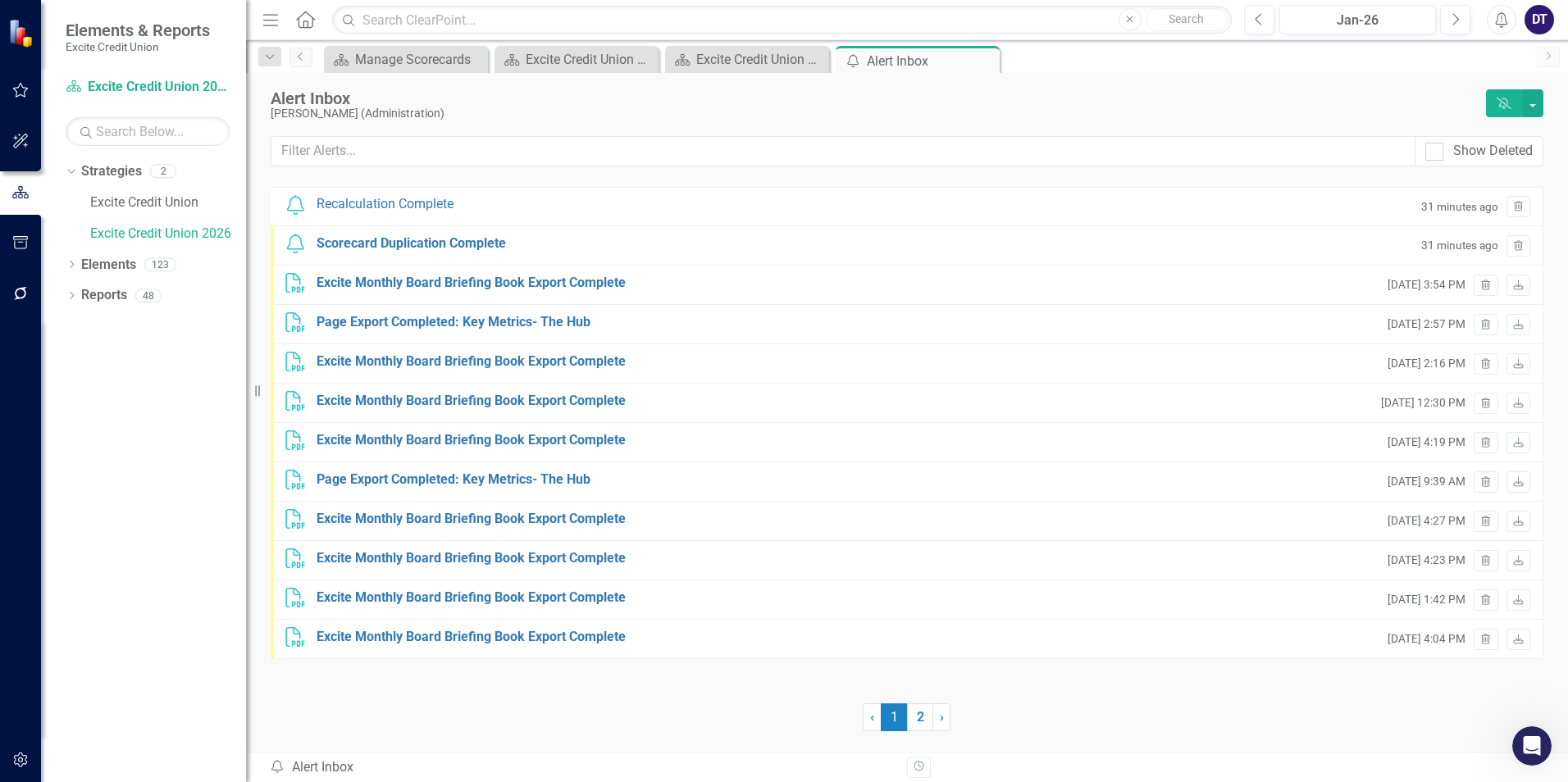
scroll to position [0, 0]
